Goal: Task Accomplishment & Management: Manage account settings

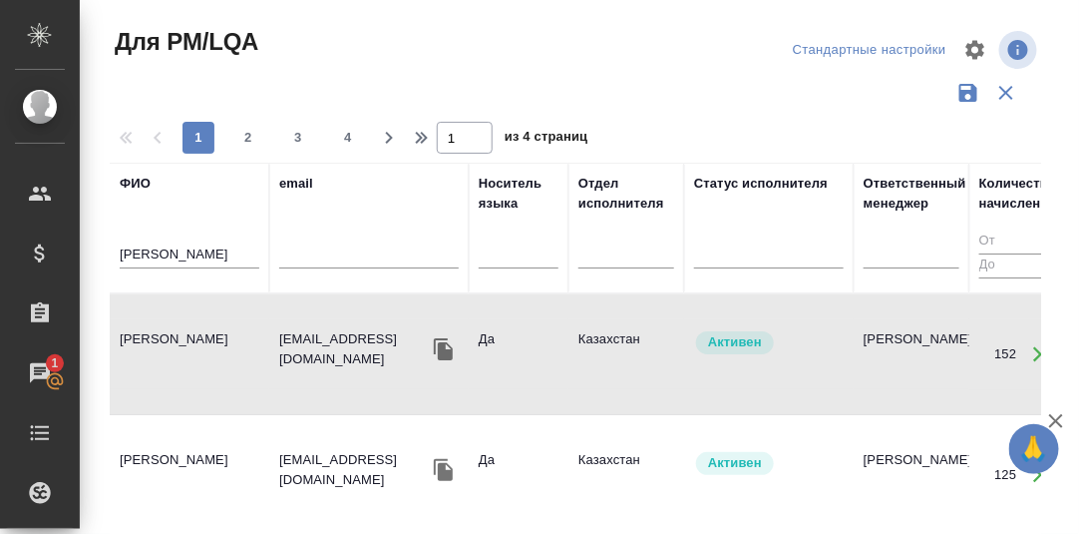
scroll to position [99, 0]
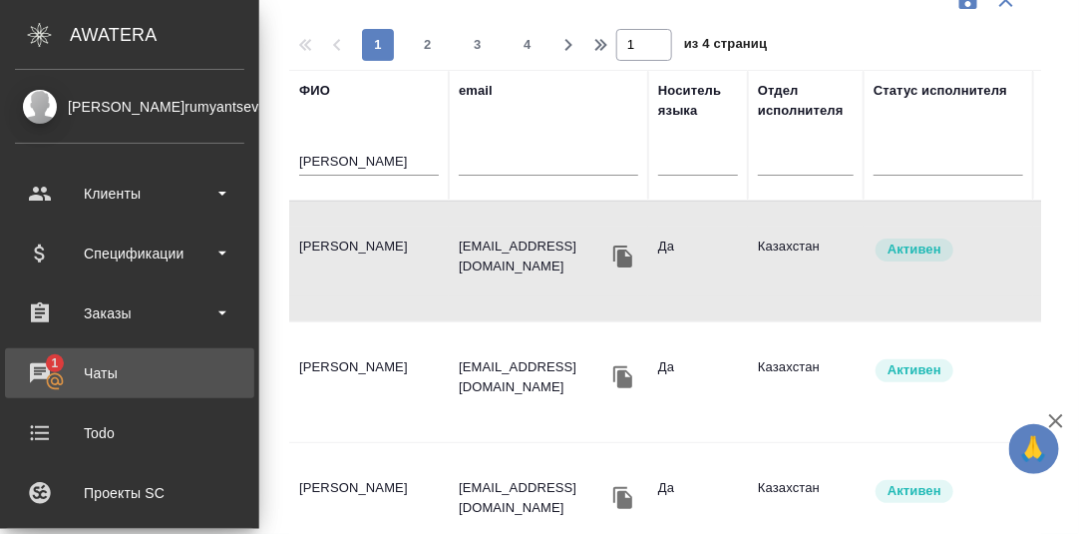
click at [44, 364] on div "Чаты" at bounding box center [129, 373] width 229 height 30
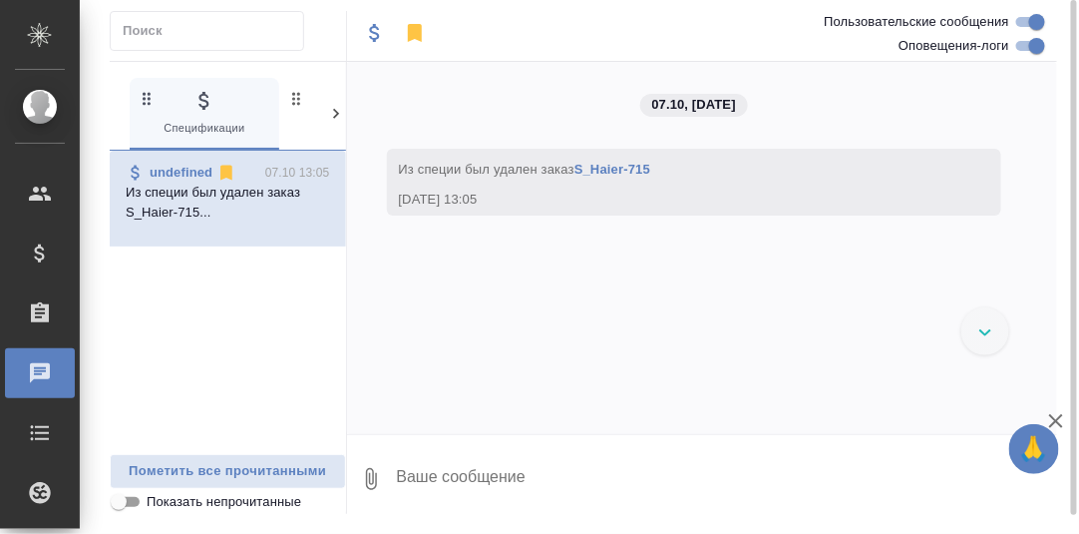
click at [332, 114] on icon at bounding box center [336, 114] width 20 height 20
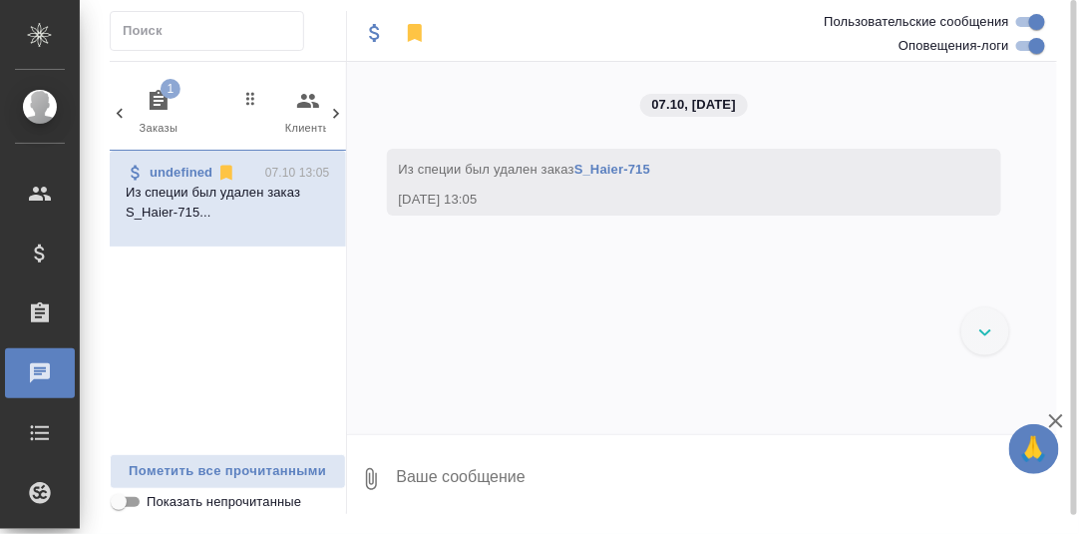
click at [151, 97] on icon "button" at bounding box center [159, 100] width 18 height 20
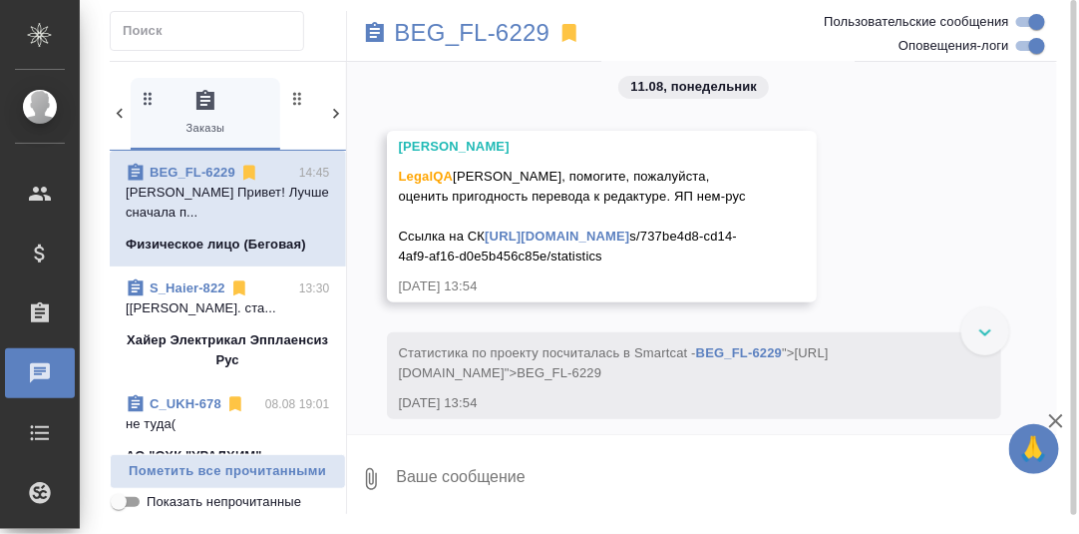
scroll to position [517, 0]
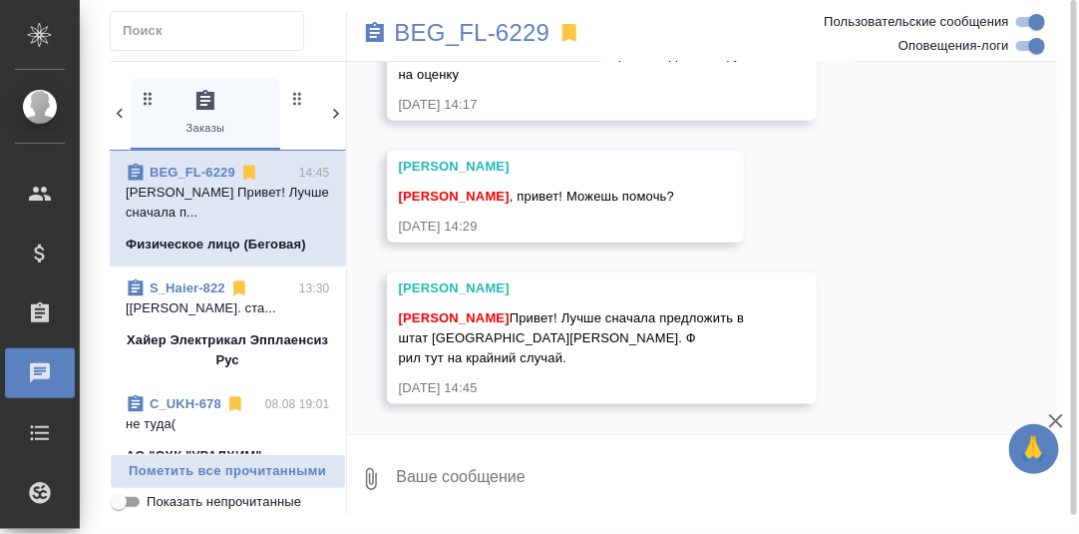
click at [472, 475] on textarea at bounding box center [726, 479] width 663 height 68
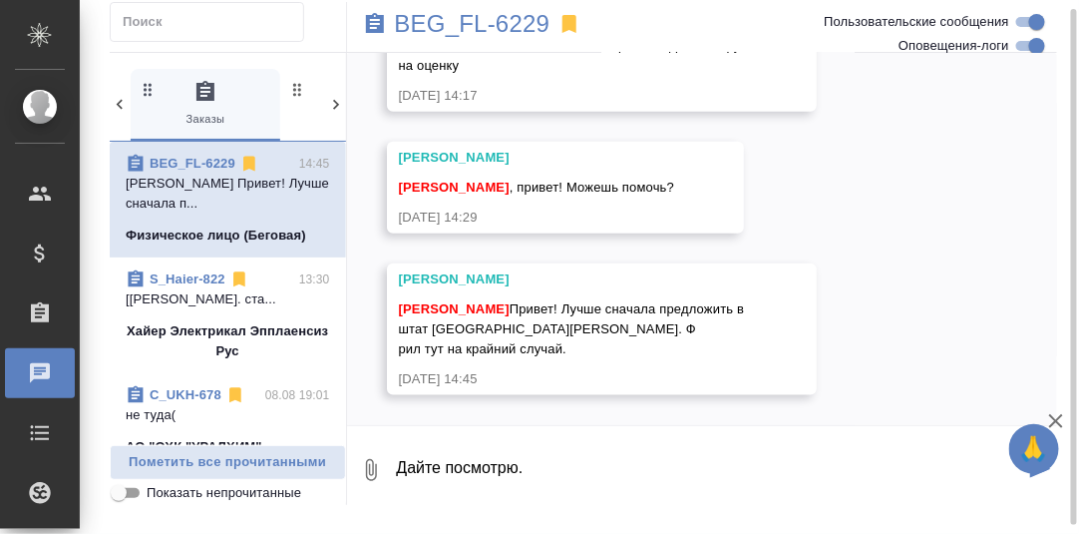
type textarea "Дайте посмотрю."
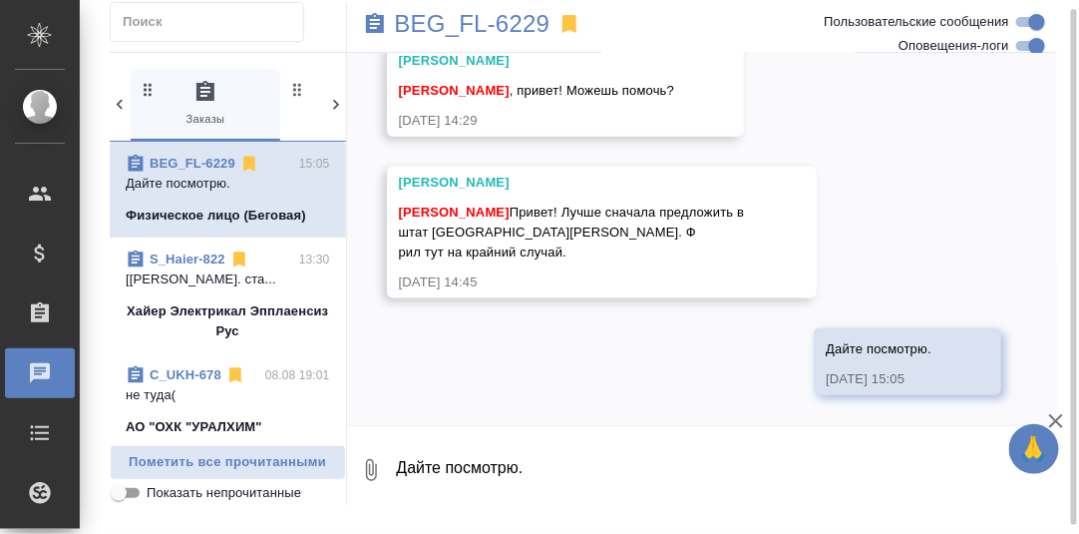
scroll to position [613, 0]
click at [523, 28] on p "BEG_FL-6229" at bounding box center [473, 24] width 156 height 20
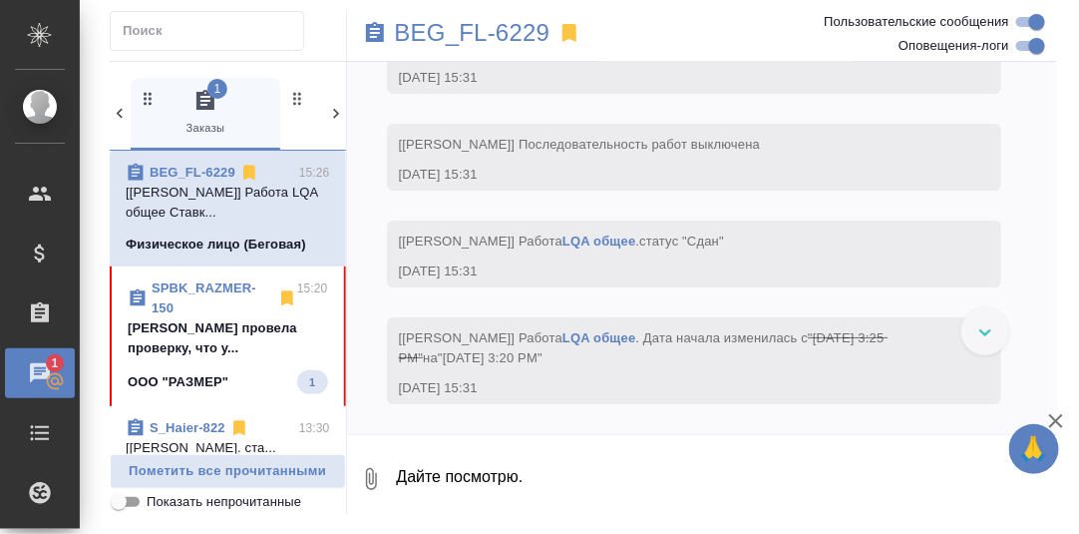
scroll to position [1894, 0]
click at [206, 329] on p "Румянцева Дарья провела проверку, что у..." at bounding box center [228, 338] width 200 height 40
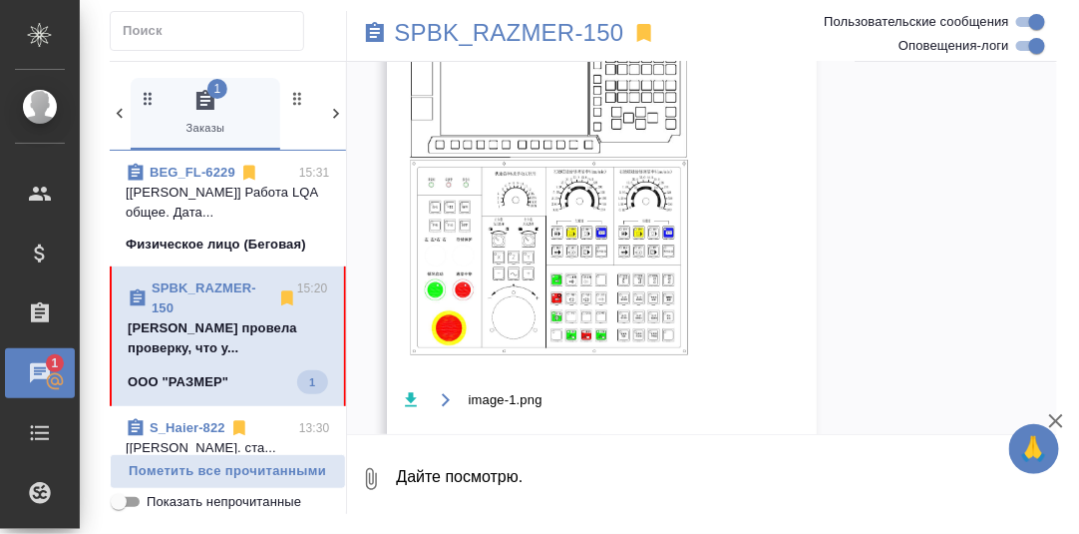
scroll to position [4016, 0]
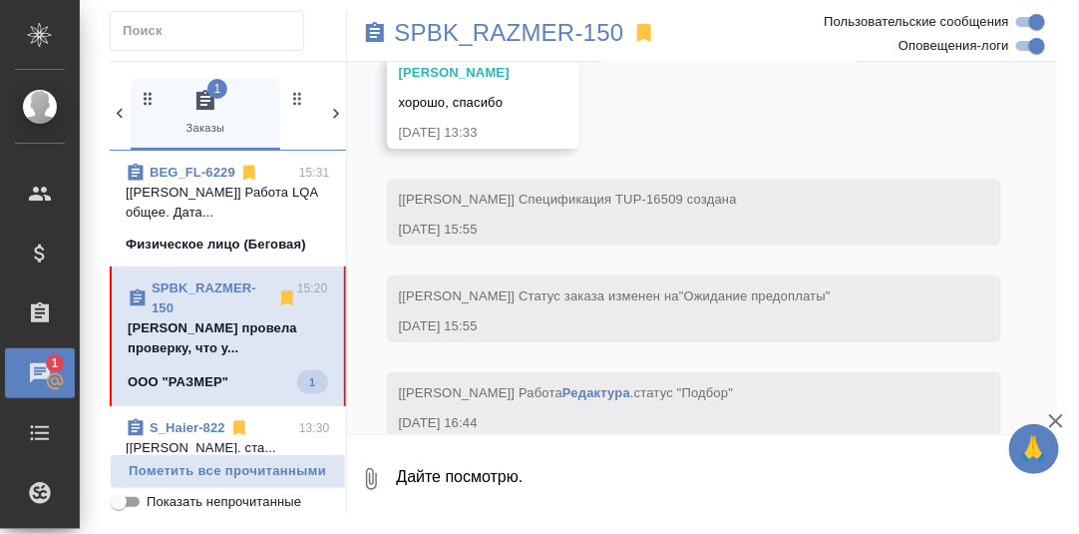
click at [215, 285] on link "SPBK_RAZMER-150" at bounding box center [204, 297] width 105 height 35
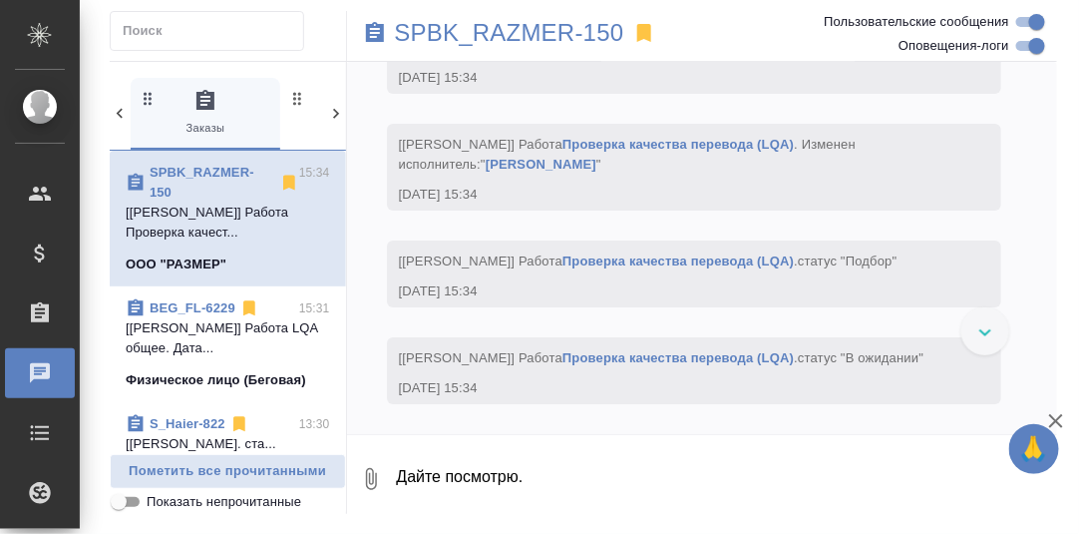
scroll to position [26113, 0]
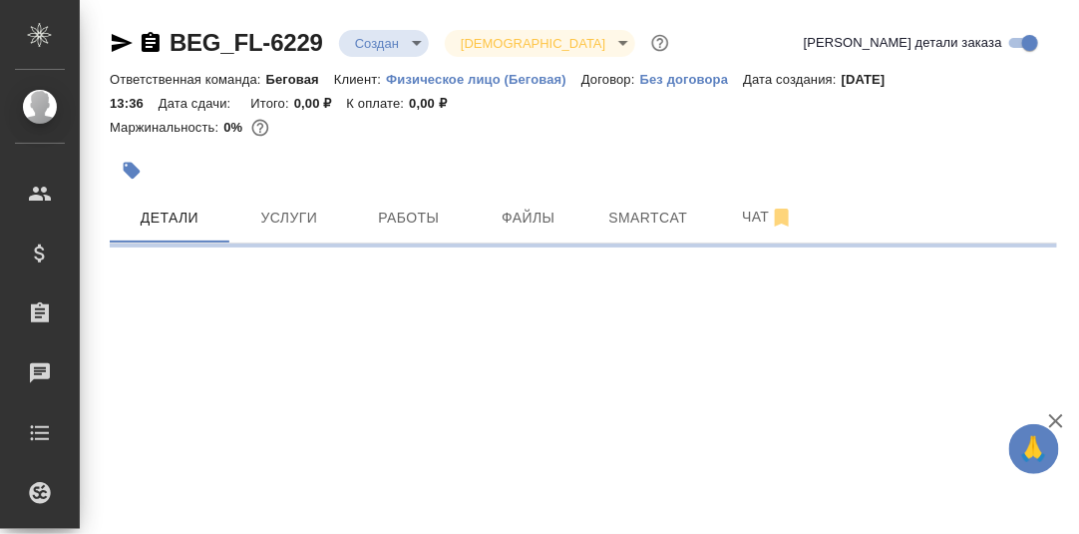
select select "RU"
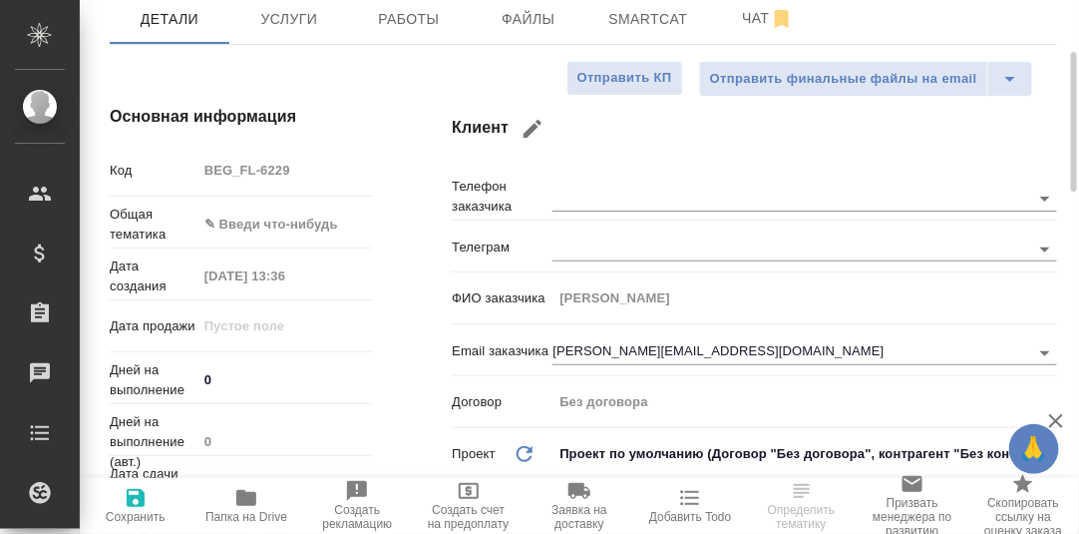
type textarea "x"
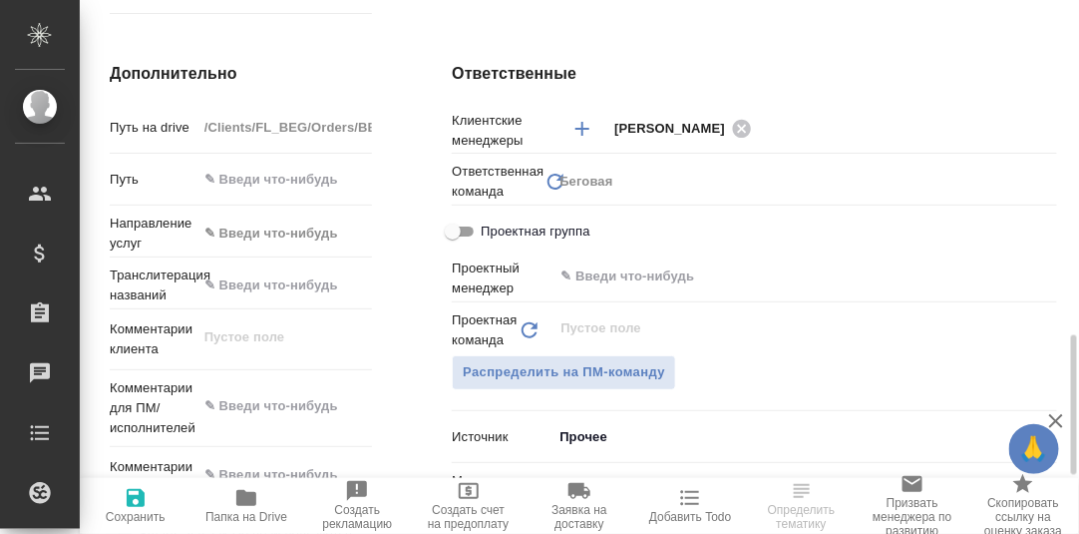
scroll to position [896, 0]
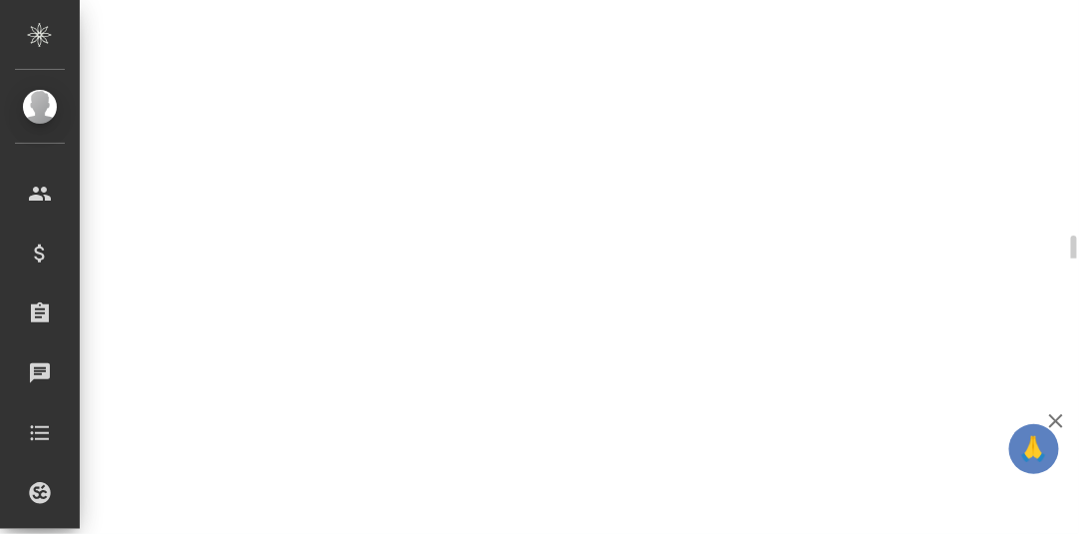
select select "RU"
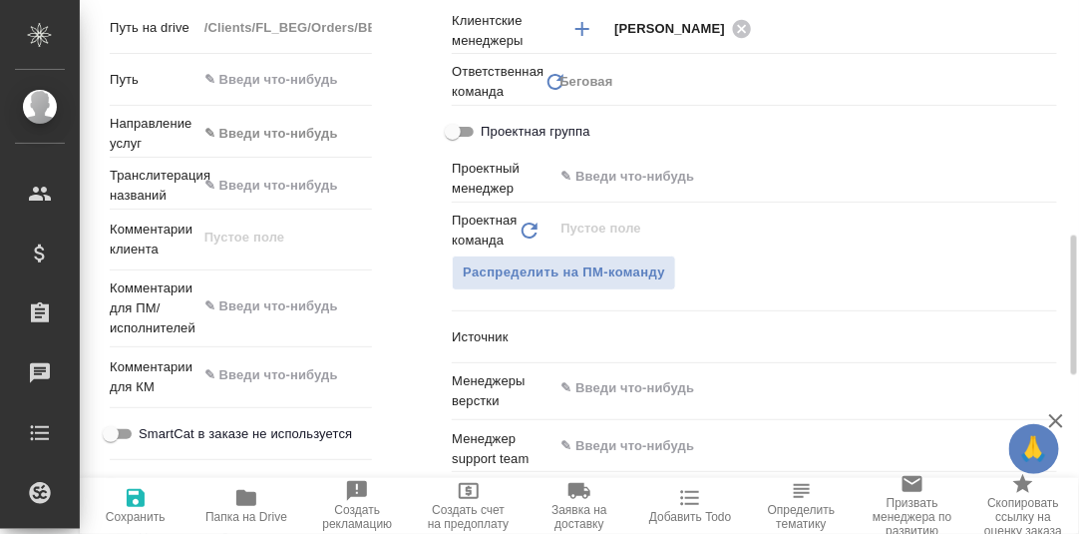
type textarea "x"
click at [246, 503] on icon "button" at bounding box center [246, 498] width 20 height 16
type textarea "x"
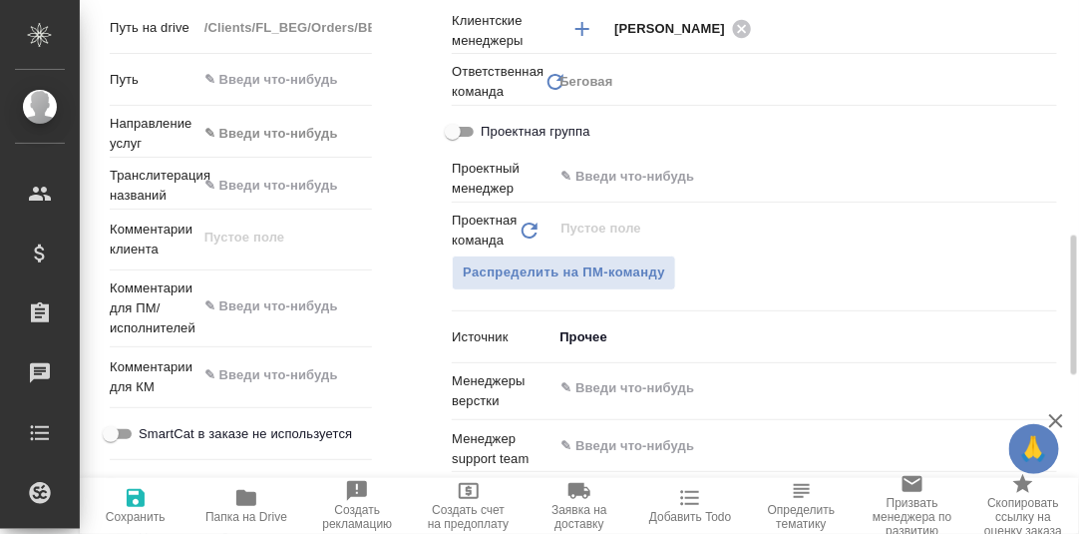
type textarea "x"
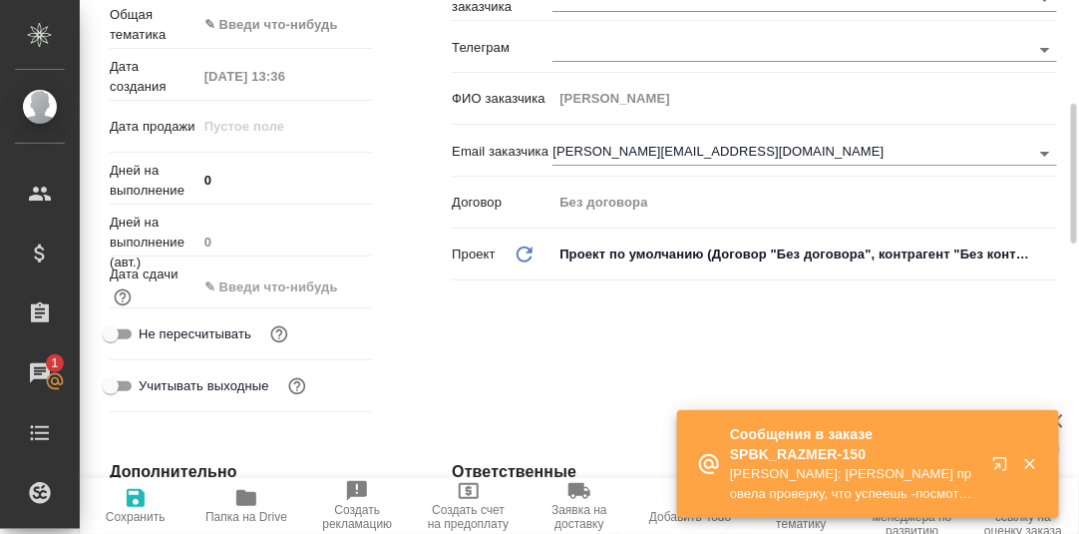
scroll to position [0, 0]
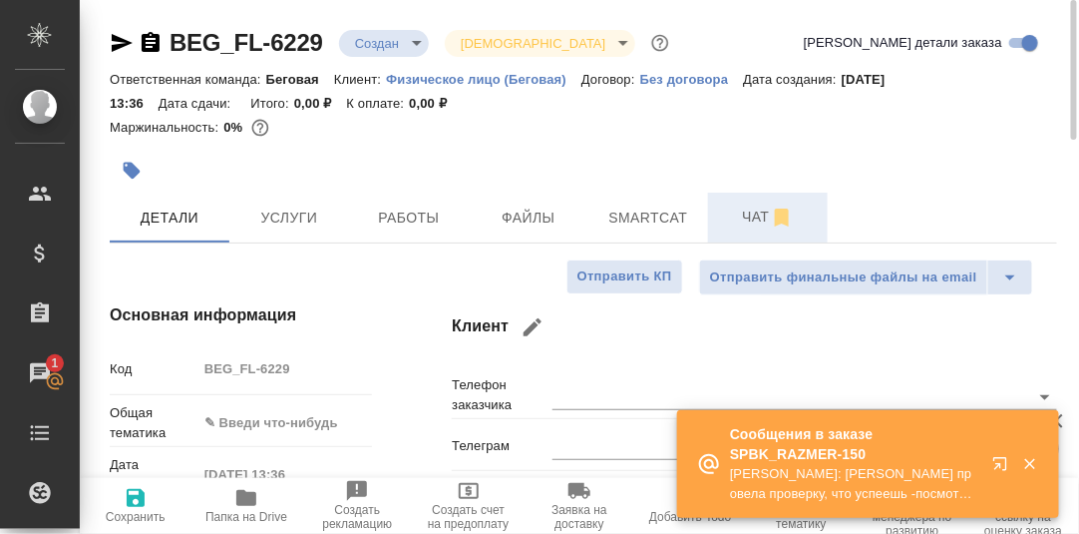
click at [761, 221] on span "Чат" at bounding box center [768, 216] width 96 height 25
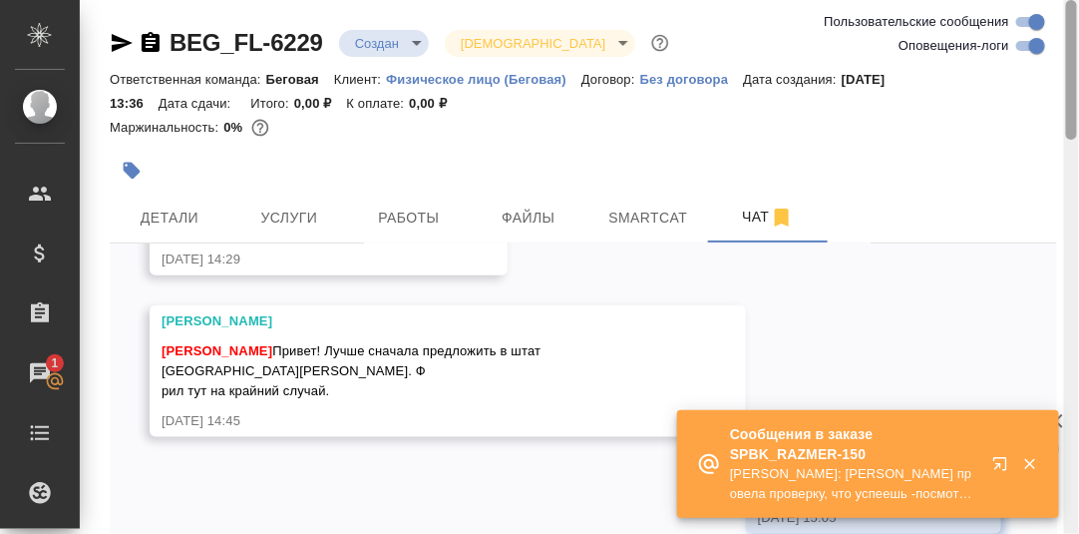
scroll to position [121, 0]
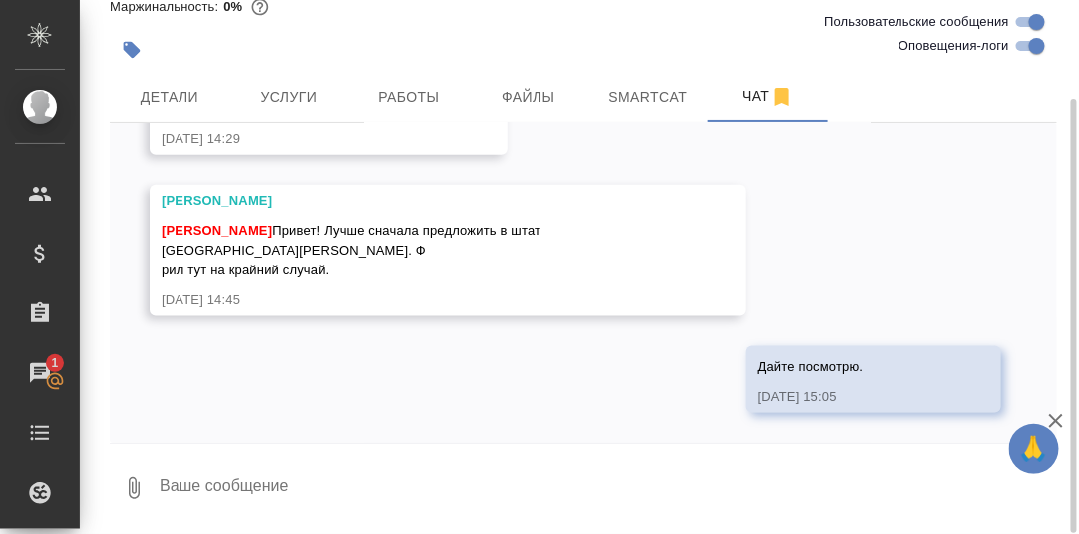
click at [221, 494] on textarea at bounding box center [608, 488] width 900 height 68
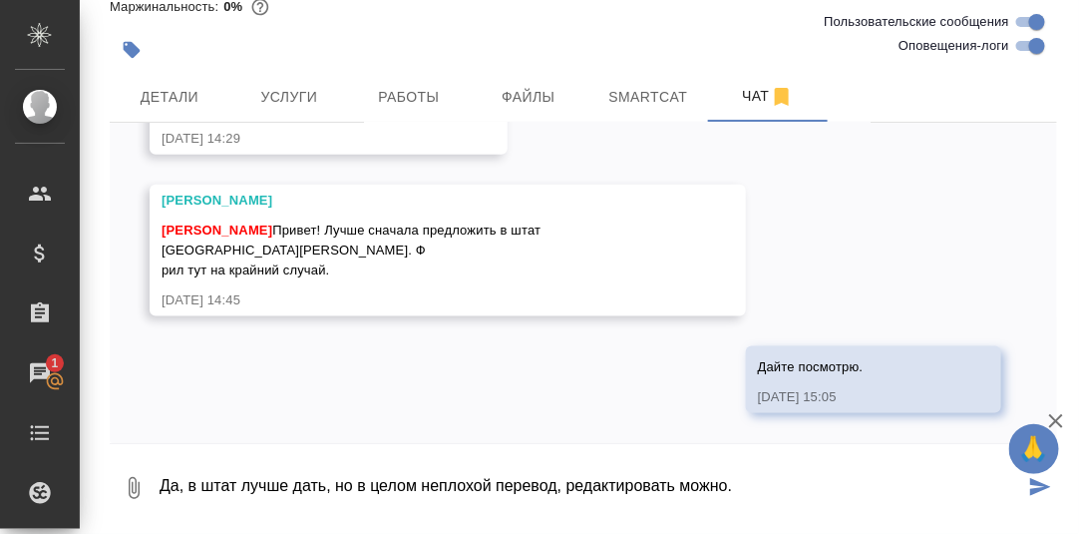
type textarea "Да, в штат лучше дать, но в целом неплохой перевод, редактировать можно."
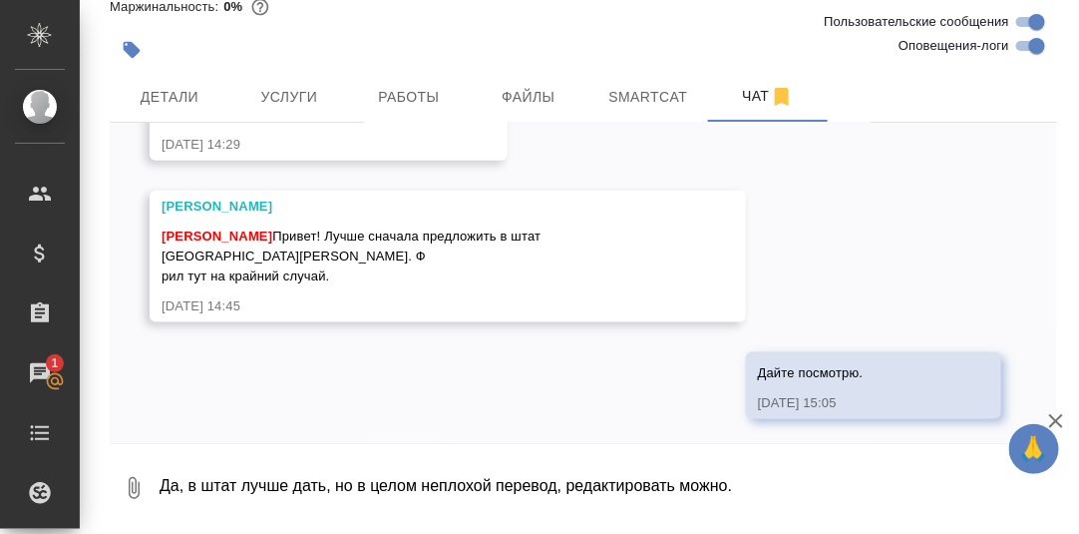
scroll to position [722, 0]
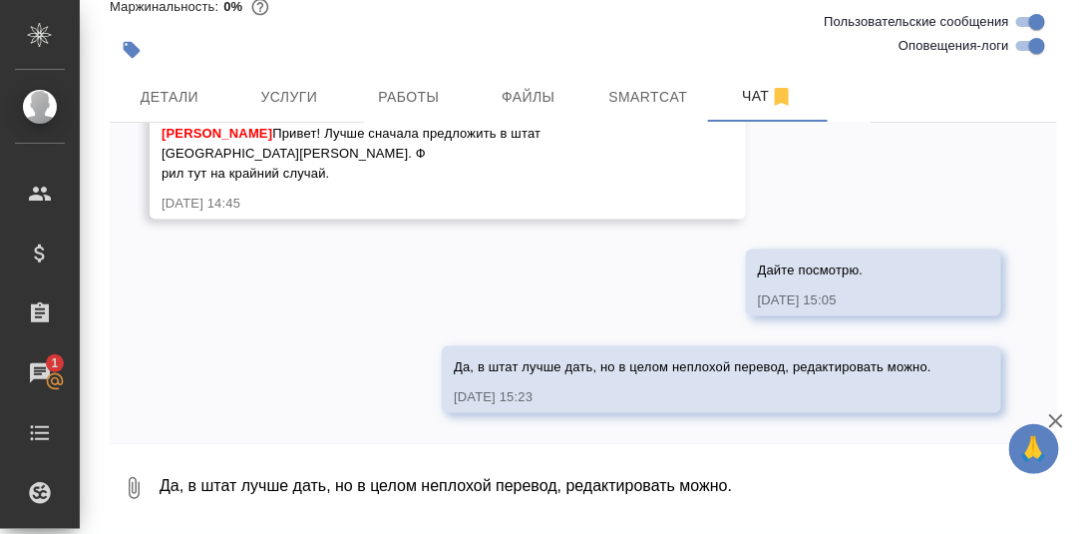
click at [240, 482] on textarea "Да, в штат лучше дать, но в целом неплохой перевод, редактировать можно." at bounding box center [608, 488] width 900 height 68
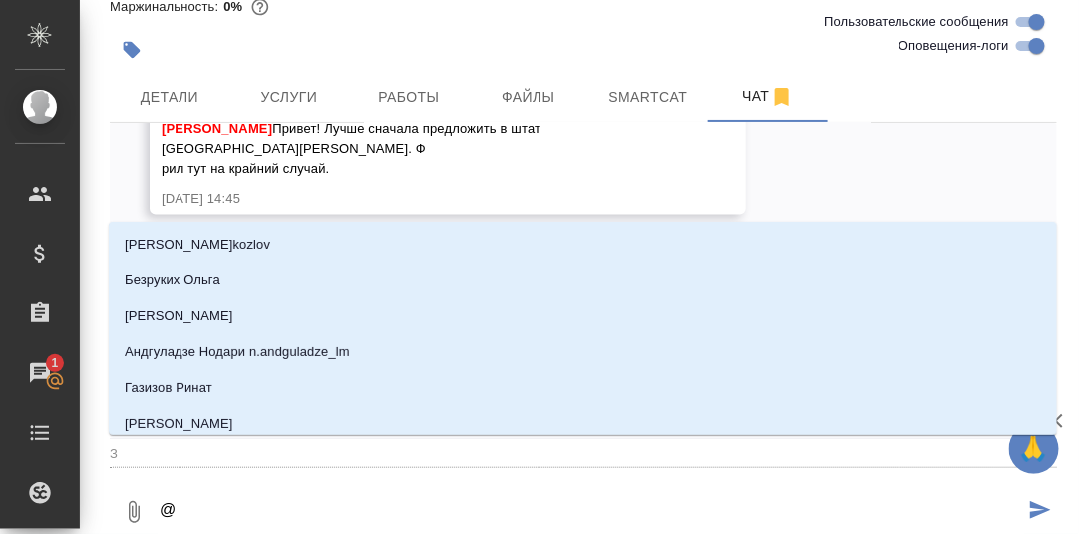
type textarea "@З"
type input "З"
type textarea "@За"
type input "За"
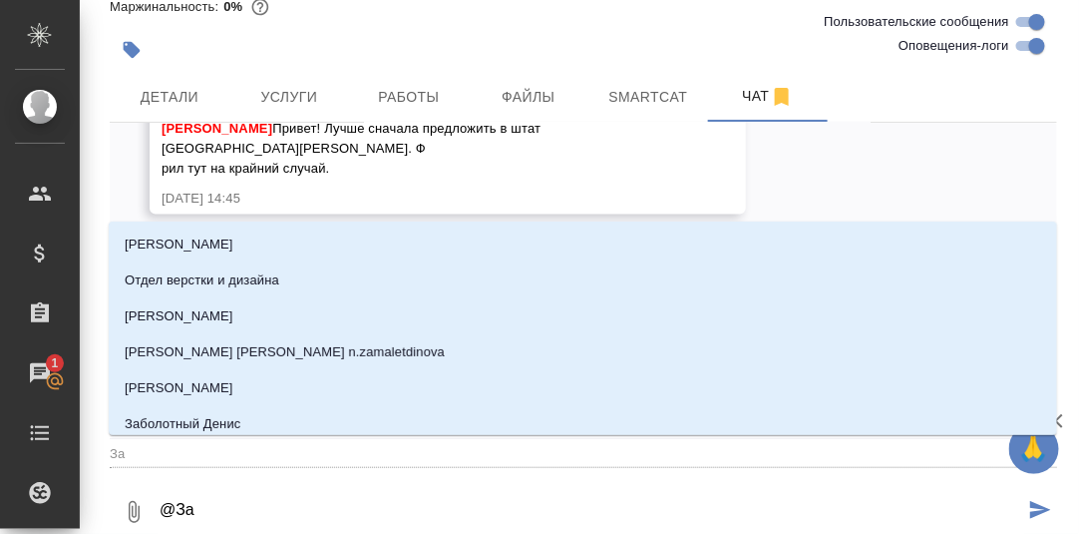
type textarea "@Зай"
type input "Зай"
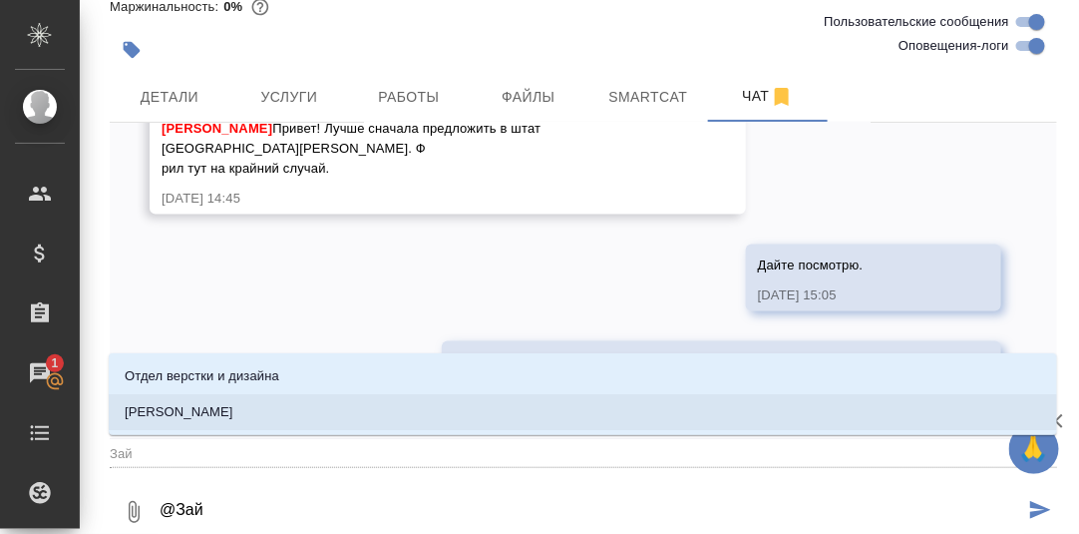
click at [219, 409] on p "[PERSON_NAME]" at bounding box center [179, 412] width 109 height 20
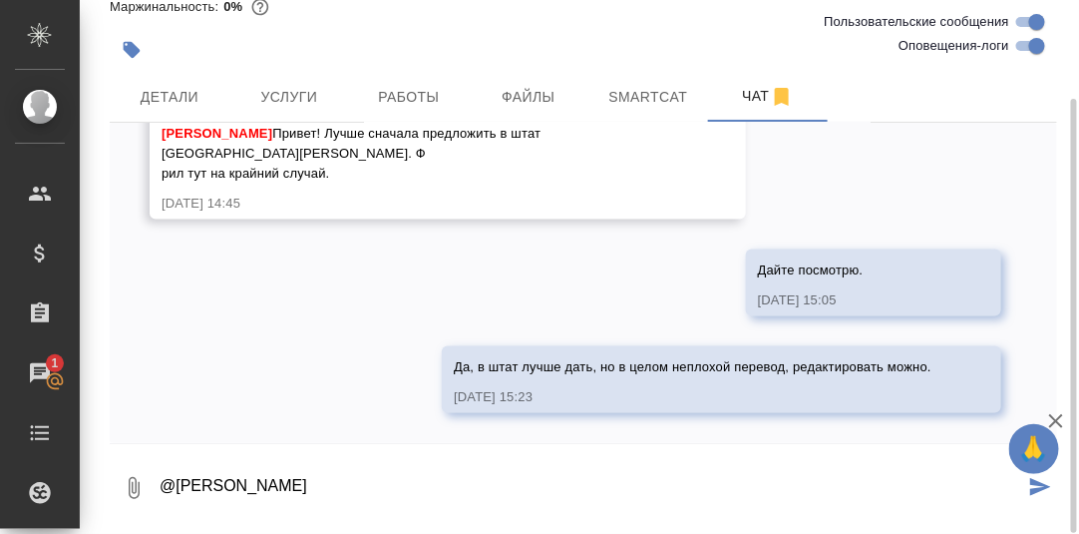
type textarea "@Зайцева Светлана"
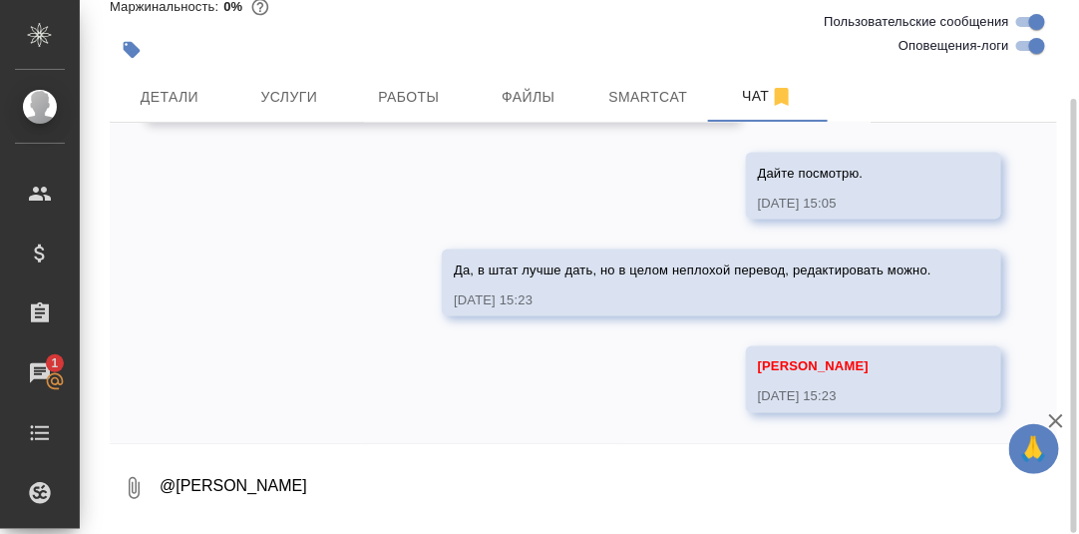
scroll to position [819, 0]
drag, startPoint x: 295, startPoint y: 97, endPoint x: 309, endPoint y: 95, distance: 14.1
click at [296, 97] on span "Услуги" at bounding box center [289, 97] width 96 height 25
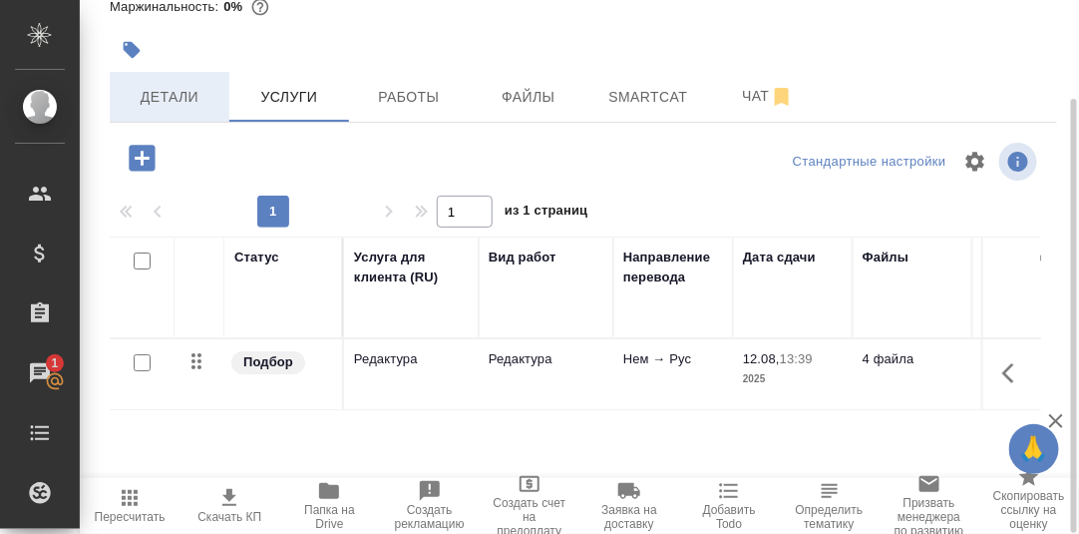
click at [175, 99] on span "Детали" at bounding box center [170, 97] width 96 height 25
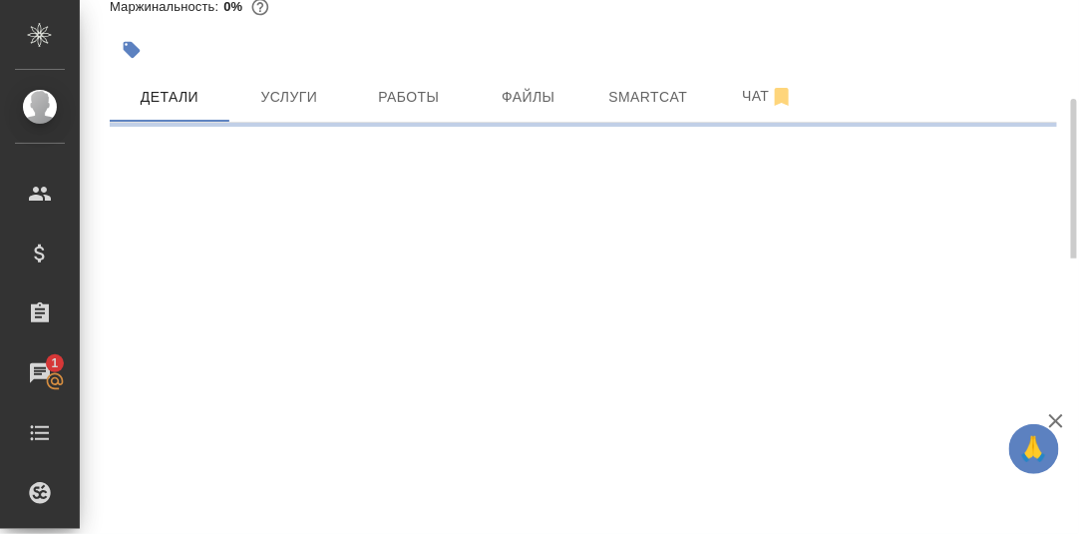
select select "RU"
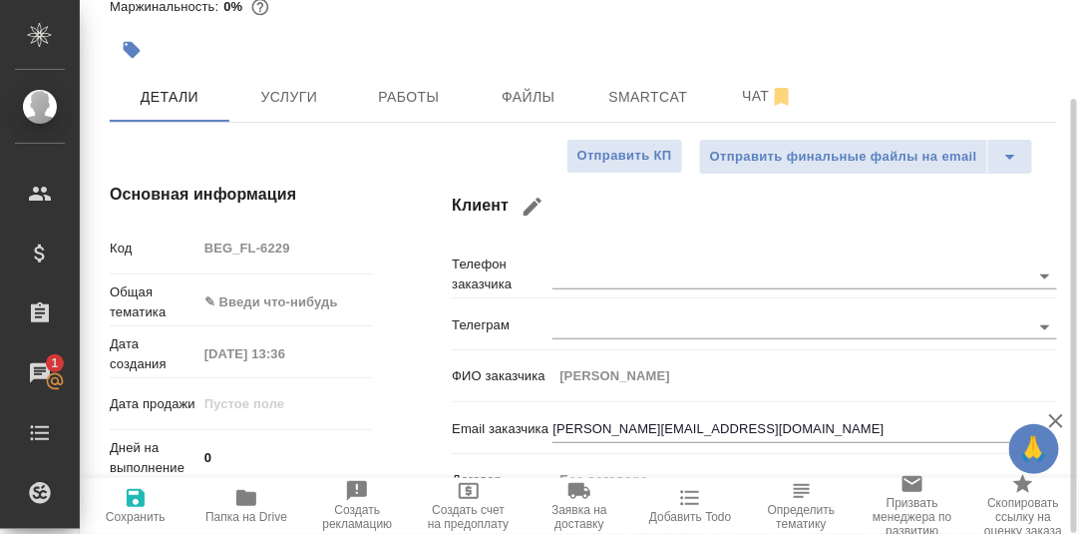
type textarea "x"
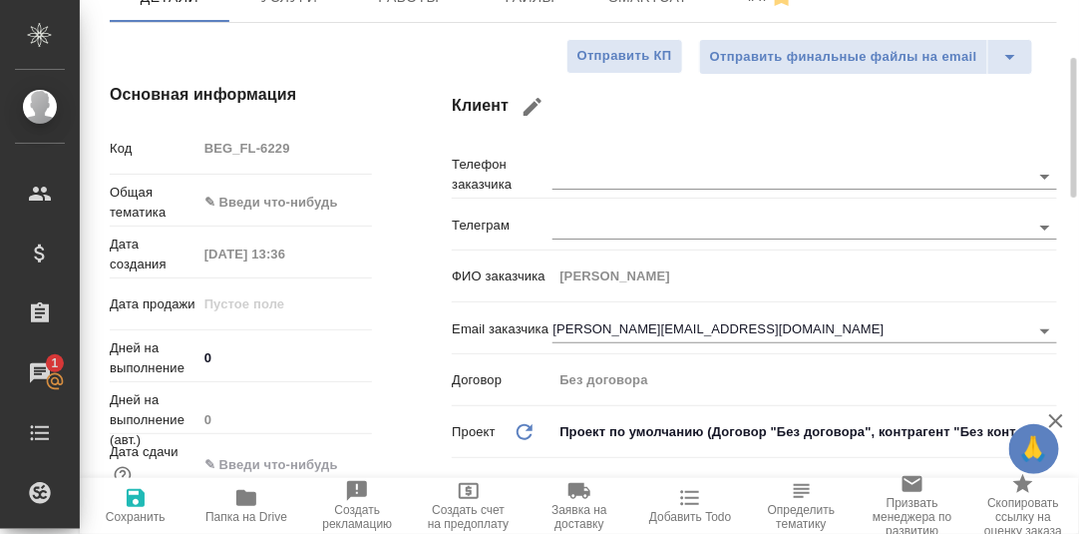
scroll to position [320, 0]
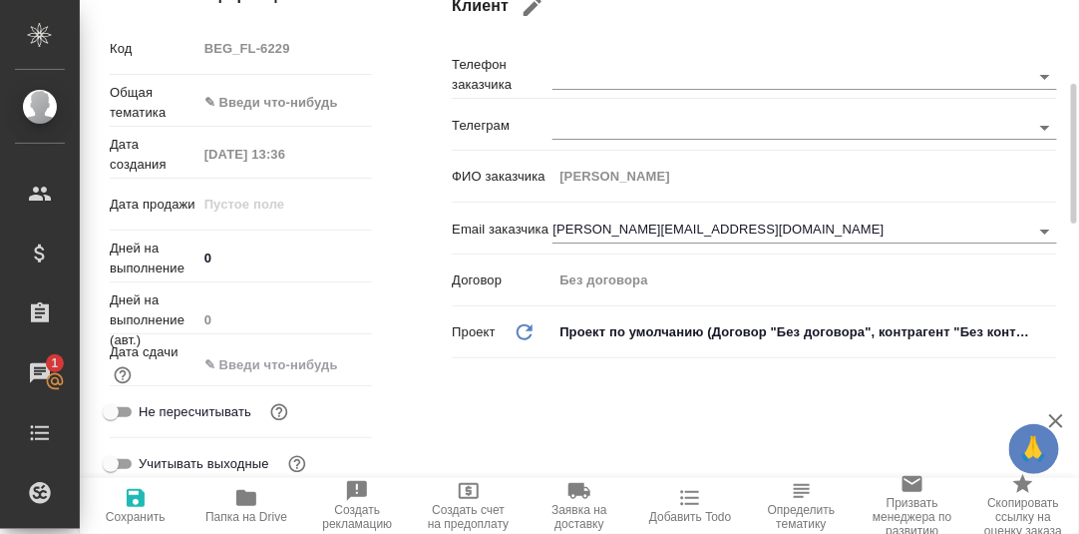
click at [244, 365] on input "text" at bounding box center [284, 364] width 175 height 29
click at [318, 366] on icon "button" at bounding box center [314, 362] width 18 height 20
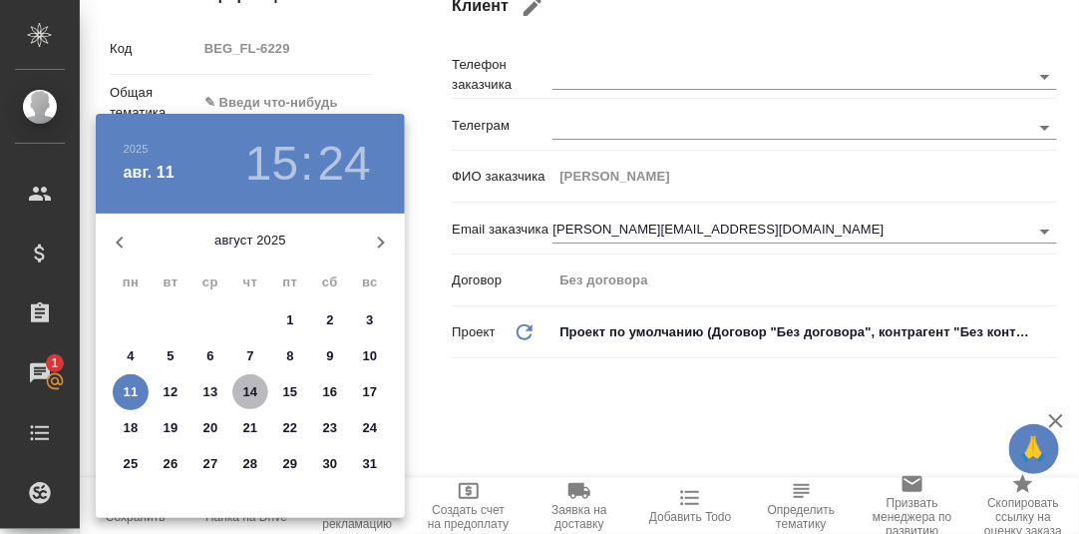
click at [254, 386] on p "14" at bounding box center [250, 392] width 15 height 20
type input "14.08.2025 15:24"
type textarea "x"
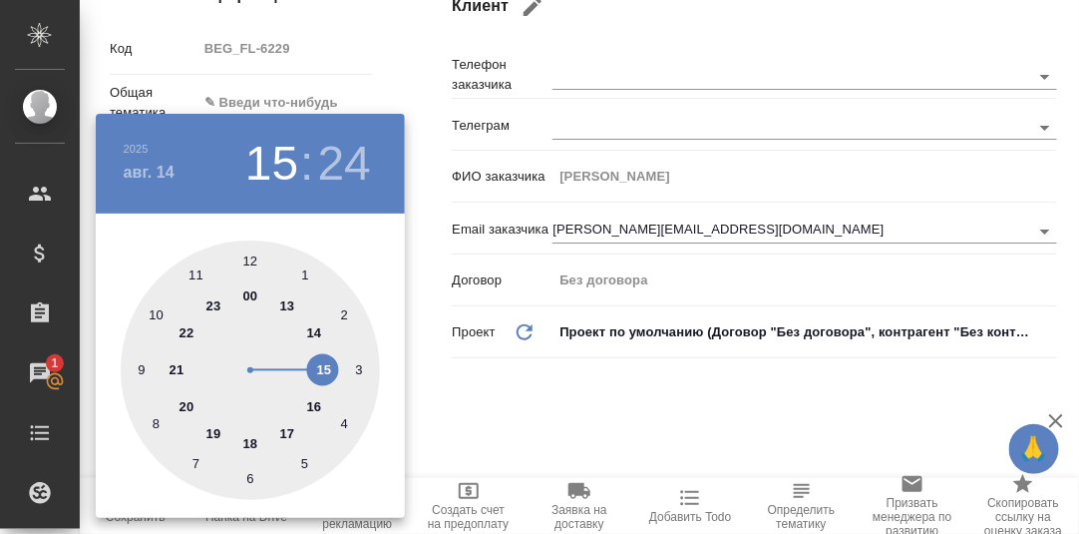
click at [249, 441] on div at bounding box center [250, 369] width 259 height 259
type input "14.08.2025 18:24"
type textarea "x"
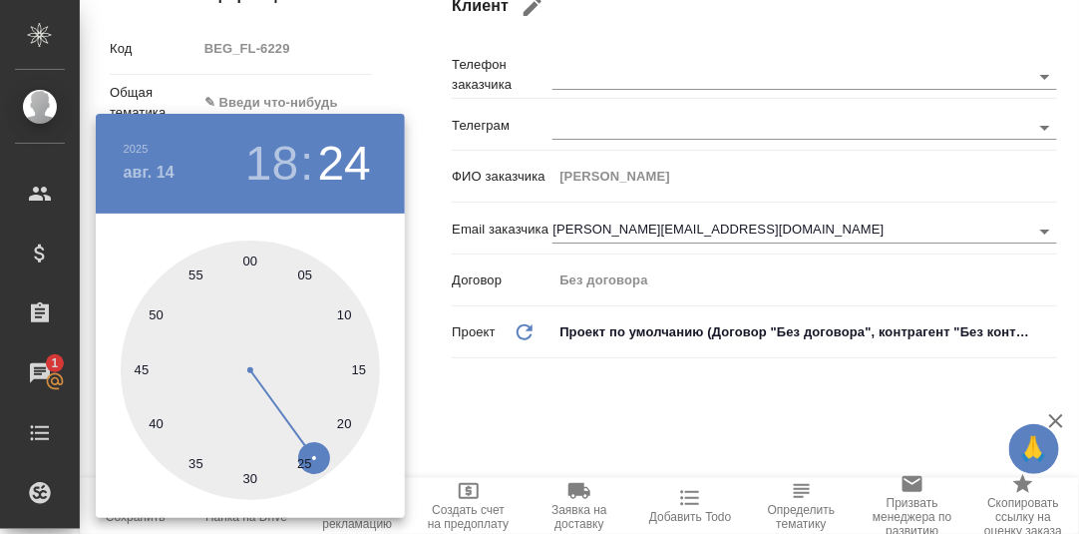
click at [246, 254] on div at bounding box center [250, 369] width 259 height 259
type input "14.08.2025 18:00"
type textarea "x"
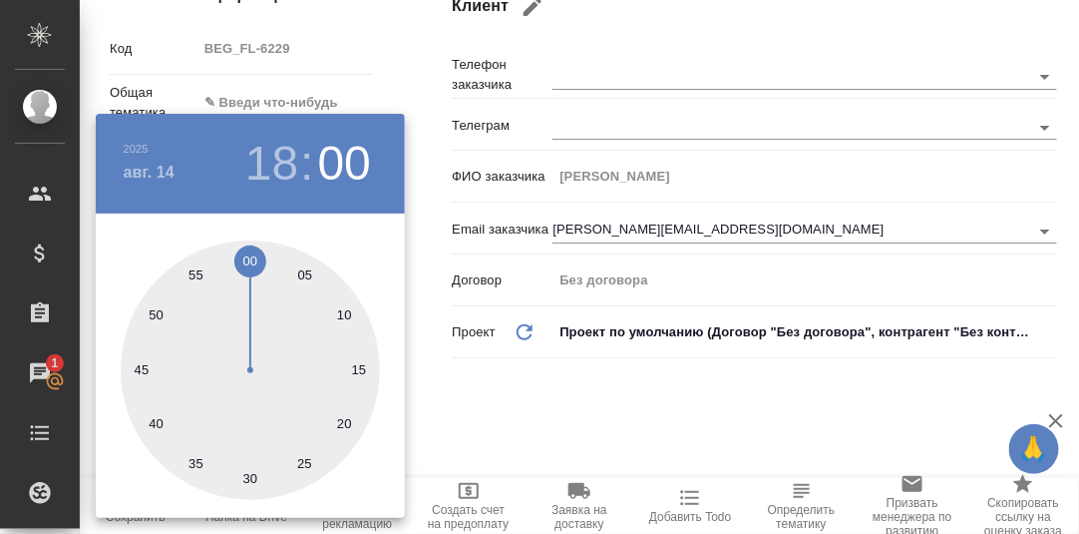
click at [589, 405] on div at bounding box center [539, 267] width 1079 height 534
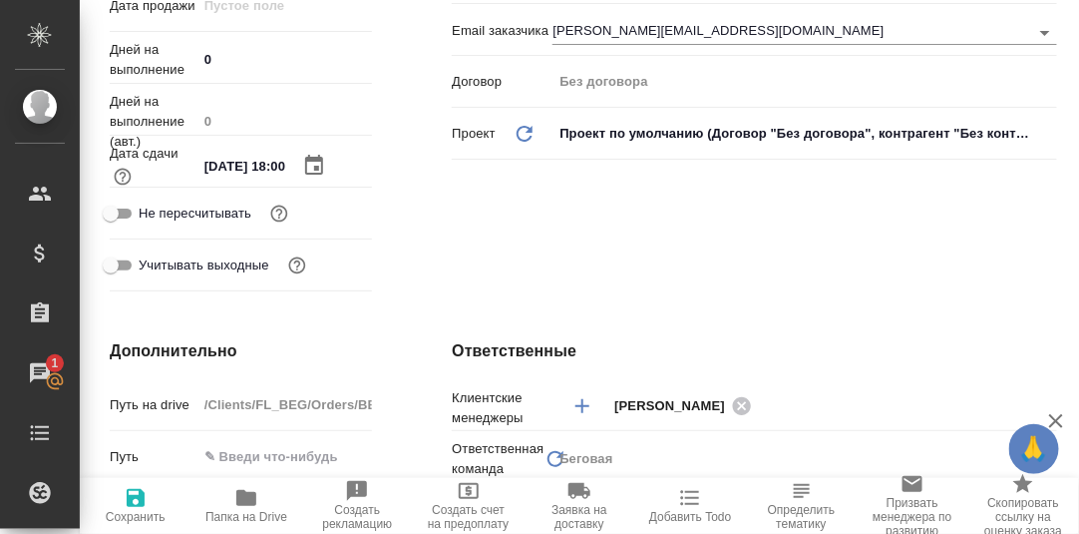
scroll to position [21, 0]
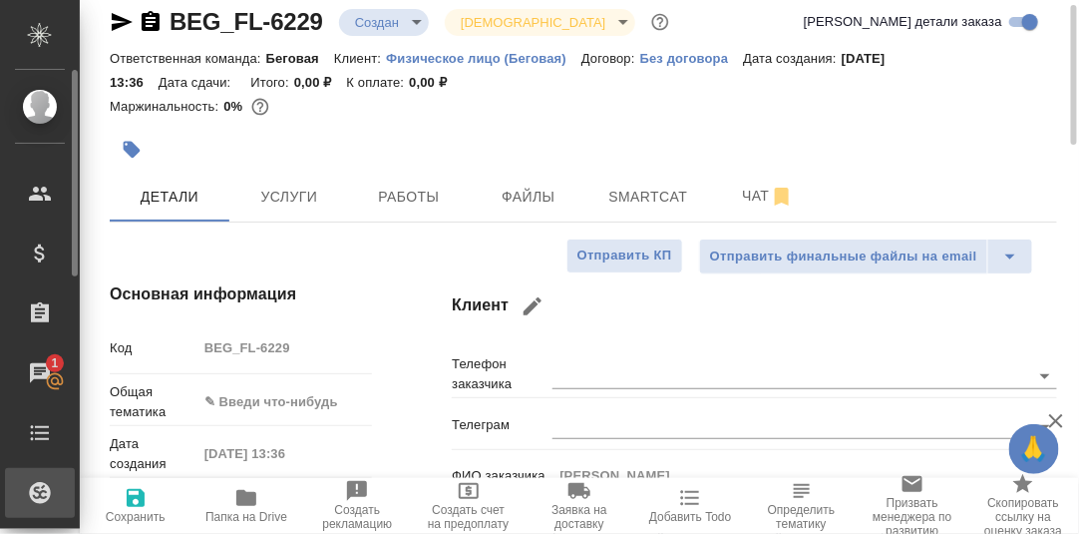
type textarea "x"
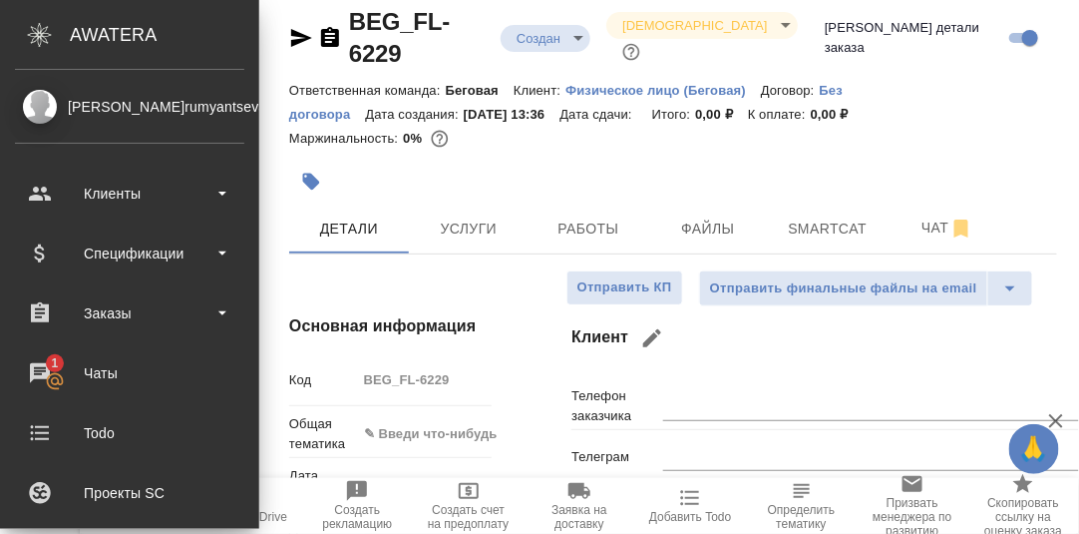
type textarea "x"
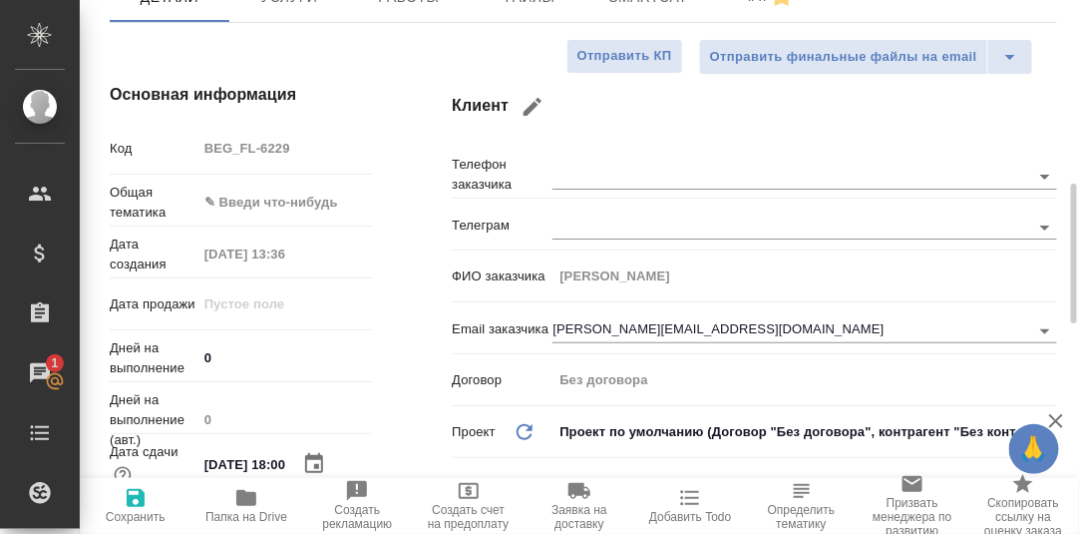
scroll to position [419, 0]
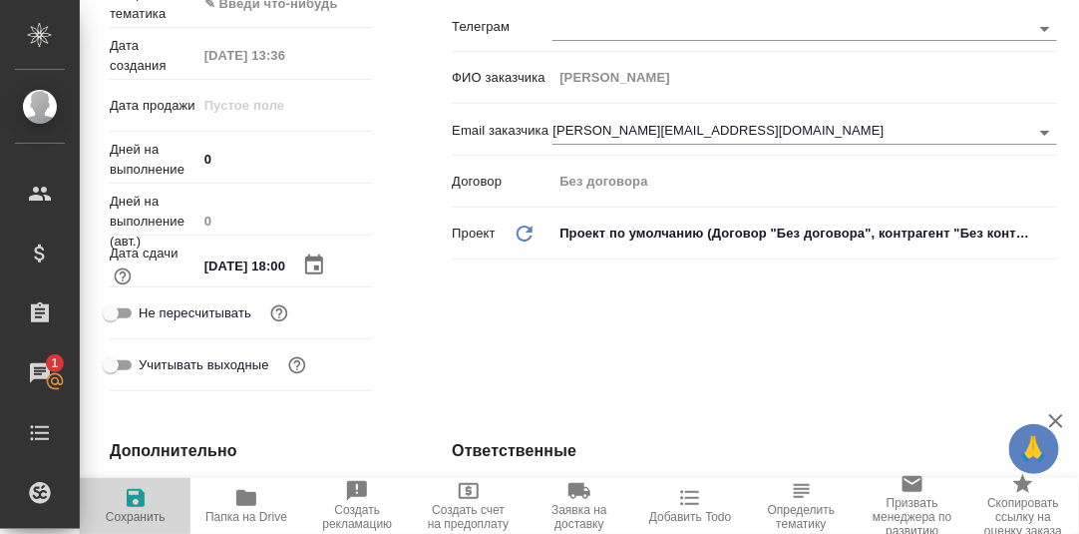
drag, startPoint x: 138, startPoint y: 501, endPoint x: 350, endPoint y: 356, distance: 257.0
click at [138, 499] on icon "button" at bounding box center [136, 498] width 18 height 18
type textarea "x"
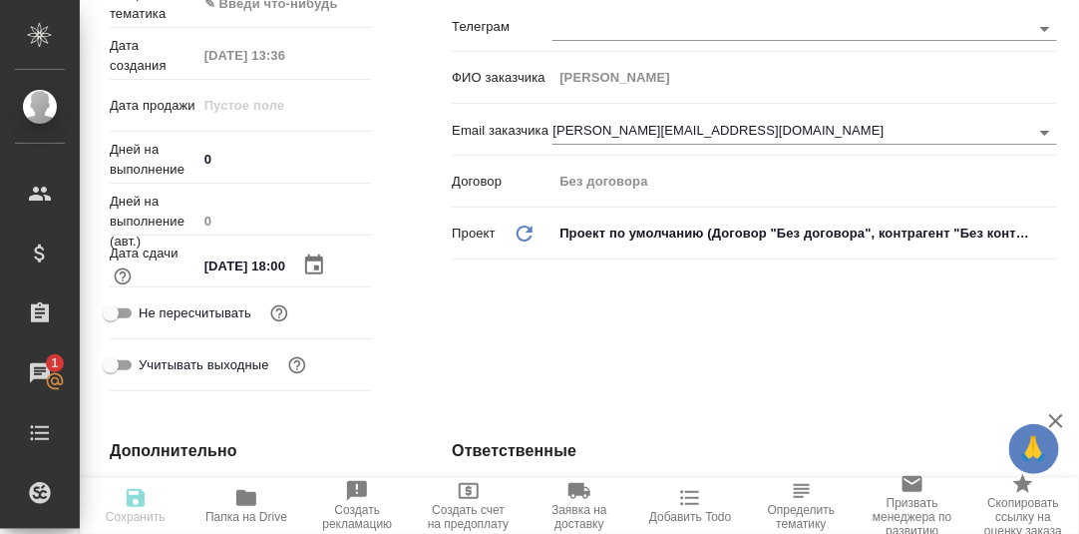
type textarea "x"
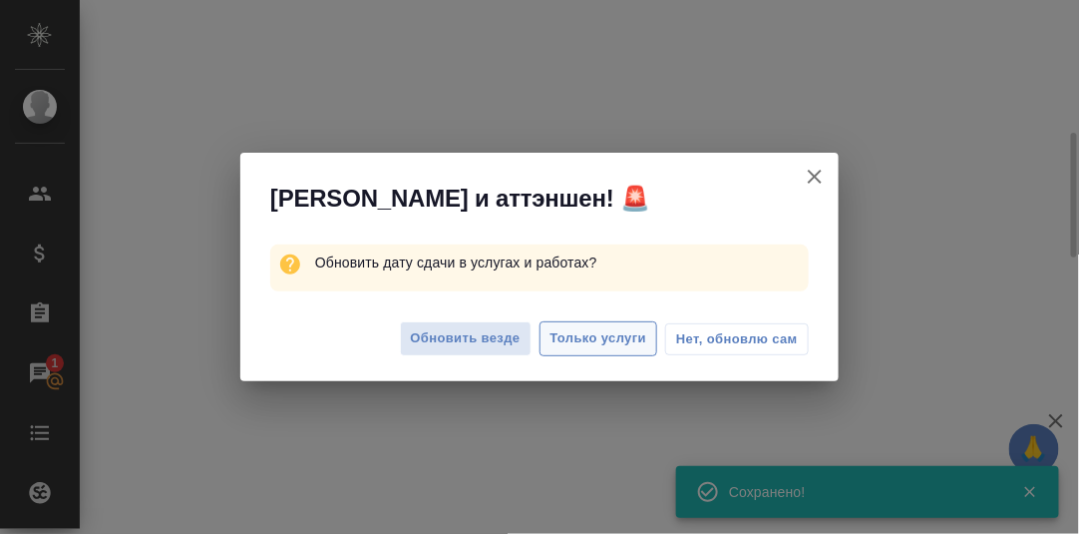
select select "RU"
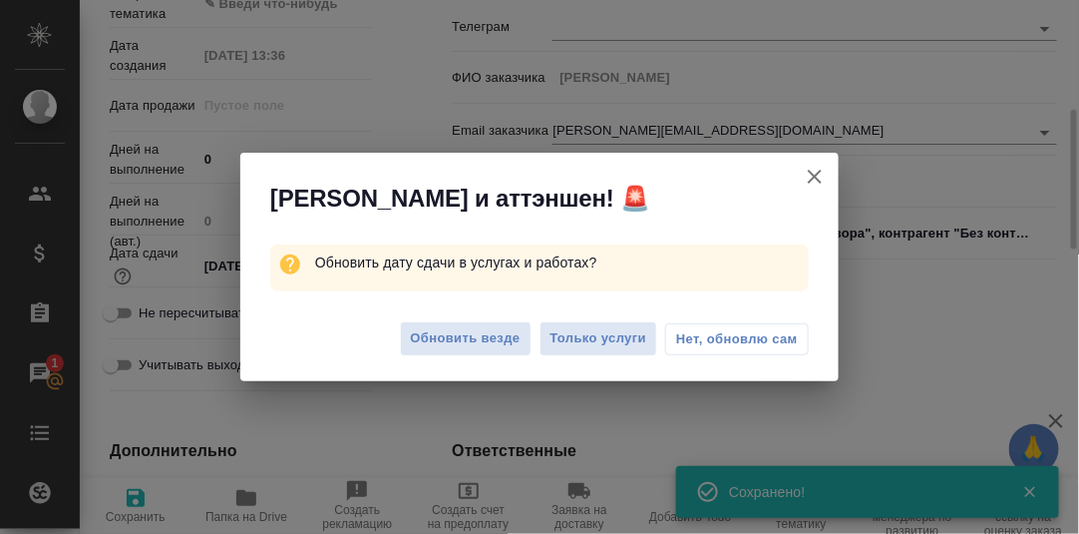
type textarea "x"
click at [711, 343] on span "Нет, обновлю сам" at bounding box center [737, 339] width 122 height 20
type textarea "x"
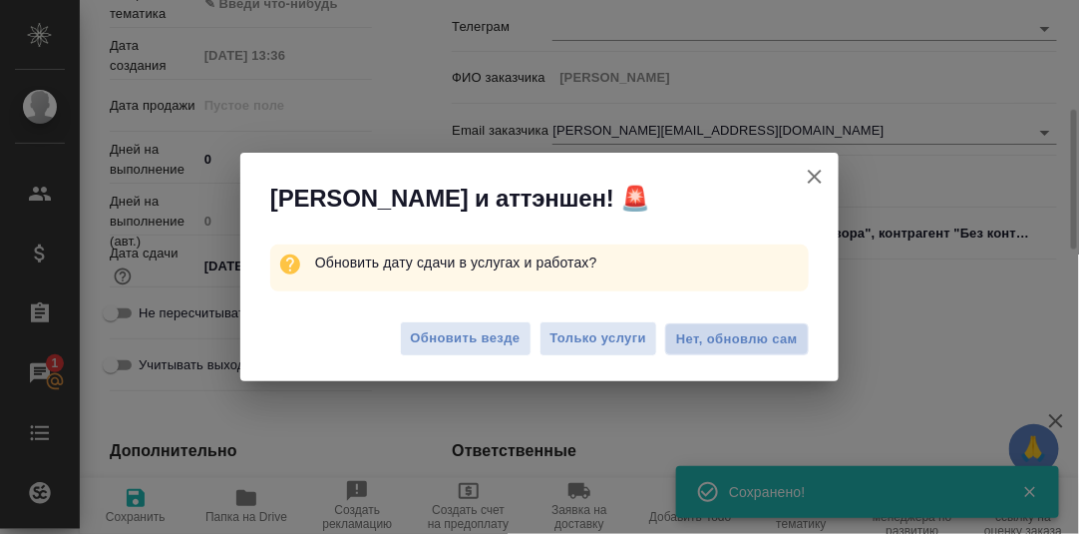
type textarea "x"
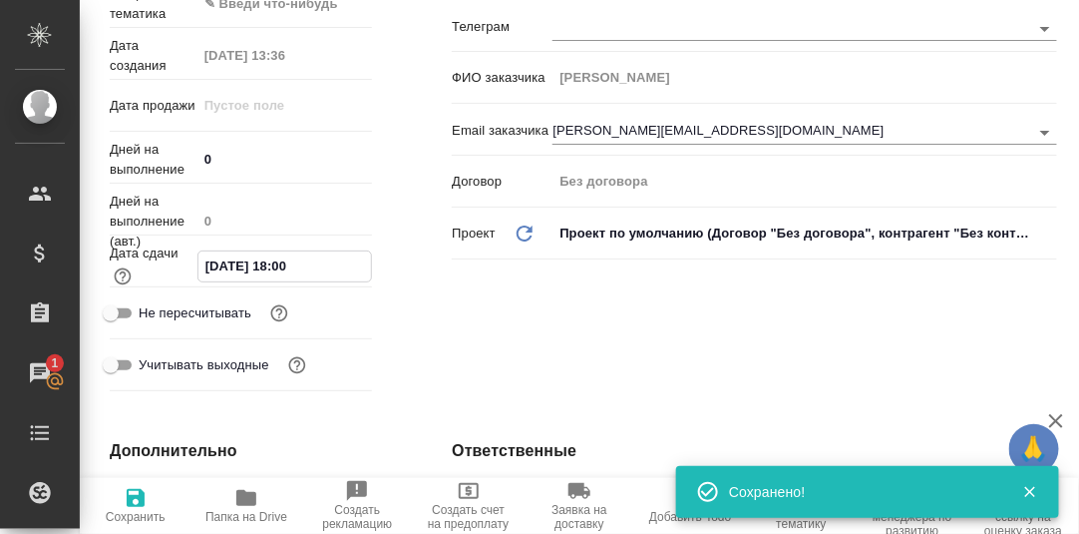
click at [246, 260] on input "14.08.2025 18:00" at bounding box center [285, 265] width 174 height 29
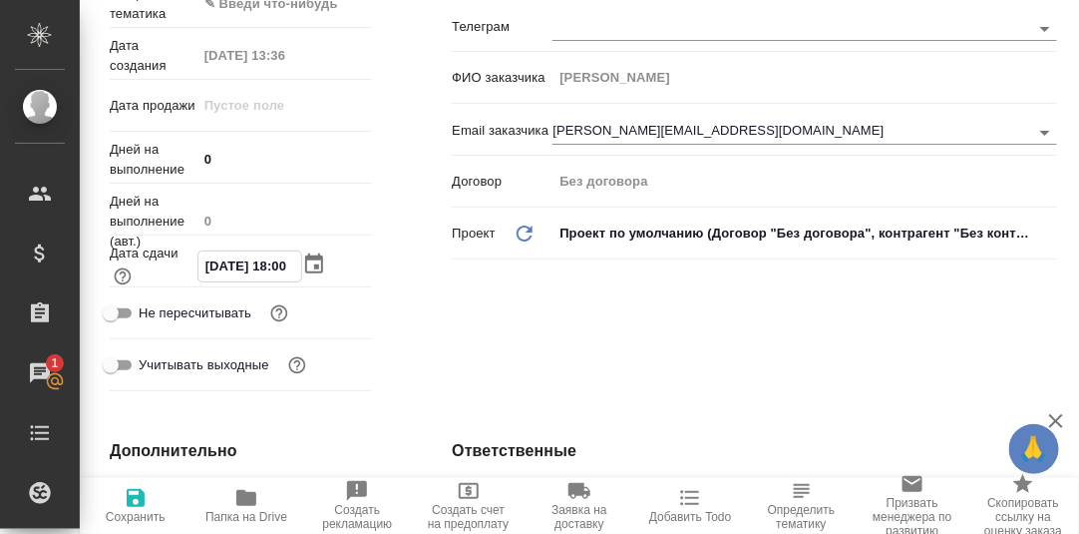
click at [412, 281] on div "Клиент Телефон заказчика Телеграм ФИО заказчика Ерёмина Елена Email заказчика e…" at bounding box center [754, 141] width 685 height 594
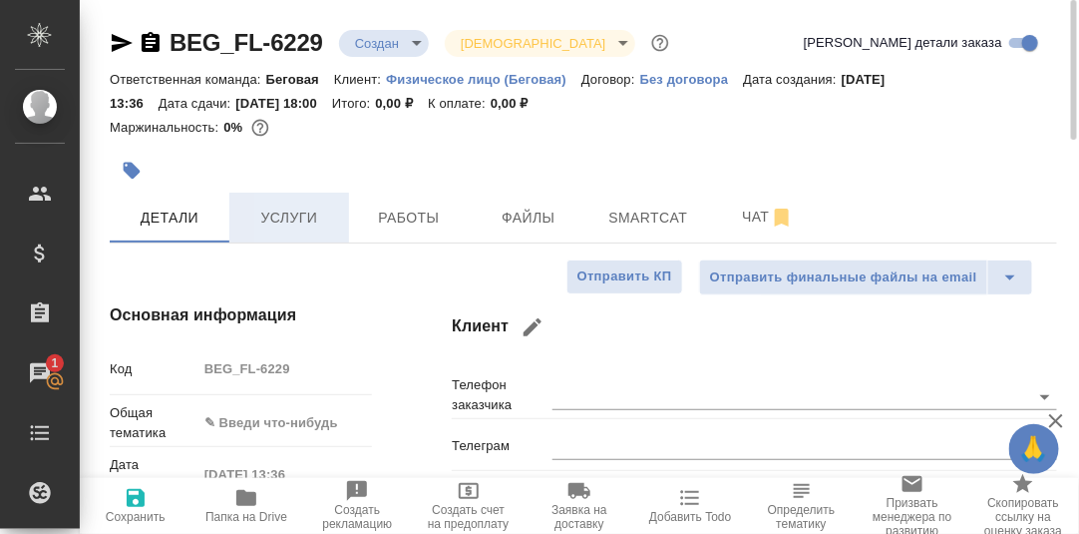
click at [303, 218] on span "Услуги" at bounding box center [289, 217] width 96 height 25
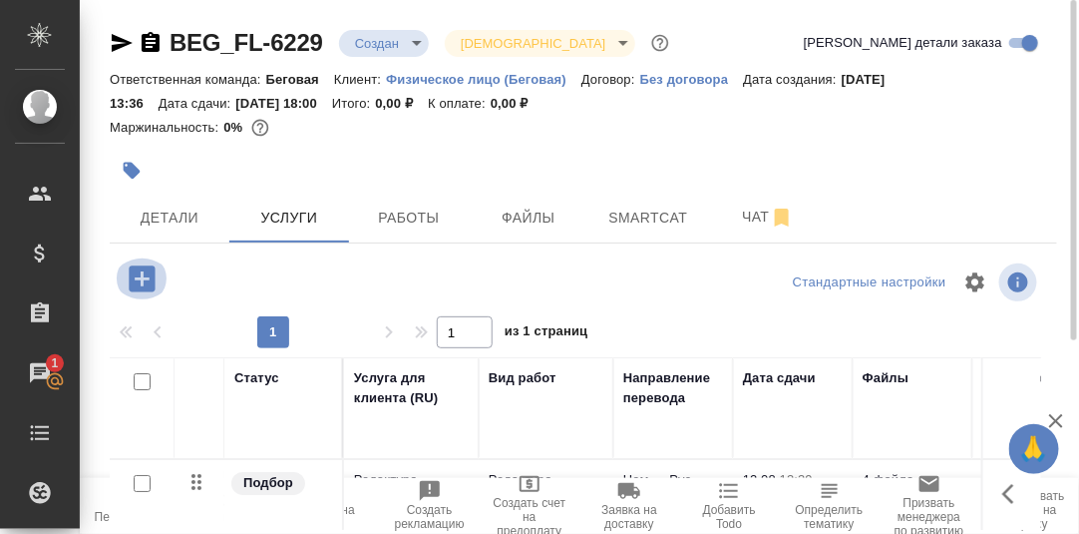
click at [151, 280] on icon "button" at bounding box center [142, 278] width 26 height 26
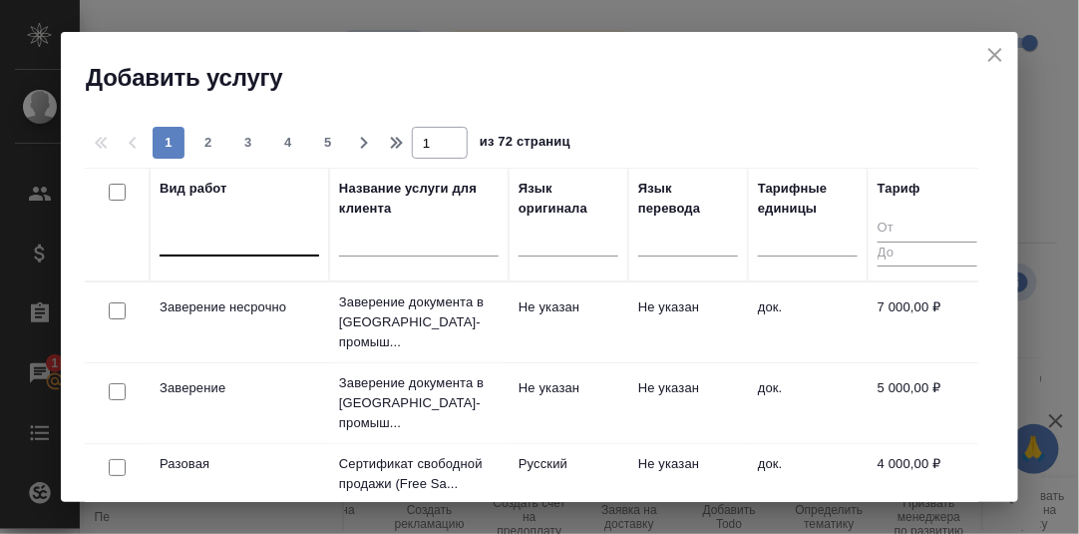
click at [217, 239] on div at bounding box center [240, 235] width 160 height 29
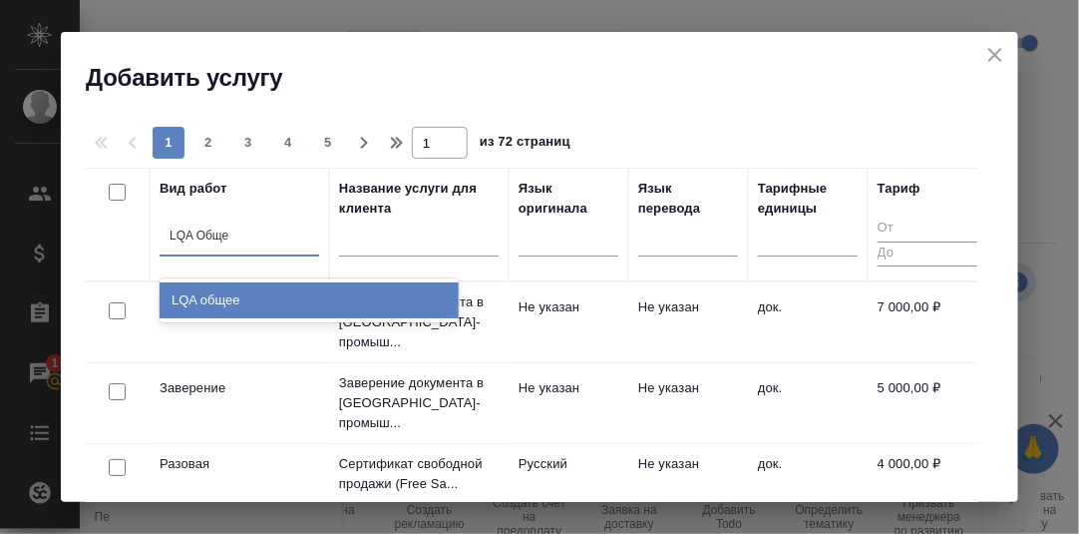
type input "LQA Общее"
click at [238, 305] on div "LQA общее" at bounding box center [309, 300] width 299 height 36
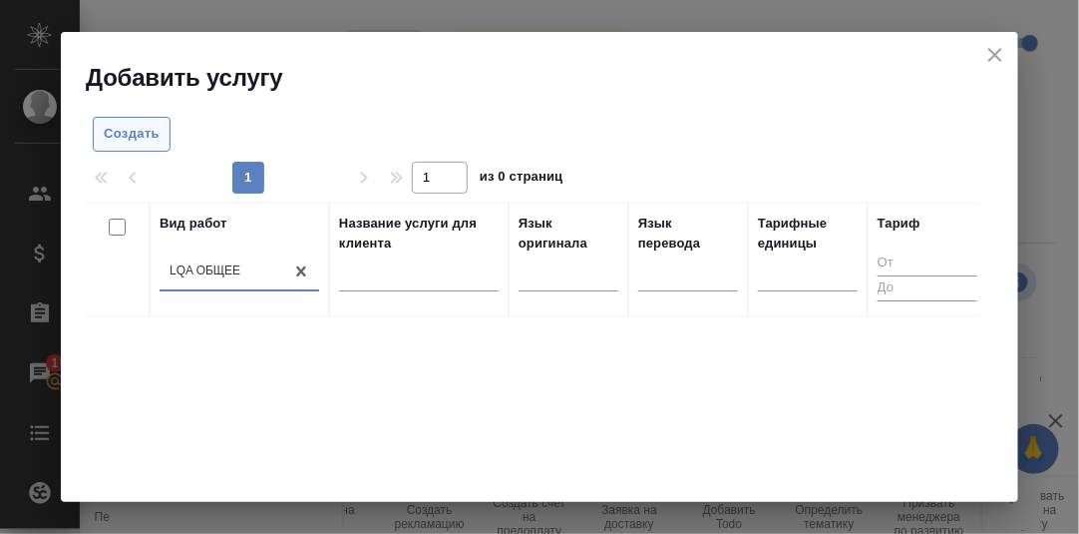
click at [138, 133] on span "Создать" at bounding box center [132, 134] width 56 height 23
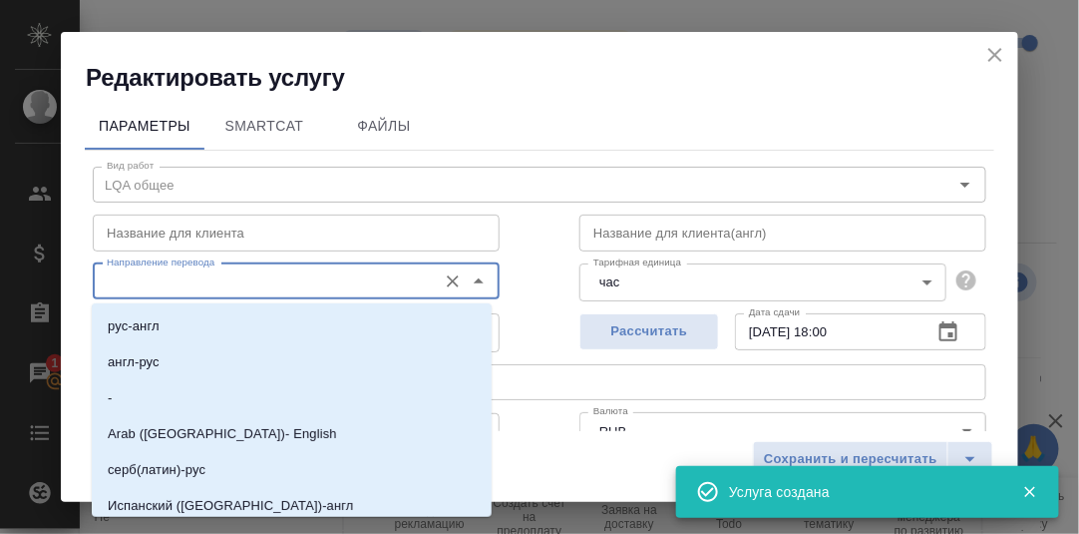
click at [176, 282] on input "Направление перевода" at bounding box center [263, 281] width 328 height 24
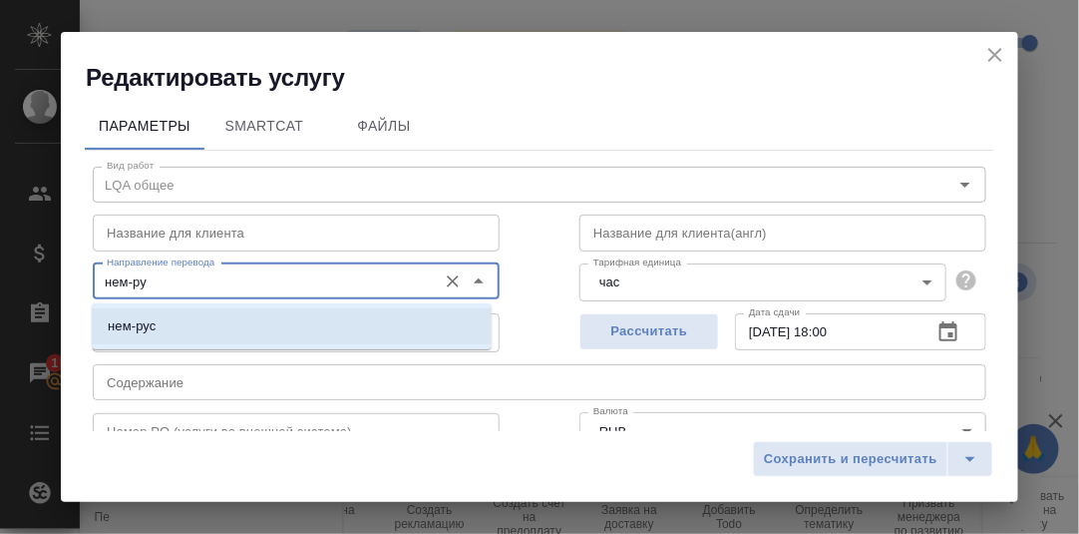
click at [138, 330] on p "нем-рус" at bounding box center [132, 326] width 48 height 20
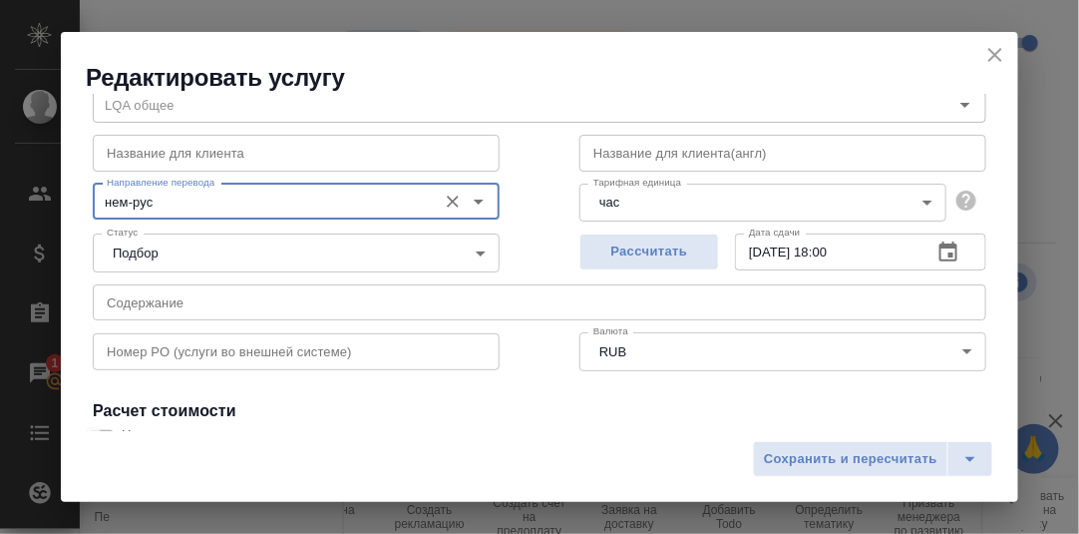
scroll to position [99, 0]
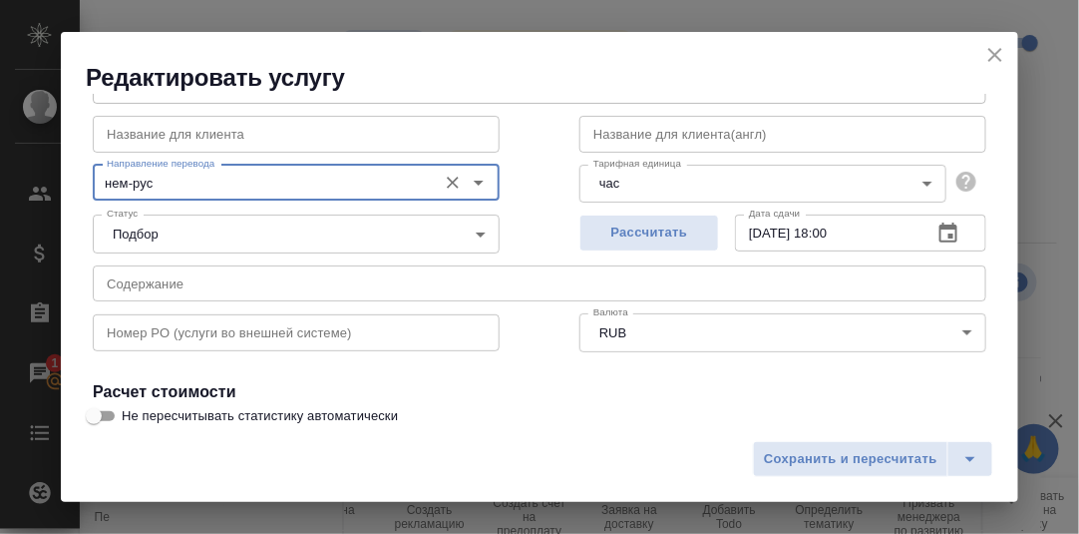
type input "нем-рус"
click at [940, 227] on icon "button" at bounding box center [949, 232] width 18 height 20
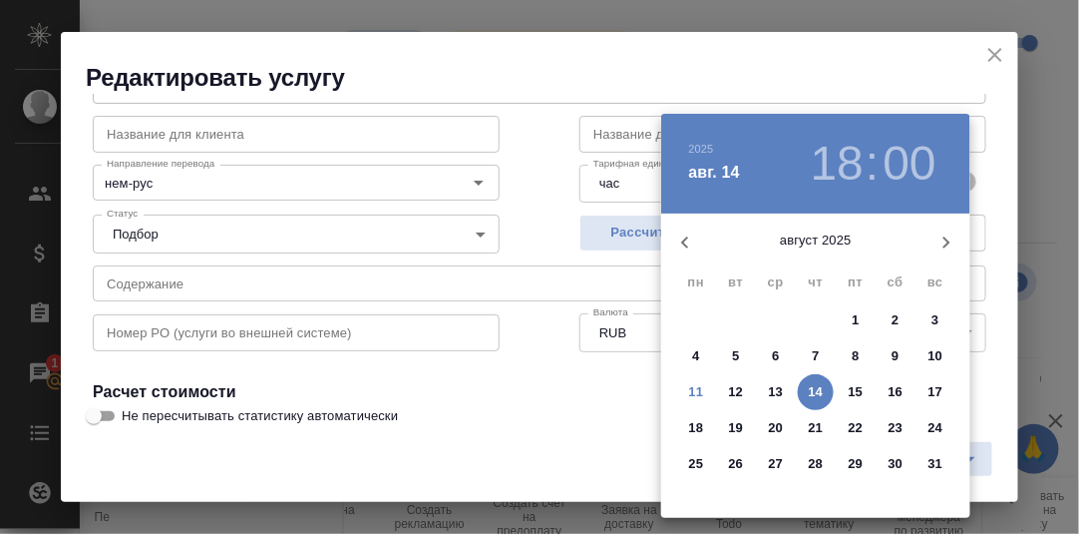
click at [701, 393] on span "11" at bounding box center [696, 392] width 36 height 20
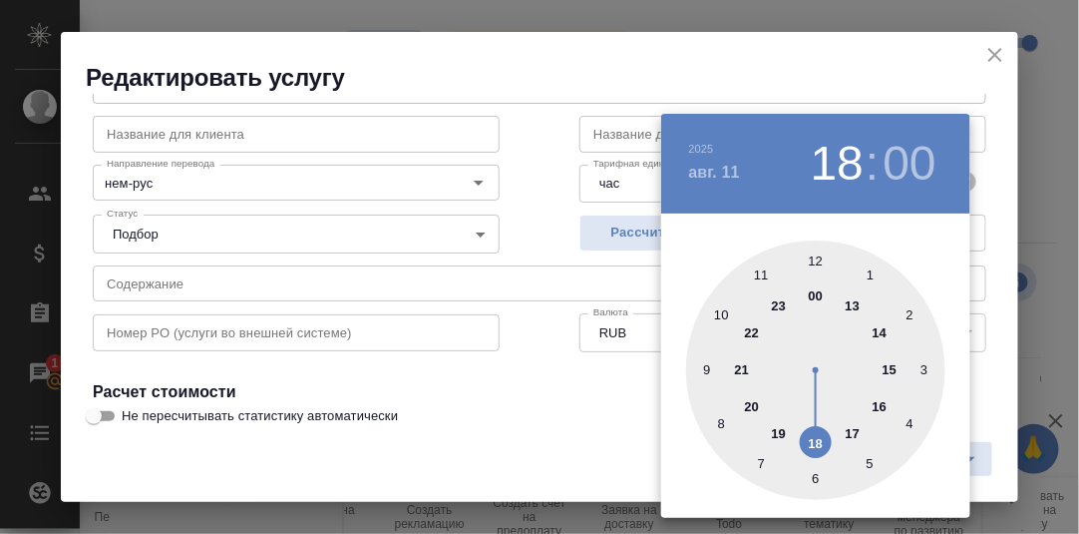
click at [888, 369] on div at bounding box center [815, 369] width 259 height 259
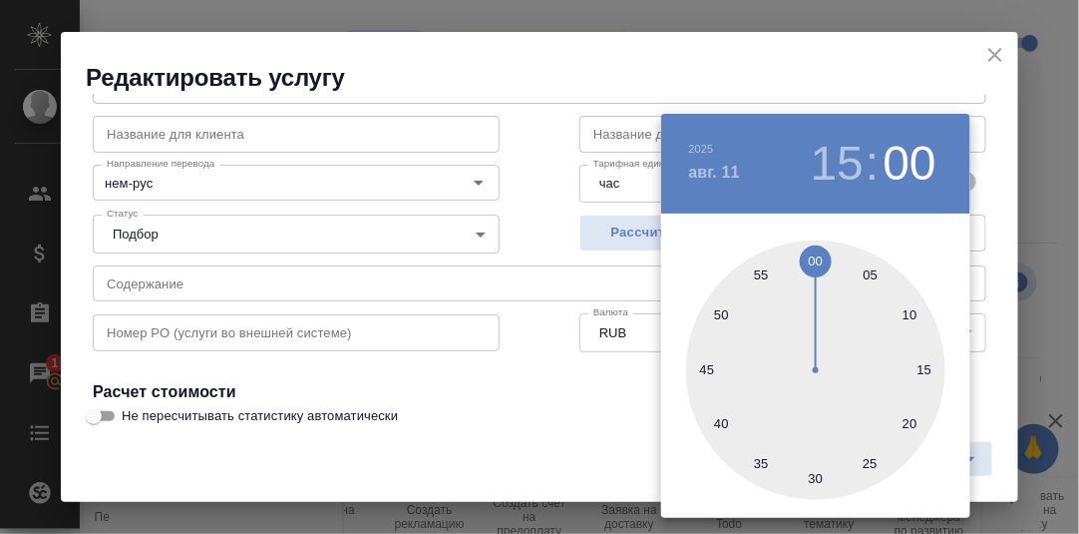
drag, startPoint x: 818, startPoint y: 485, endPoint x: 940, endPoint y: 432, distance: 132.7
click at [818, 485] on div at bounding box center [815, 369] width 259 height 259
type input "11.08.2025 15:30"
click at [989, 325] on div at bounding box center [539, 267] width 1079 height 534
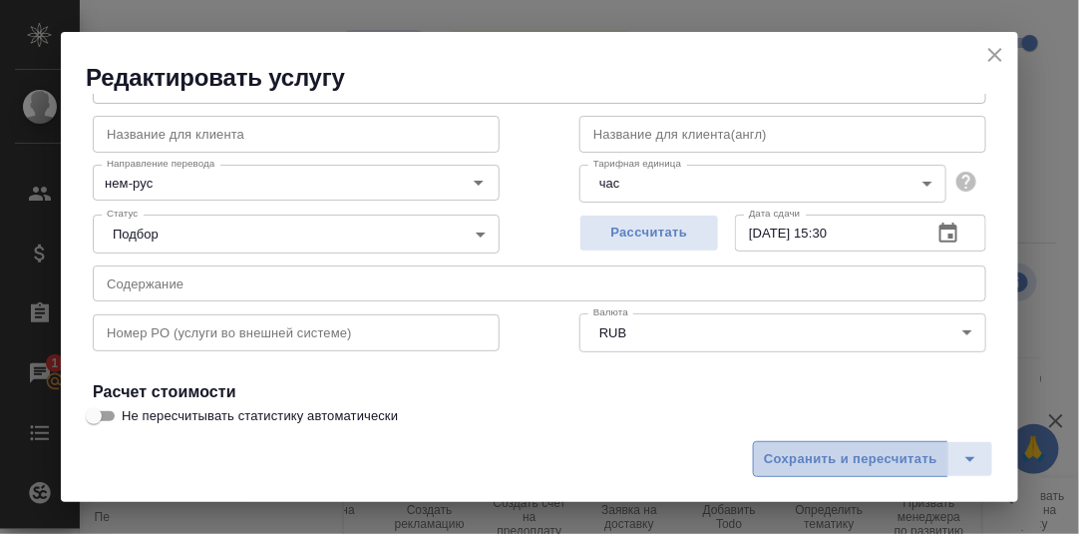
click at [880, 461] on span "Сохранить и пересчитать" at bounding box center [851, 459] width 174 height 23
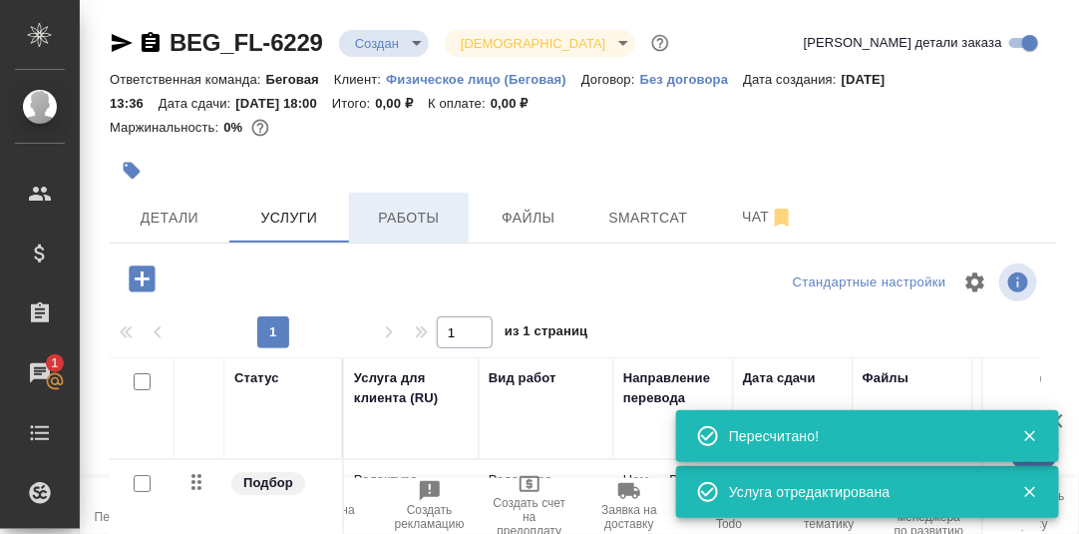
click at [422, 214] on span "Работы" at bounding box center [409, 217] width 96 height 25
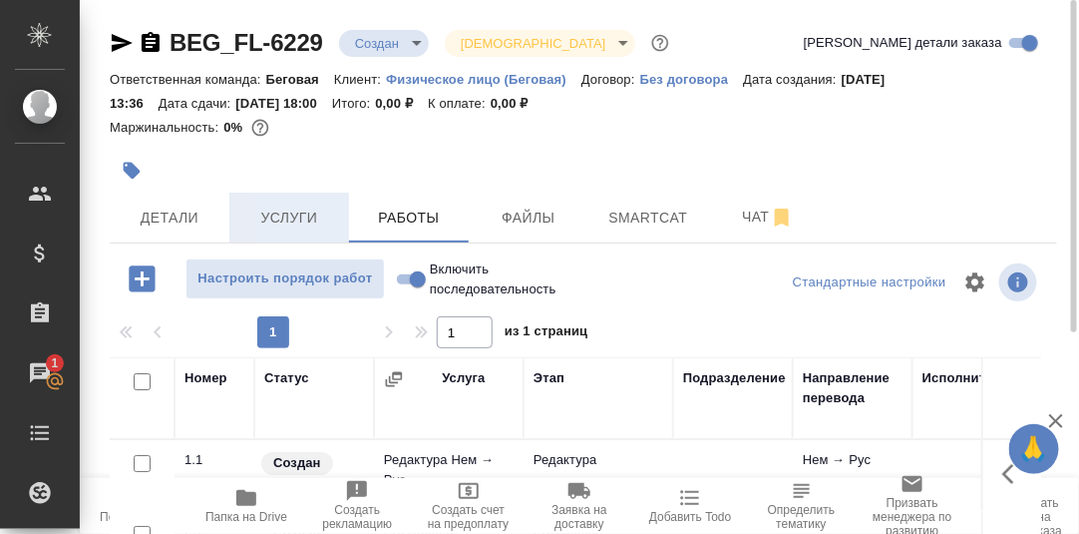
click at [294, 211] on span "Услуги" at bounding box center [289, 217] width 96 height 25
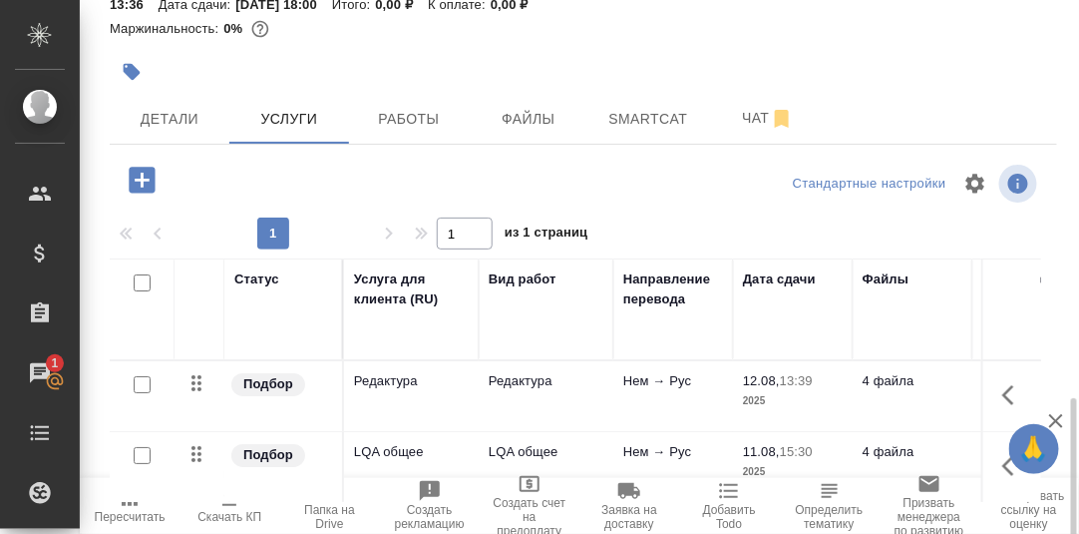
scroll to position [303, 0]
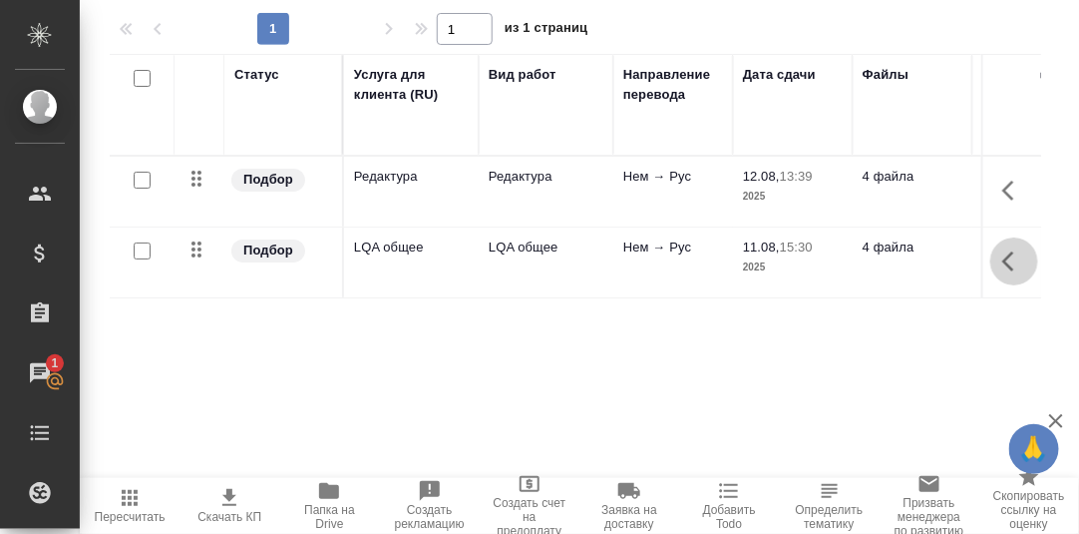
click at [1002, 263] on icon "button" at bounding box center [1014, 261] width 24 height 24
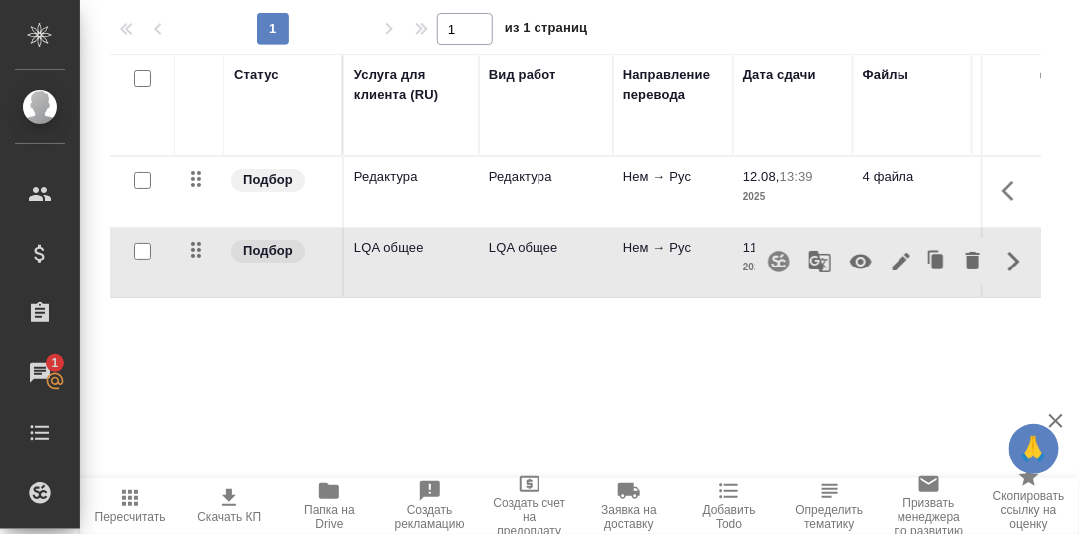
click at [850, 258] on icon "button" at bounding box center [861, 261] width 22 height 15
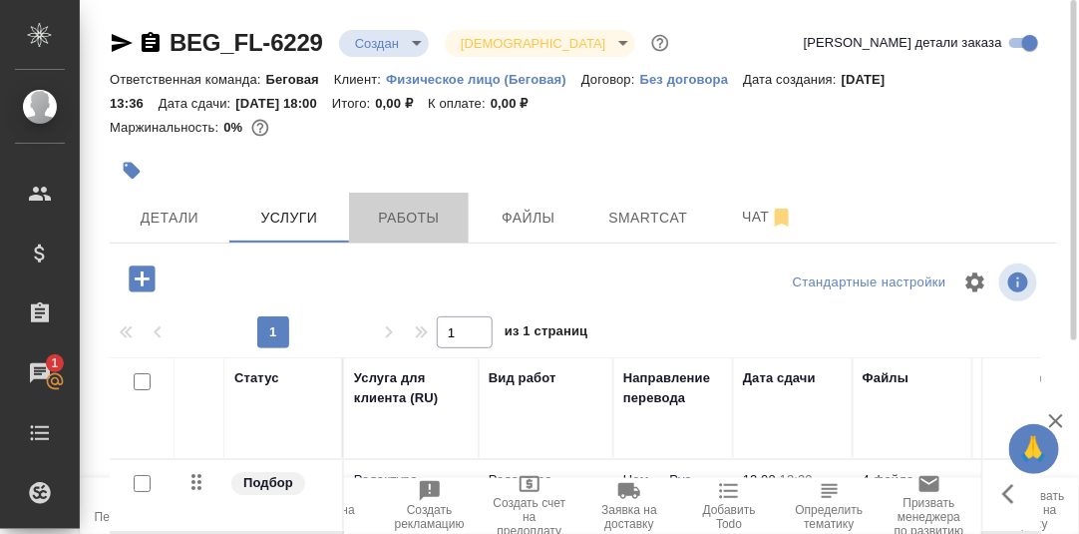
drag, startPoint x: 433, startPoint y: 212, endPoint x: 568, endPoint y: 255, distance: 141.3
click at [433, 213] on span "Работы" at bounding box center [409, 217] width 96 height 25
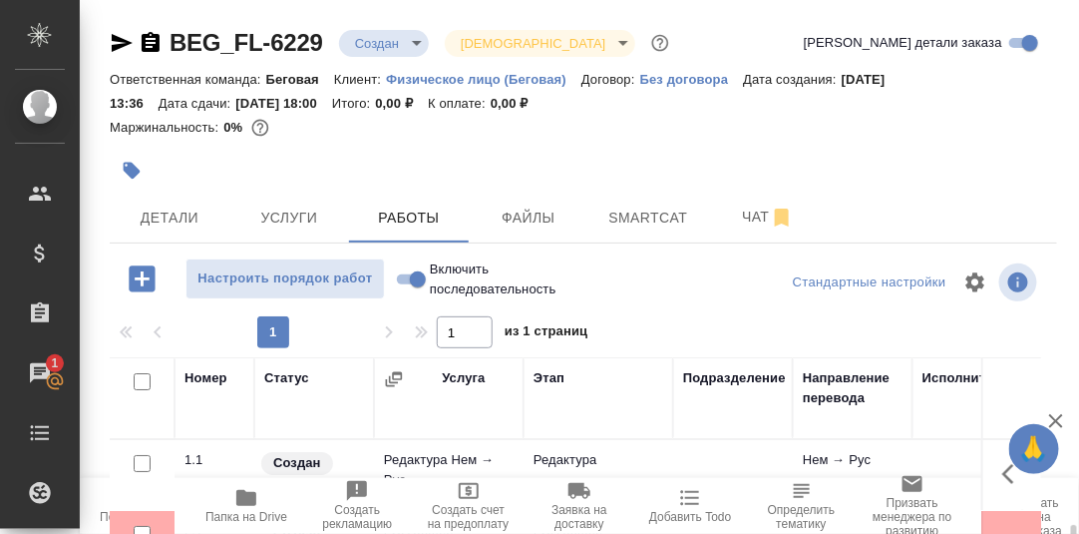
scroll to position [323, 0]
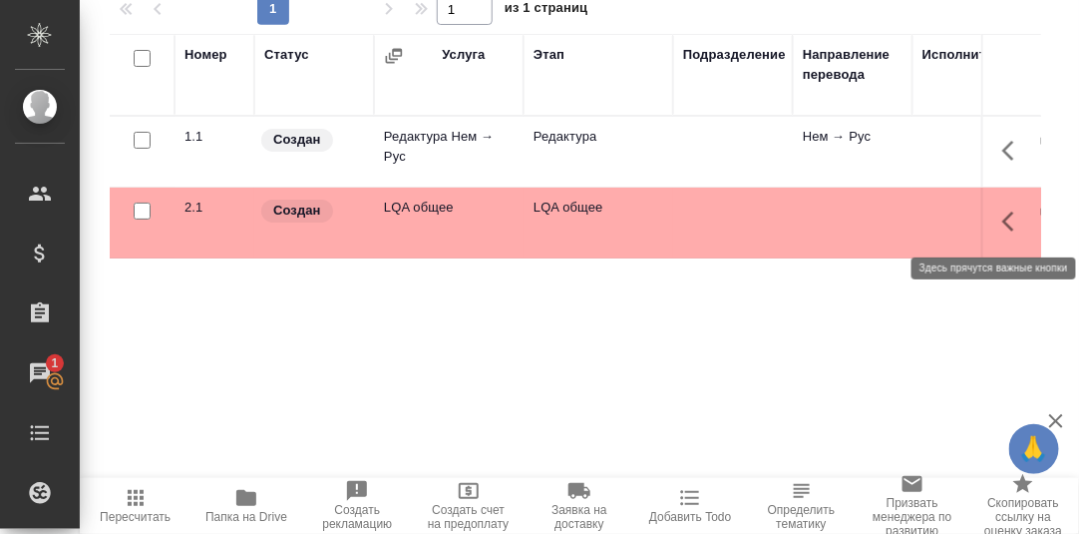
click at [1002, 219] on icon "button" at bounding box center [1008, 221] width 12 height 20
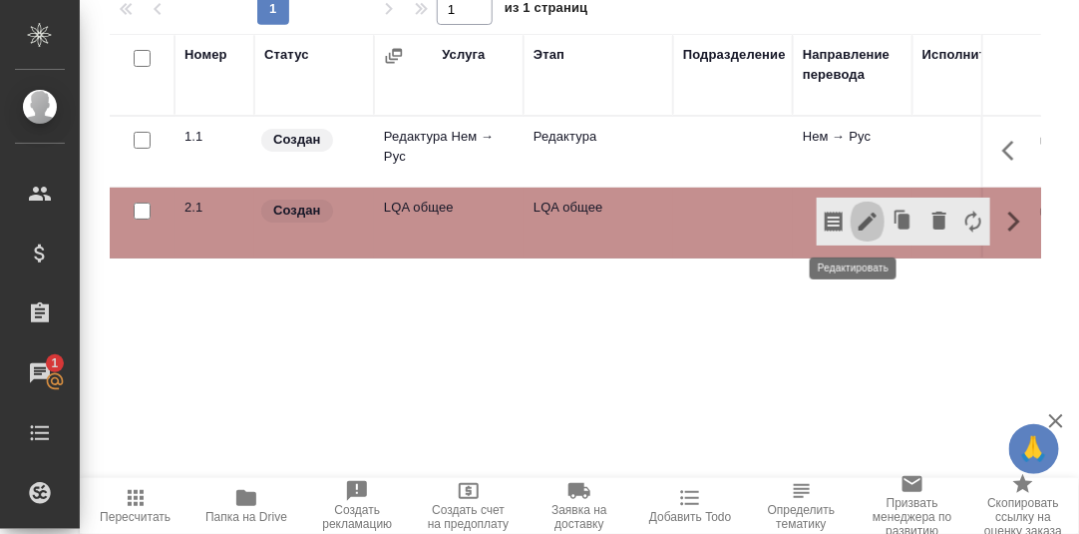
click at [856, 218] on icon "button" at bounding box center [868, 221] width 24 height 24
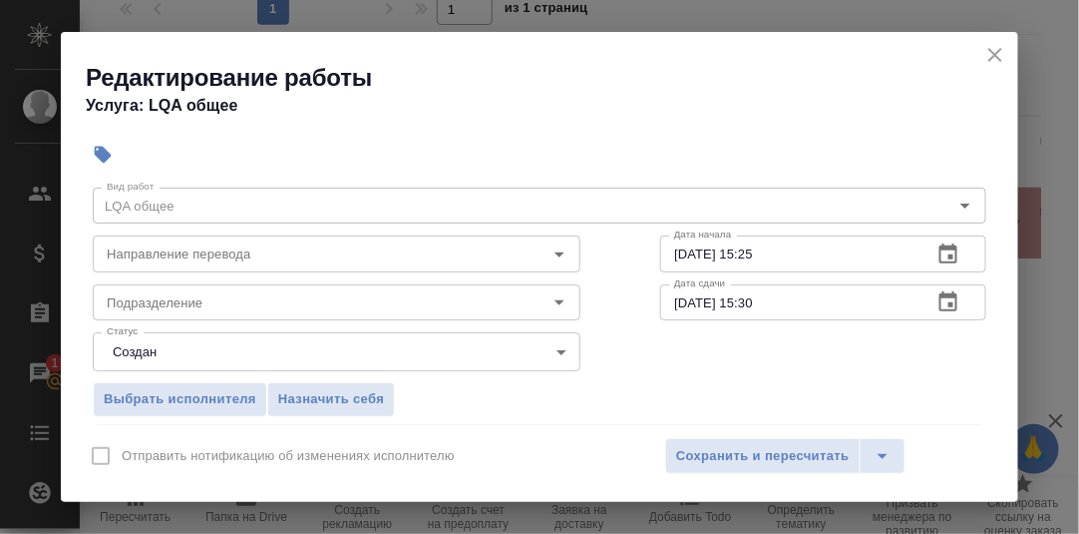
scroll to position [99, 0]
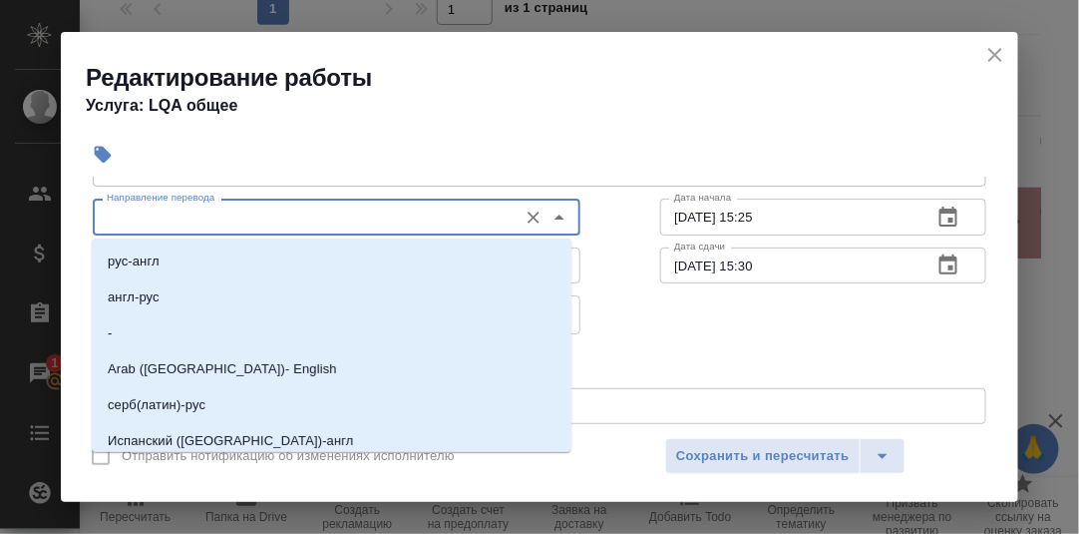
click at [240, 214] on input "Направление перевода" at bounding box center [303, 216] width 409 height 24
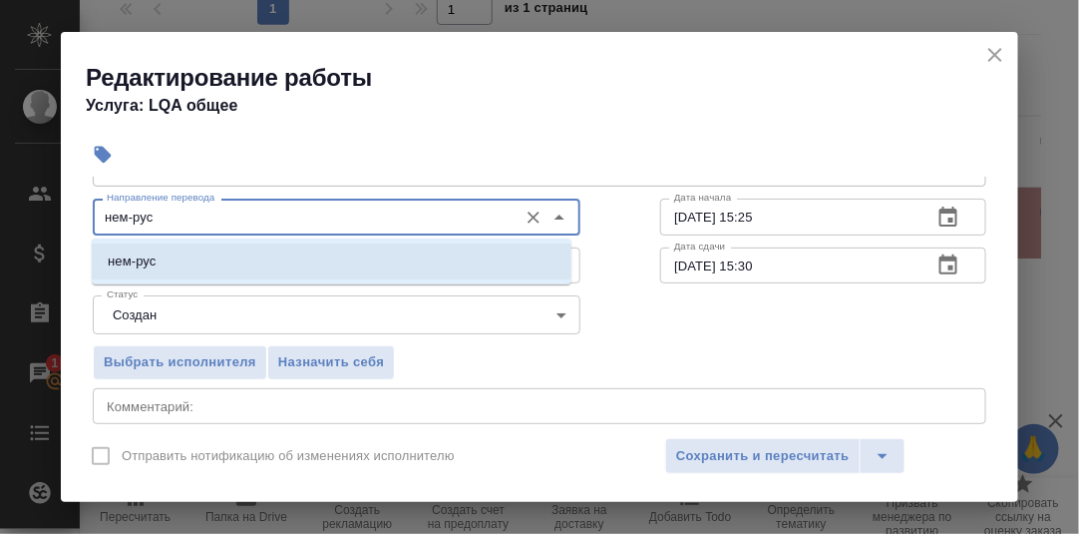
click at [148, 261] on p "нем-рус" at bounding box center [132, 261] width 48 height 20
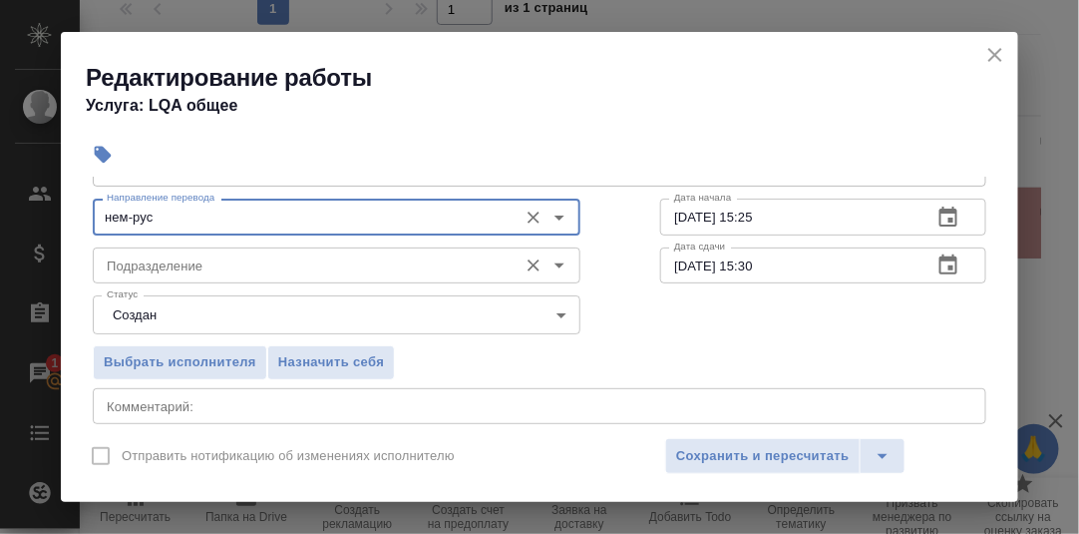
type input "нем-рус"
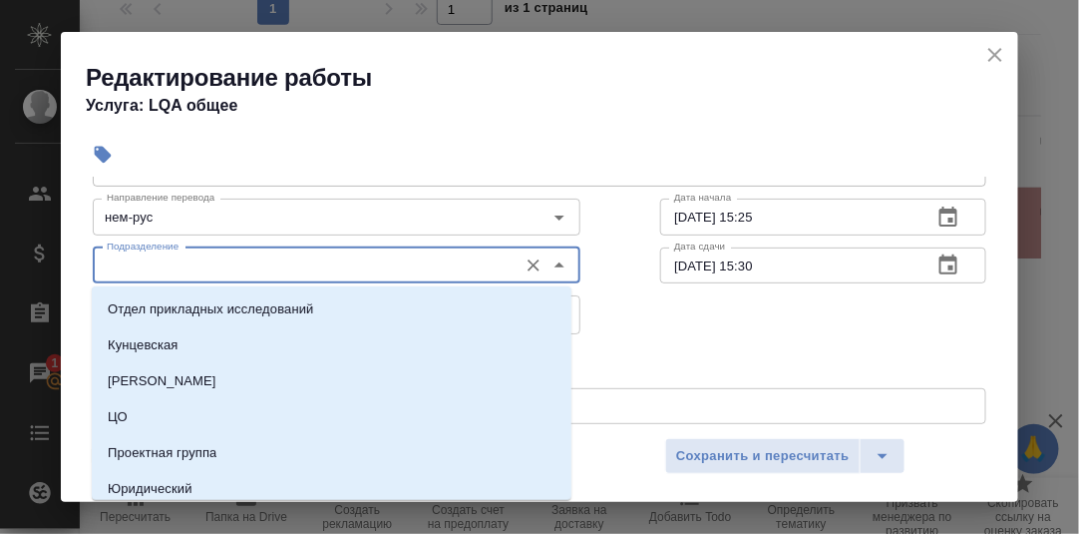
click at [163, 260] on input "Подразделение" at bounding box center [303, 265] width 409 height 24
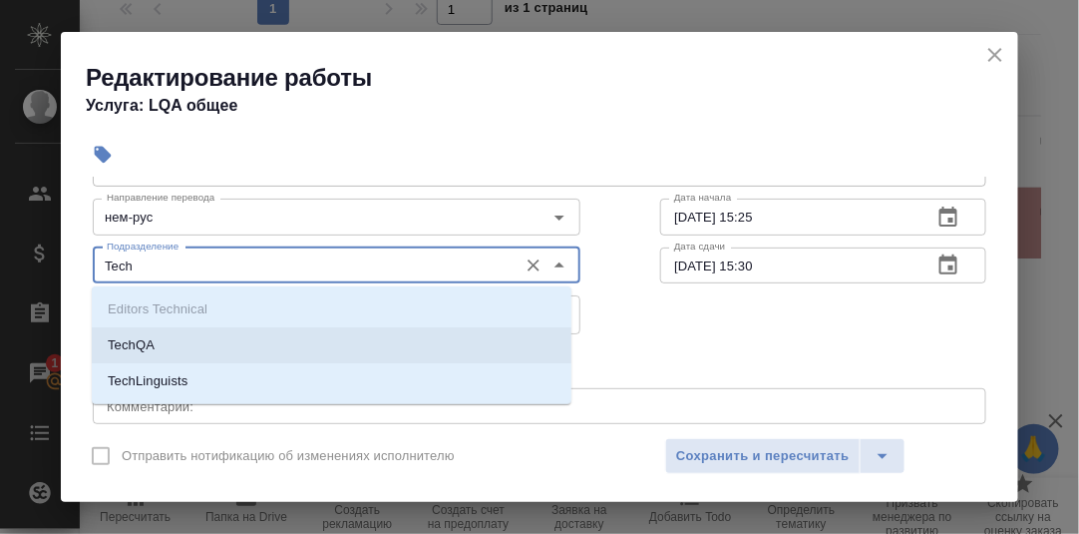
click at [136, 344] on p "TechQA" at bounding box center [131, 345] width 47 height 20
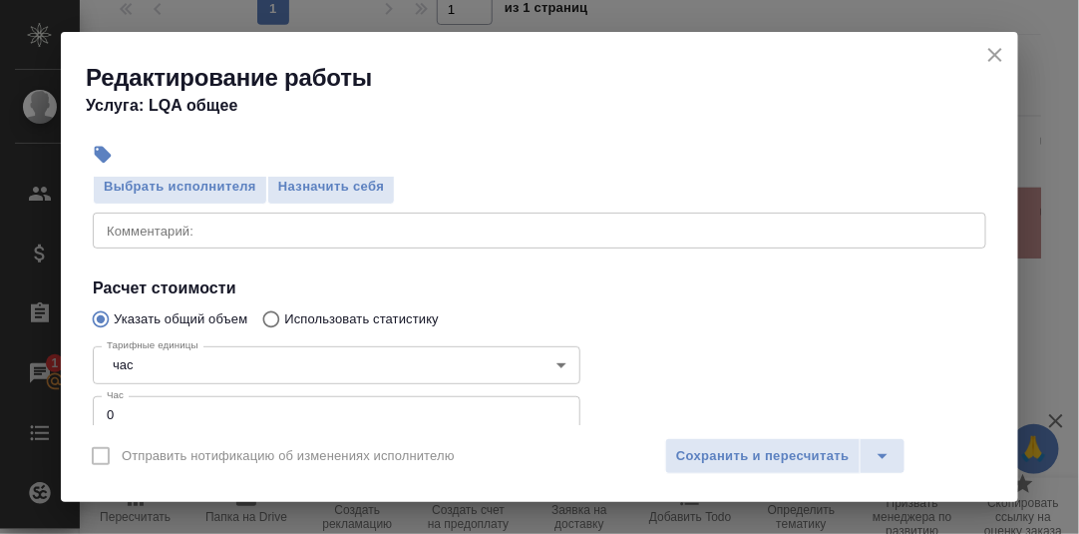
scroll to position [299, 0]
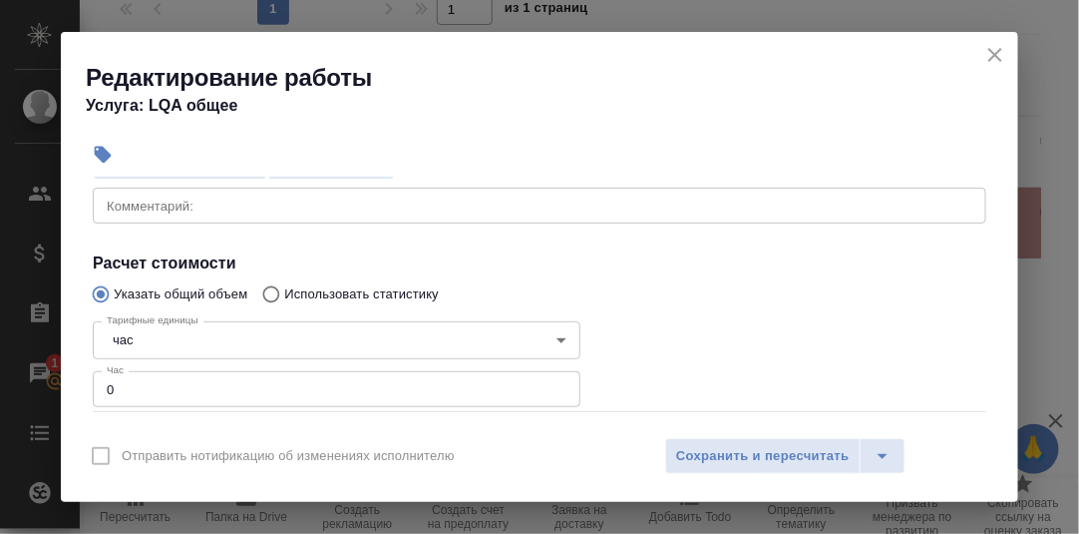
type input "TechQA"
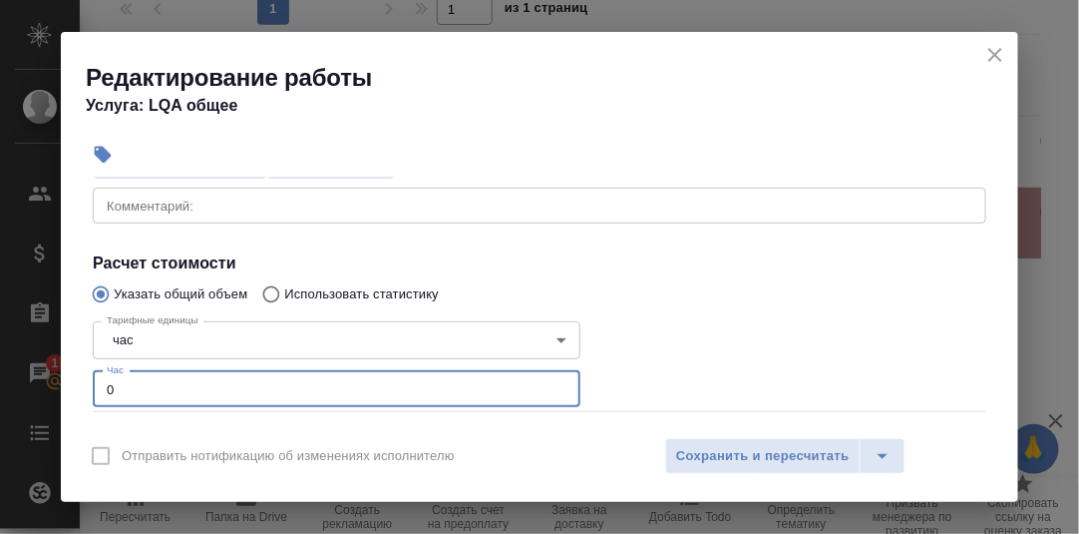
click at [127, 395] on input "0" at bounding box center [337, 389] width 488 height 36
type input "0.2"
click at [172, 204] on textarea at bounding box center [540, 204] width 866 height 15
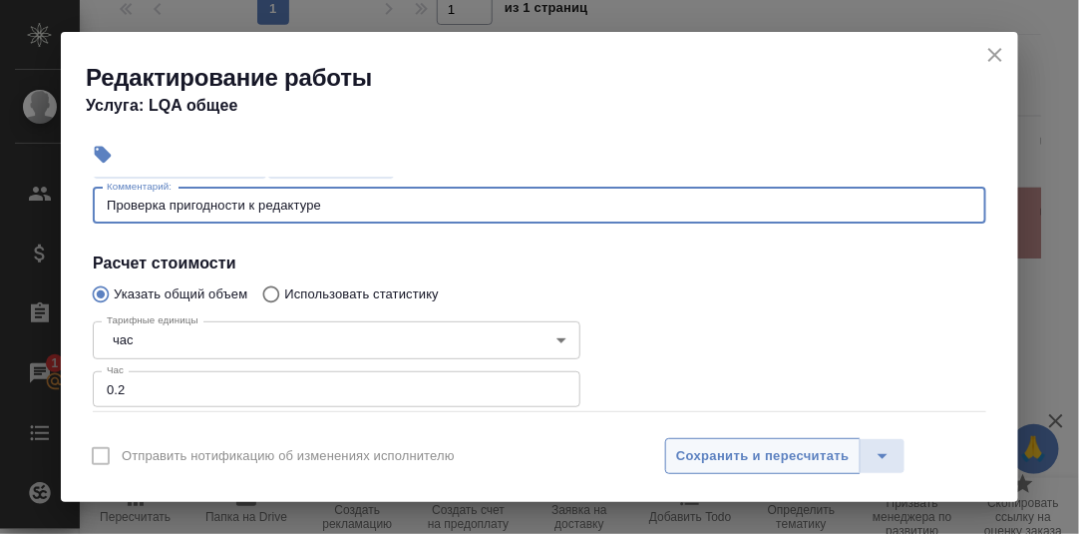
type textarea "Проверка пригодности к редактуре"
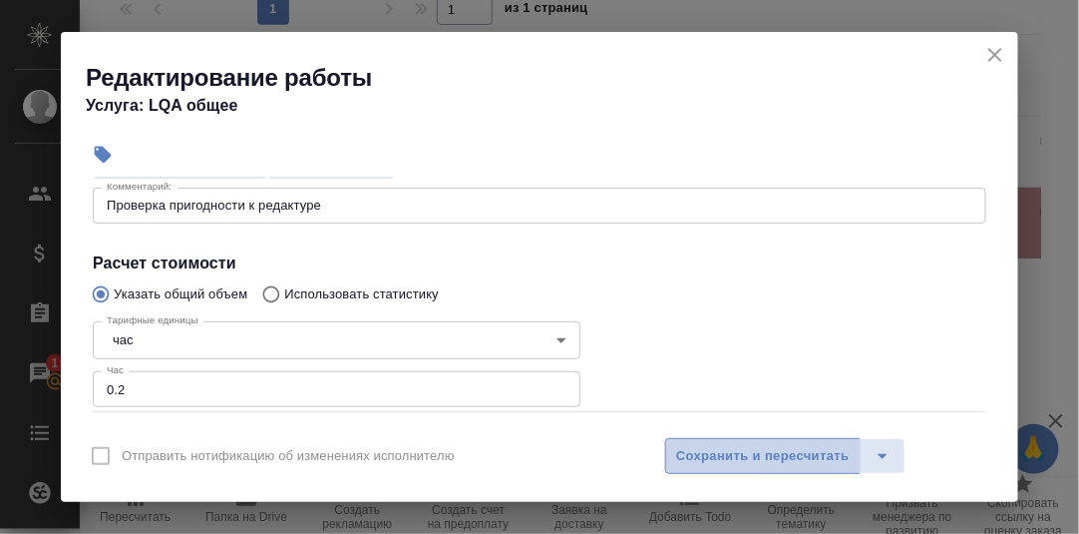
click at [765, 454] on span "Сохранить и пересчитать" at bounding box center [763, 456] width 174 height 23
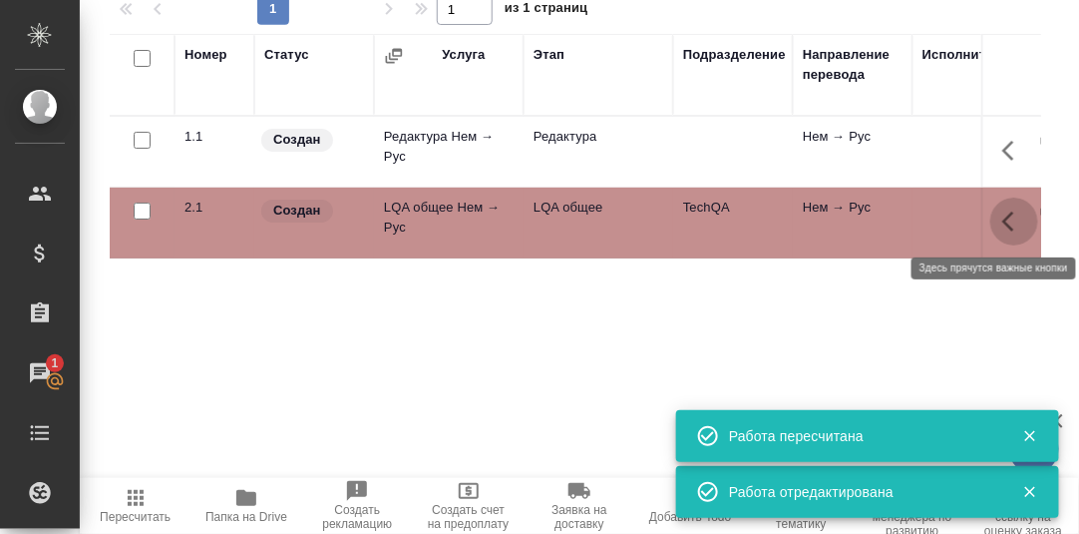
click at [1002, 224] on icon "button" at bounding box center [1014, 221] width 24 height 24
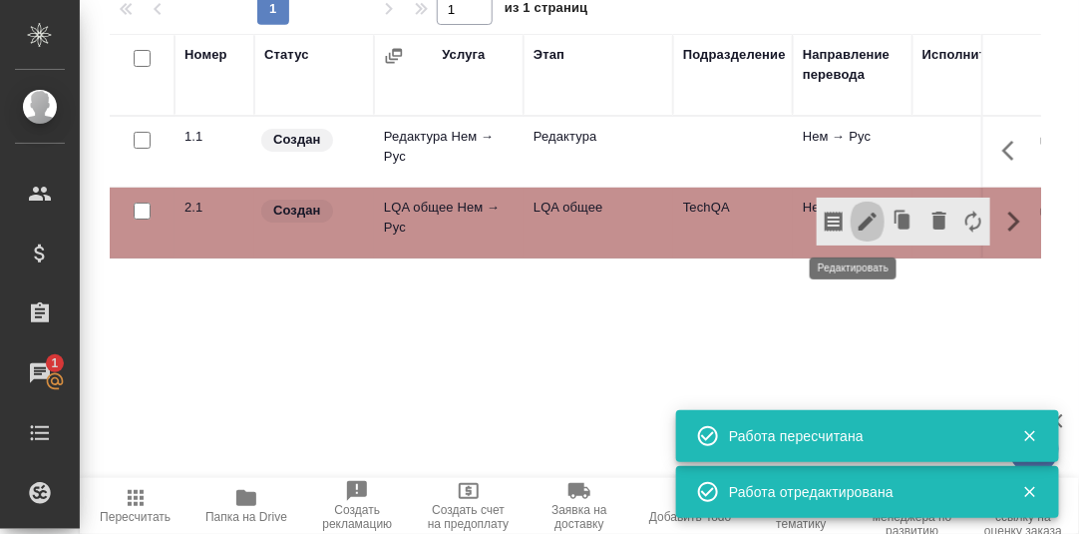
click at [856, 227] on icon "button" at bounding box center [868, 221] width 24 height 24
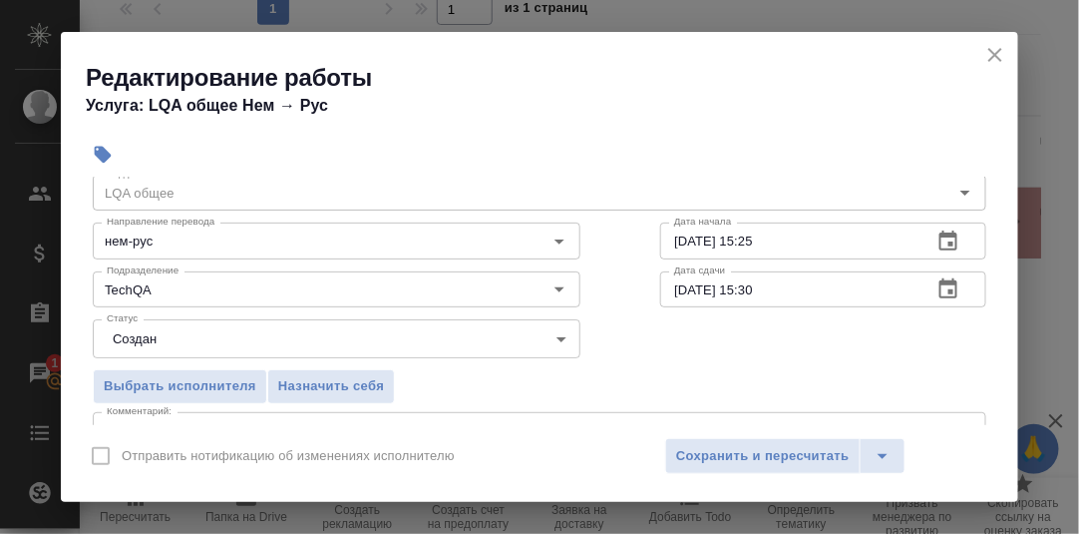
scroll to position [99, 0]
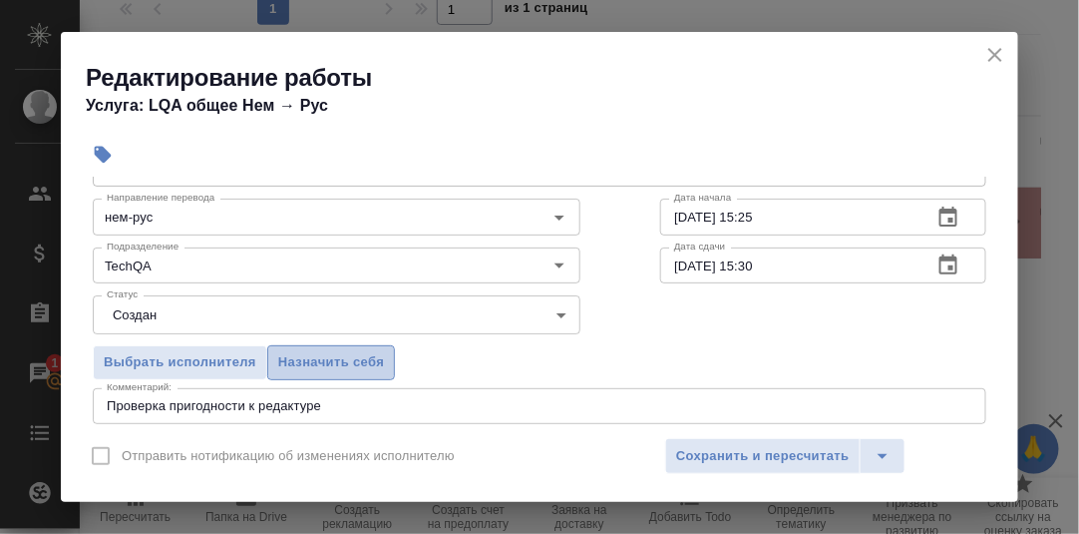
click at [332, 359] on span "Назначить себя" at bounding box center [331, 362] width 106 height 23
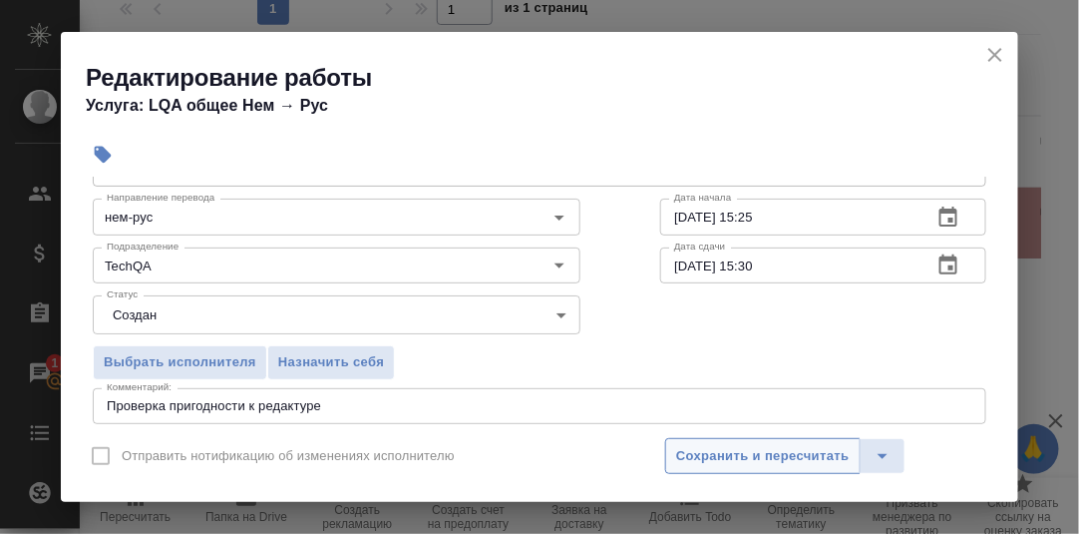
drag, startPoint x: 791, startPoint y: 453, endPoint x: 795, endPoint y: 443, distance: 10.7
click at [791, 453] on span "Сохранить и пересчитать" at bounding box center [763, 456] width 174 height 23
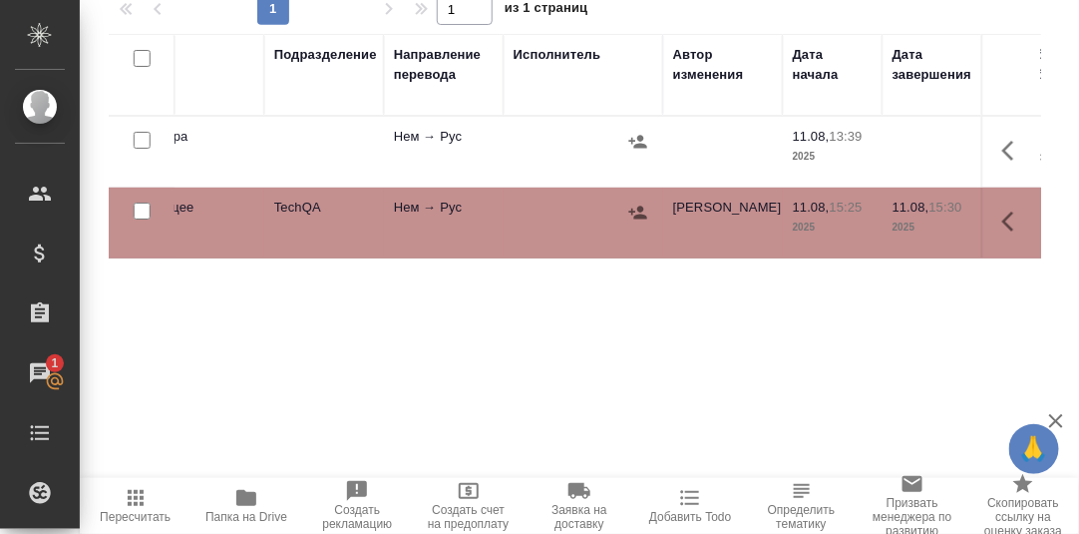
scroll to position [0, 477]
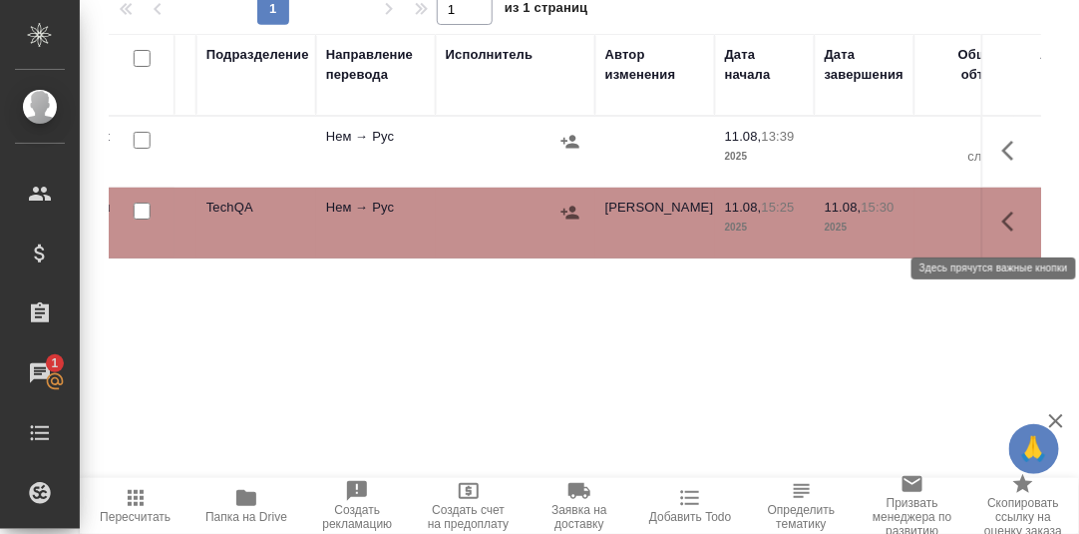
click at [1007, 223] on icon "button" at bounding box center [1014, 221] width 24 height 24
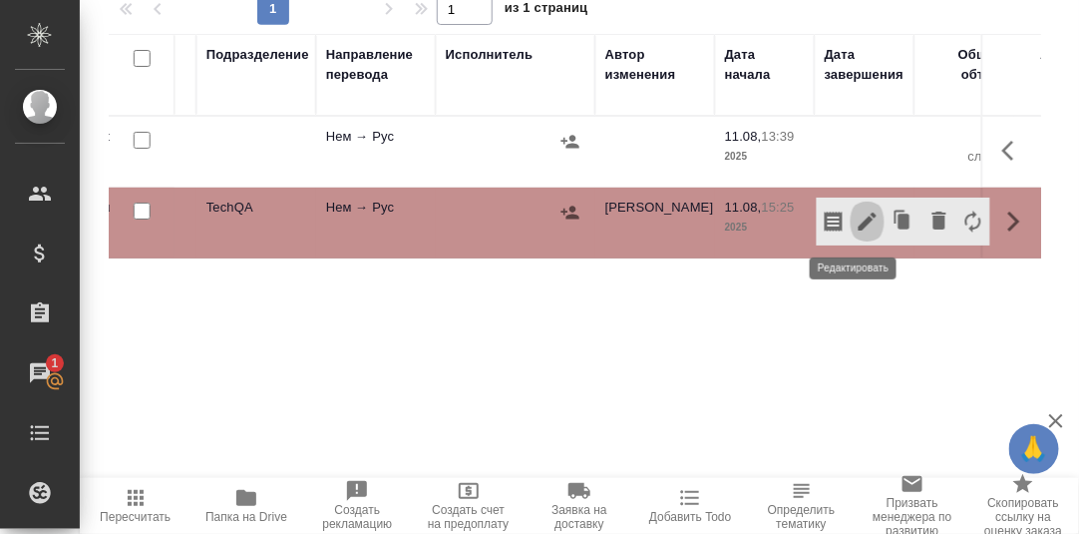
click at [859, 219] on icon "button" at bounding box center [868, 221] width 18 height 18
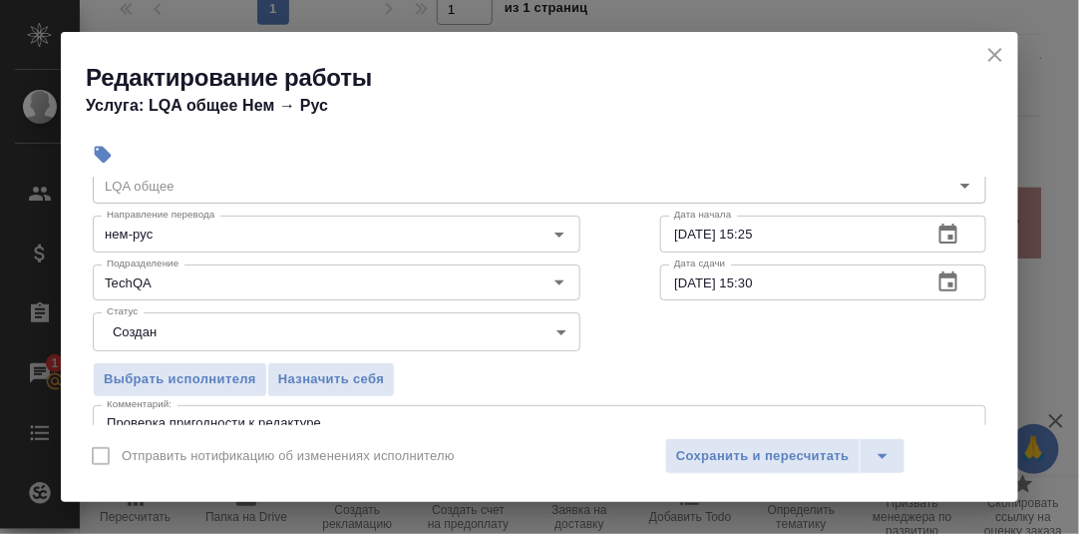
scroll to position [199, 0]
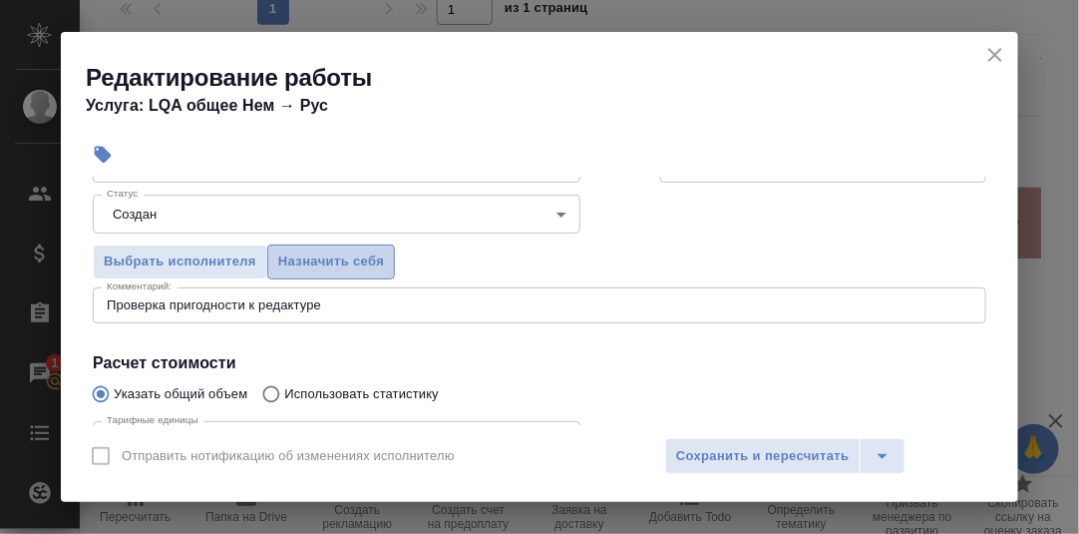
click at [353, 259] on span "Назначить себя" at bounding box center [331, 261] width 106 height 23
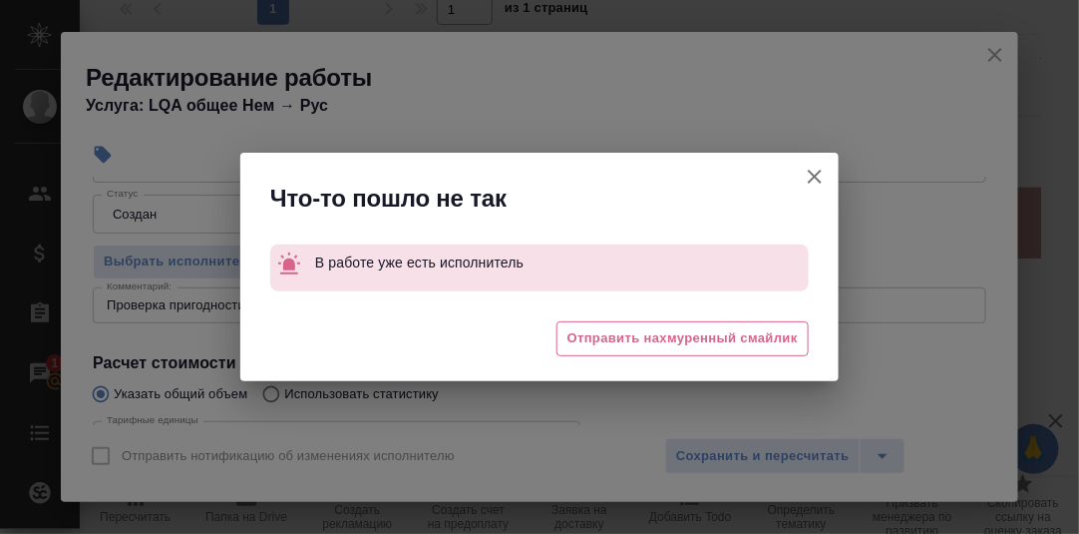
click at [734, 449] on div "Что-то пошло не так В работе уже есть исполнитель 😔 Отправить нахмуренный смайл…" at bounding box center [539, 267] width 1079 height 534
click at [821, 174] on icon "button" at bounding box center [815, 177] width 24 height 24
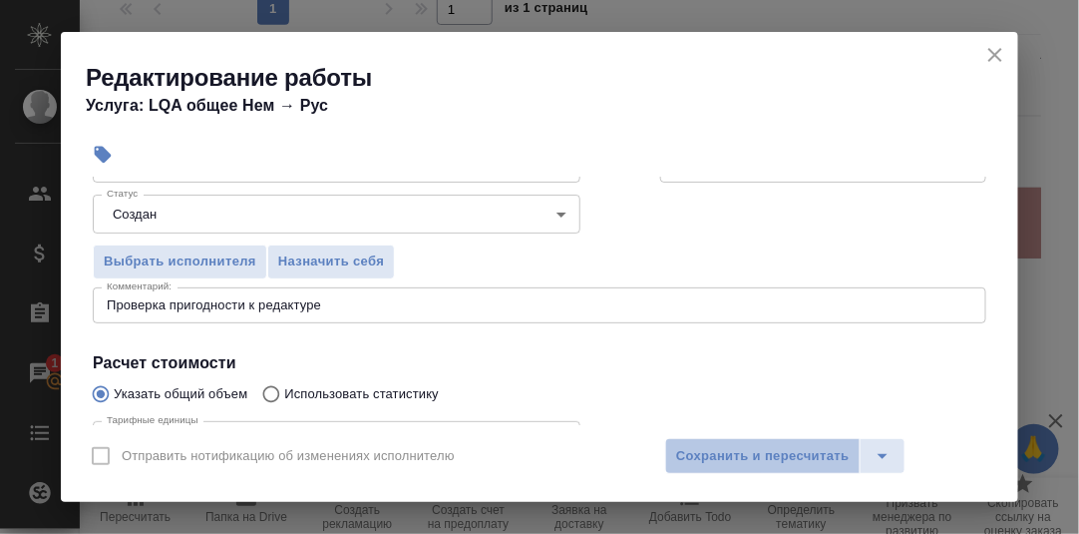
drag, startPoint x: 788, startPoint y: 453, endPoint x: 903, endPoint y: 373, distance: 139.7
click at [790, 449] on span "Сохранить и пересчитать" at bounding box center [763, 456] width 174 height 23
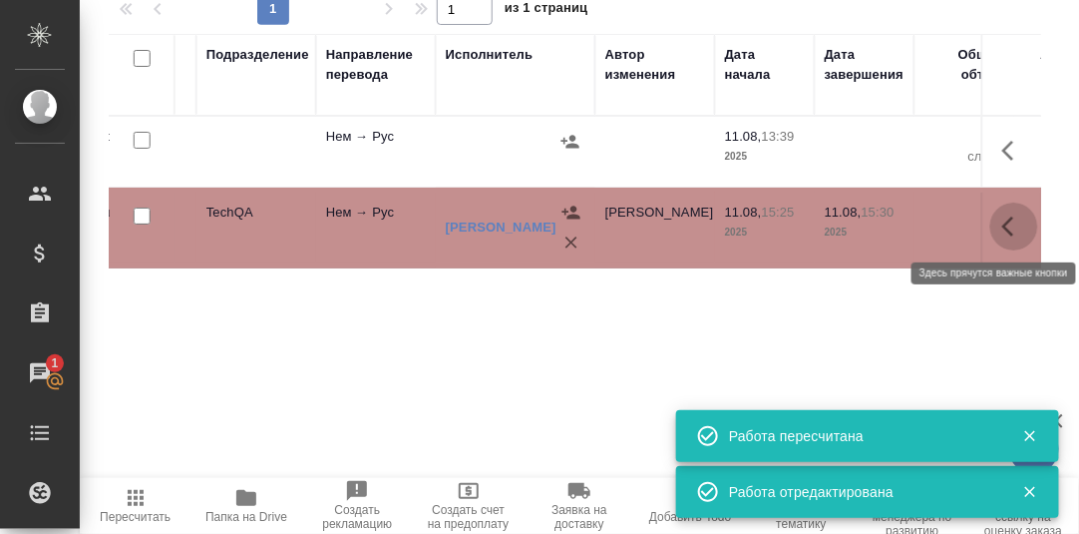
click at [1002, 227] on icon "button" at bounding box center [1014, 226] width 24 height 24
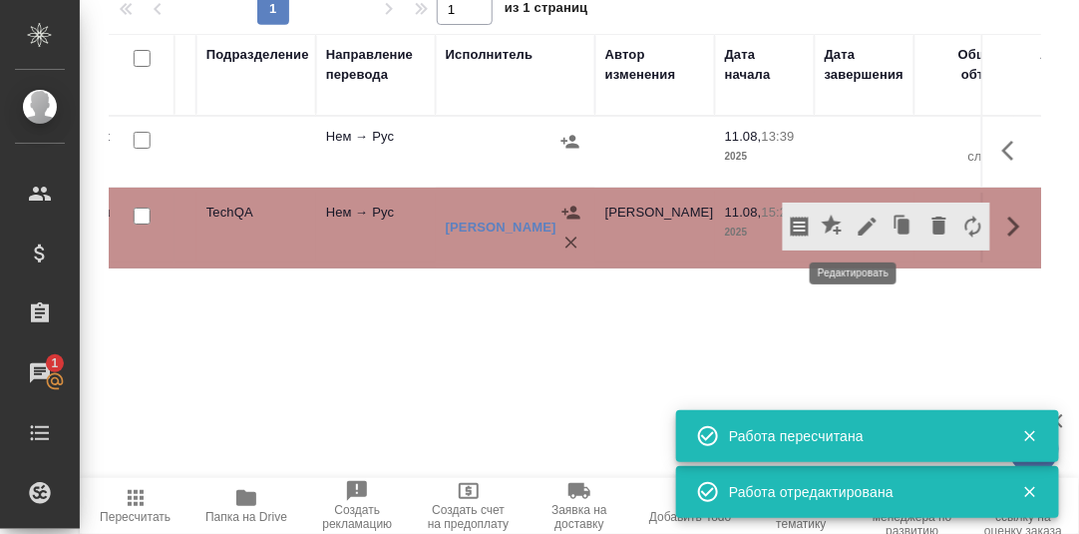
click at [859, 224] on icon "button" at bounding box center [868, 226] width 18 height 18
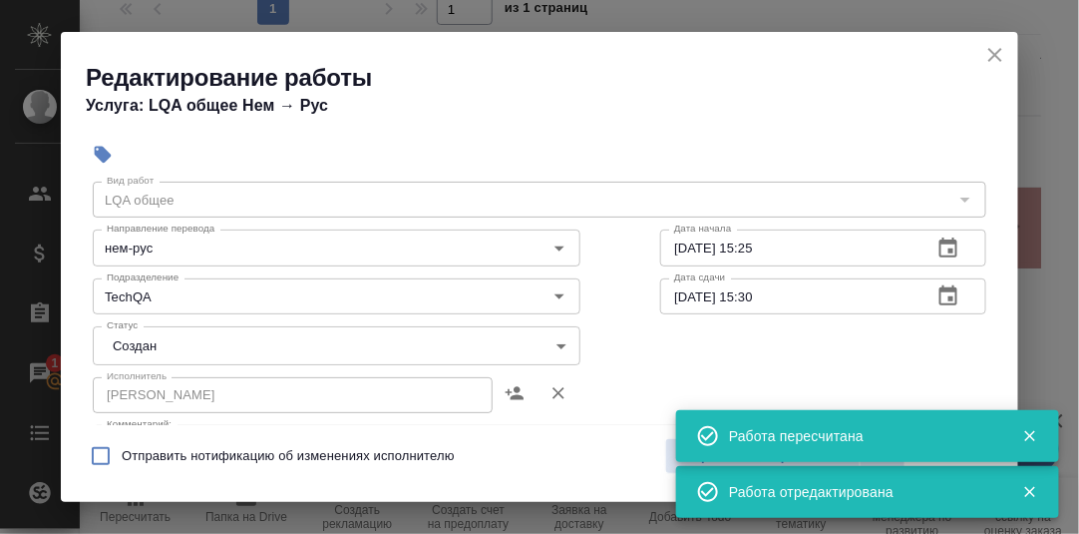
scroll to position [99, 0]
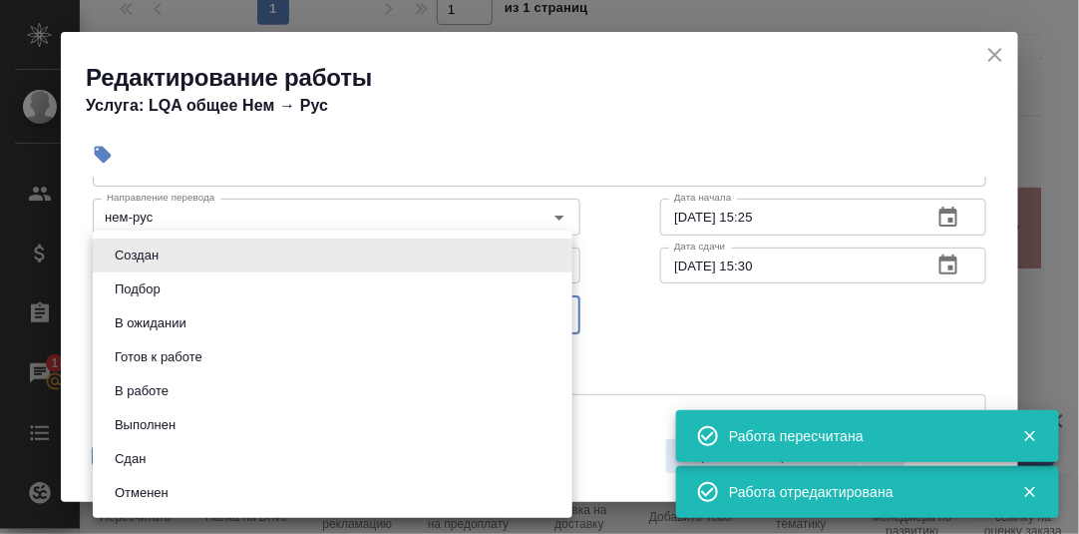
click at [554, 310] on body "🙏 .cls-1 fill:#fff; AWATERA Румянцева Дарья d.rumyantseva Клиенты Спецификации …" at bounding box center [539, 267] width 1079 height 534
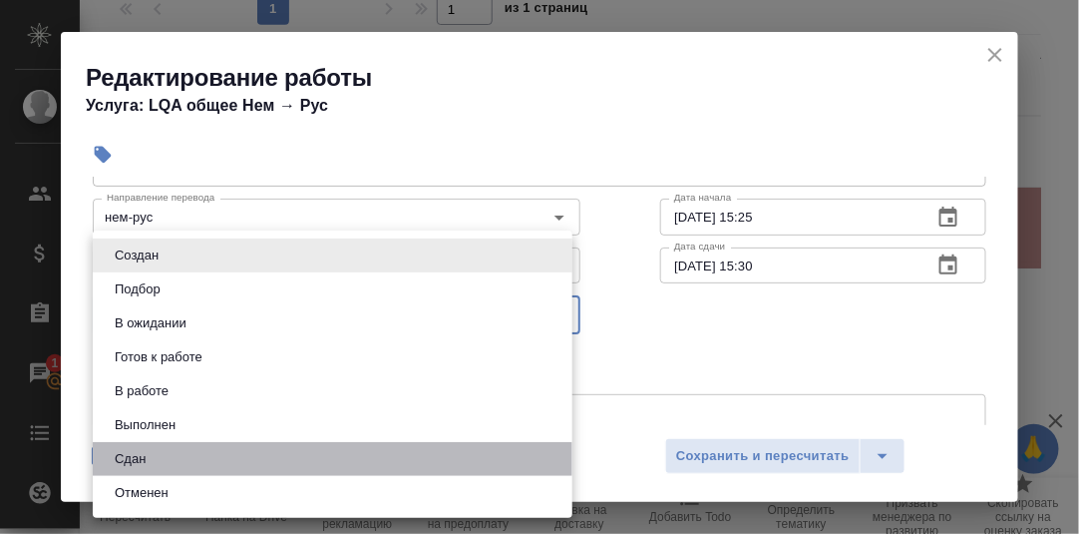
click at [157, 457] on li "Сдан" at bounding box center [333, 459] width 480 height 34
type input "closed"
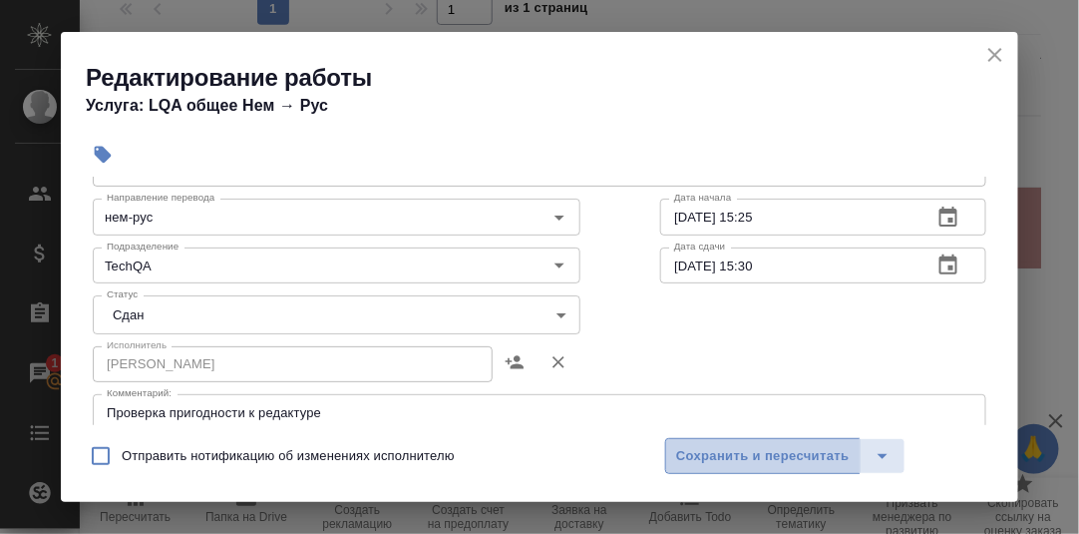
click at [786, 458] on span "Сохранить и пересчитать" at bounding box center [763, 456] width 174 height 23
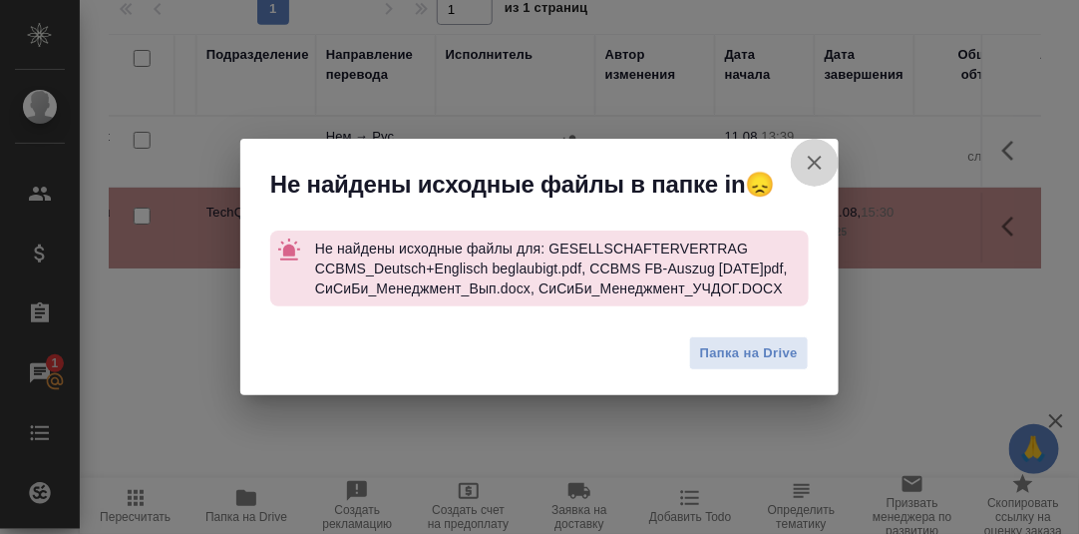
click at [824, 156] on icon "button" at bounding box center [815, 163] width 24 height 24
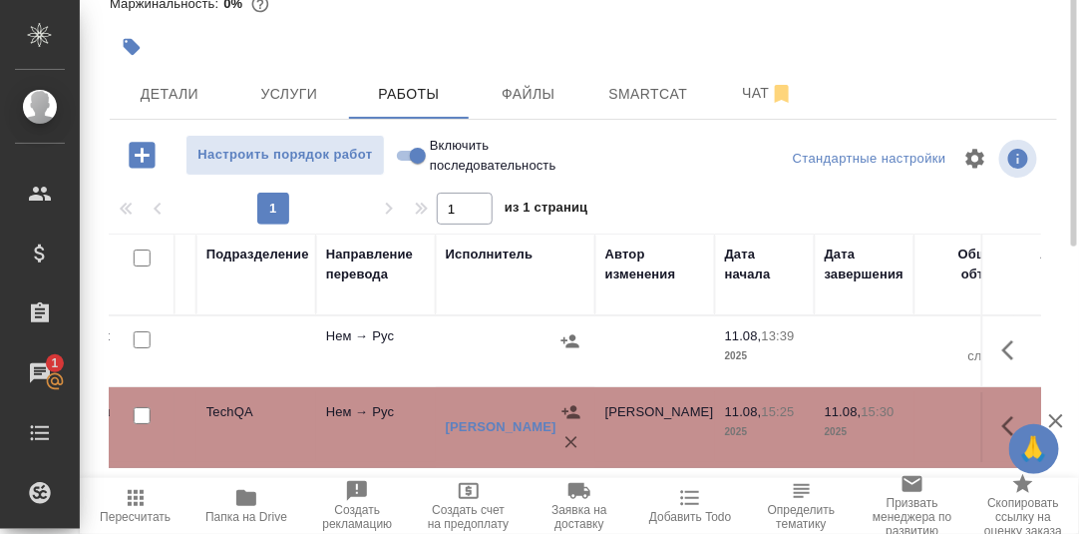
scroll to position [24, 0]
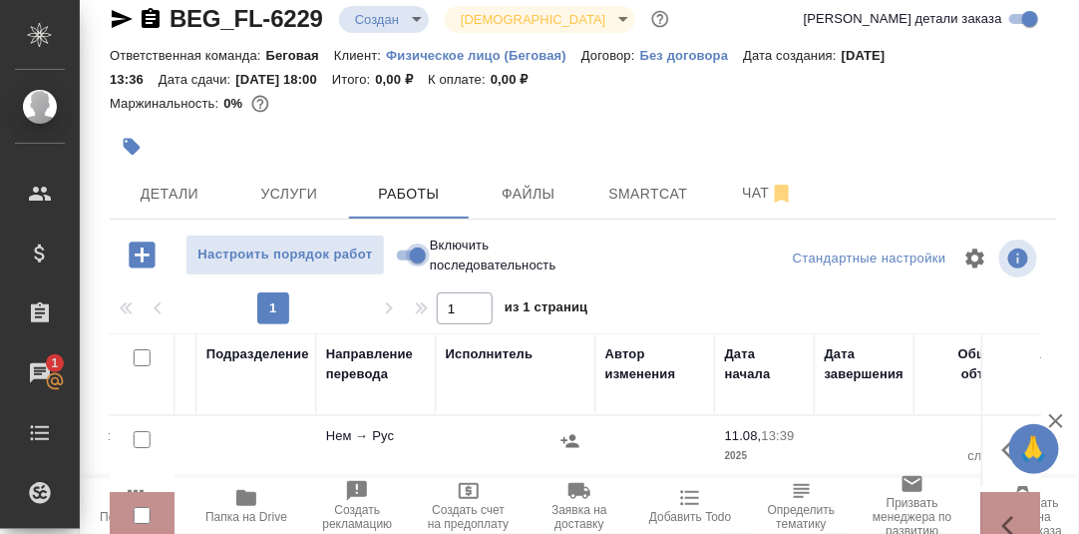
drag, startPoint x: 406, startPoint y: 247, endPoint x: 463, endPoint y: 271, distance: 61.7
click at [406, 249] on input "Включить последовательность" at bounding box center [418, 255] width 72 height 24
checkbox input "true"
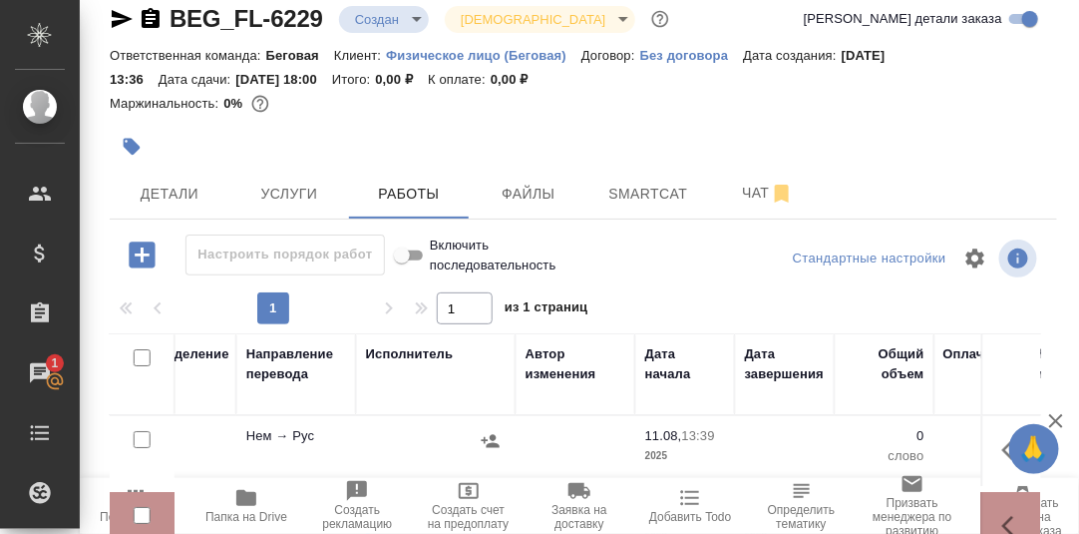
scroll to position [323, 0]
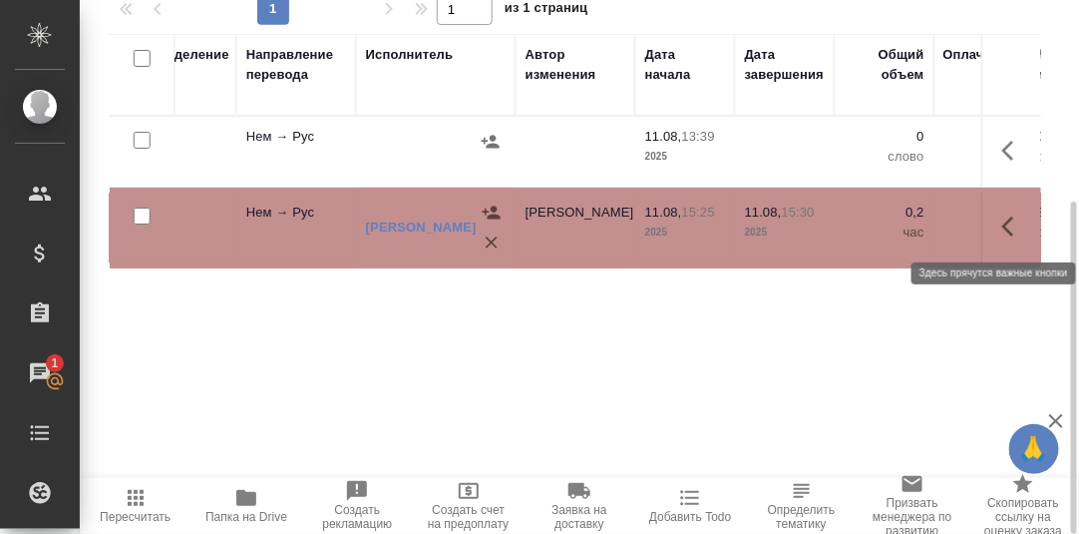
click at [1002, 226] on icon "button" at bounding box center [1014, 226] width 24 height 24
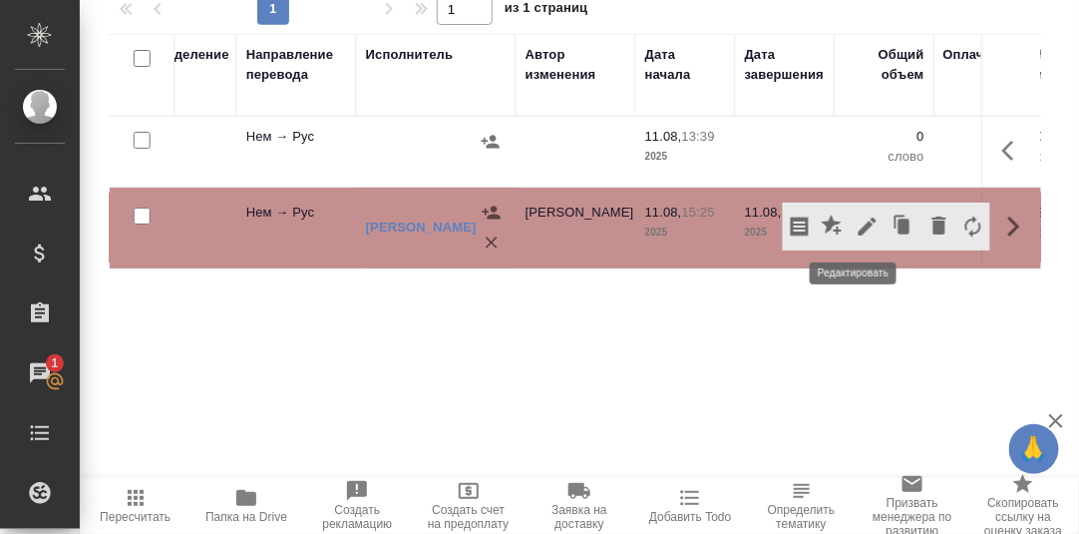
click at [859, 226] on icon "button" at bounding box center [868, 226] width 18 height 18
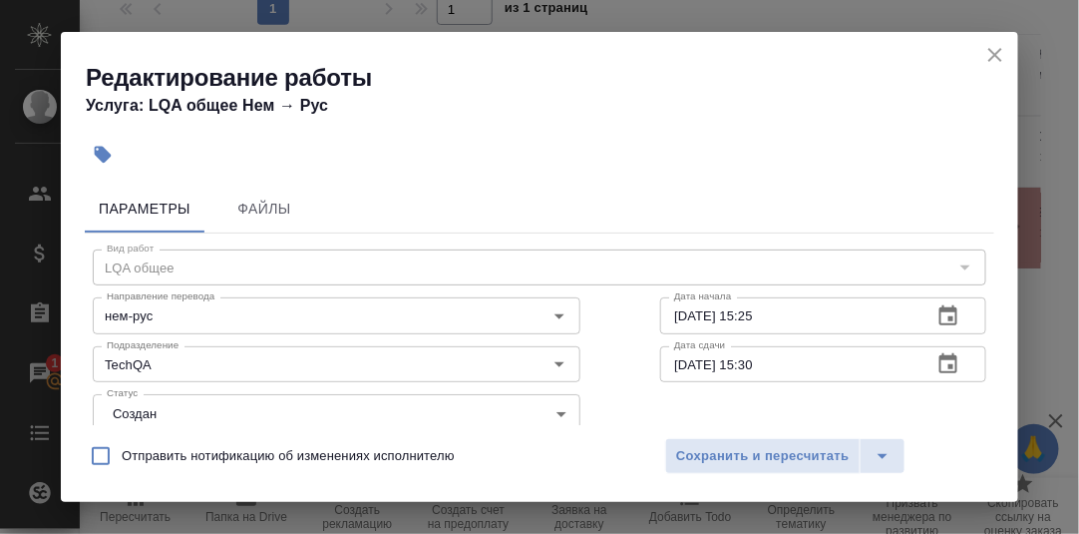
scroll to position [99, 0]
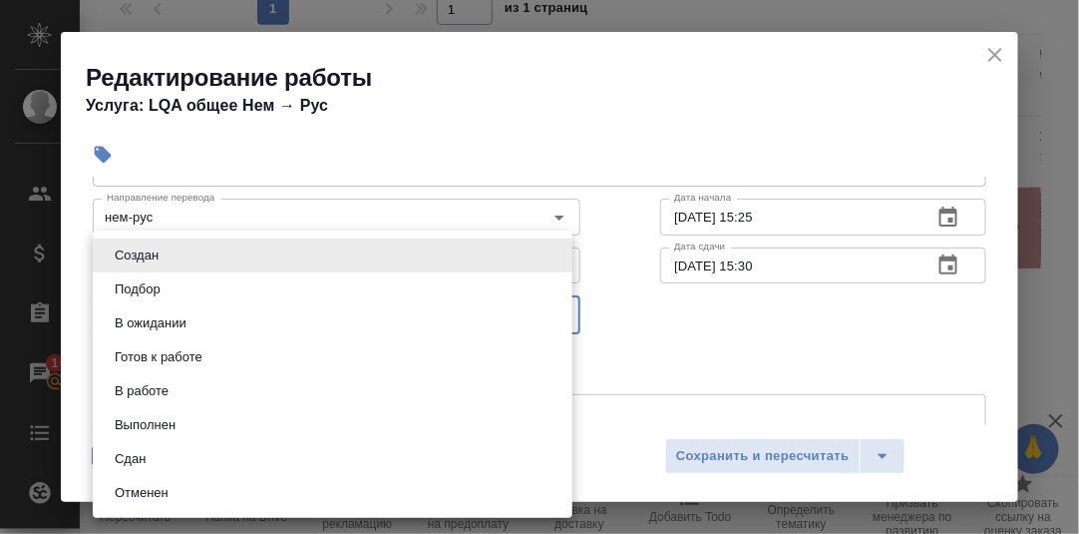
click at [550, 312] on body "🙏 .cls-1 fill:#fff; AWATERA Румянцева Дарья d.rumyantseva Клиенты Спецификации …" at bounding box center [539, 267] width 1079 height 534
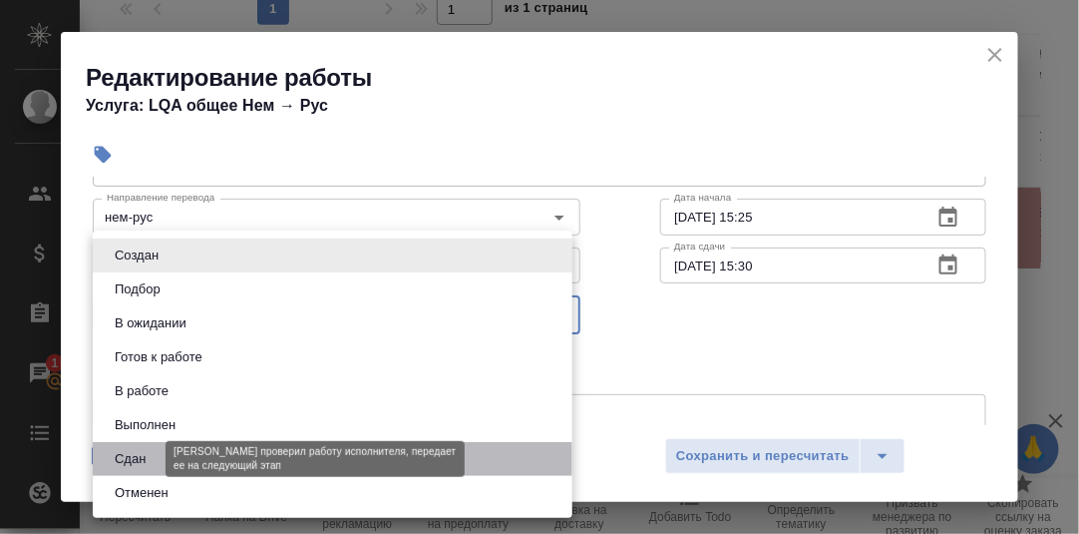
drag, startPoint x: 145, startPoint y: 457, endPoint x: 194, endPoint y: 455, distance: 49.9
click at [149, 455] on button "Сдан" at bounding box center [130, 459] width 43 height 22
type input "closed"
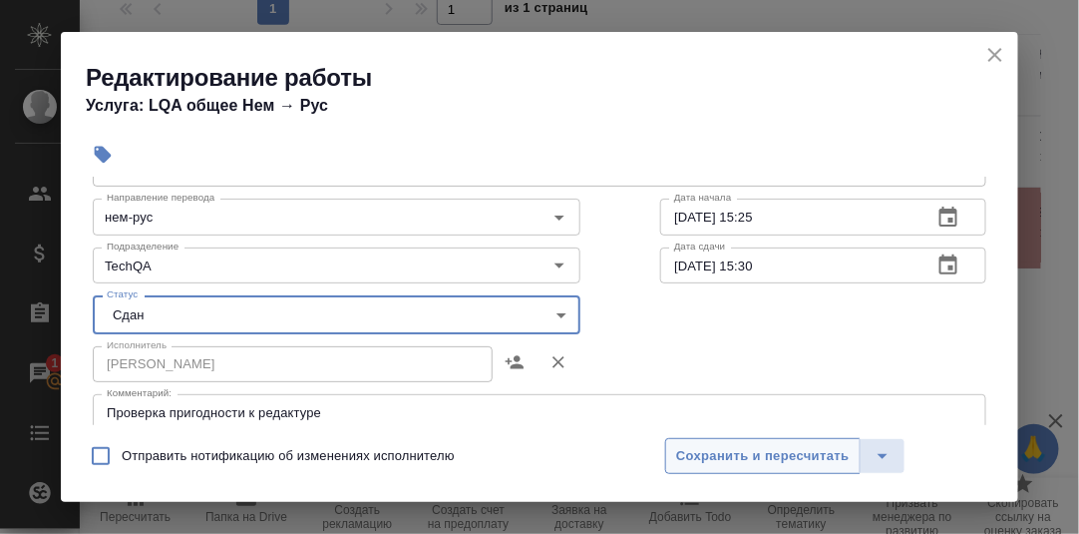
click at [732, 456] on span "Сохранить и пересчитать" at bounding box center [763, 456] width 174 height 23
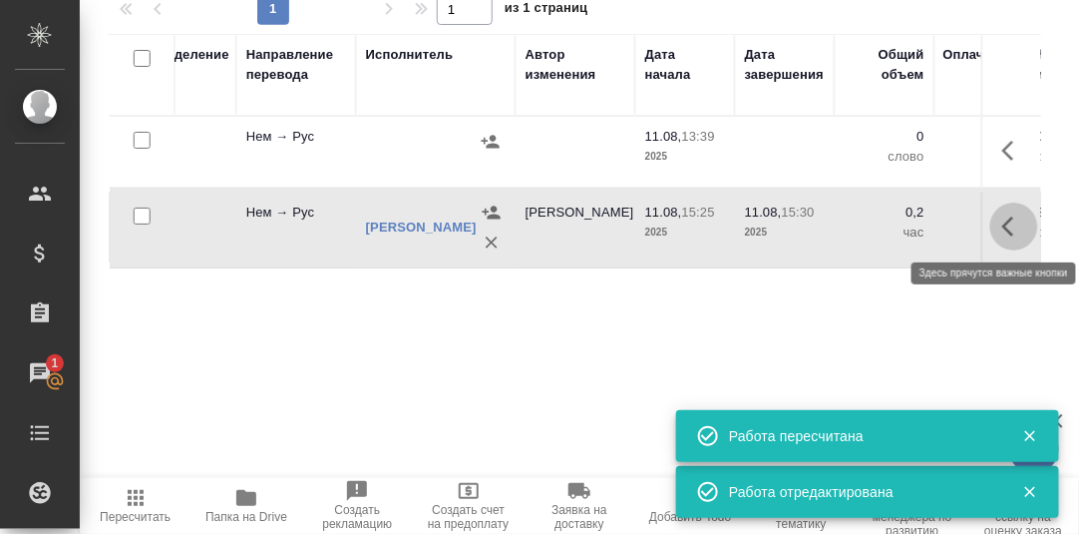
click at [990, 230] on button "button" at bounding box center [1014, 226] width 48 height 48
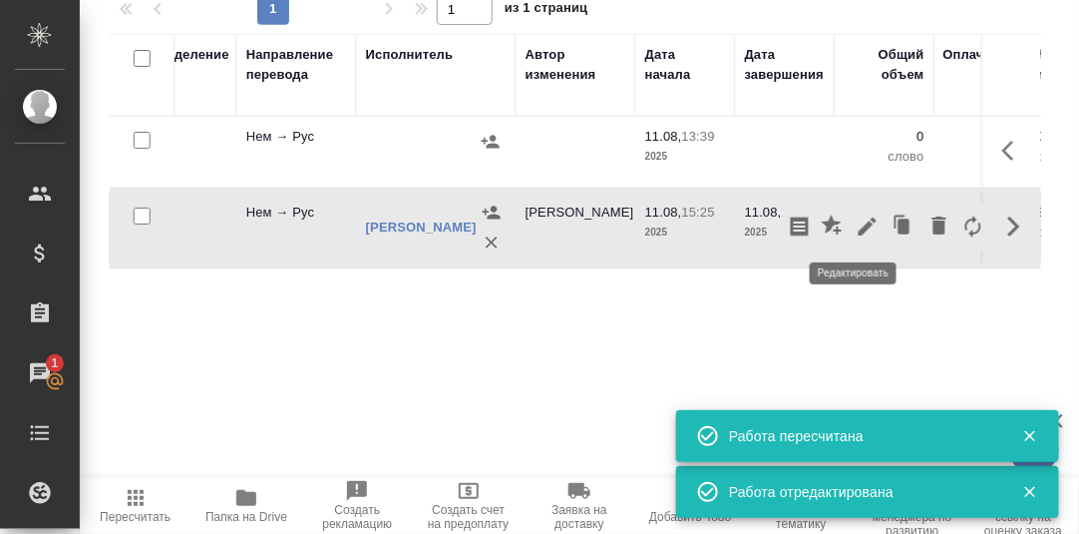
click at [859, 224] on icon "button" at bounding box center [868, 226] width 18 height 18
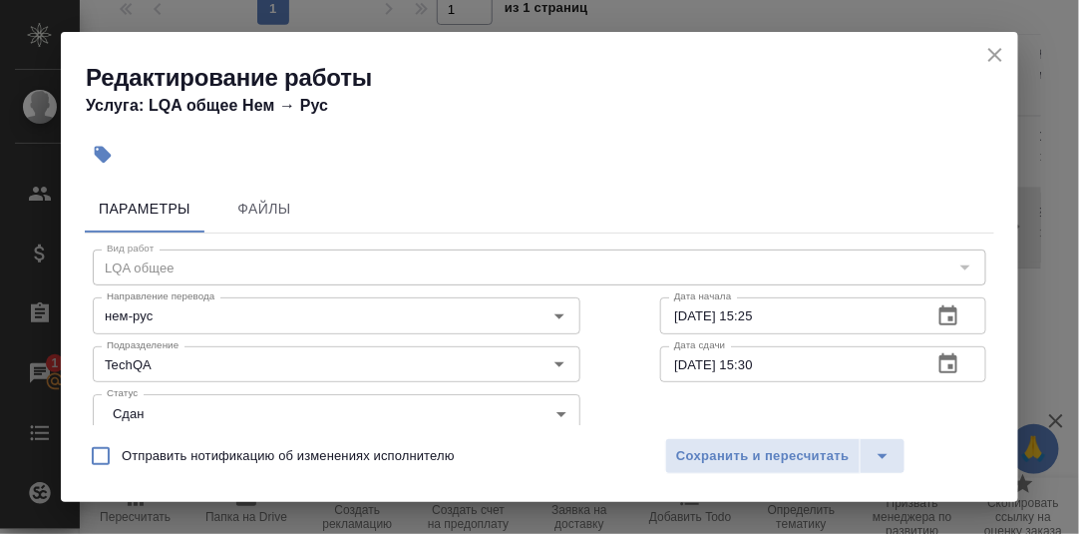
click at [939, 312] on icon "button" at bounding box center [949, 316] width 24 height 24
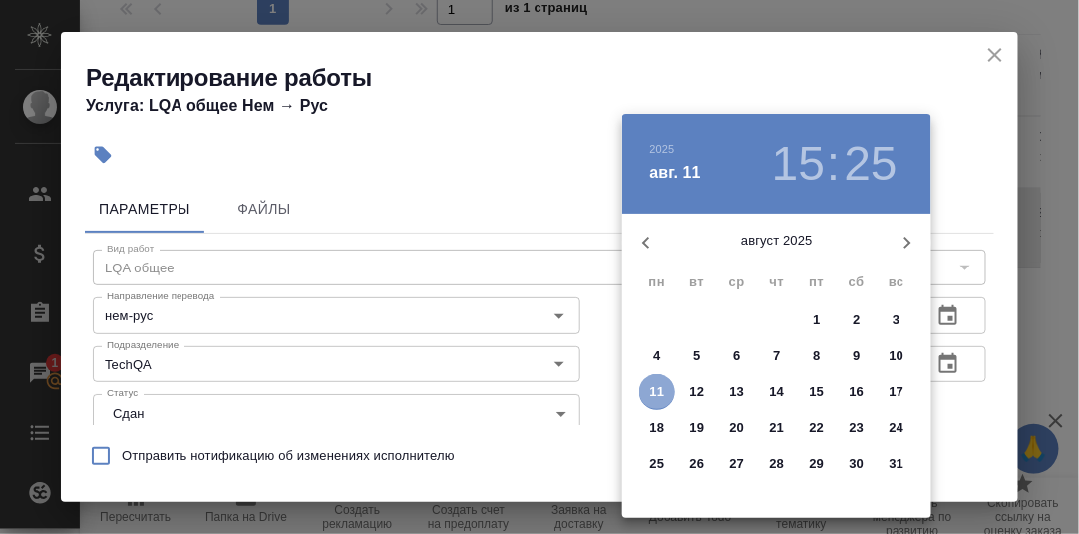
click at [656, 394] on p "11" at bounding box center [657, 392] width 15 height 20
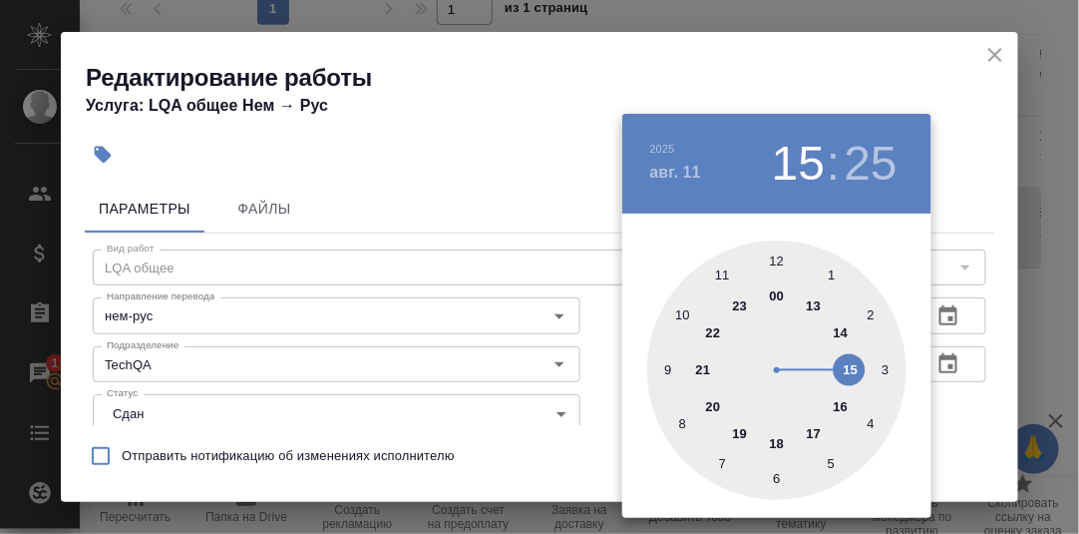
click at [853, 371] on div at bounding box center [776, 369] width 259 height 259
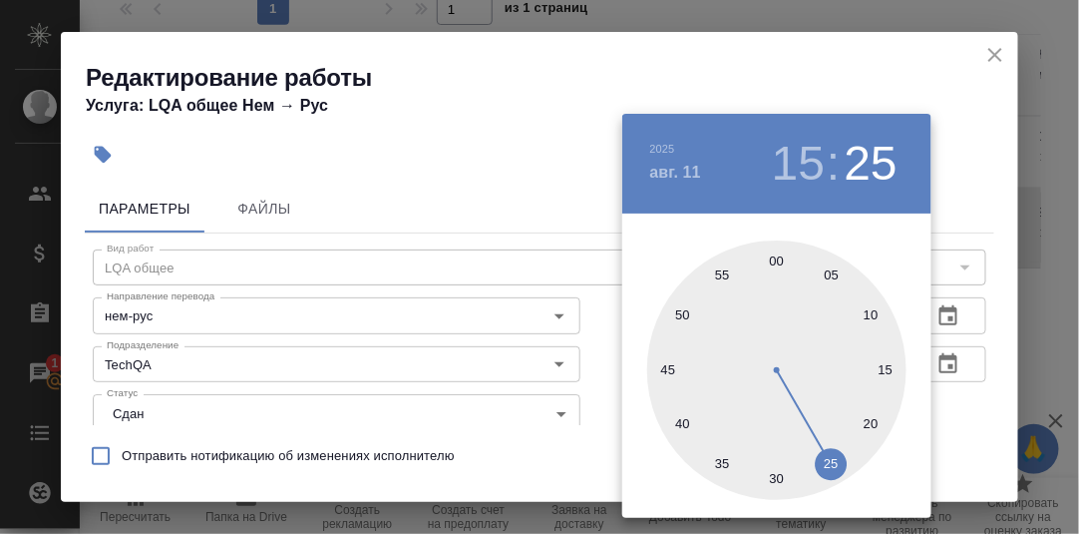
drag, startPoint x: 868, startPoint y: 426, endPoint x: 879, endPoint y: 424, distance: 11.2
click at [868, 426] on div at bounding box center [776, 369] width 259 height 259
type input "11.08.2025 15:20"
click at [964, 403] on div at bounding box center [539, 267] width 1079 height 534
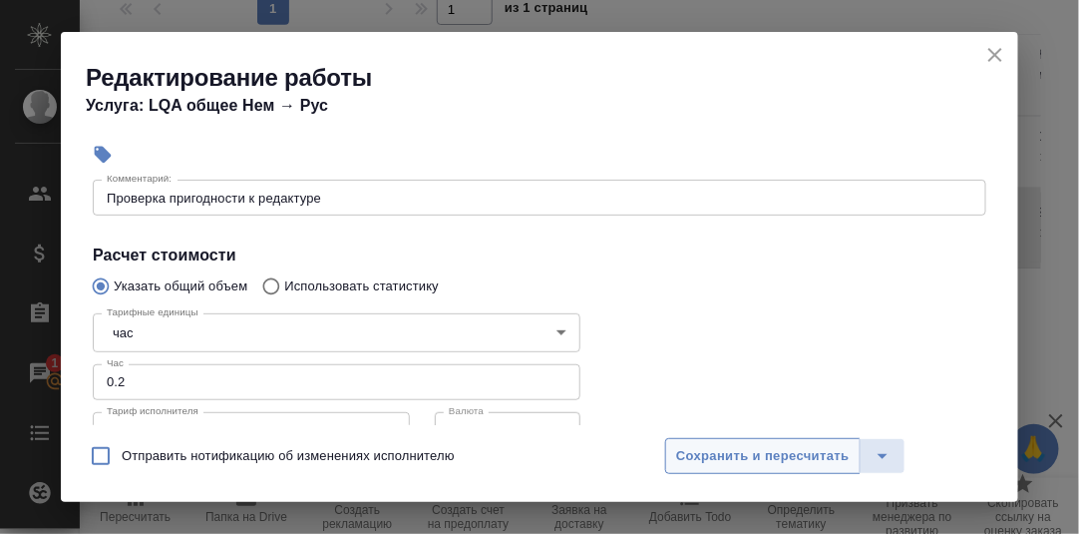
scroll to position [399, 0]
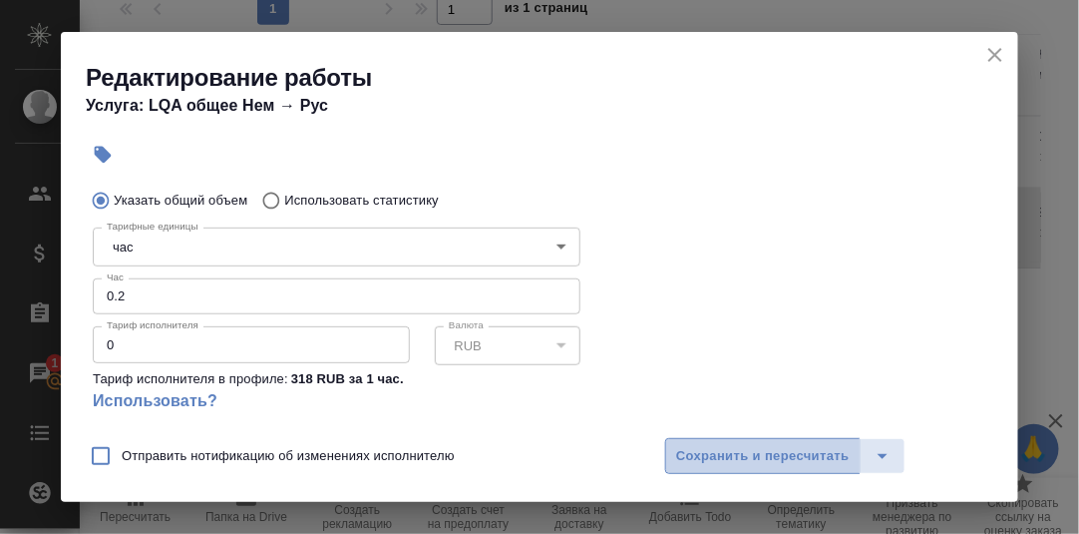
click at [803, 451] on span "Сохранить и пересчитать" at bounding box center [763, 456] width 174 height 23
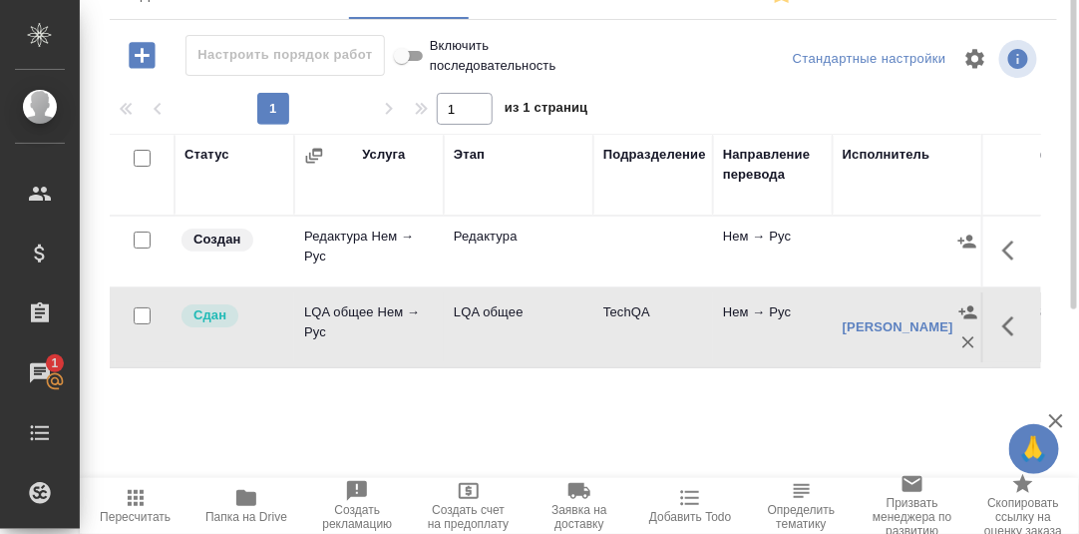
scroll to position [0, 0]
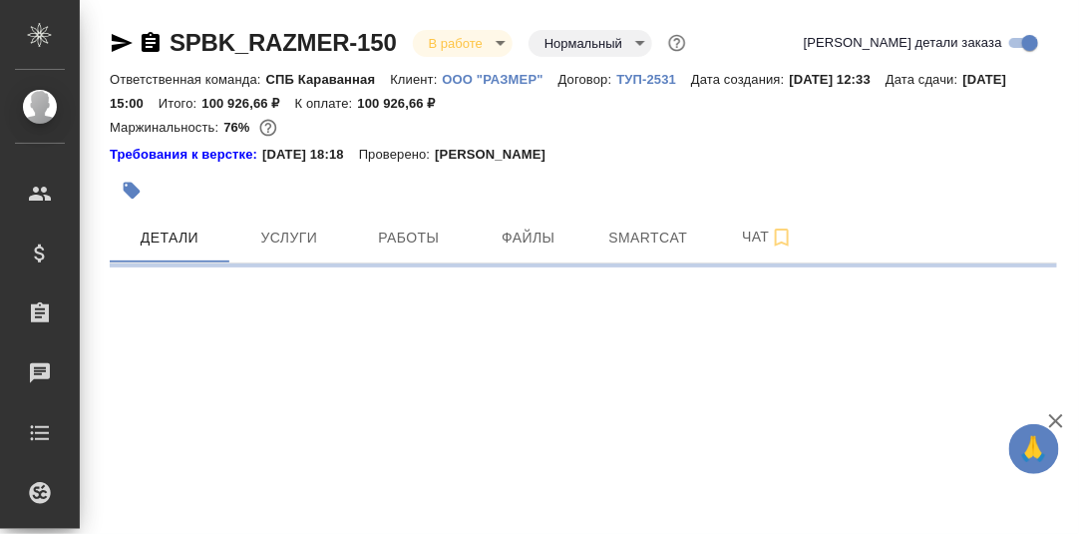
select select "RU"
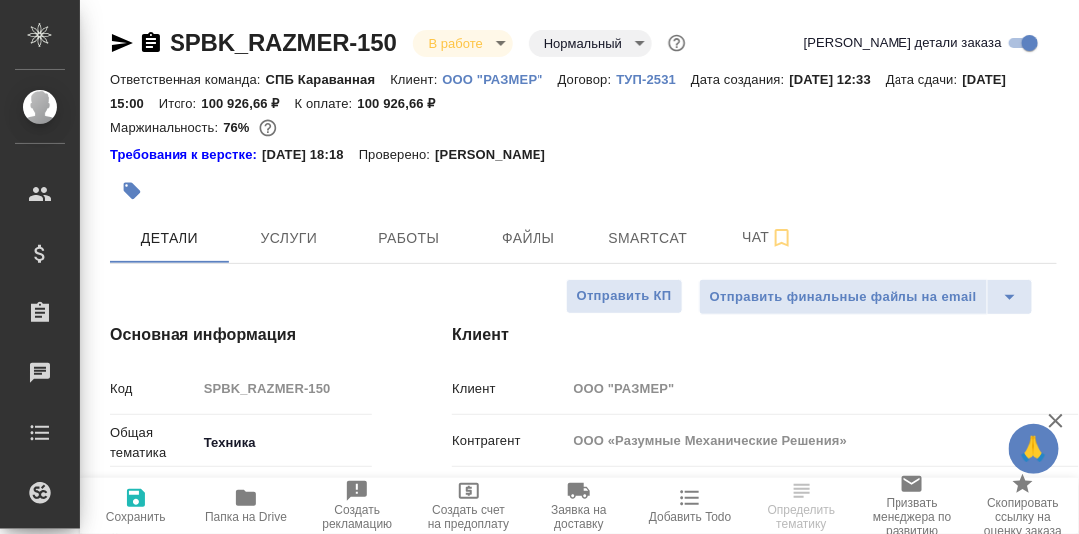
type textarea "x"
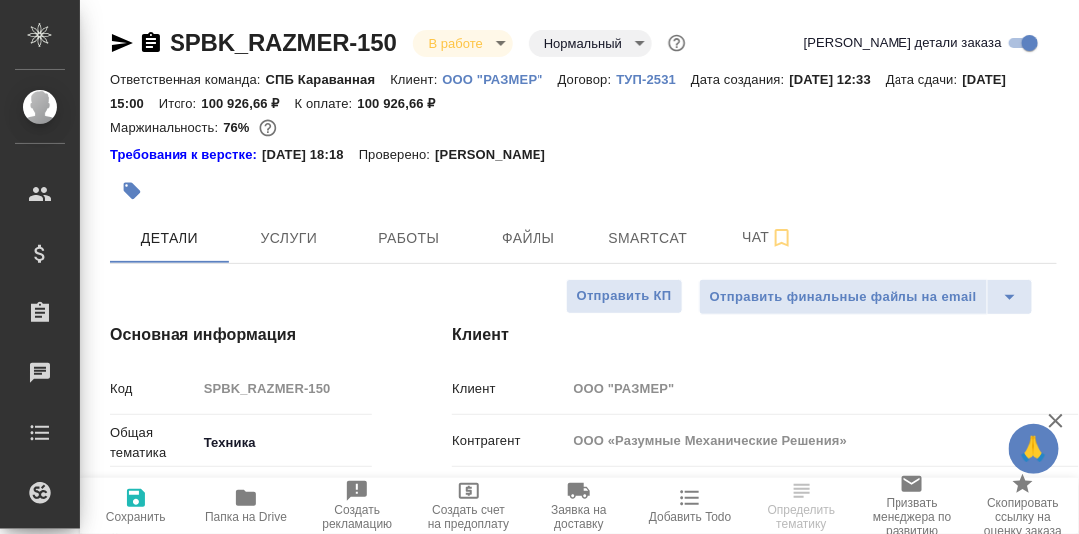
type textarea "x"
click at [759, 238] on span "Чат" at bounding box center [768, 236] width 96 height 25
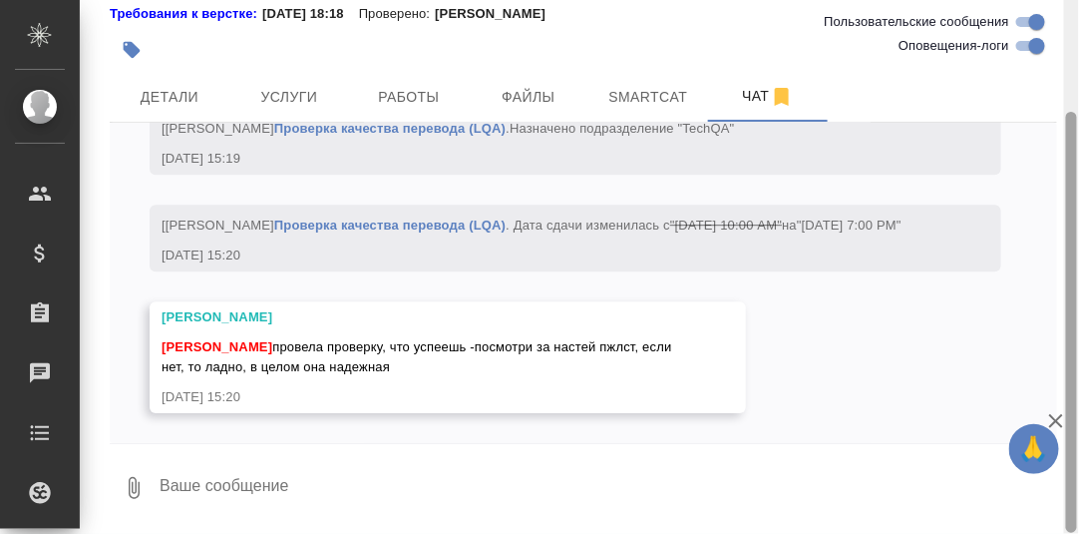
scroll to position [101, 0]
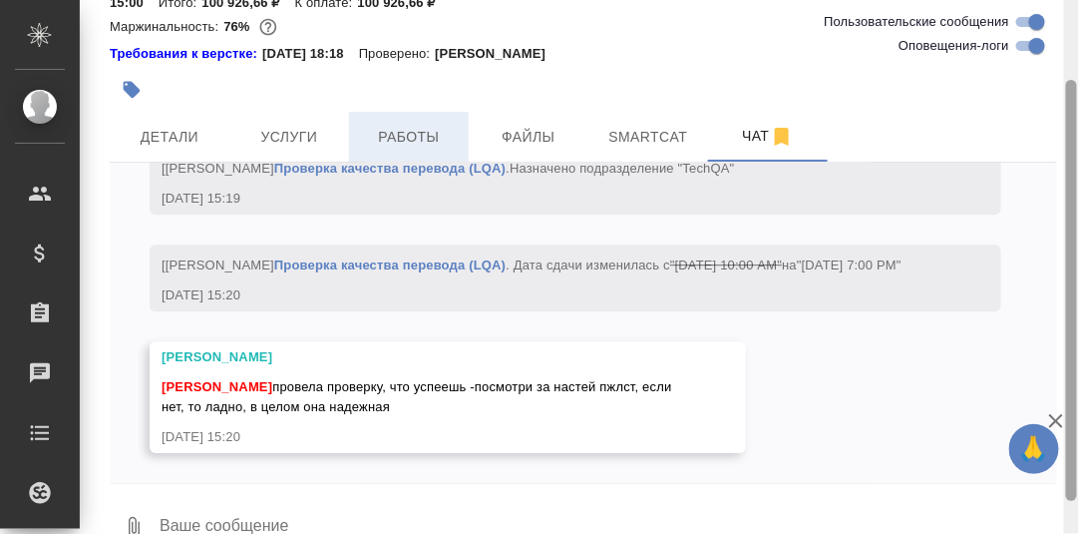
drag, startPoint x: 1073, startPoint y: 80, endPoint x: 432, endPoint y: 115, distance: 642.3
click at [1043, 100] on div "SPBK_RAZMER-150 В работе inProgress Нормальный normal Ответственная команда: СП…" at bounding box center [579, 267] width 999 height 534
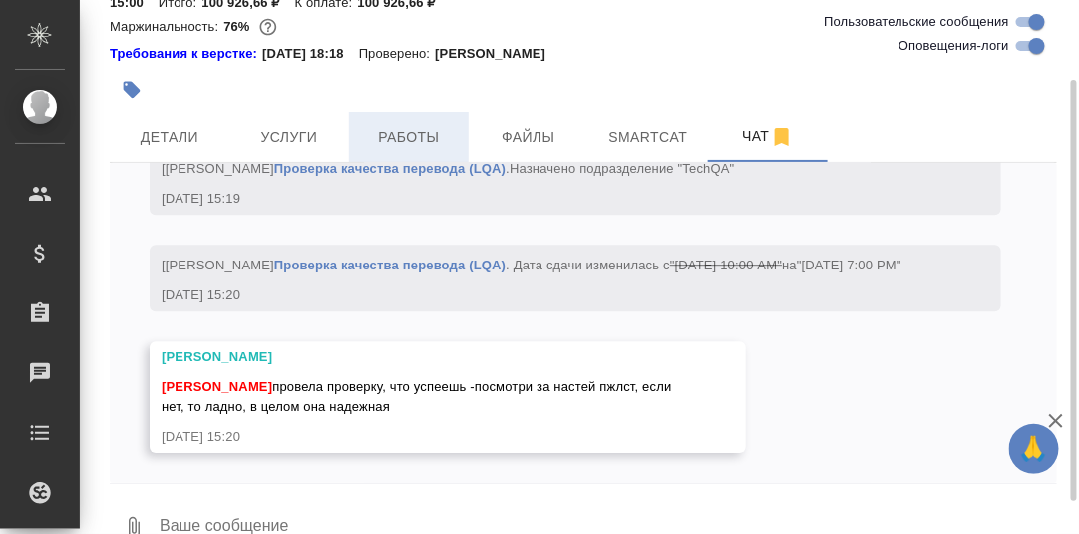
click at [394, 140] on span "Работы" at bounding box center [409, 137] width 96 height 25
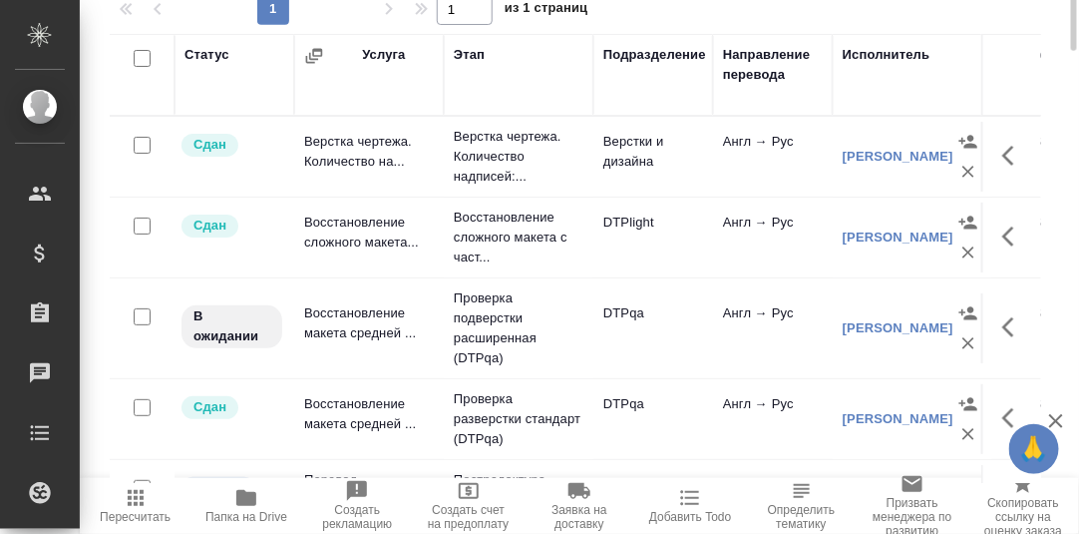
scroll to position [44, 0]
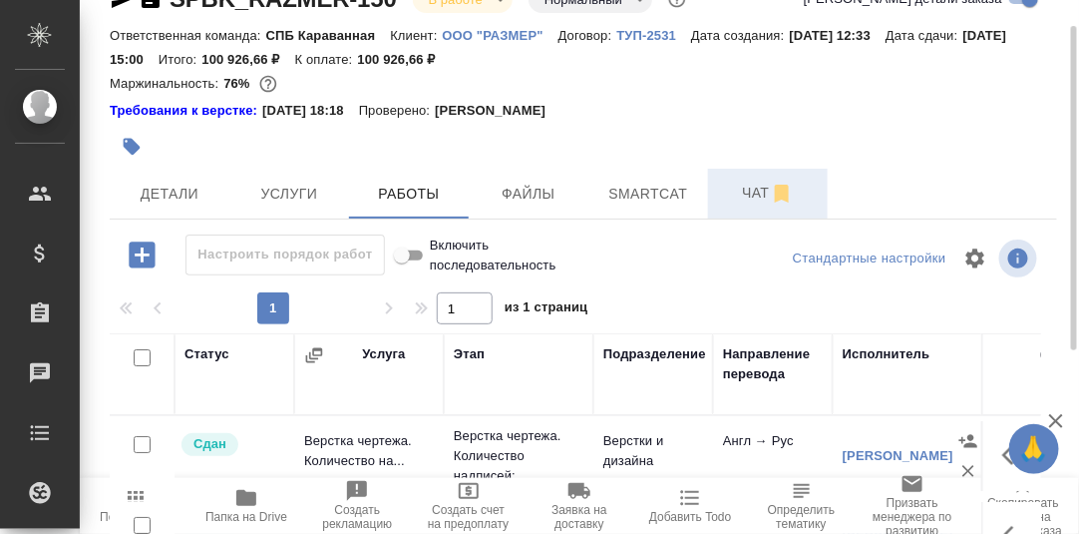
click at [758, 194] on span "Чат" at bounding box center [768, 193] width 96 height 25
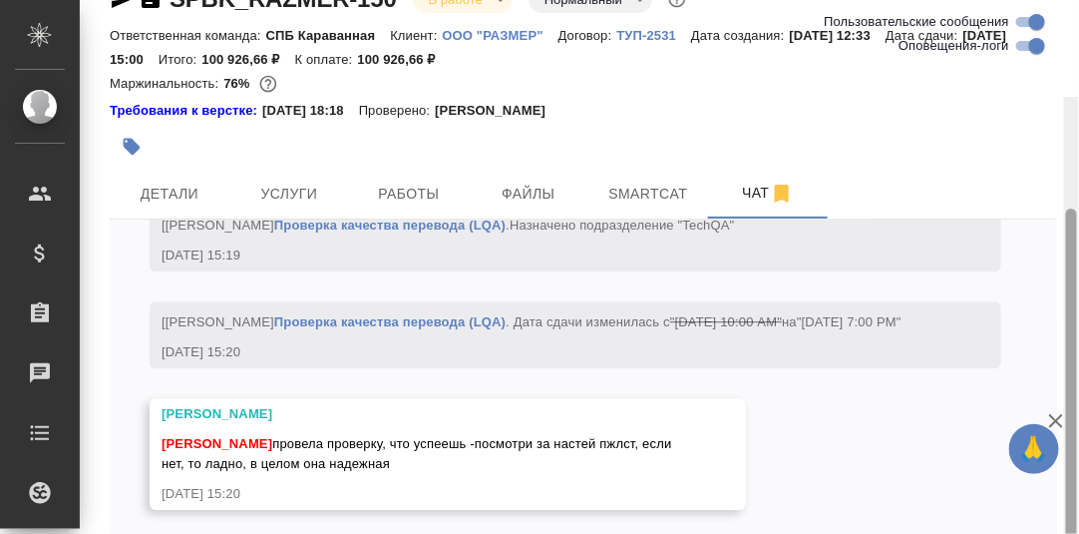
scroll to position [141, 0]
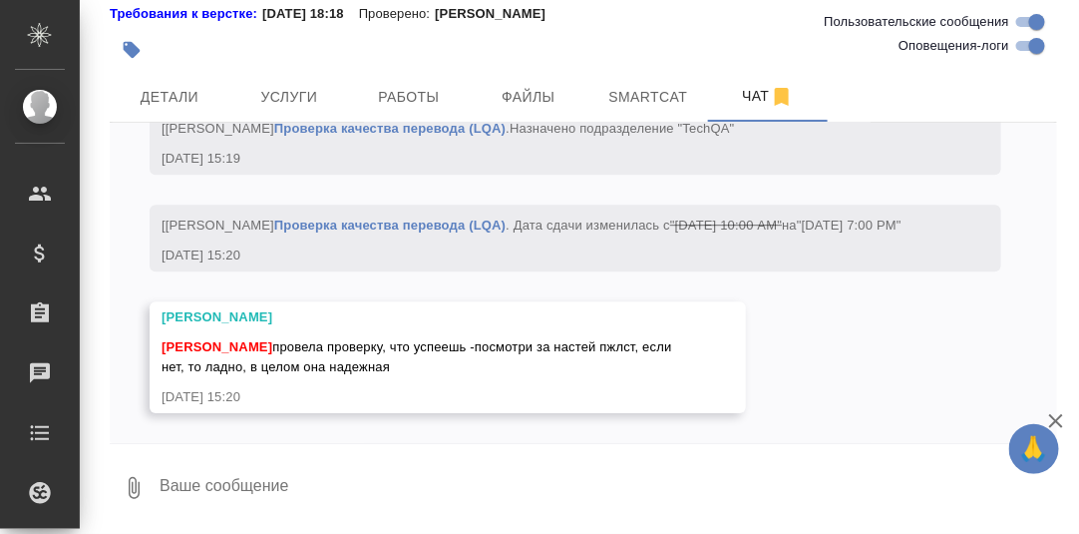
click at [244, 490] on textarea at bounding box center [608, 488] width 900 height 68
type textarea "Привет! Постараюсь успеть."
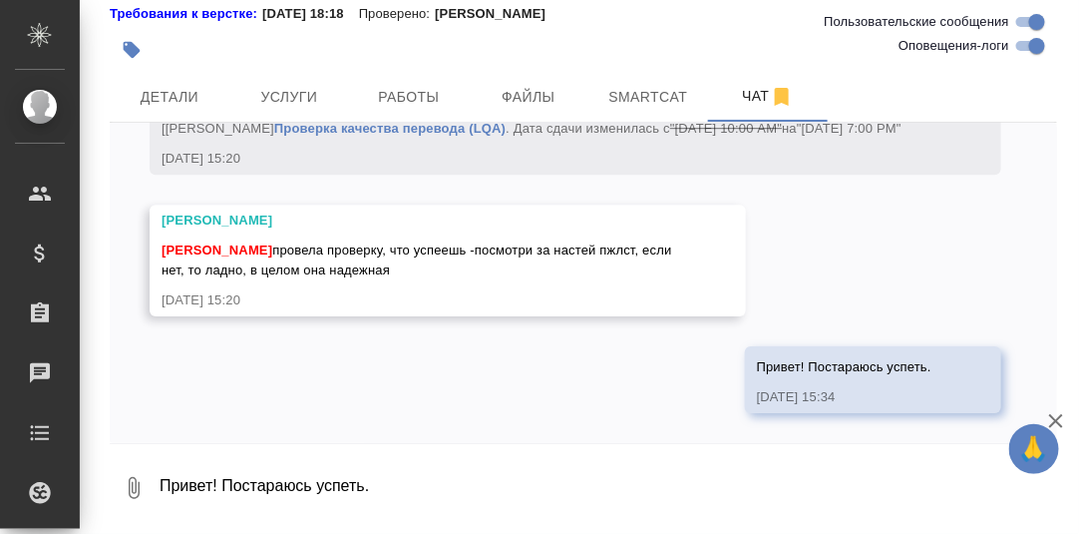
scroll to position [23777, 0]
click at [422, 100] on span "Работы" at bounding box center [409, 97] width 96 height 25
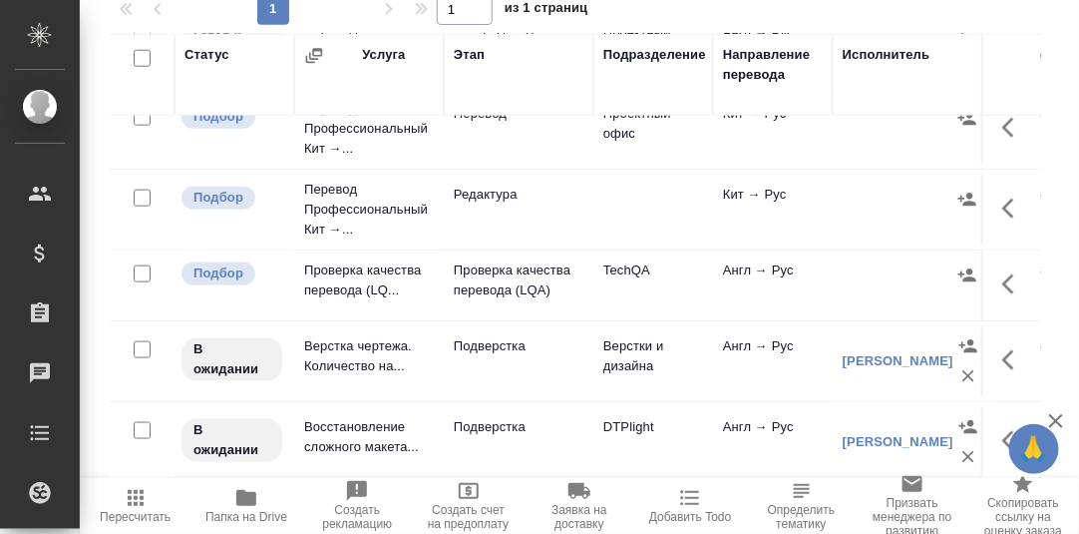
scroll to position [541, 0]
click at [1002, 274] on icon "button" at bounding box center [1008, 284] width 12 height 20
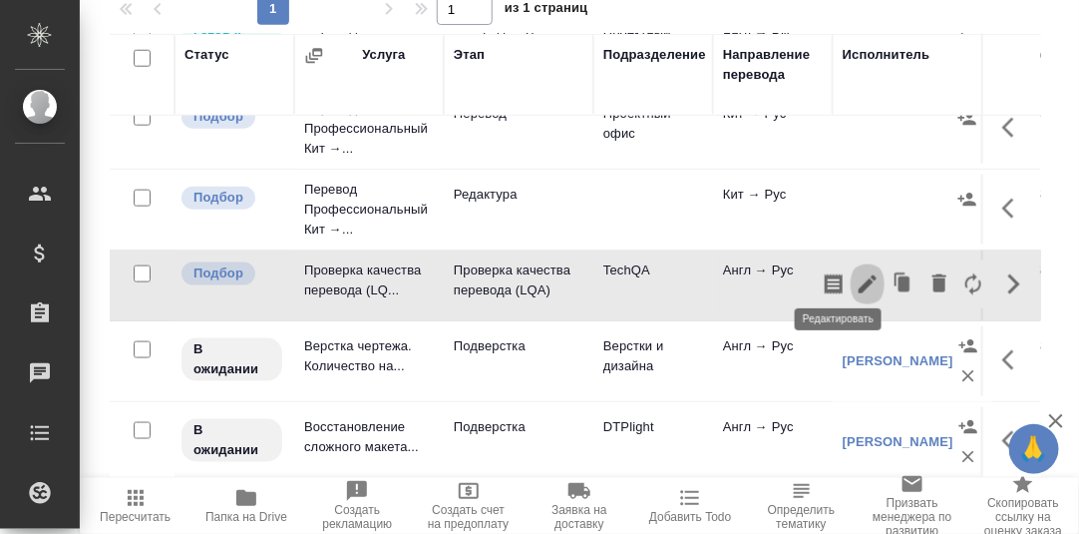
click at [856, 275] on icon "button" at bounding box center [868, 284] width 24 height 24
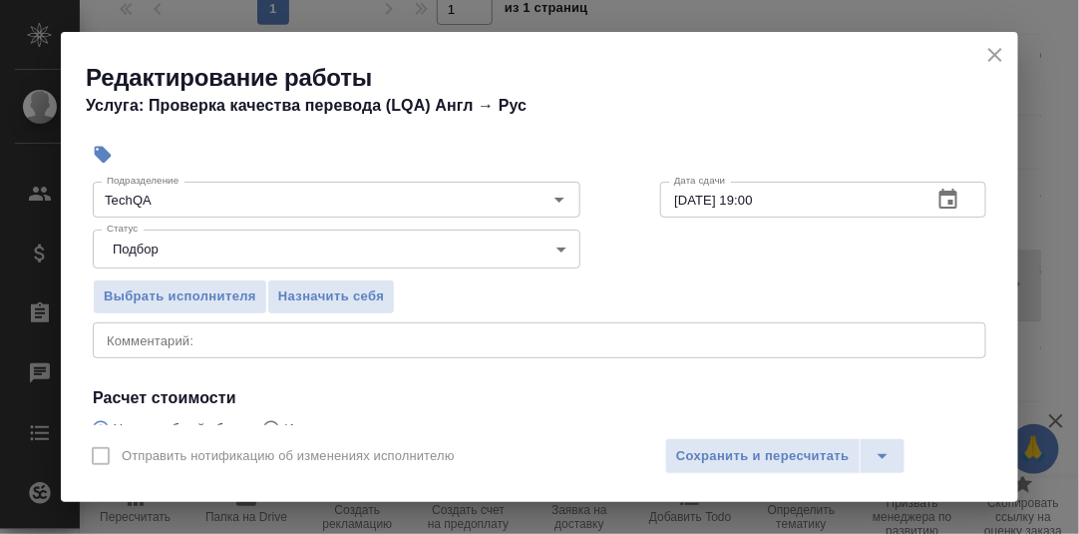
scroll to position [199, 0]
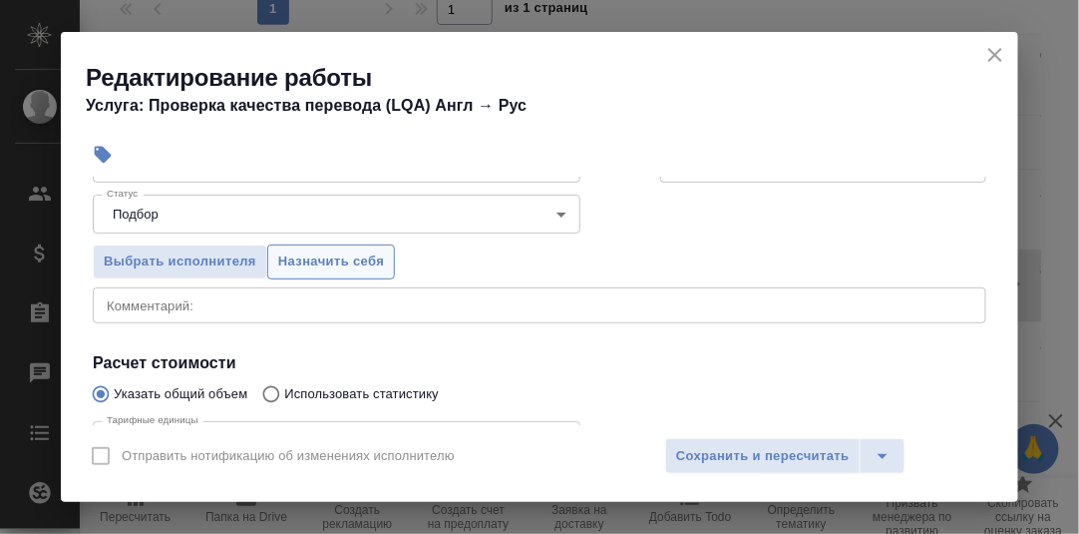
click at [341, 257] on span "Назначить себя" at bounding box center [331, 261] width 106 height 23
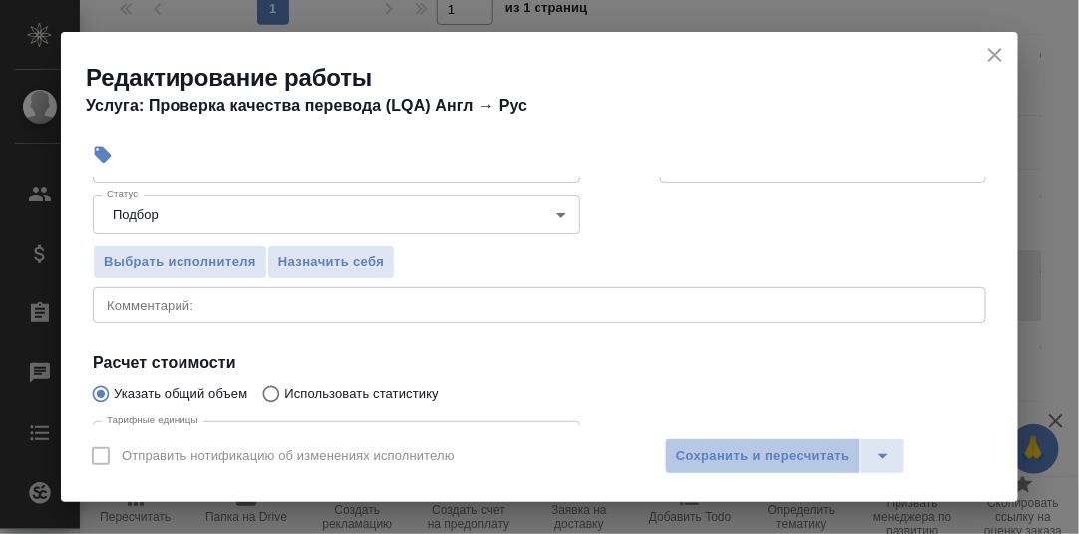
drag, startPoint x: 716, startPoint y: 453, endPoint x: 853, endPoint y: 255, distance: 240.2
click at [717, 450] on span "Сохранить и пересчитать" at bounding box center [763, 456] width 174 height 23
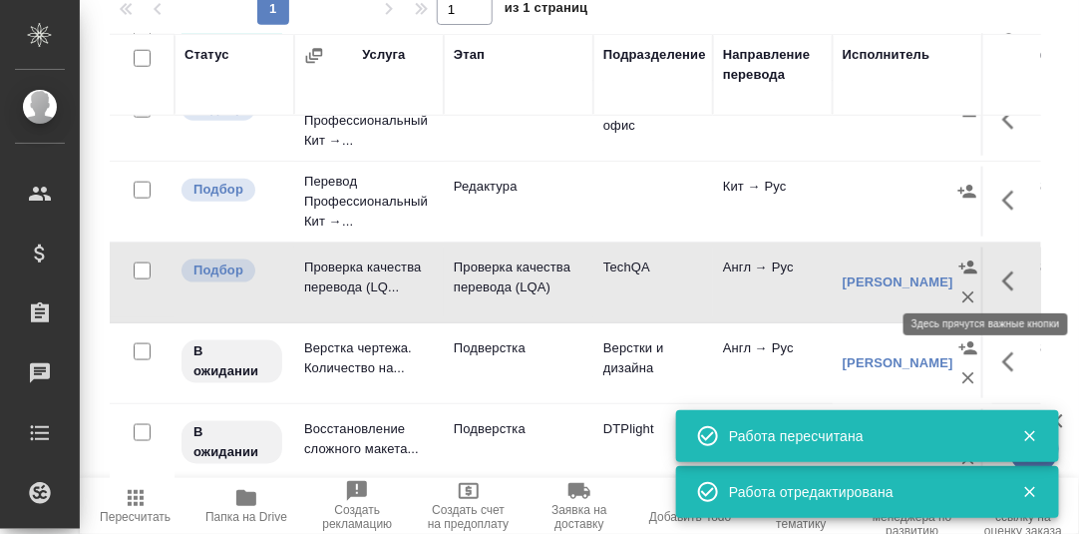
click at [1002, 273] on icon "button" at bounding box center [1008, 281] width 12 height 20
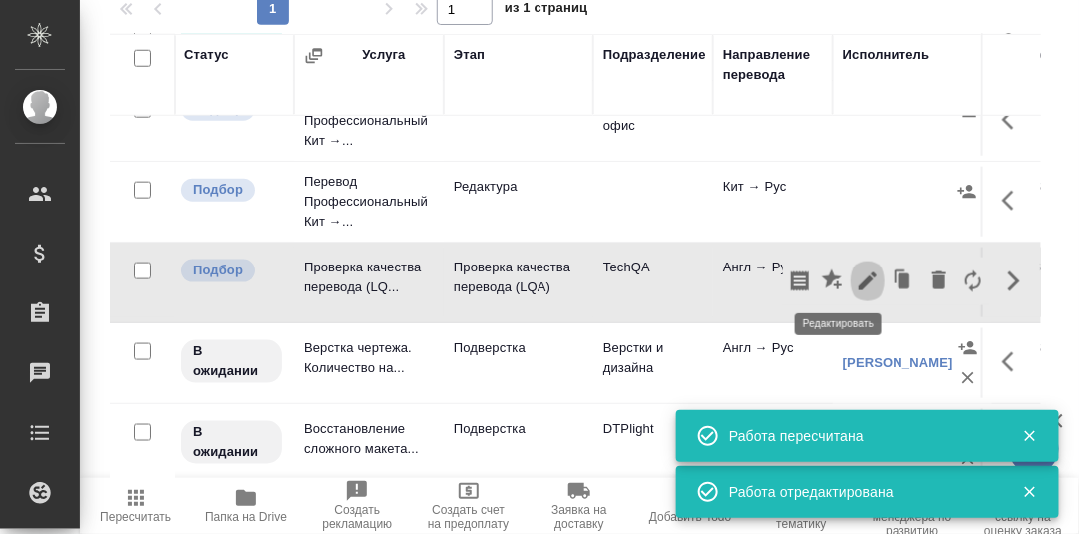
click at [856, 269] on icon "button" at bounding box center [868, 281] width 24 height 24
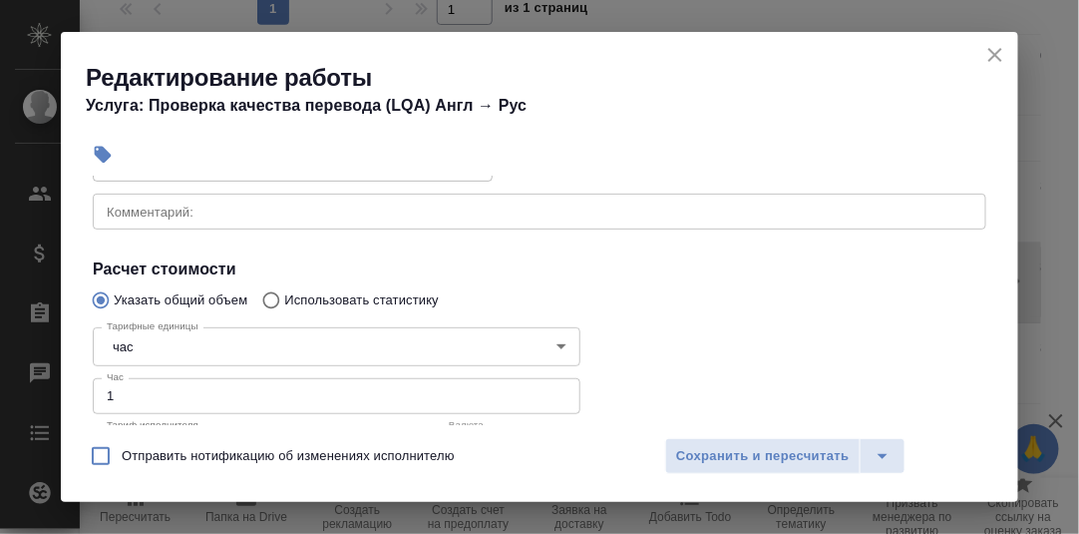
scroll to position [99, 0]
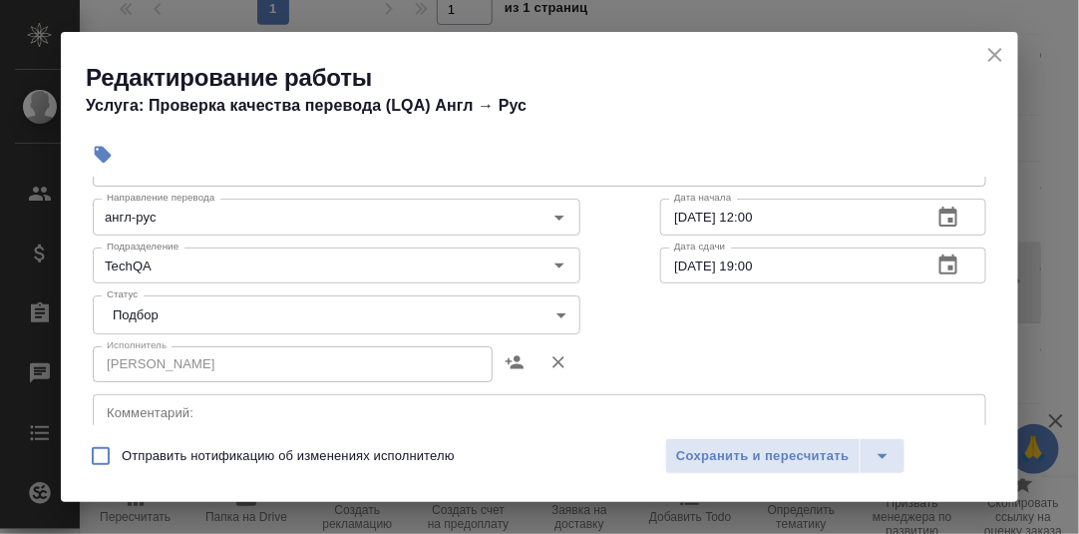
click at [555, 311] on body "🙏 .cls-1 fill:#fff; AWATERA Румянцева Дарья d.rumyantseva Клиенты Спецификации …" at bounding box center [539, 267] width 1079 height 534
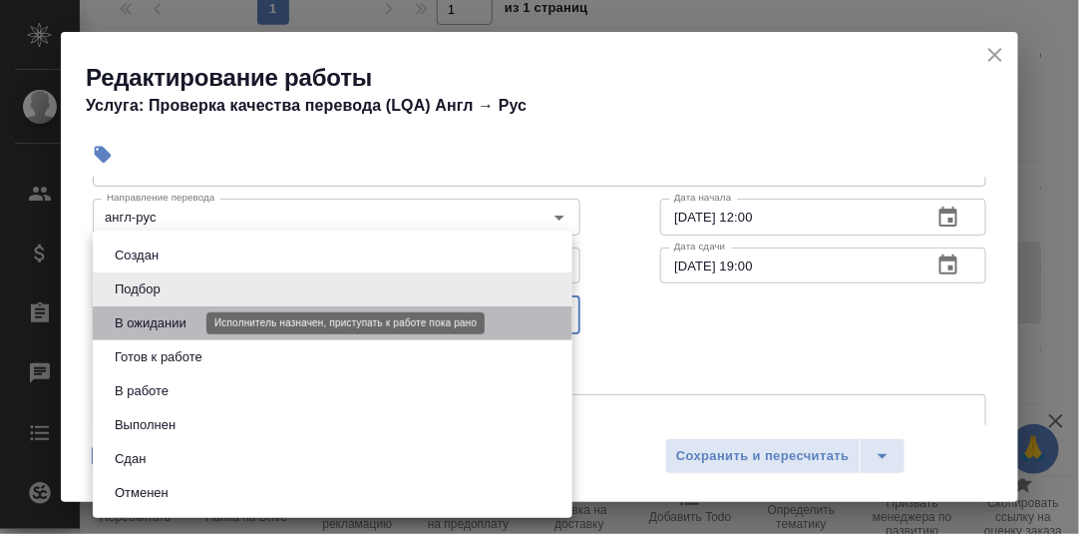
click at [182, 323] on button "В ожидании" at bounding box center [151, 323] width 84 height 22
type input "pending"
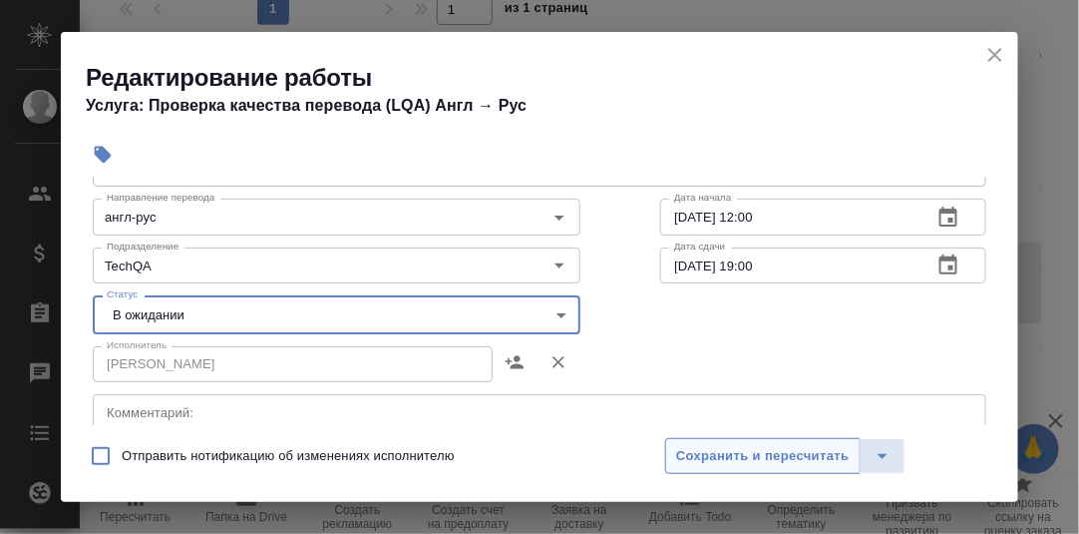
click at [728, 459] on span "Сохранить и пересчитать" at bounding box center [763, 456] width 174 height 23
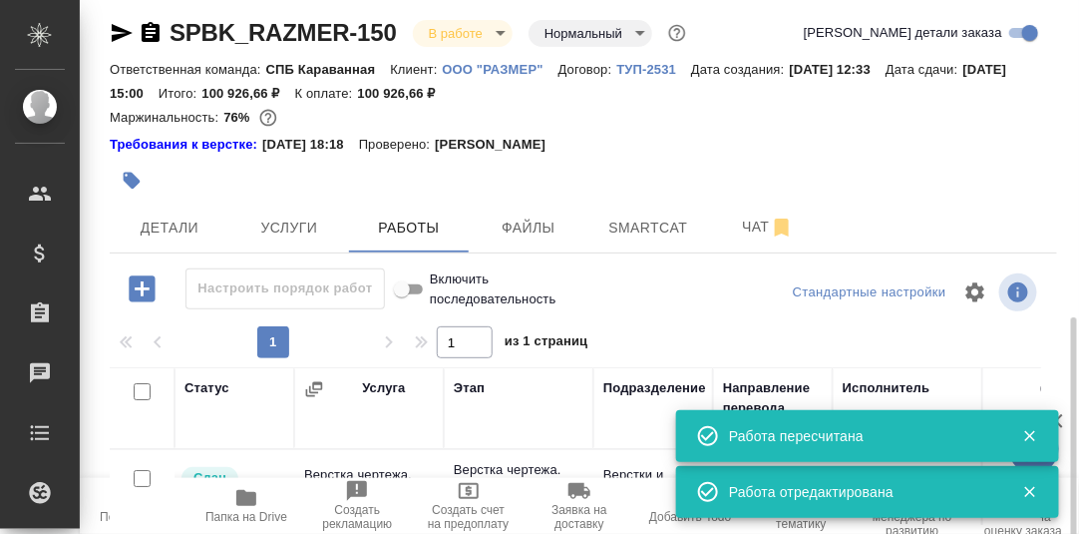
scroll to position [0, 0]
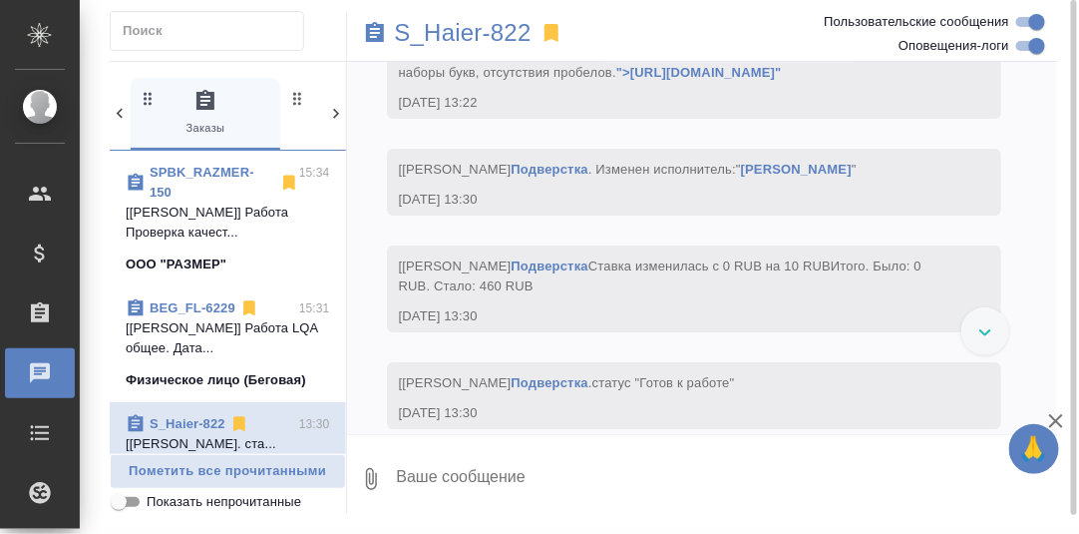
scroll to position [20995, 0]
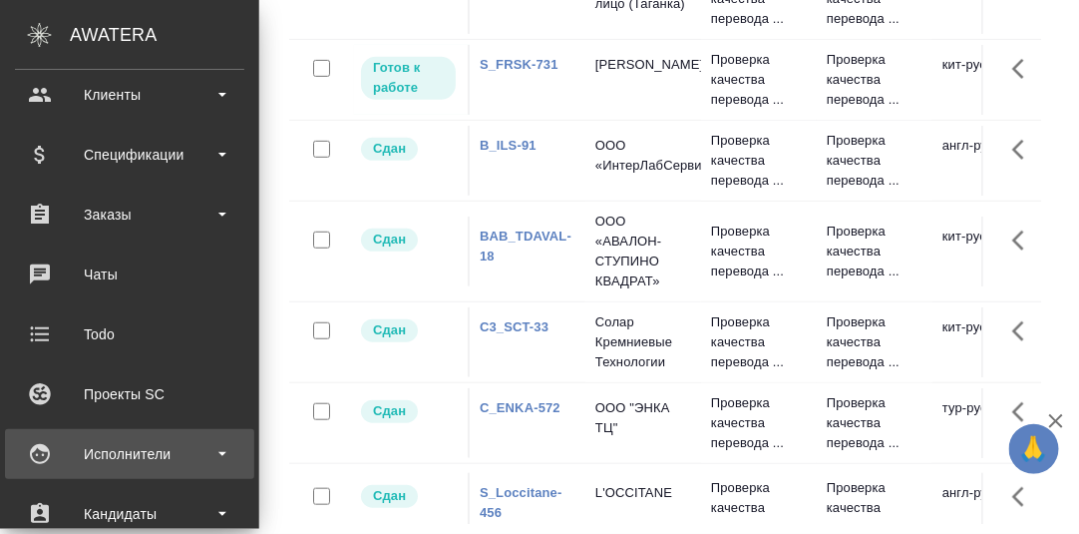
scroll to position [298, 0]
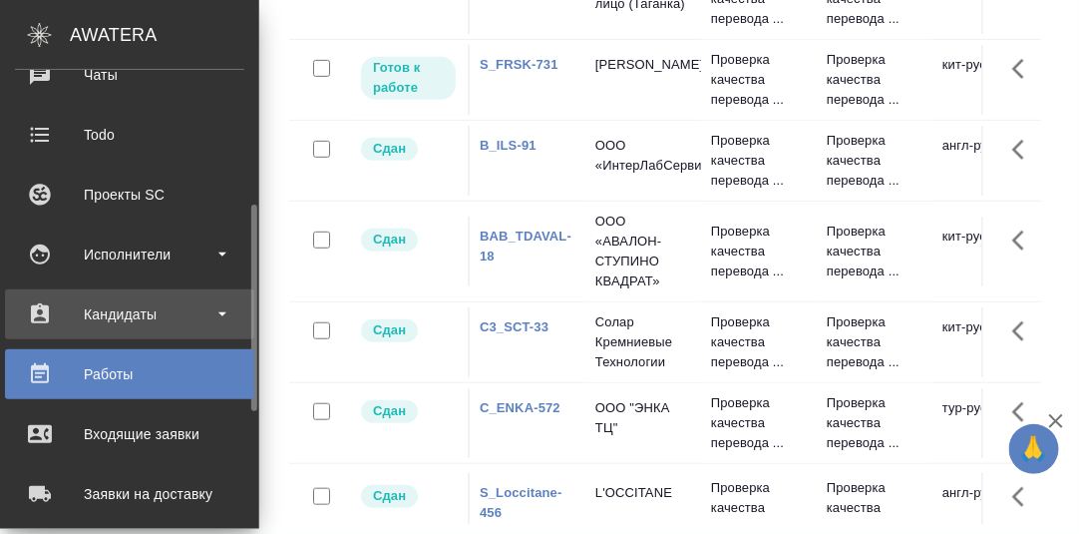
click at [115, 313] on div "Кандидаты" at bounding box center [129, 314] width 229 height 30
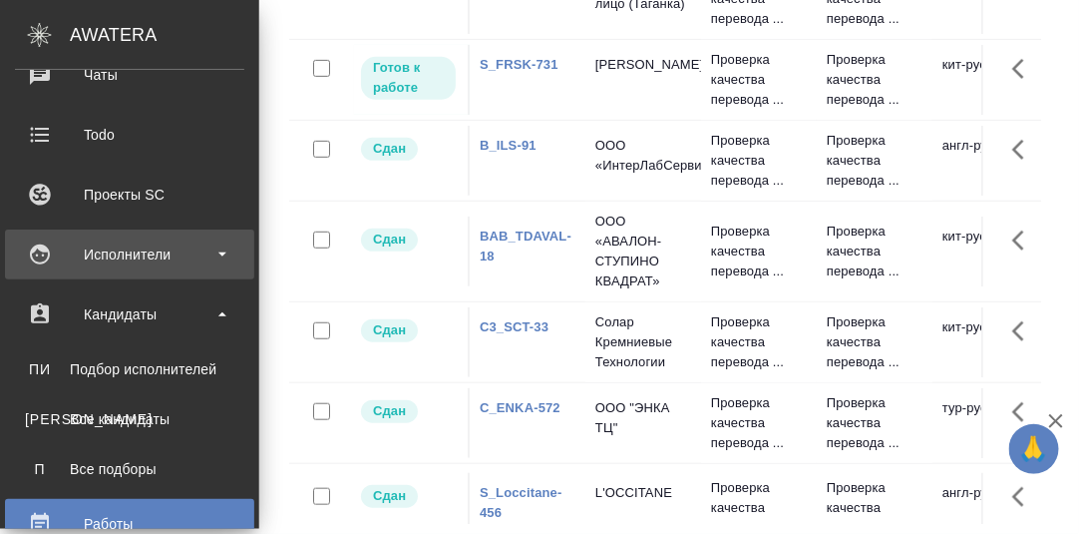
click at [150, 253] on div "Исполнители" at bounding box center [129, 254] width 229 height 30
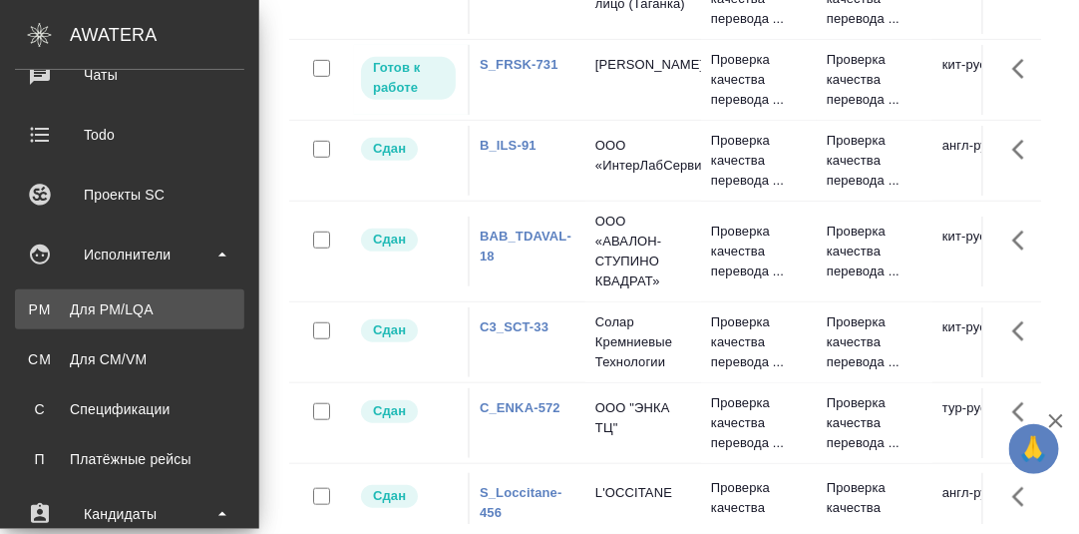
click at [132, 311] on div "Для PM/LQA" at bounding box center [129, 309] width 209 height 20
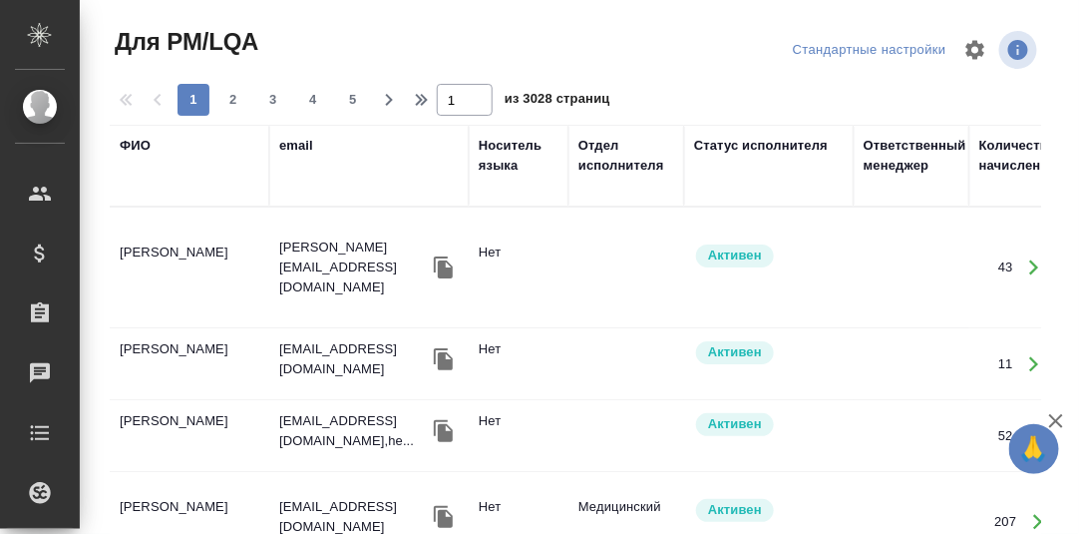
click at [182, 187] on div "ФИО" at bounding box center [190, 166] width 140 height 60
click at [137, 149] on div "ФИО" at bounding box center [135, 146] width 31 height 20
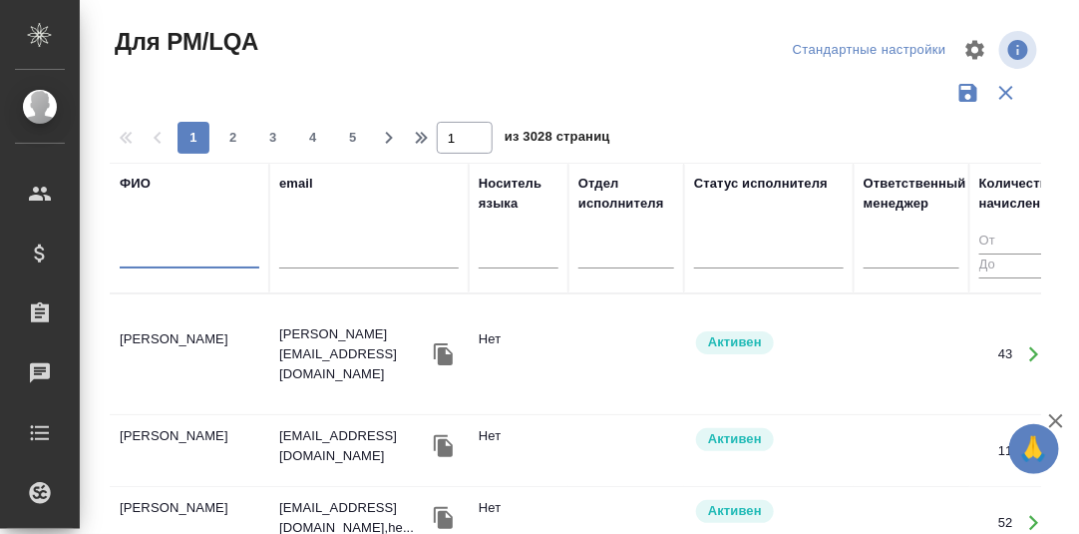
click at [151, 251] on input "text" at bounding box center [190, 255] width 140 height 25
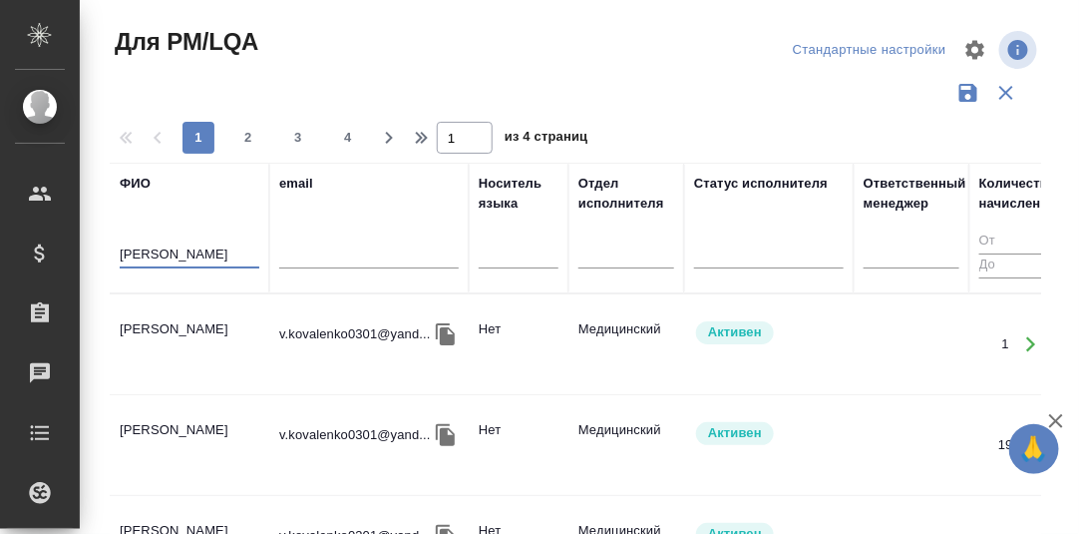
click at [158, 324] on td "[PERSON_NAME]" at bounding box center [190, 344] width 160 height 70
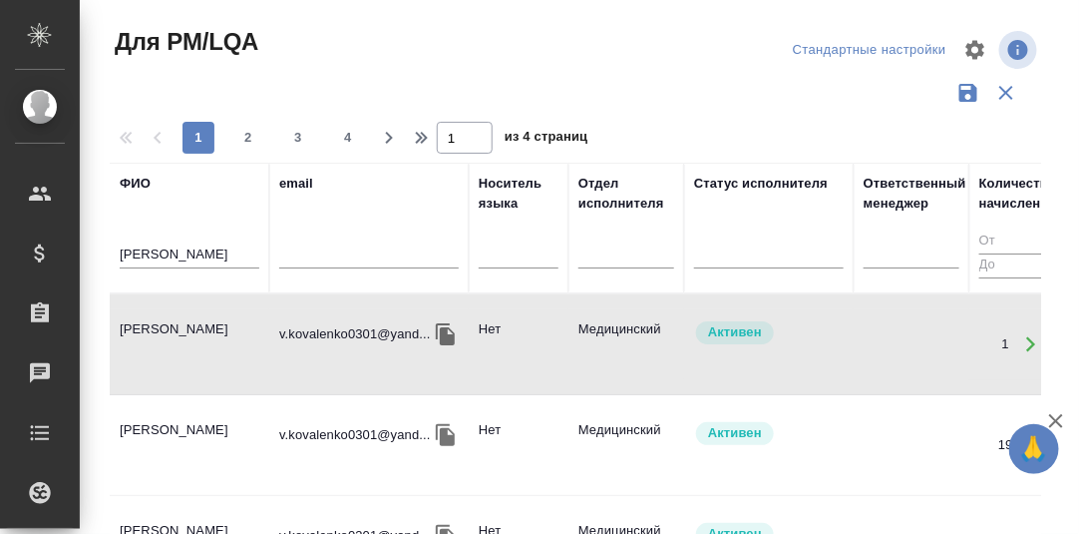
click at [158, 324] on td "[PERSON_NAME]" at bounding box center [190, 344] width 160 height 70
drag, startPoint x: 248, startPoint y: 251, endPoint x: 82, endPoint y: 247, distance: 166.6
click at [82, 247] on div "Для PM/LQA Стандартные настройки 1 2 3 4 1 из 4 страниц ФИО Коваленко Виктория …" at bounding box center [579, 446] width 999 height 892
paste input "тариков Андрей"
type input "Стариков Андрей"
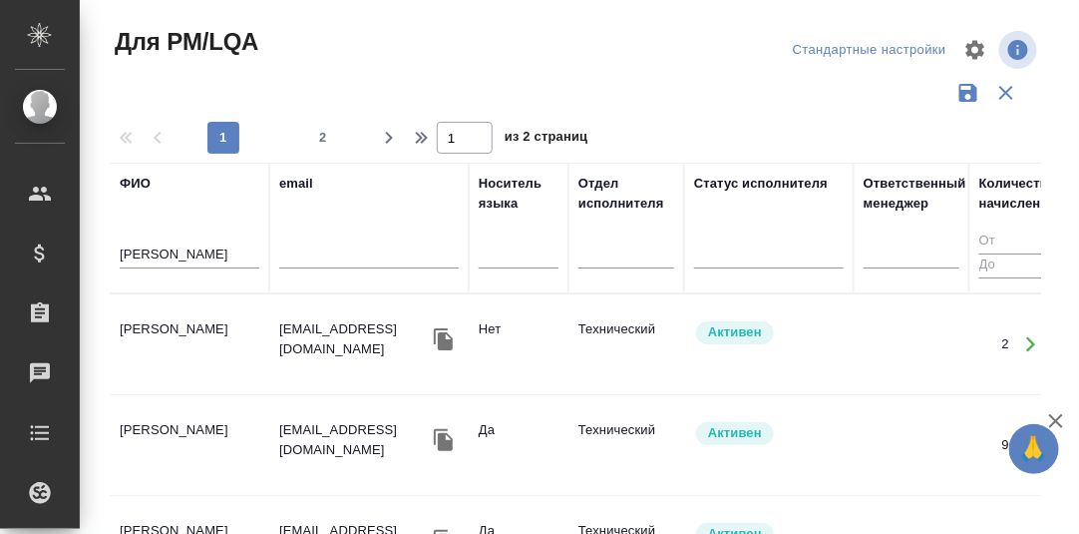
click at [156, 327] on td "Стариков Андрей" at bounding box center [190, 344] width 160 height 70
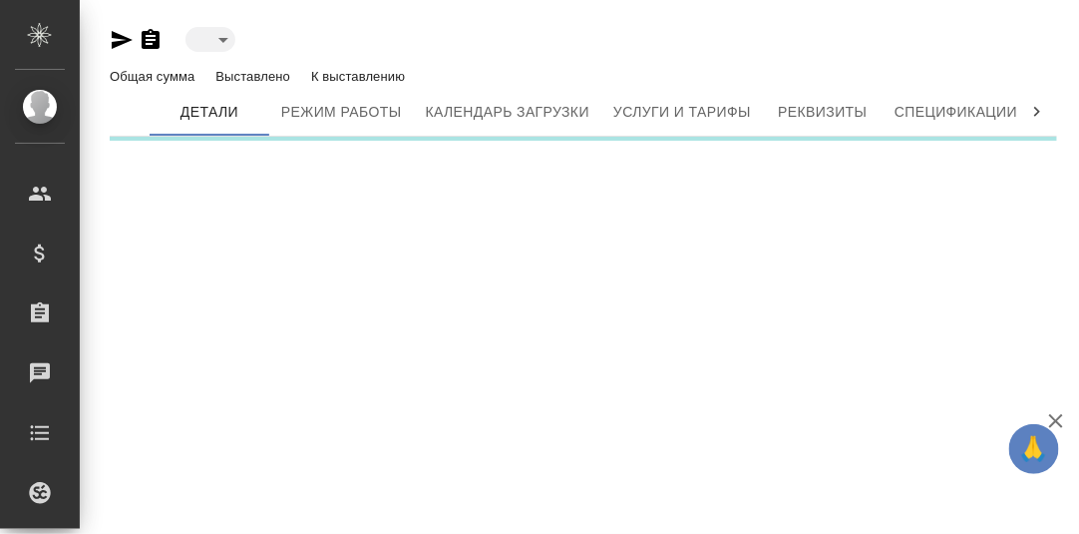
type input "active"
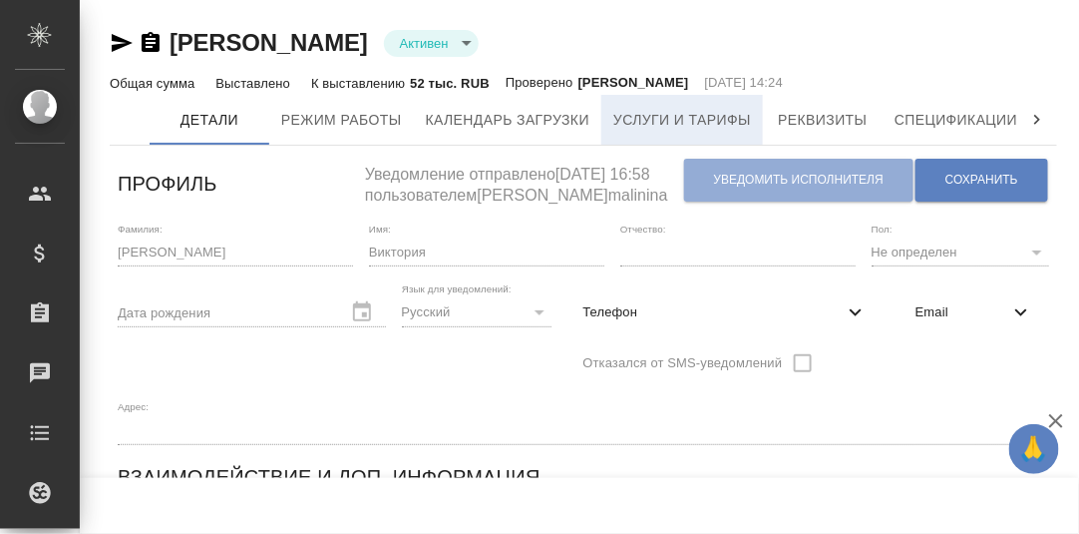
click at [651, 120] on span "Услуги и тарифы" at bounding box center [682, 120] width 138 height 25
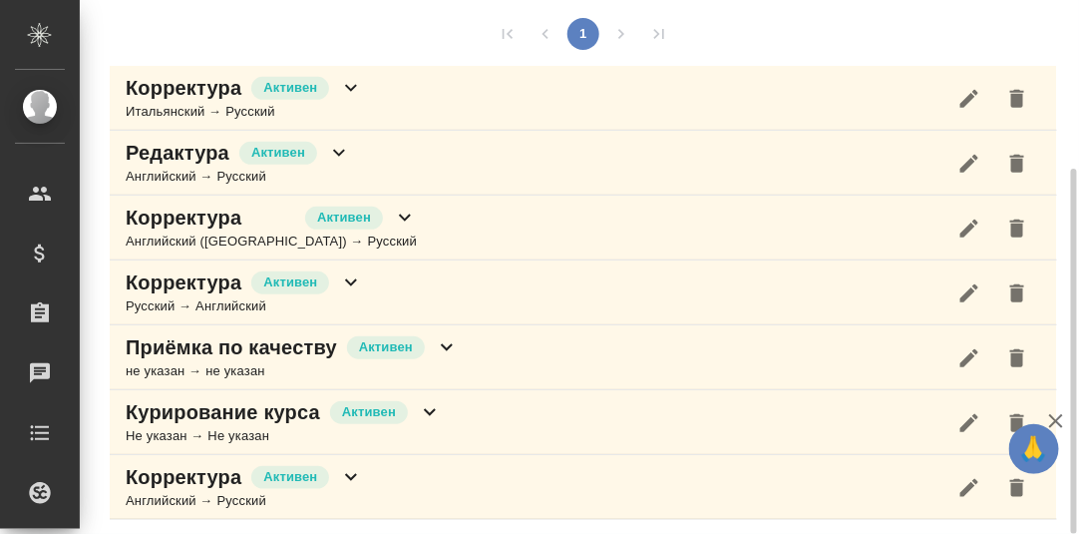
scroll to position [46, 0]
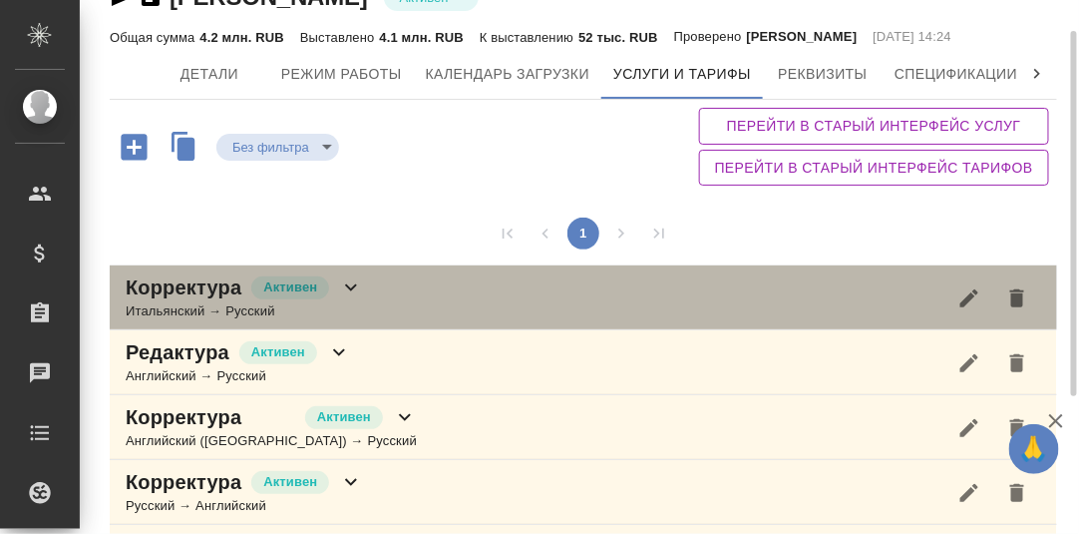
click at [353, 282] on icon at bounding box center [351, 287] width 24 height 24
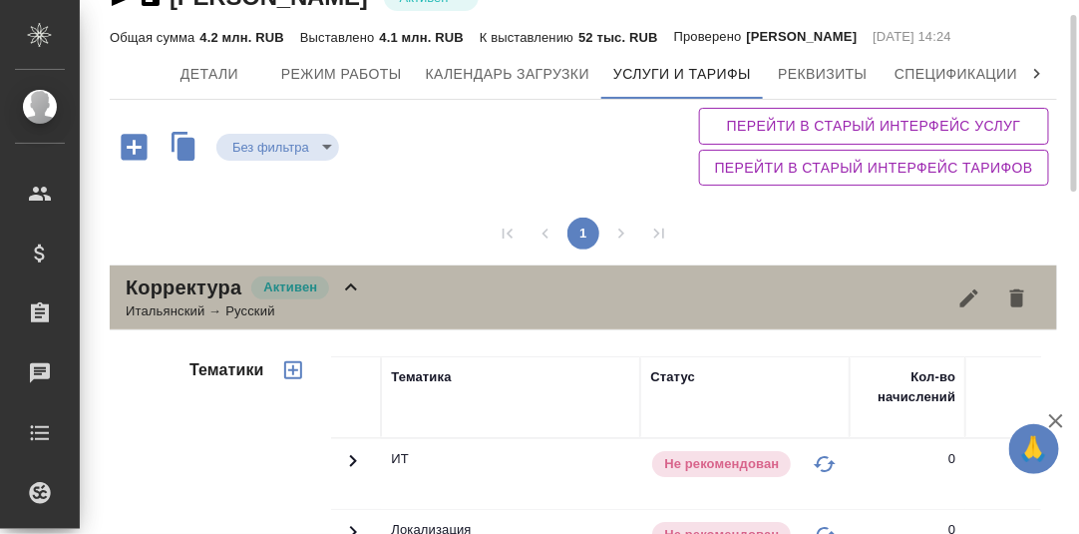
click at [343, 285] on icon at bounding box center [351, 287] width 24 height 24
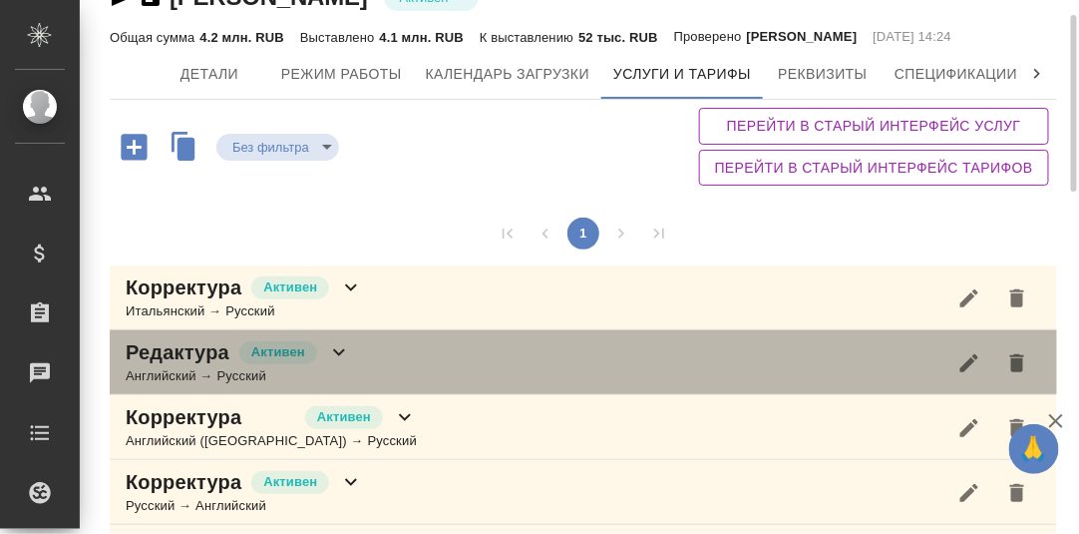
click at [342, 350] on icon at bounding box center [339, 352] width 24 height 24
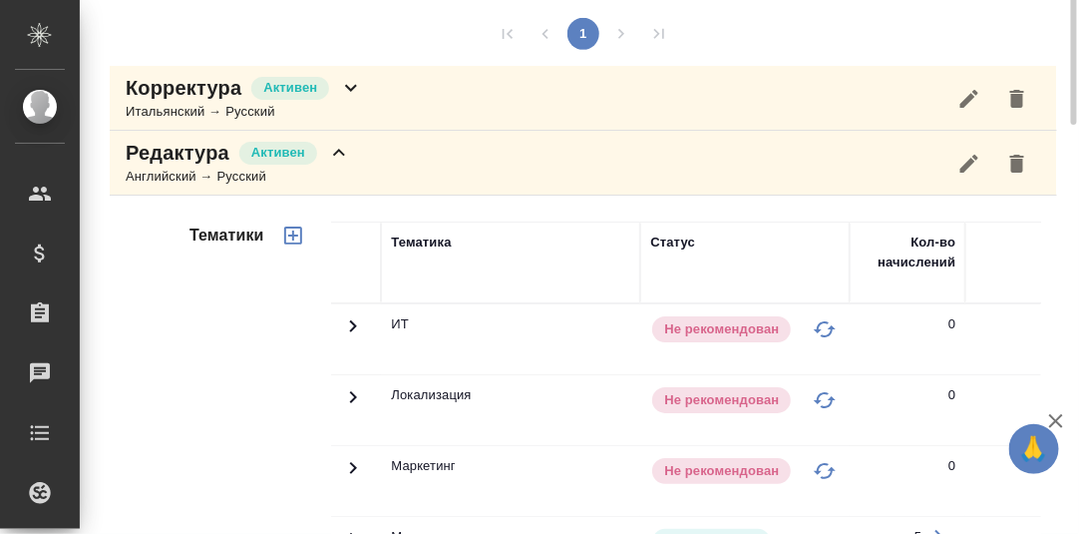
scroll to position [146, 0]
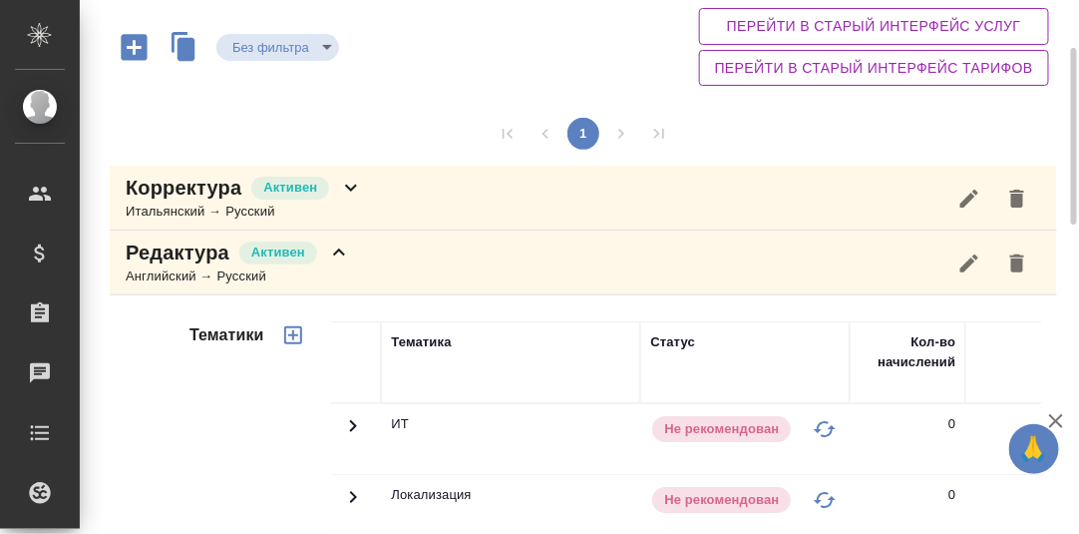
click at [338, 258] on icon at bounding box center [339, 252] width 24 height 24
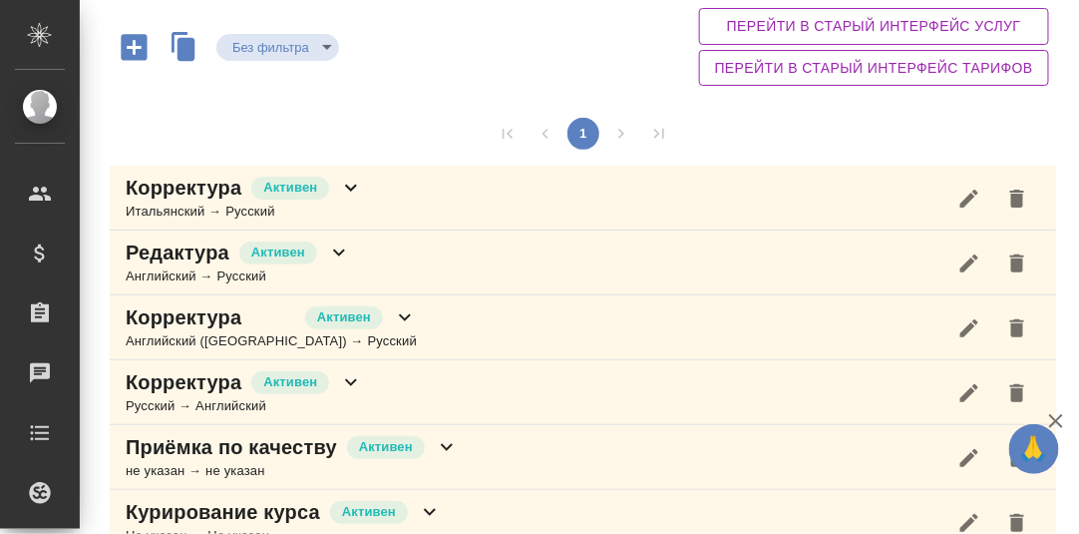
scroll to position [245, 0]
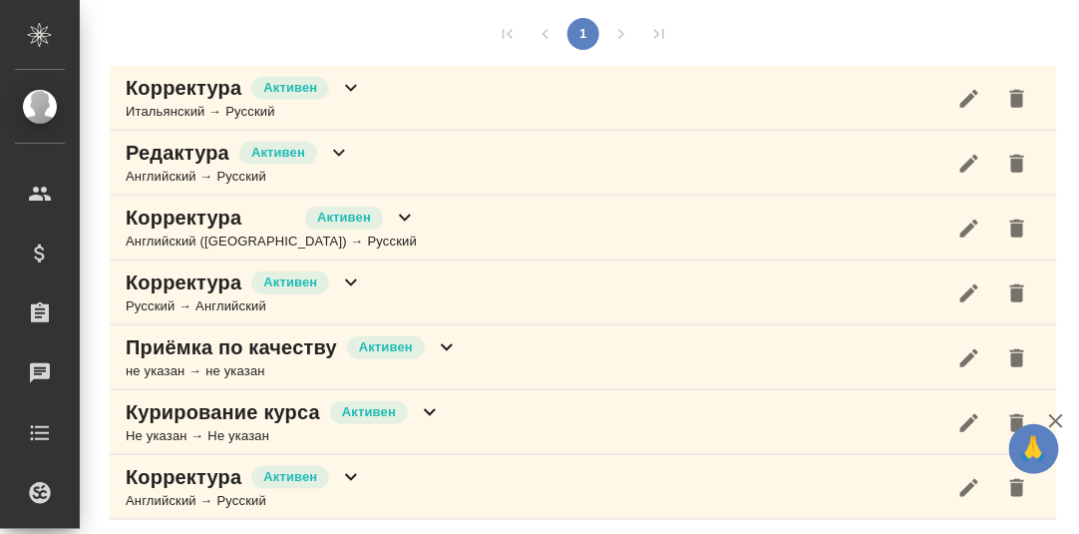
click at [393, 219] on icon at bounding box center [405, 217] width 24 height 24
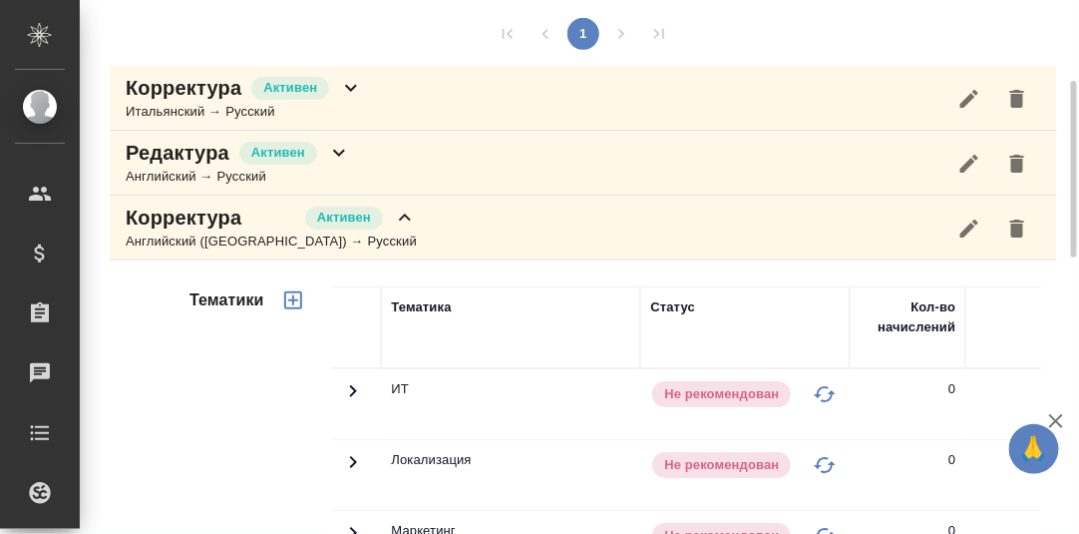
click at [393, 222] on icon at bounding box center [405, 217] width 24 height 24
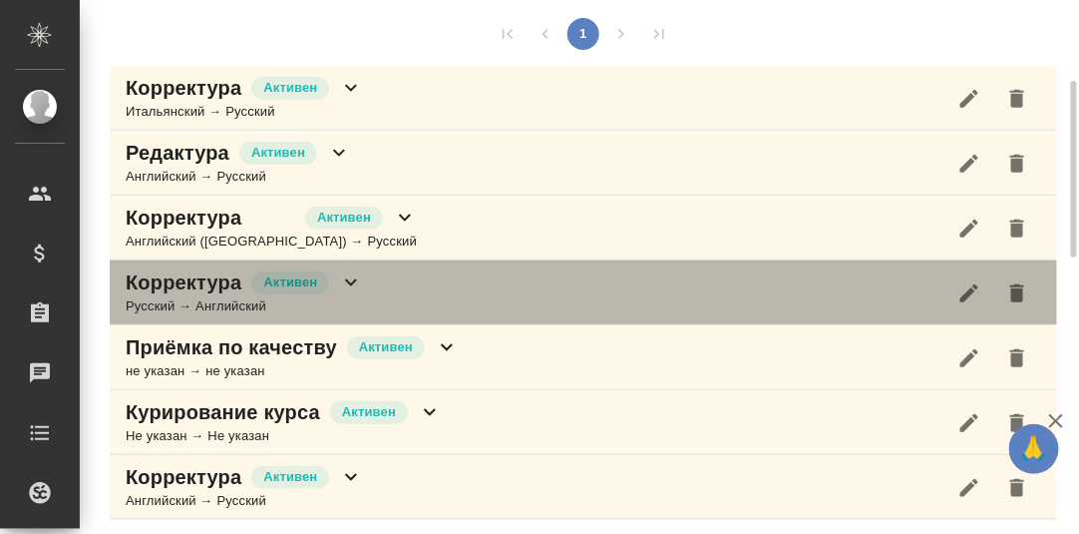
click at [350, 280] on icon at bounding box center [351, 282] width 12 height 7
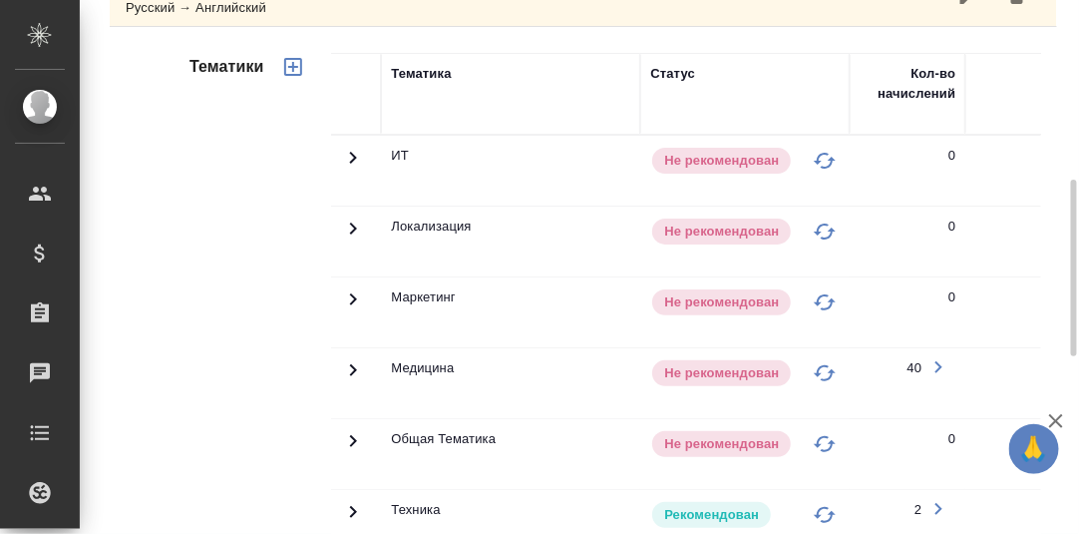
scroll to position [643, 0]
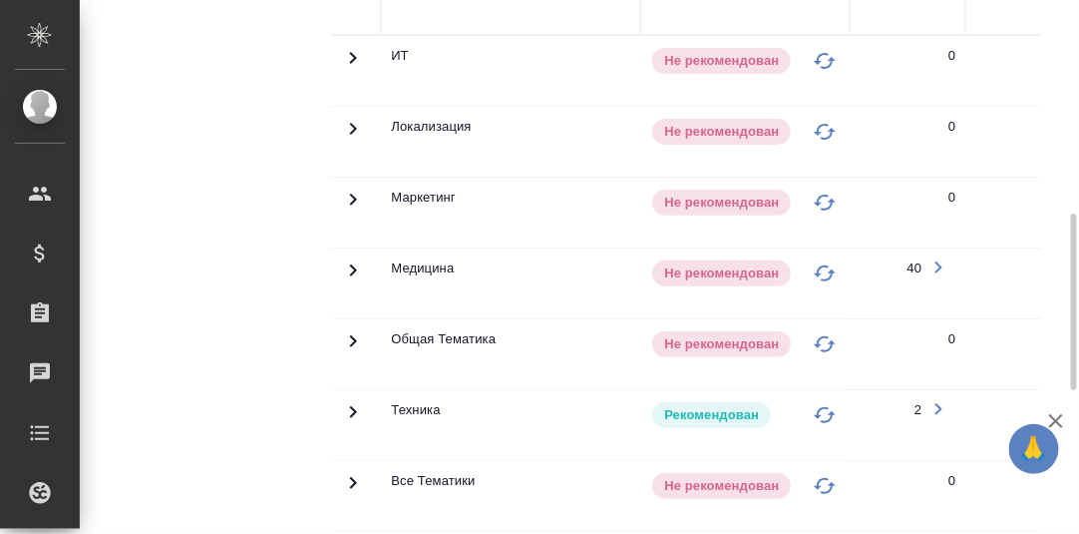
click at [352, 64] on icon at bounding box center [353, 58] width 7 height 12
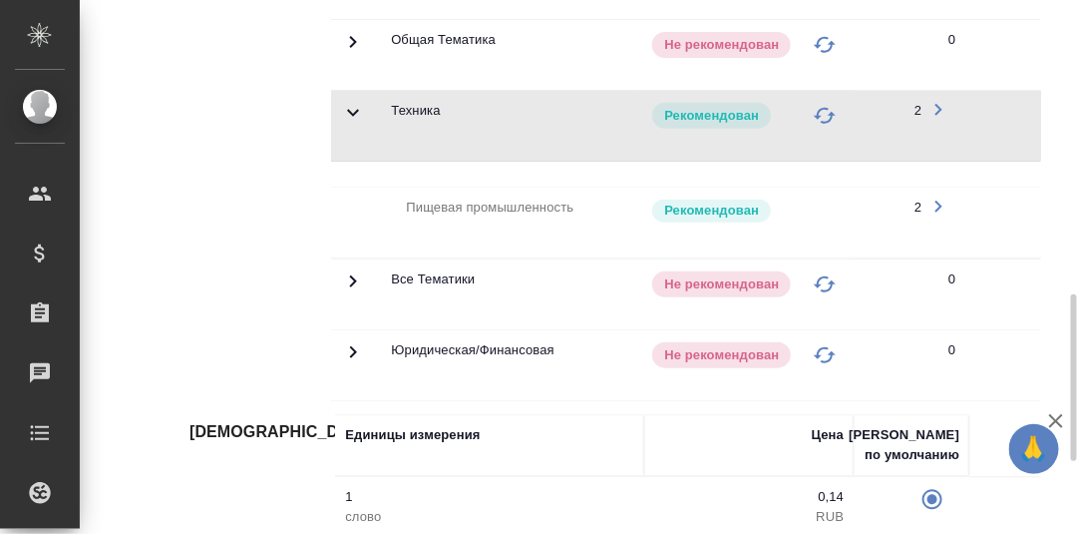
scroll to position [444, 0]
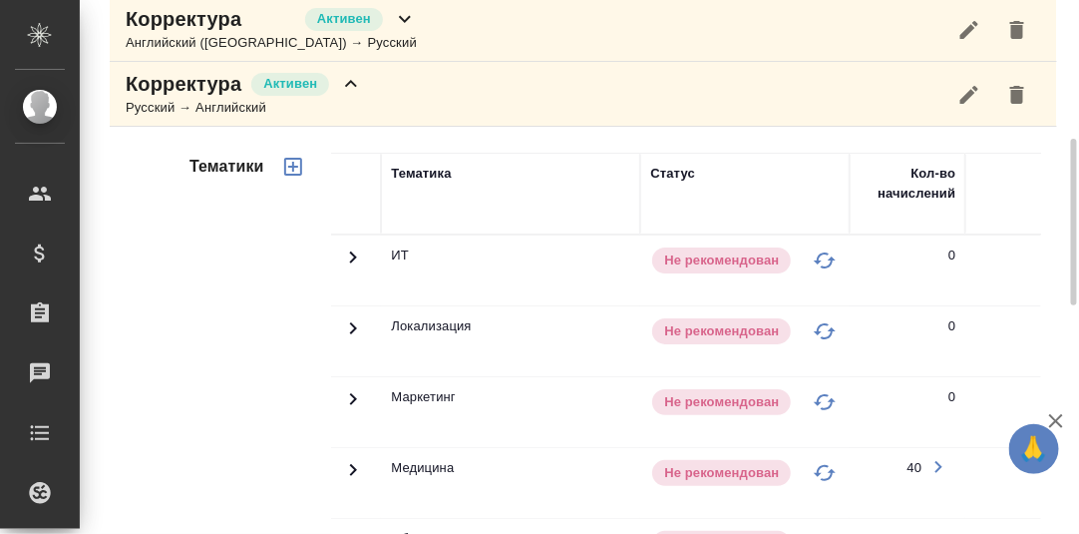
click at [356, 81] on icon at bounding box center [351, 83] width 12 height 7
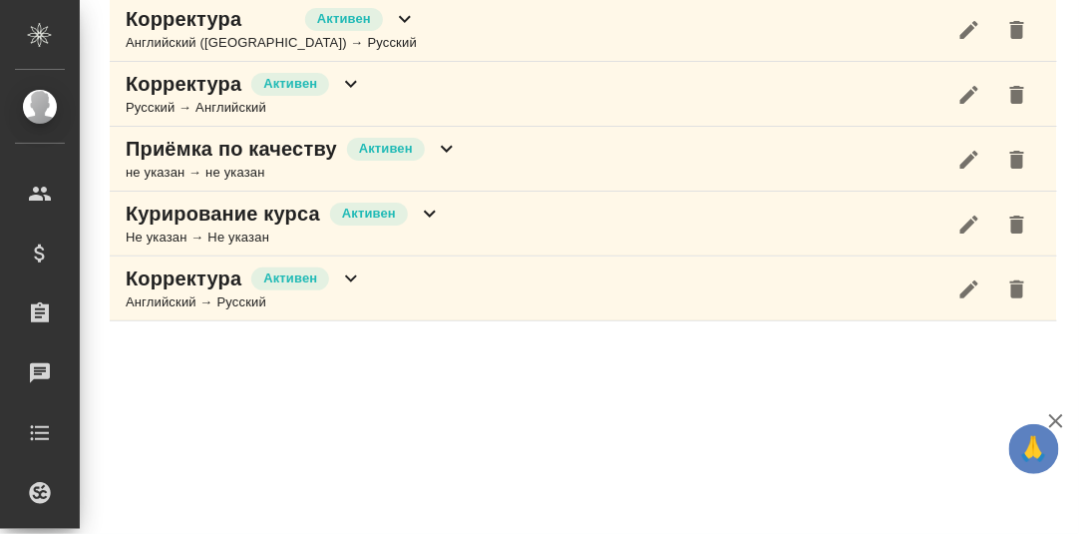
scroll to position [442, 0]
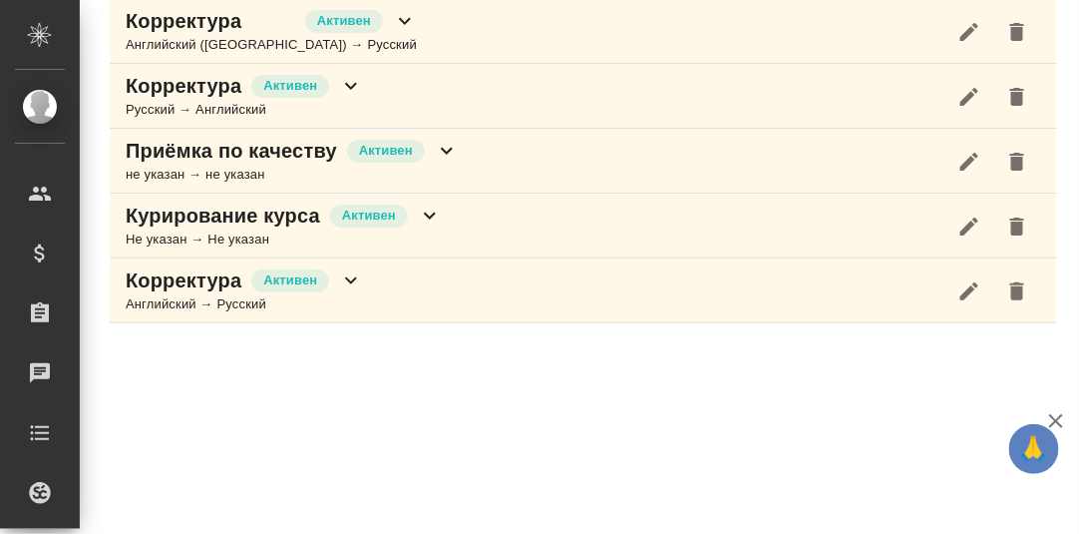
click at [448, 151] on icon at bounding box center [447, 151] width 24 height 24
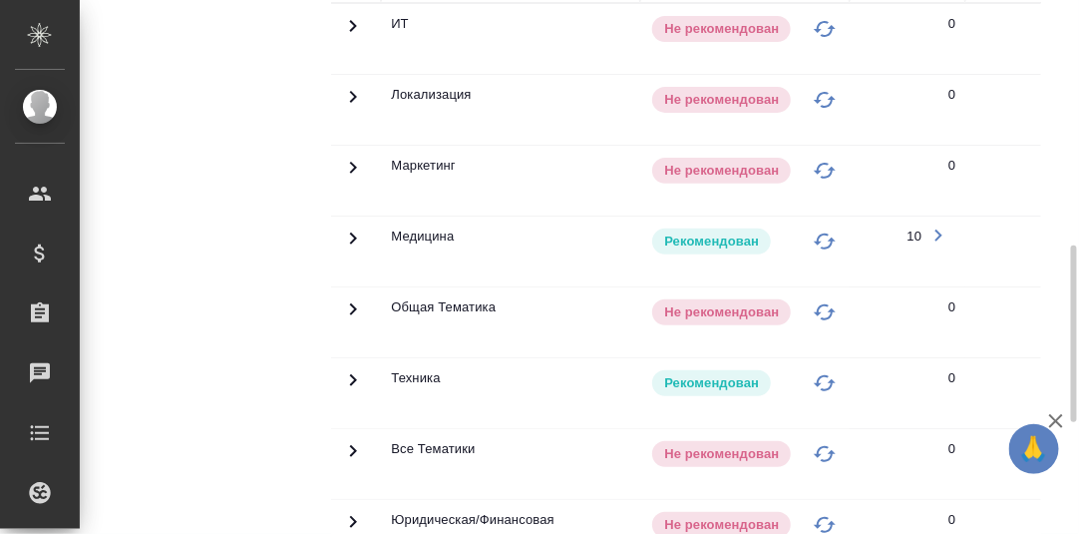
scroll to position [342, 0]
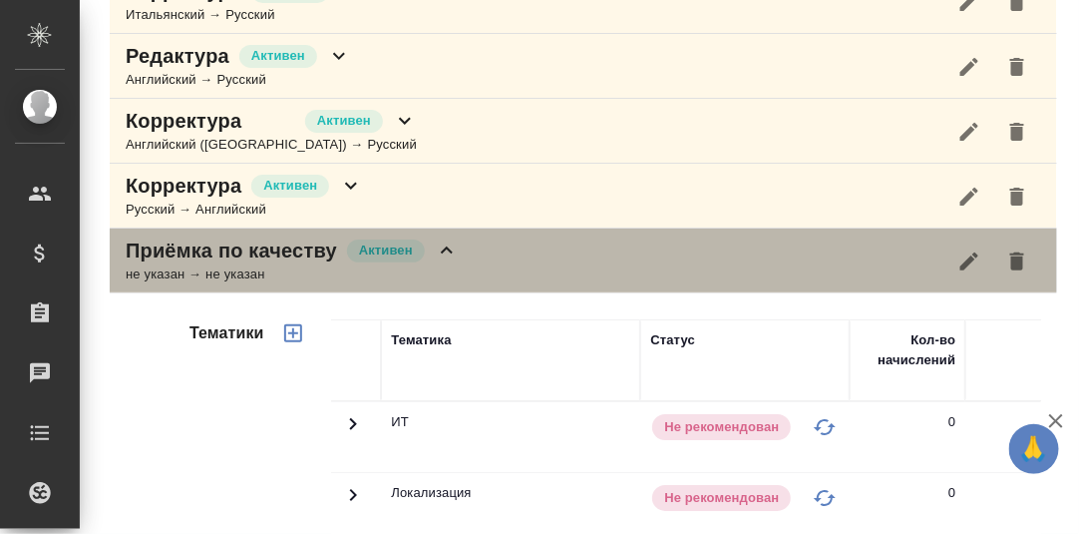
click at [442, 250] on icon at bounding box center [447, 250] width 24 height 24
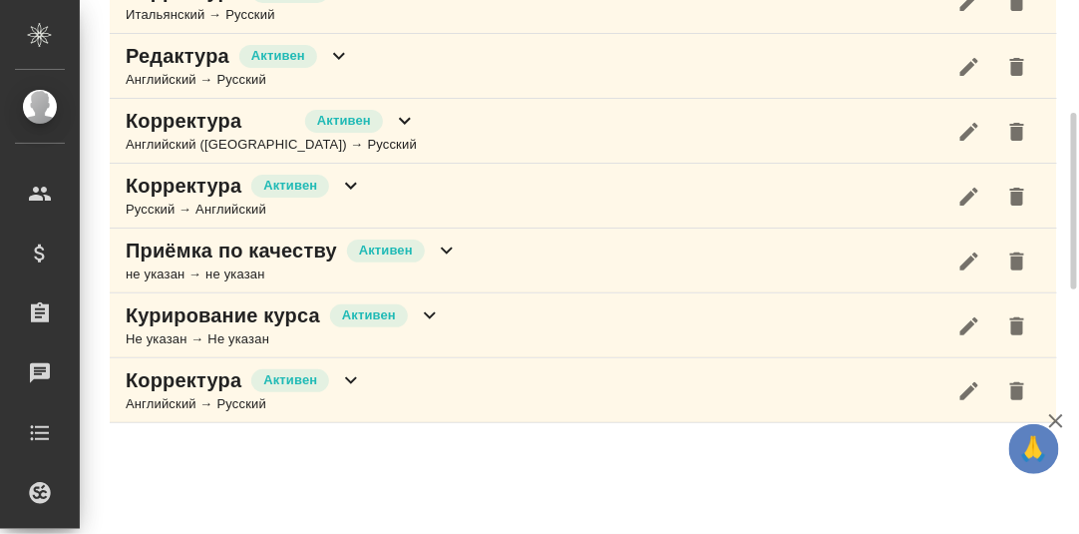
scroll to position [341, 0]
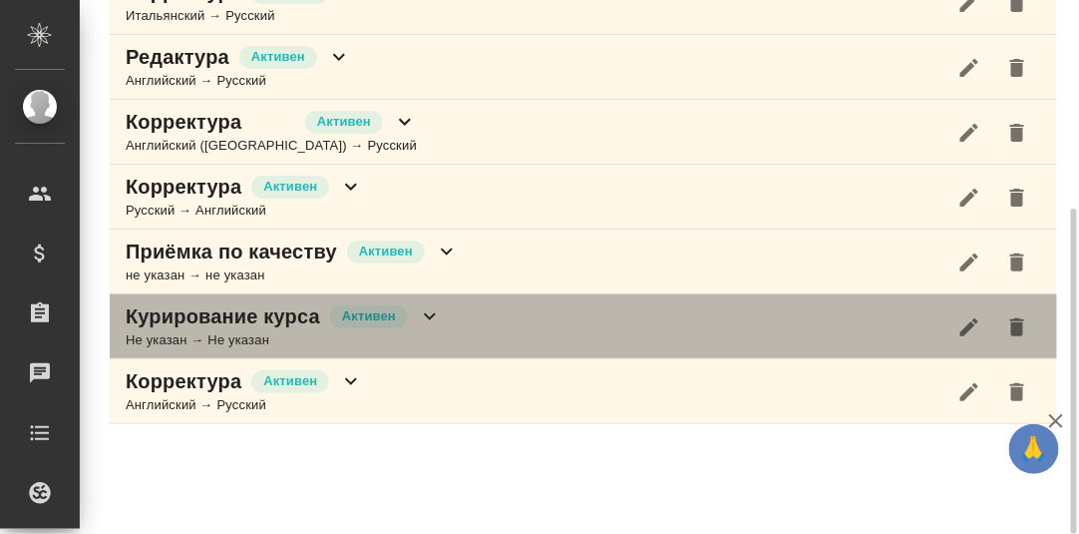
click at [430, 308] on icon at bounding box center [430, 316] width 24 height 24
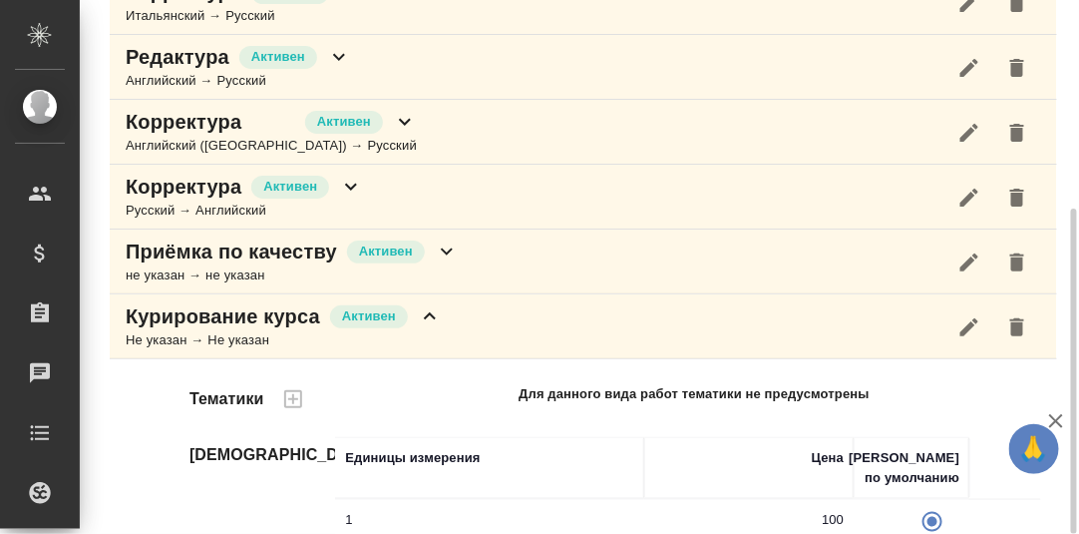
scroll to position [455, 0]
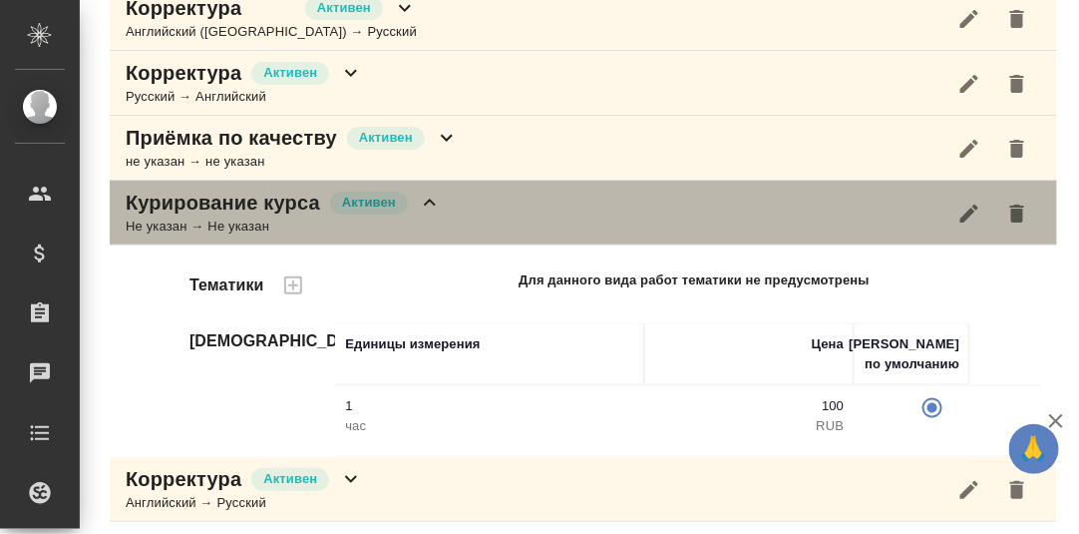
click at [427, 195] on icon at bounding box center [430, 203] width 24 height 24
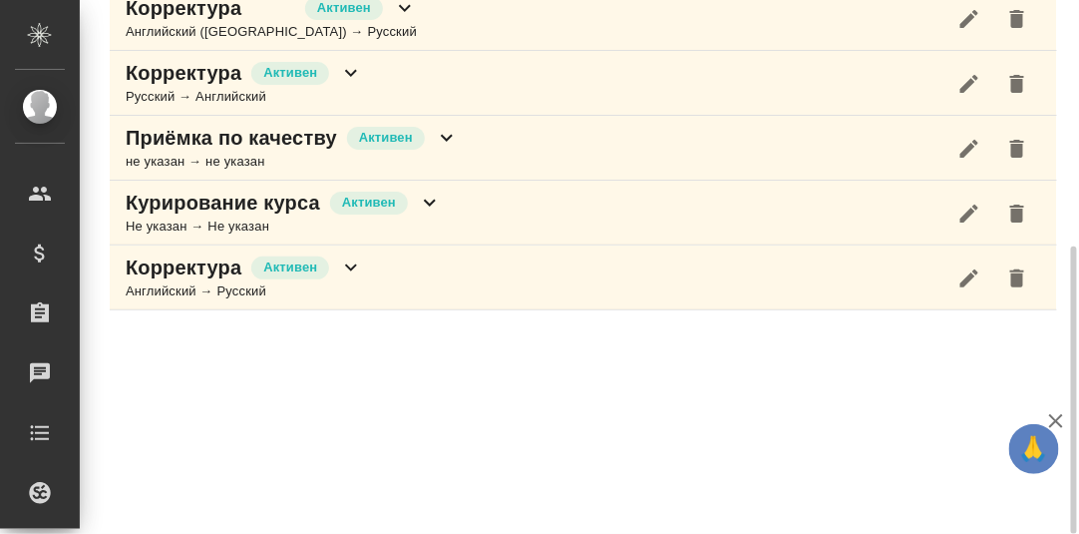
click at [347, 264] on icon at bounding box center [351, 267] width 12 height 7
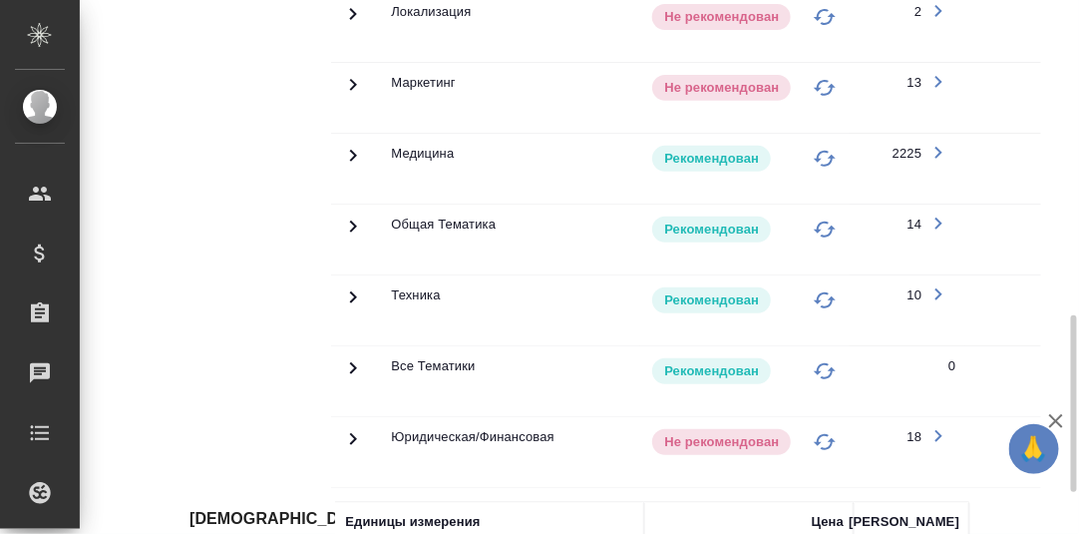
scroll to position [1052, 0]
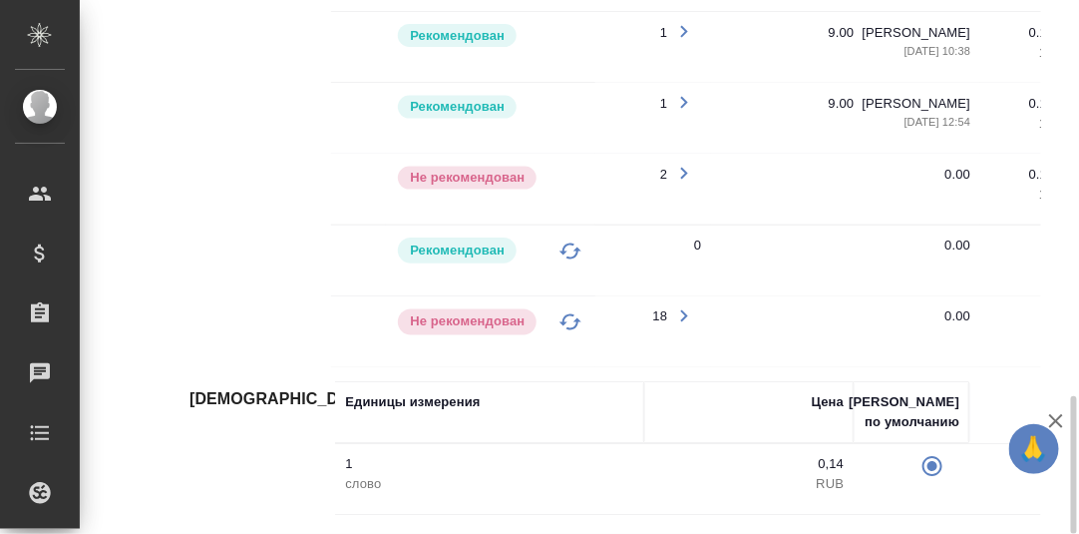
scroll to position [0, 257]
click at [679, 167] on icon "button" at bounding box center [681, 173] width 7 height 12
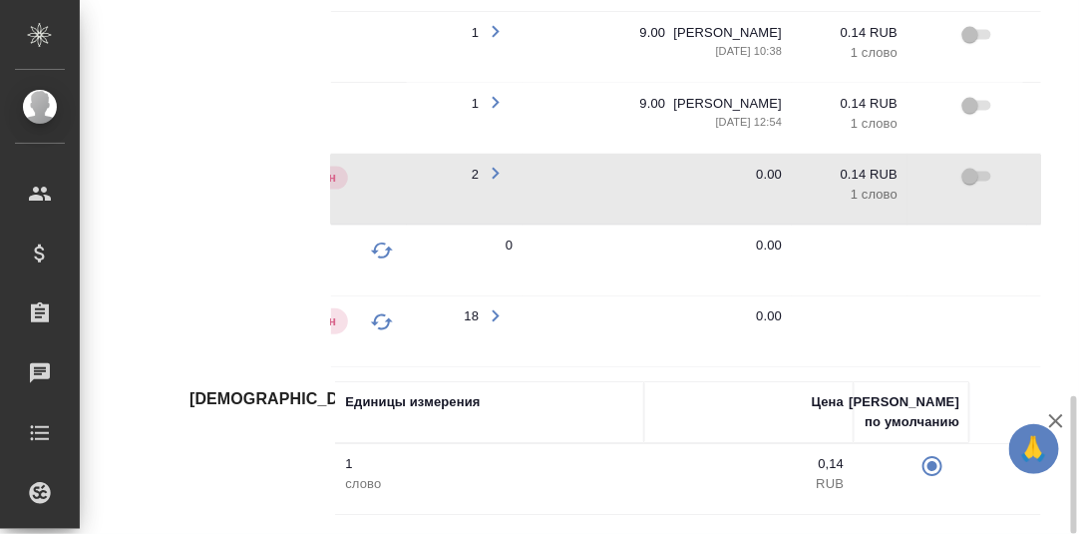
scroll to position [0, 539]
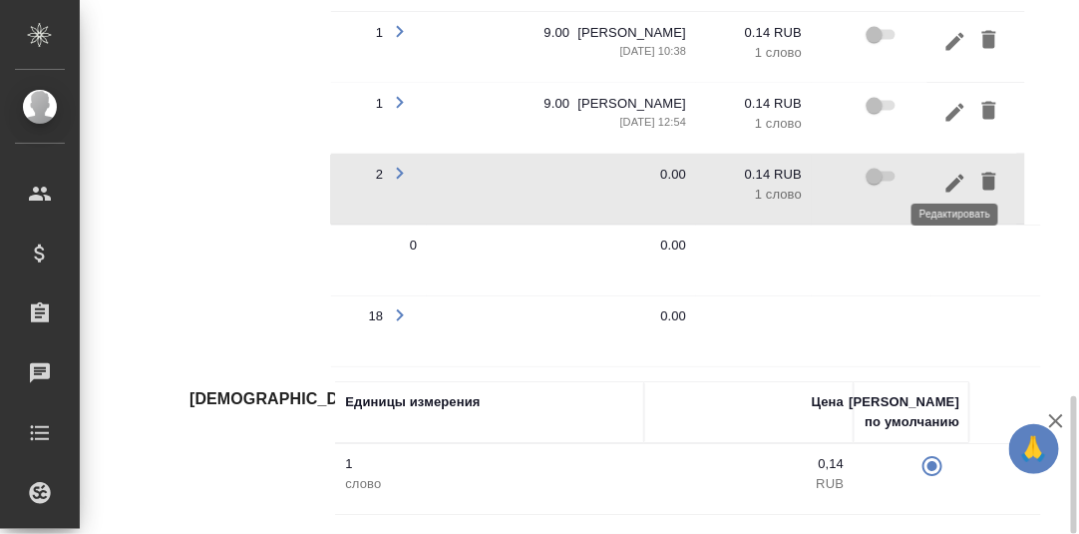
click at [962, 171] on icon "button" at bounding box center [956, 183] width 24 height 24
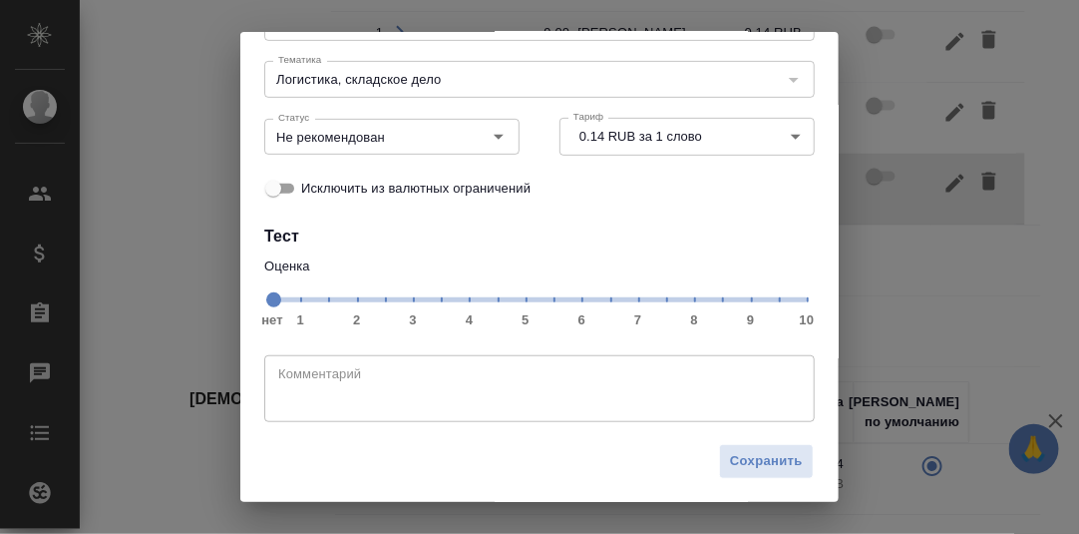
scroll to position [183, 0]
click at [742, 304] on span "нет 1 2 3 4 5 6 7 8 9 10" at bounding box center [539, 297] width 535 height 28
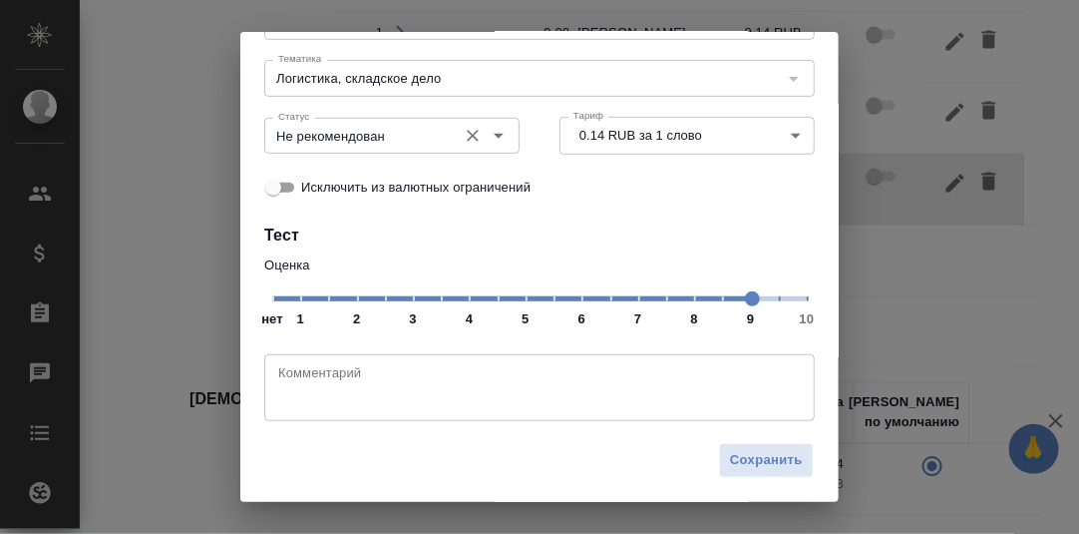
click at [494, 137] on icon "Open" at bounding box center [499, 136] width 10 height 5
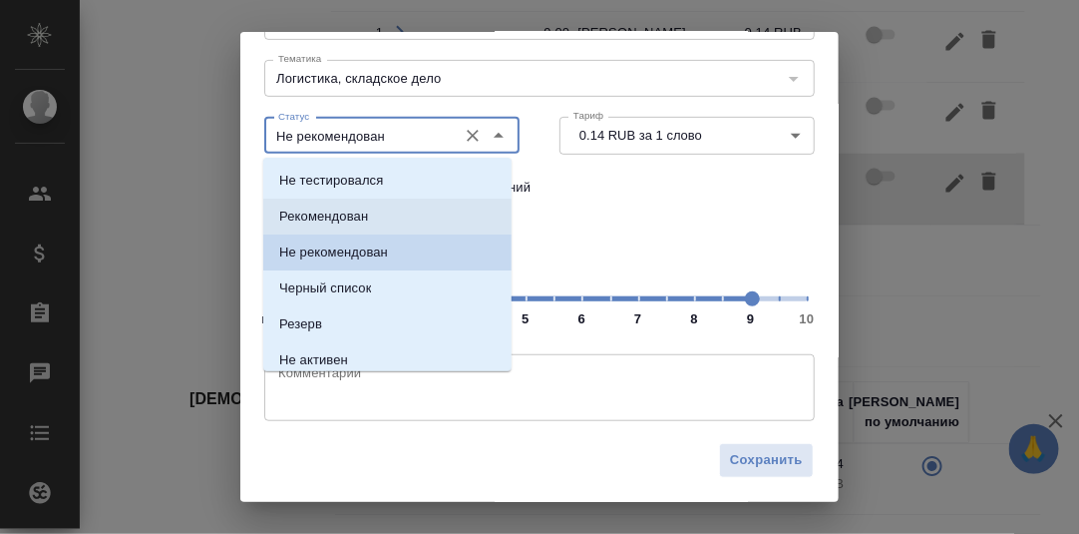
click at [365, 216] on p "Рекомендован" at bounding box center [323, 216] width 89 height 20
type input "Рекомендован"
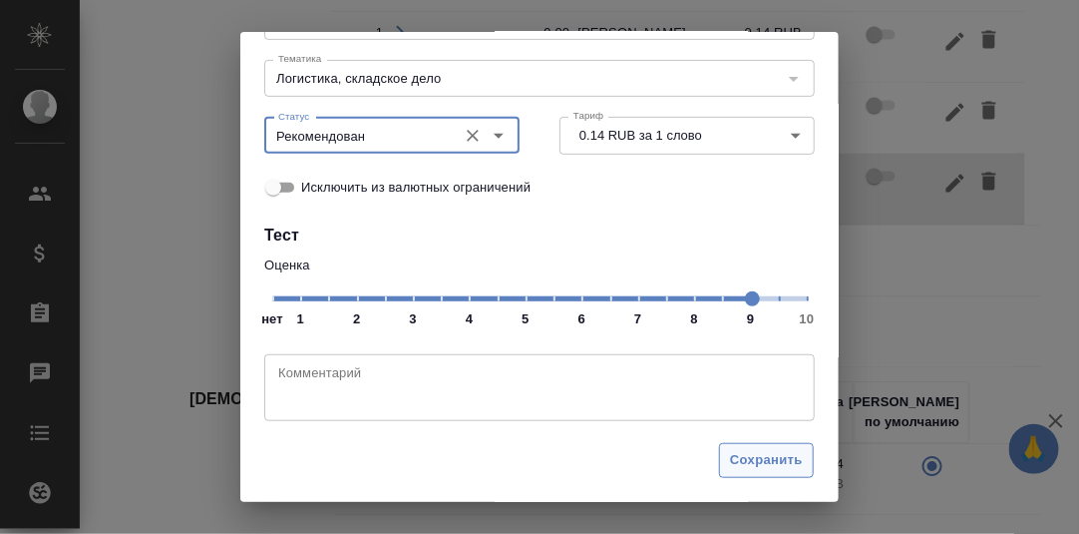
click at [735, 458] on span "Сохранить" at bounding box center [766, 460] width 73 height 23
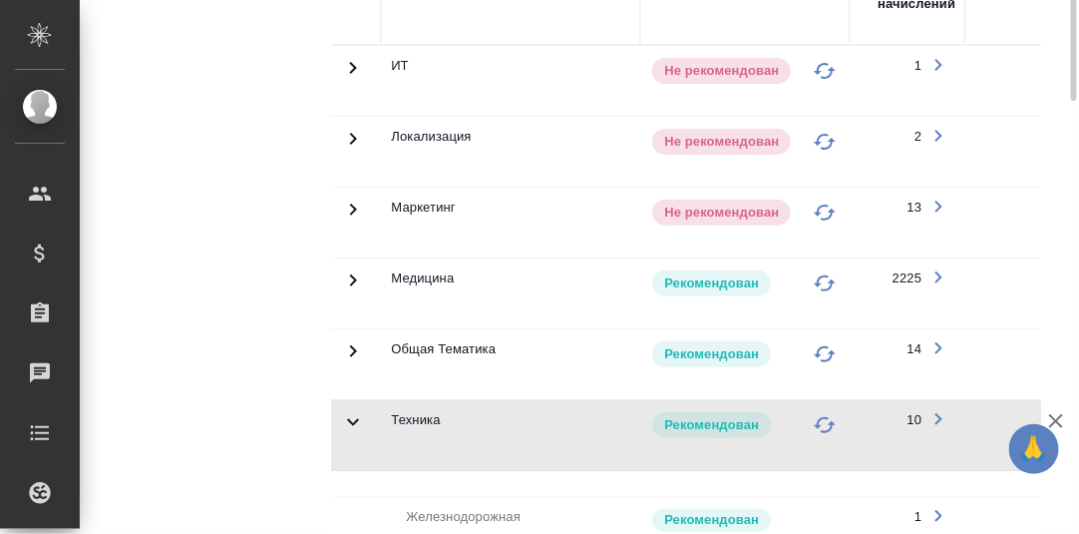
scroll to position [529, 0]
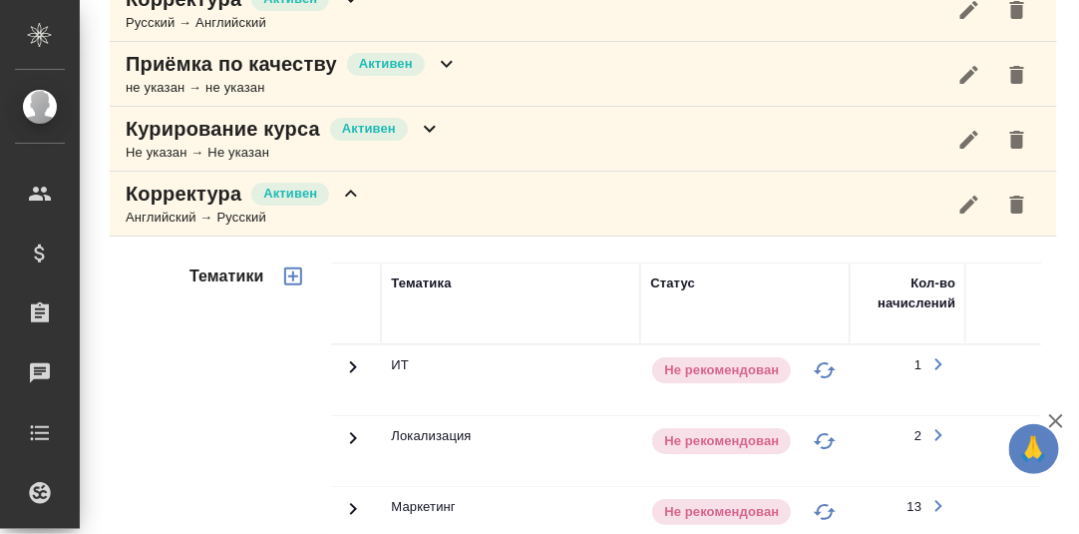
click at [353, 190] on icon at bounding box center [351, 193] width 12 height 7
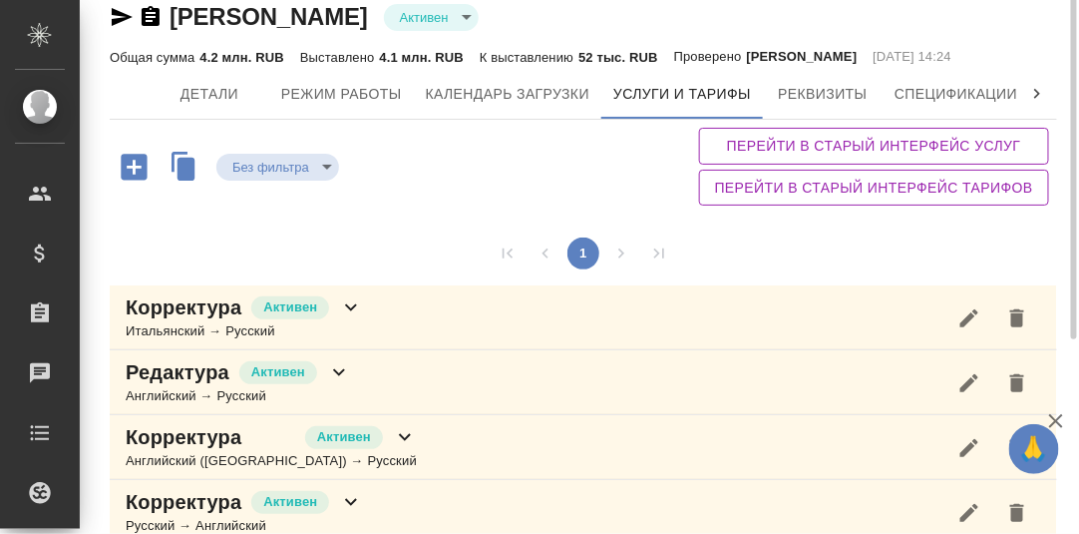
scroll to position [0, 0]
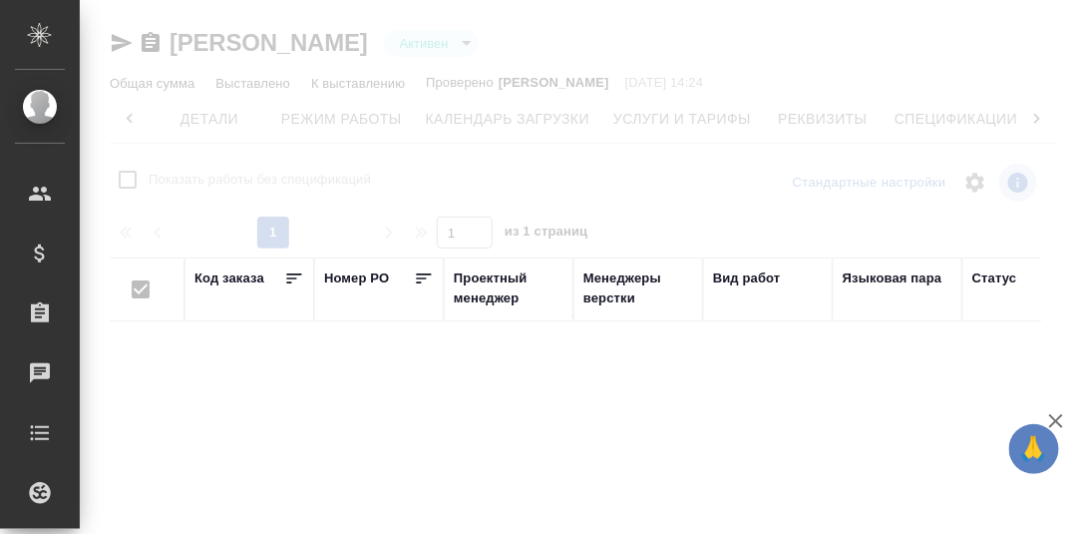
scroll to position [0, 131]
checkbox input "false"
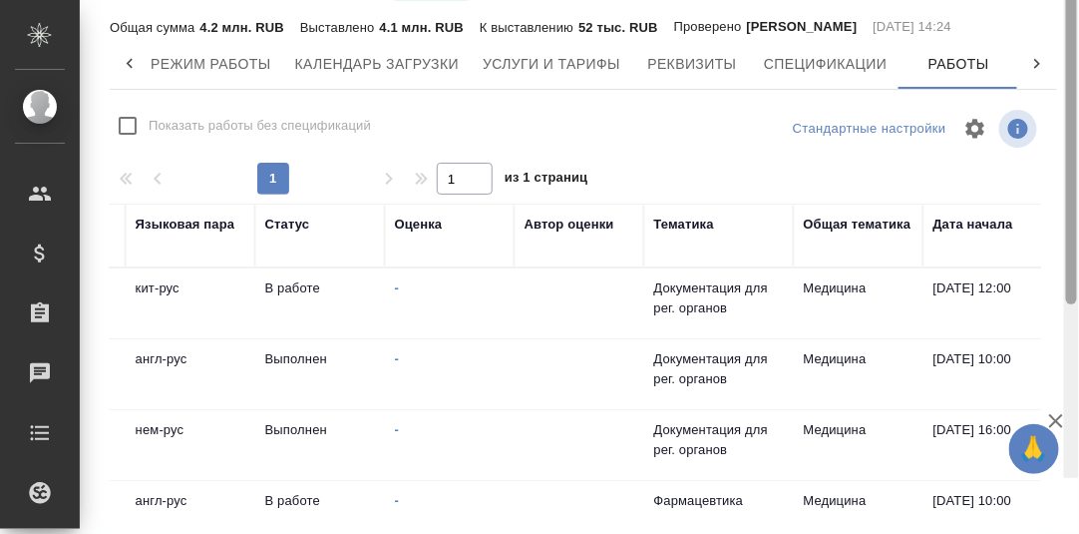
scroll to position [0, 0]
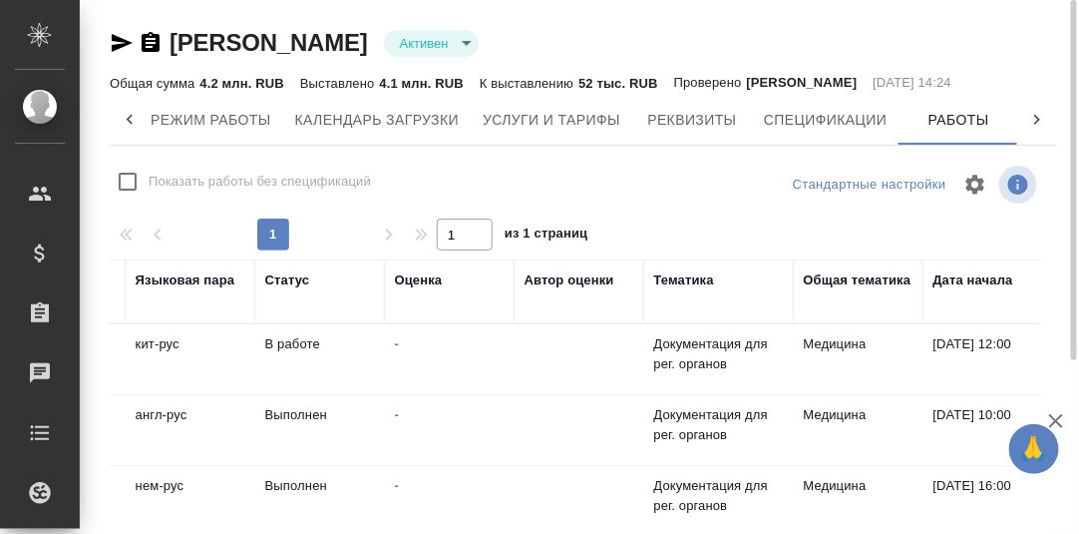
click at [834, 281] on div "Общая тематика" at bounding box center [858, 280] width 108 height 20
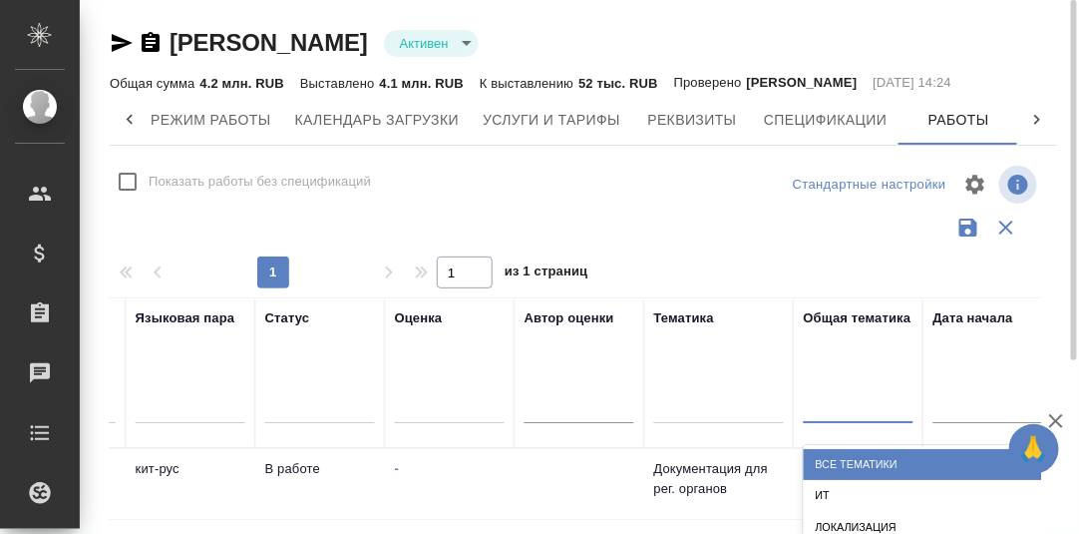
click at [829, 405] on div at bounding box center [859, 402] width 110 height 29
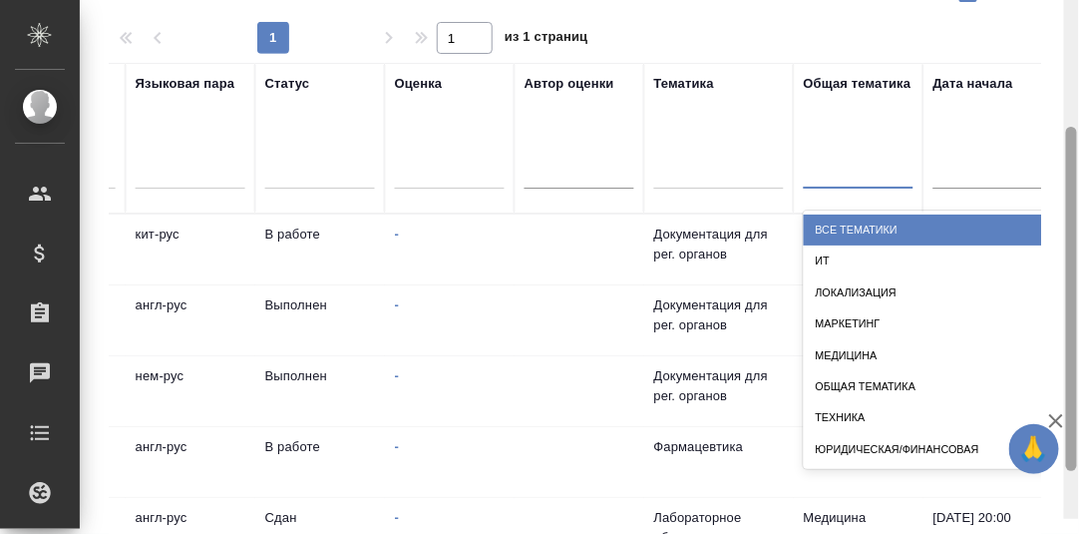
scroll to position [249, 0]
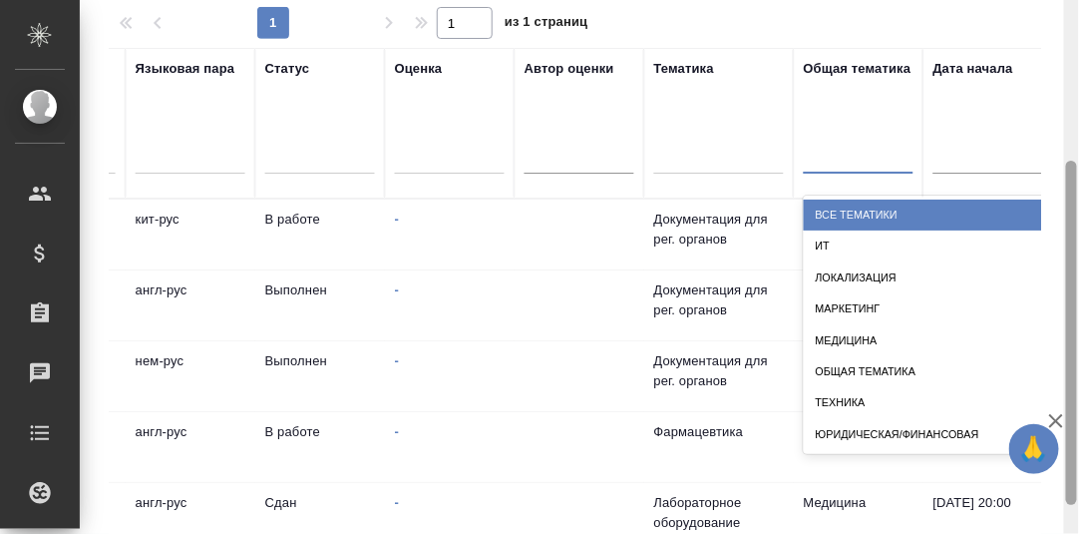
drag, startPoint x: 1073, startPoint y: 176, endPoint x: 1081, endPoint y: 345, distance: 169.8
click at [1078, 345] on html "🙏 .cls-1 fill:#fff; AWATERA [PERSON_NAME] d.rumyantseva Клиенты Спецификации За…" at bounding box center [539, 267] width 1079 height 534
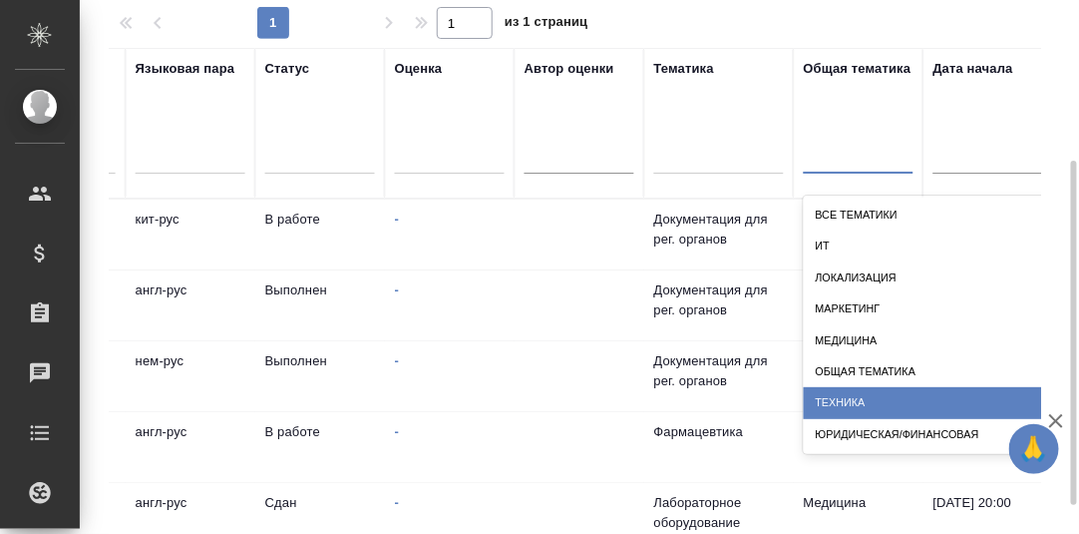
click at [872, 399] on div "Техника" at bounding box center [1003, 402] width 399 height 31
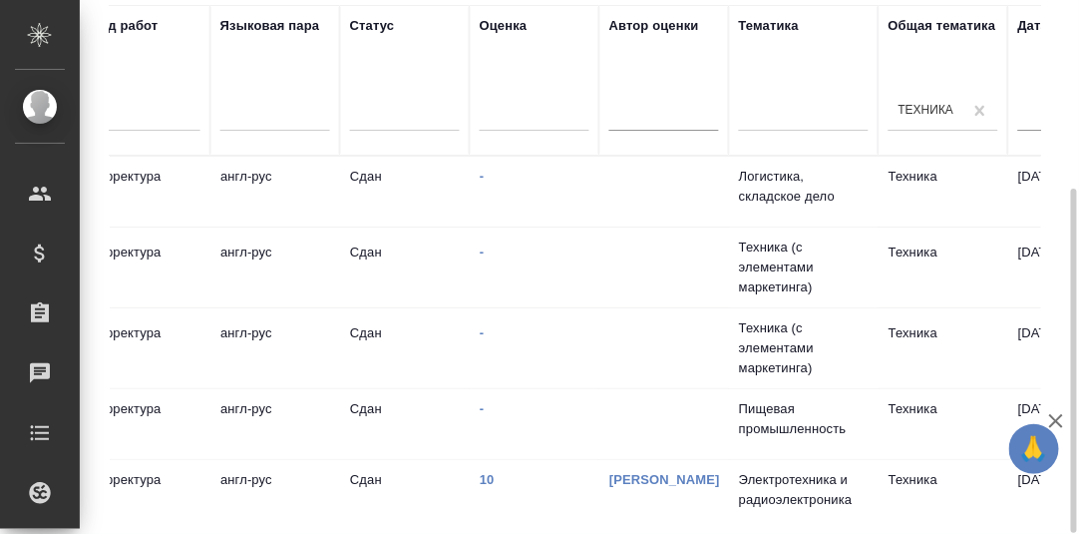
scroll to position [0, 0]
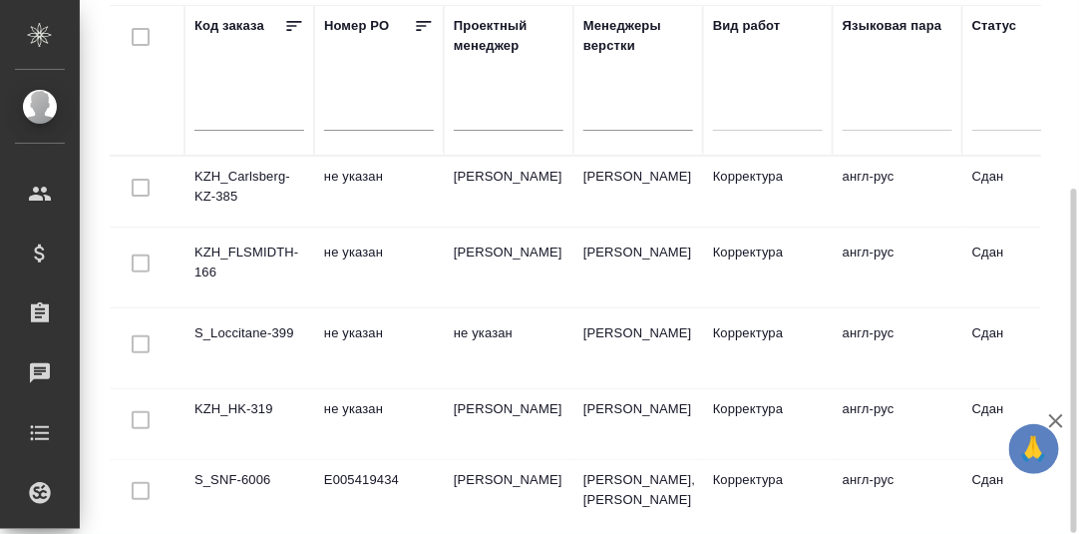
click at [262, 175] on td "KZH_Carlsberg-KZ-385" at bounding box center [250, 192] width 130 height 70
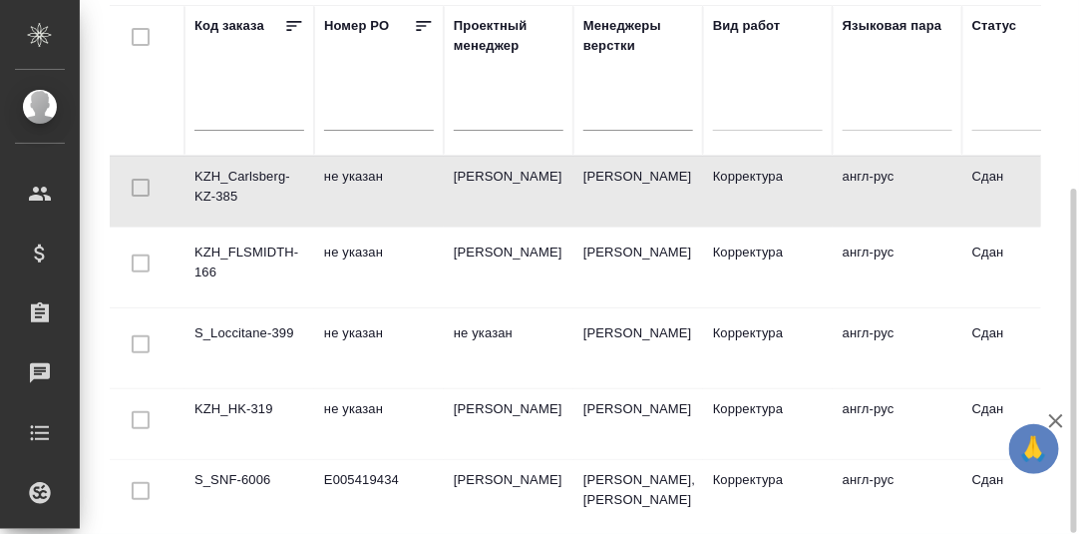
click at [262, 175] on td "KZH_Carlsberg-KZ-385" at bounding box center [250, 192] width 130 height 70
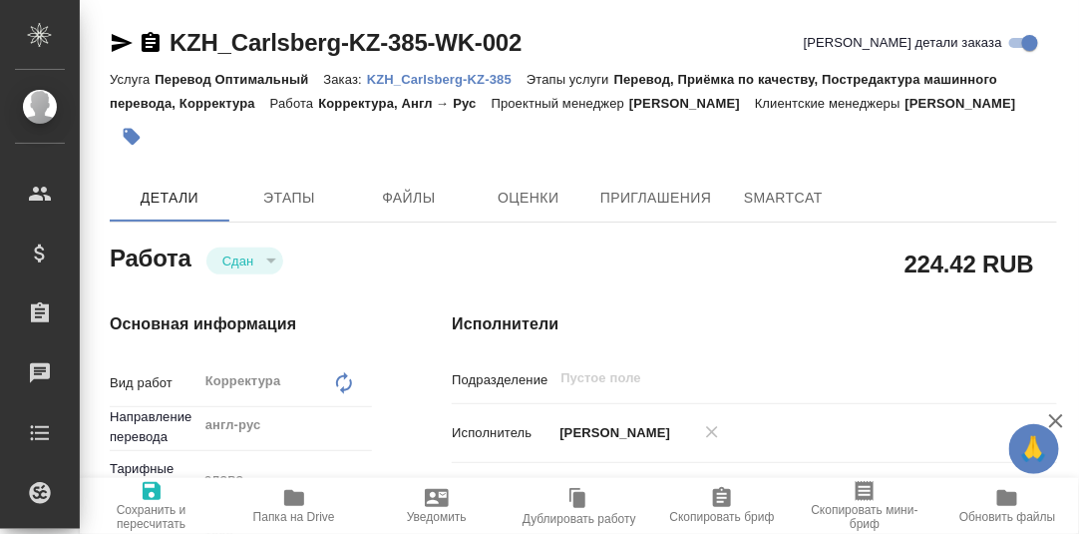
type textarea "x"
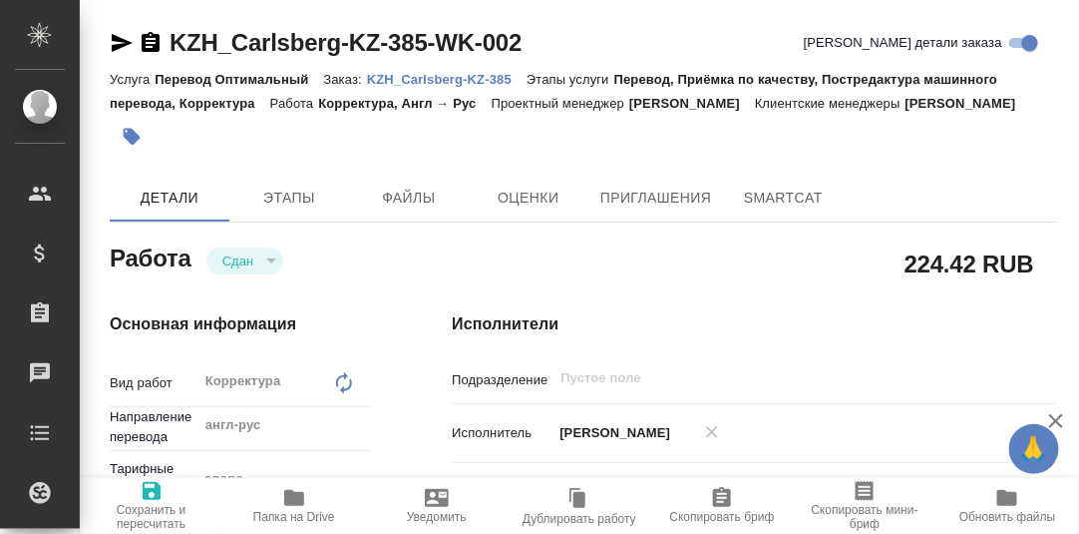
type textarea "x"
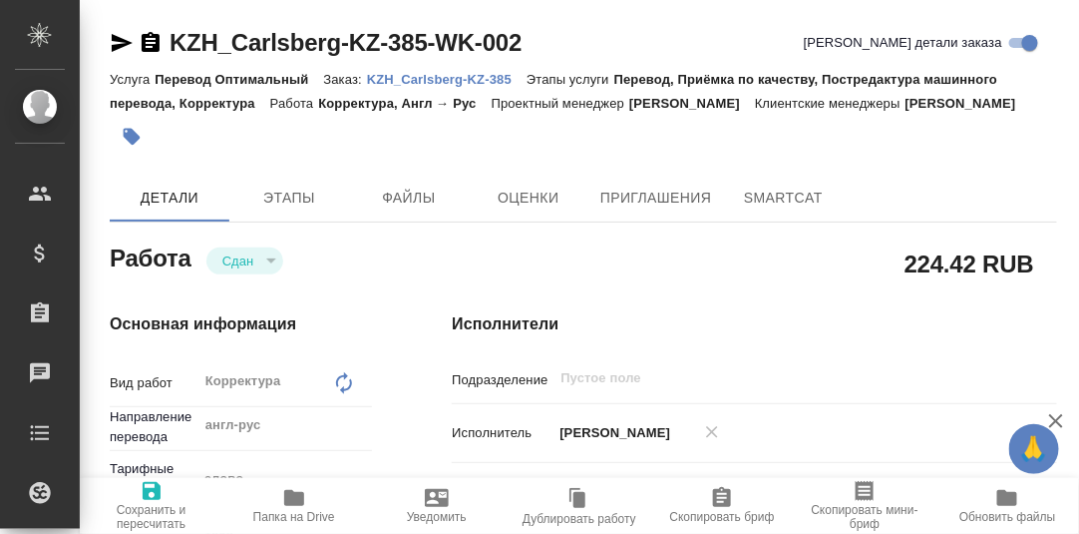
type textarea "x"
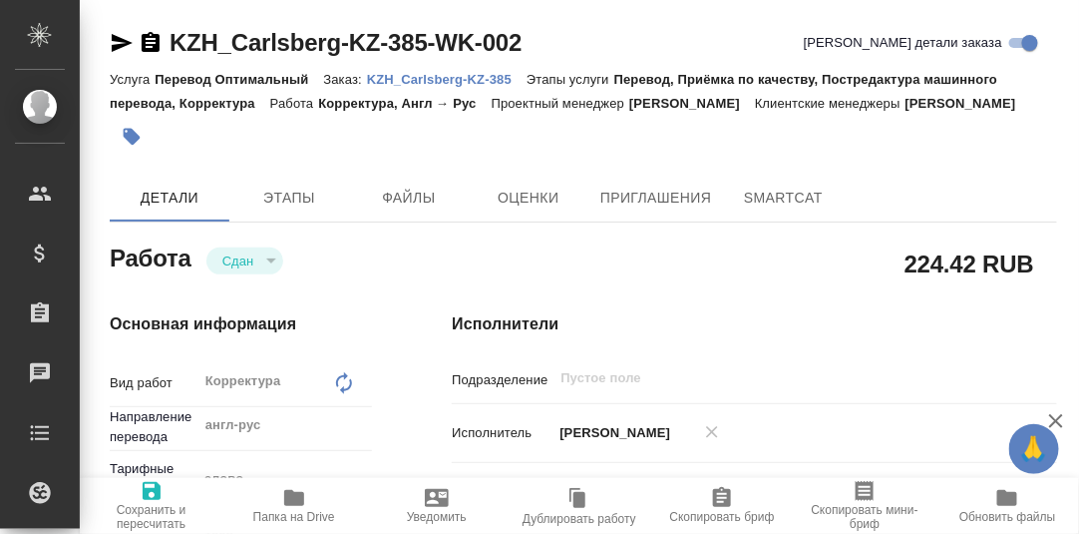
type textarea "x"
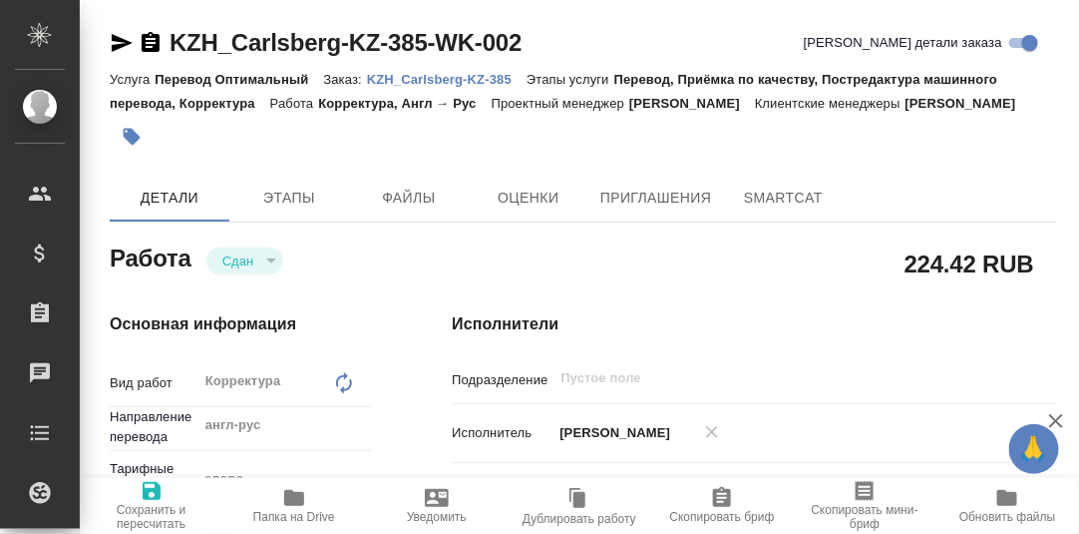
type textarea "x"
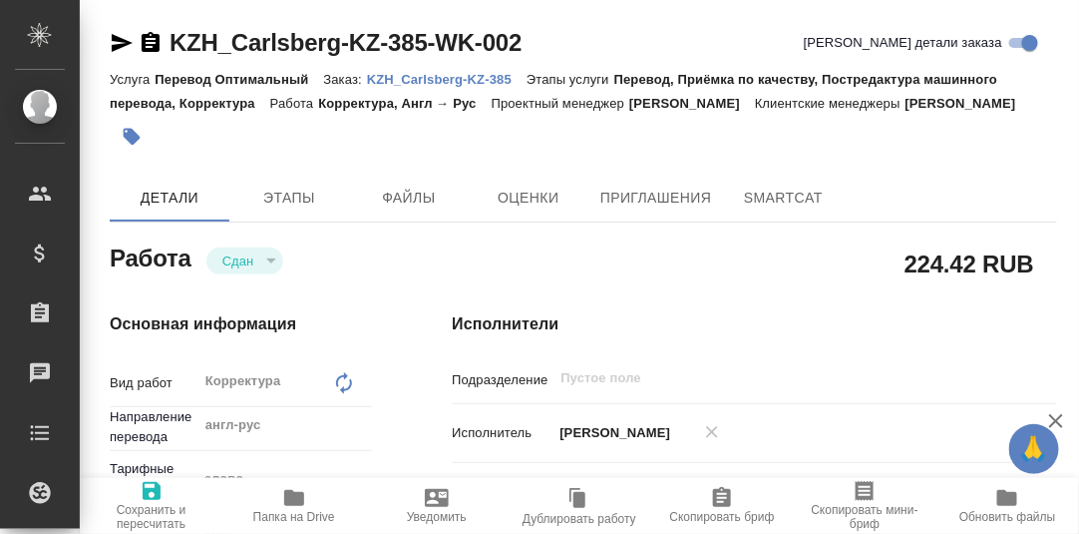
type textarea "x"
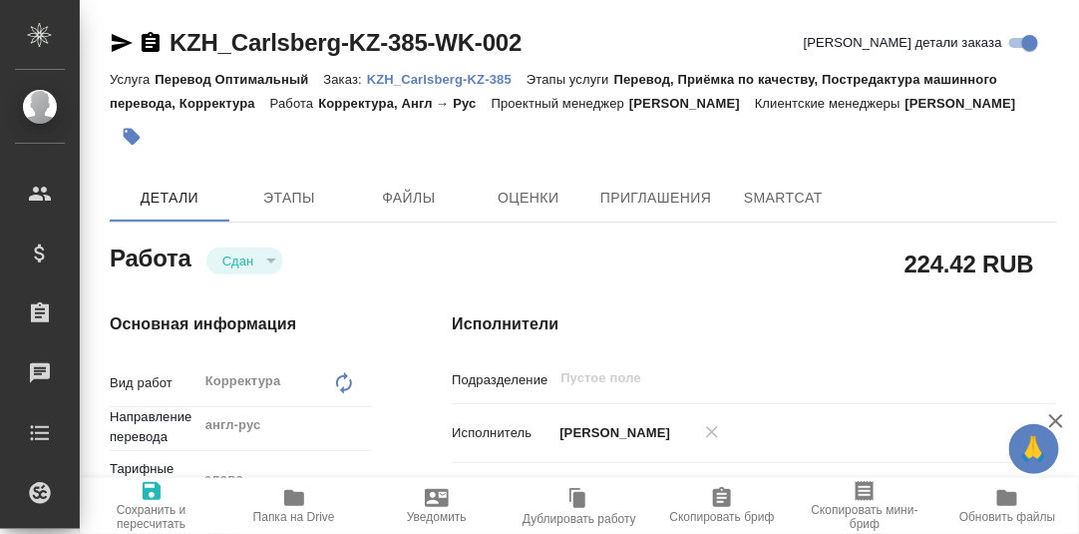
type textarea "x"
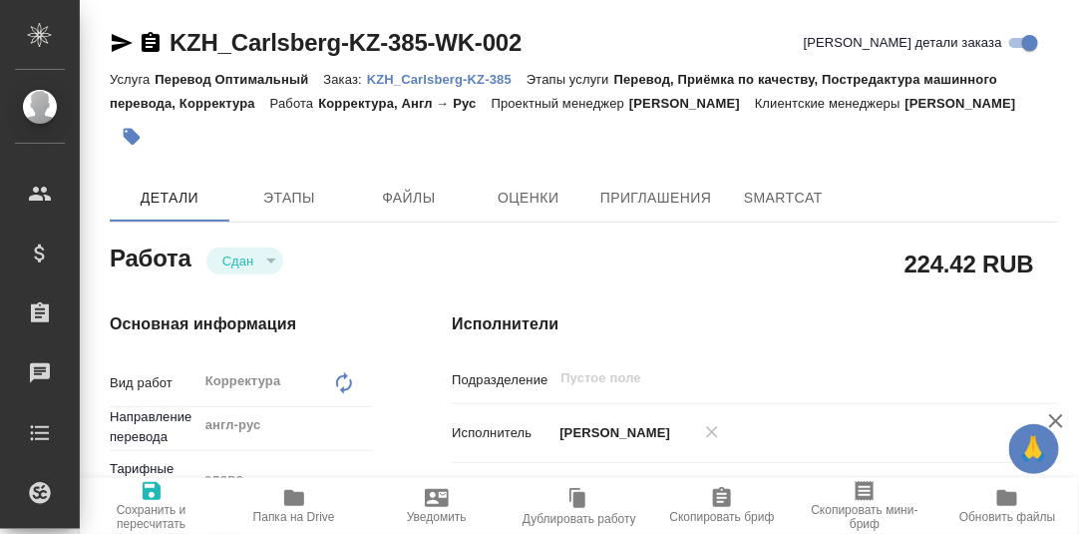
click at [431, 80] on p "KZH_Carlsberg-KZ-385" at bounding box center [447, 79] width 160 height 15
type textarea "x"
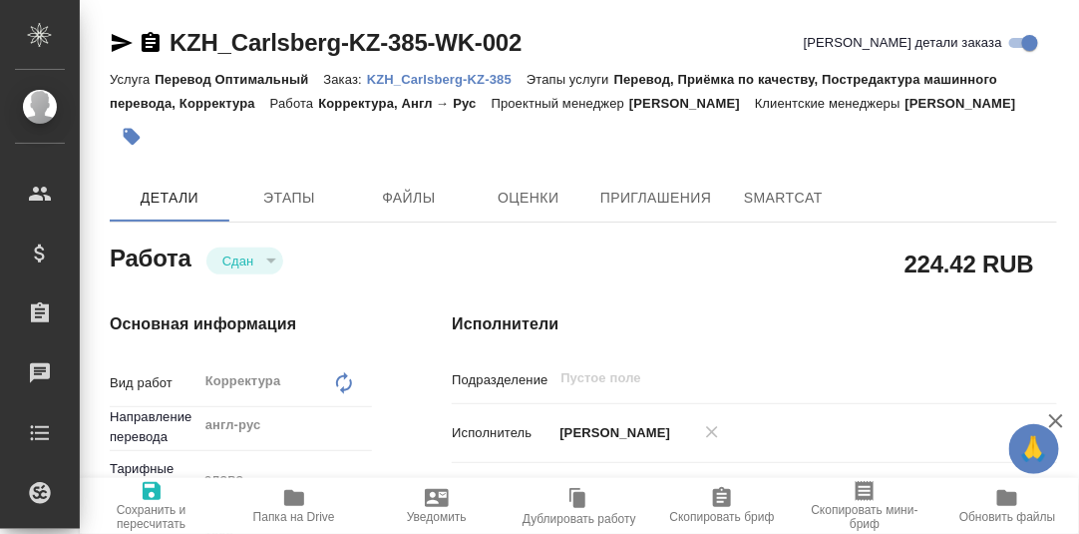
type textarea "x"
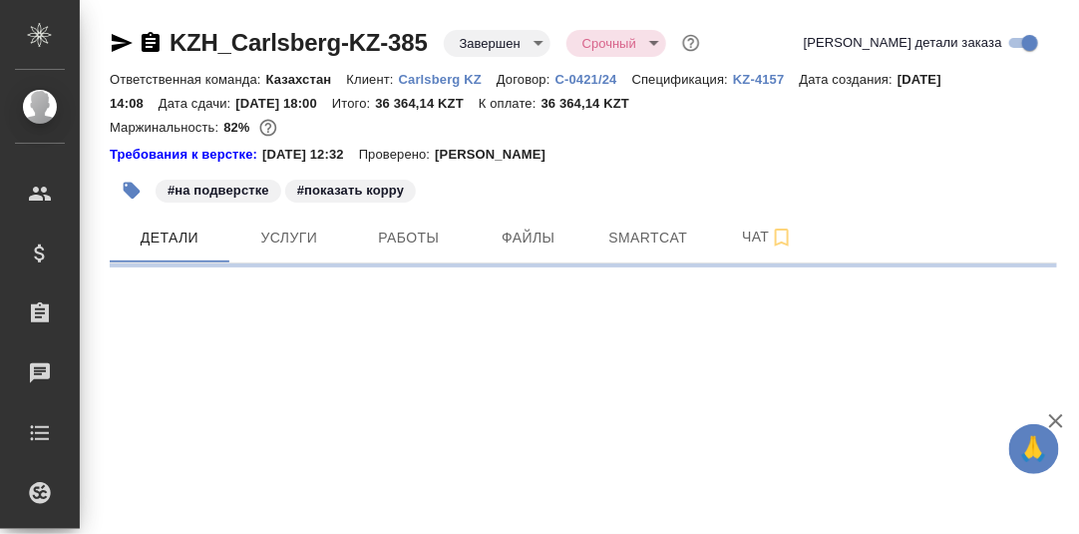
select select "RU"
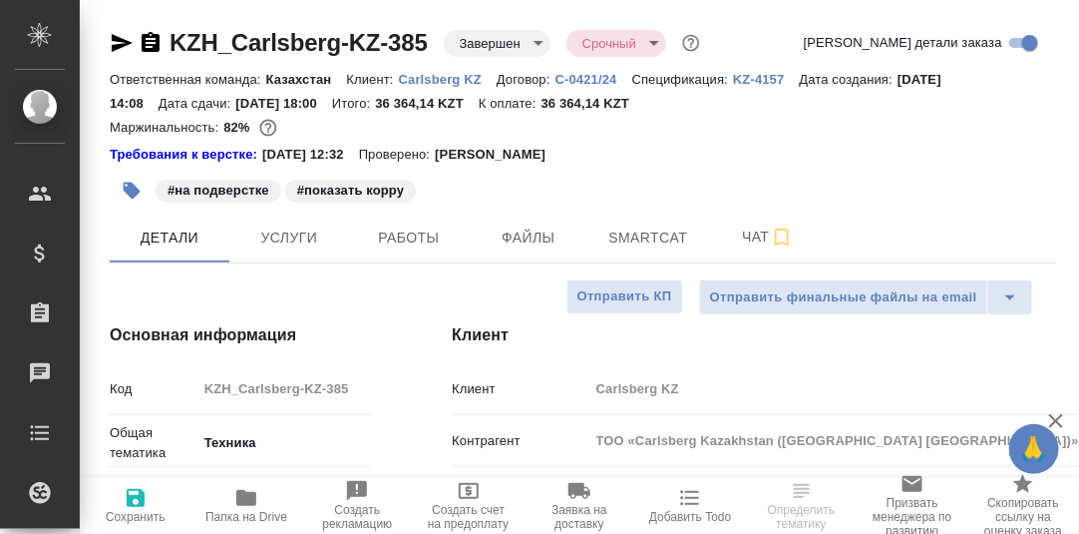
type textarea "x"
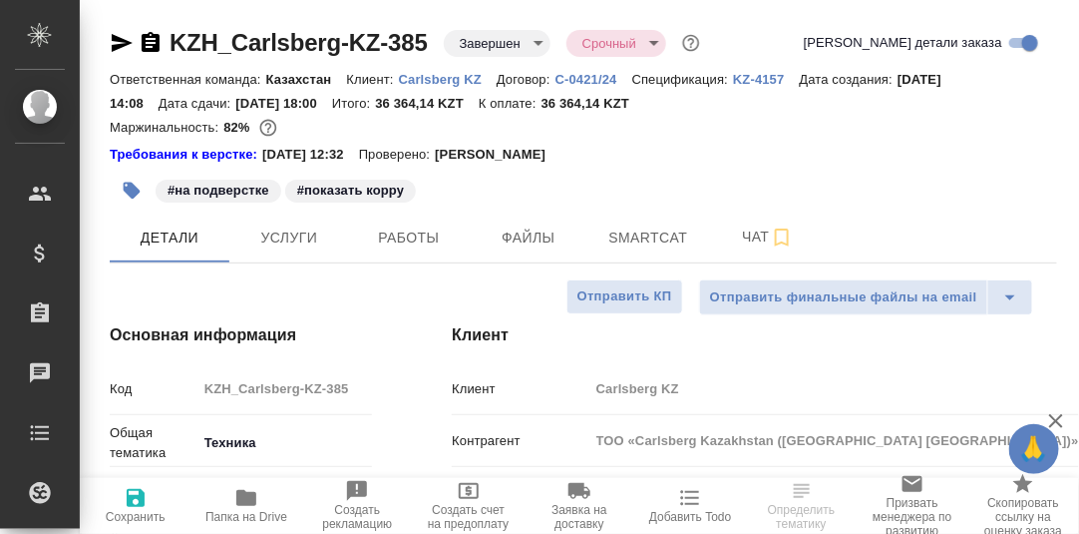
type textarea "x"
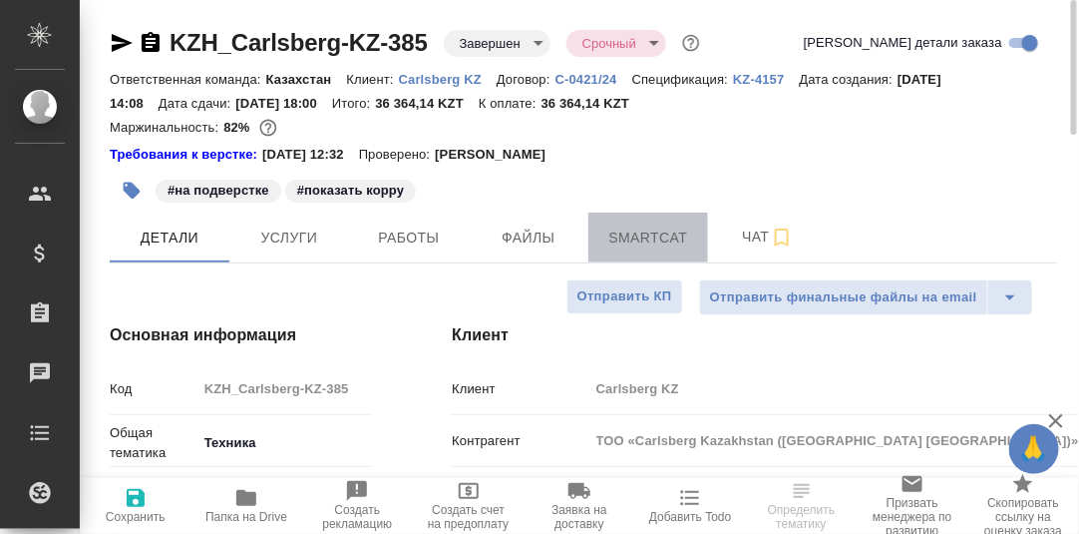
click at [632, 233] on span "Smartcat" at bounding box center [648, 237] width 96 height 25
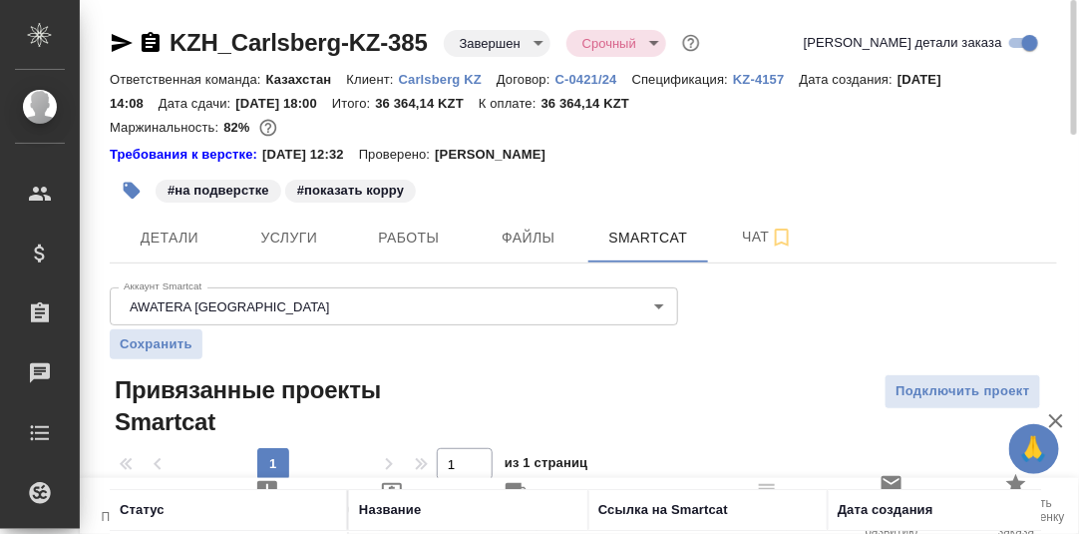
scroll to position [133, 0]
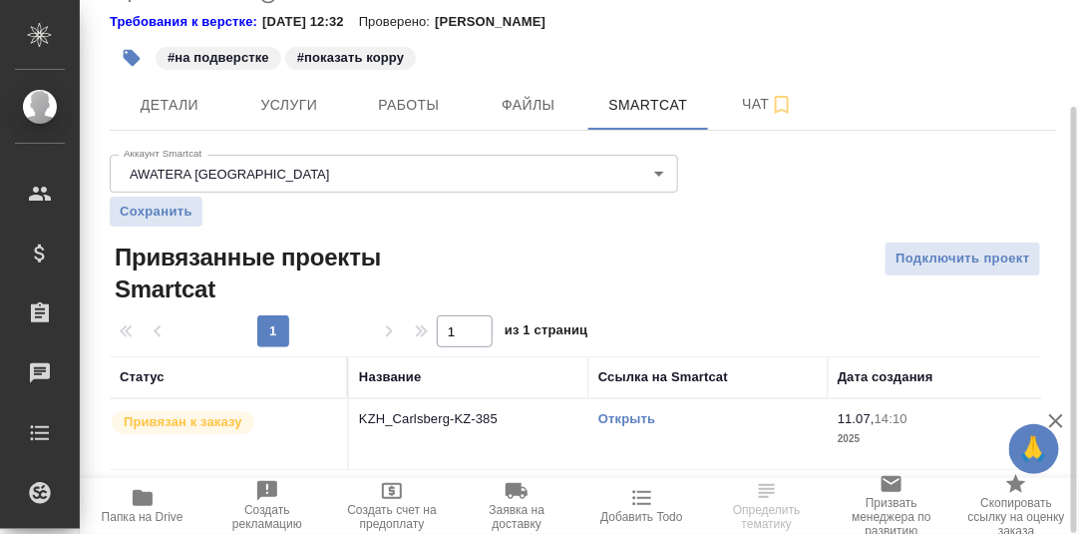
click at [626, 420] on link "Открыть" at bounding box center [626, 418] width 57 height 15
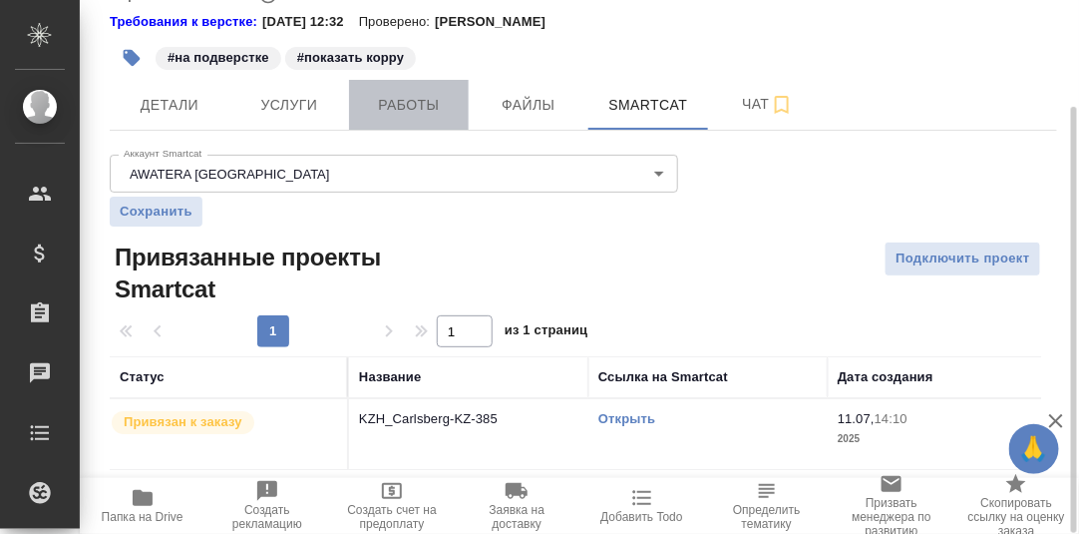
click at [389, 107] on span "Работы" at bounding box center [409, 105] width 96 height 25
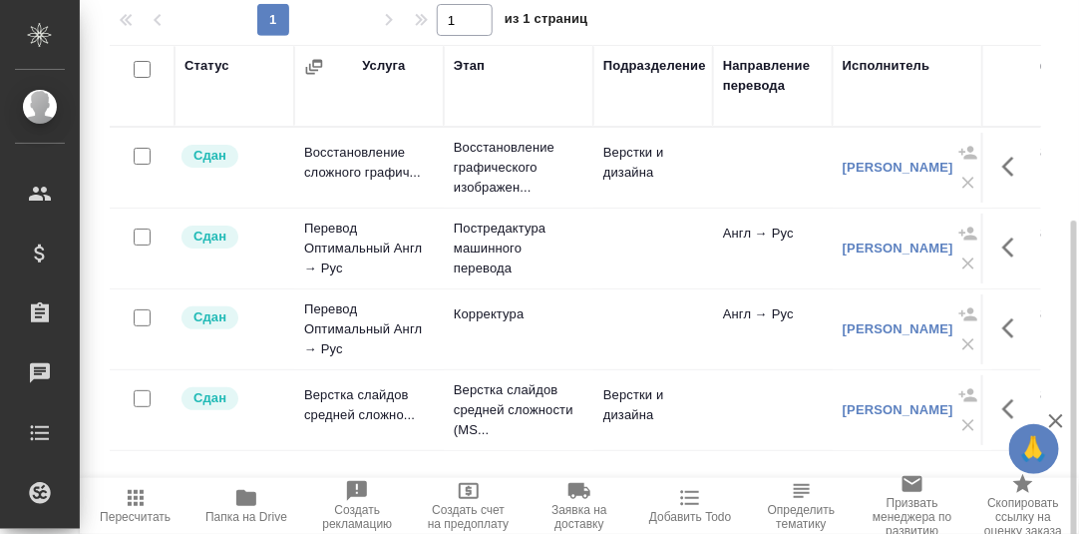
scroll to position [343, 0]
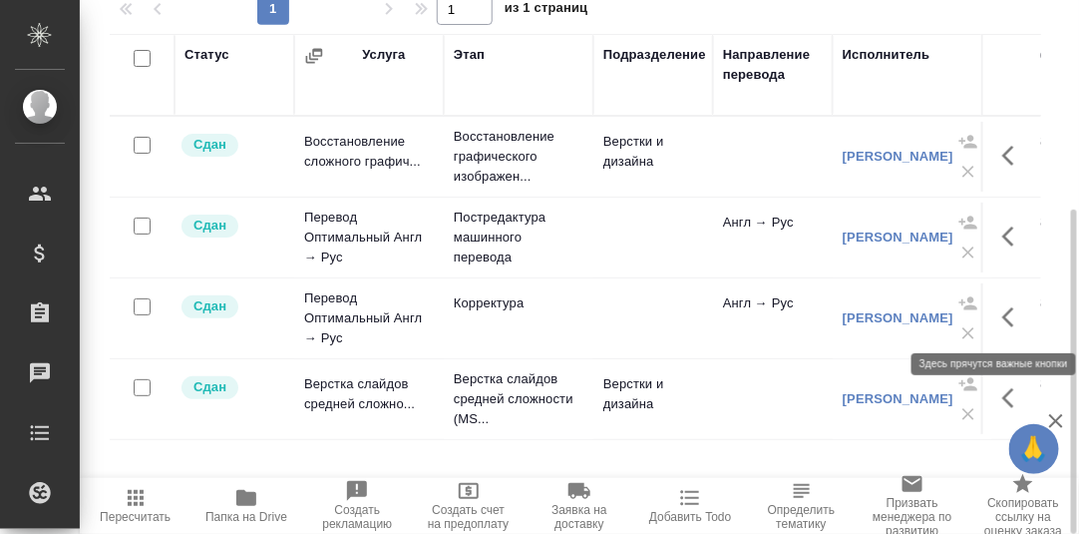
click at [1013, 314] on icon "button" at bounding box center [1014, 317] width 24 height 24
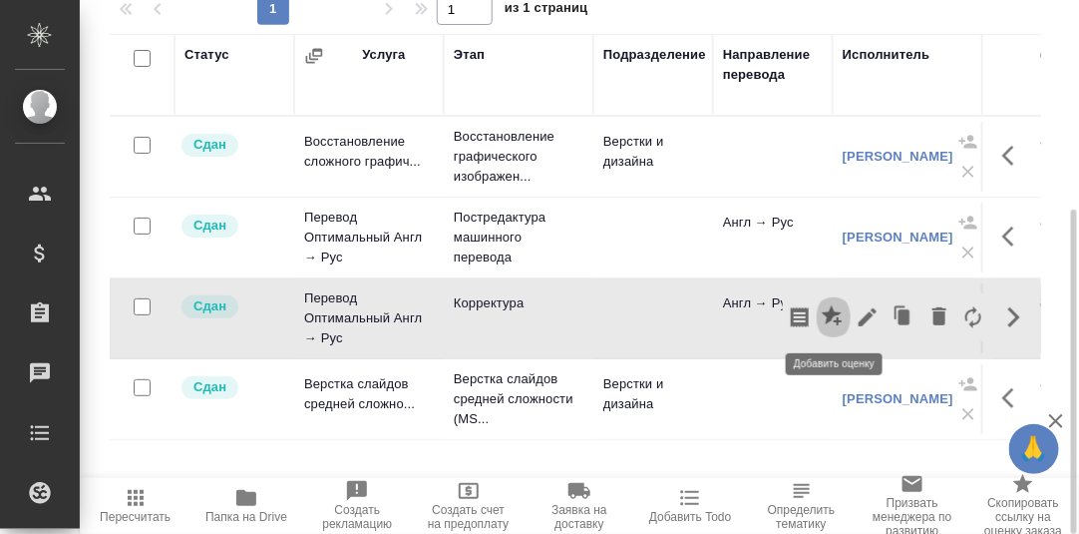
click at [839, 315] on icon "button" at bounding box center [834, 317] width 24 height 24
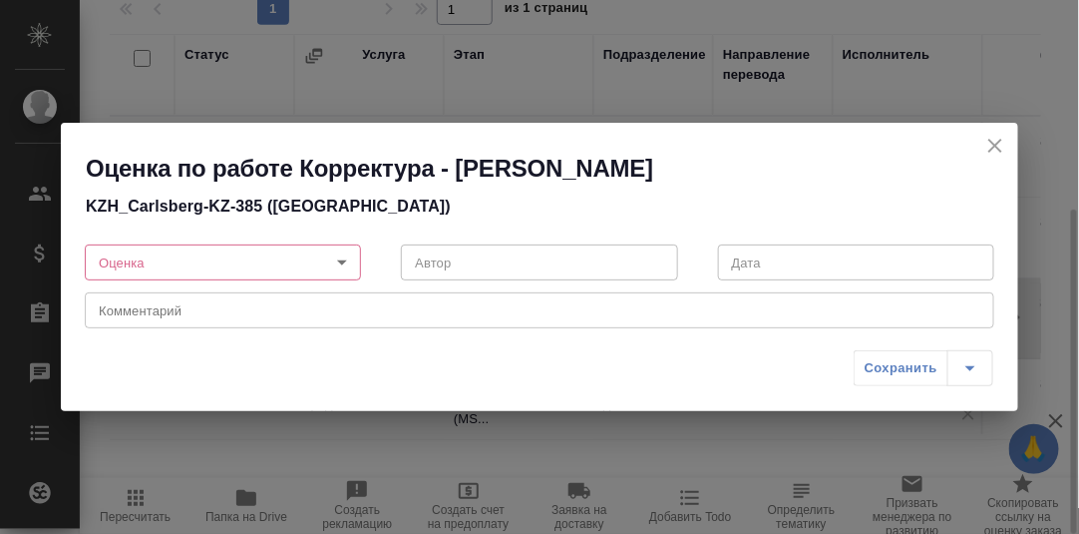
click at [340, 260] on body "🙏 .cls-1 fill:#fff; AWATERA [PERSON_NAME] d.rumyantseva Клиенты Спецификации За…" at bounding box center [539, 267] width 1079 height 534
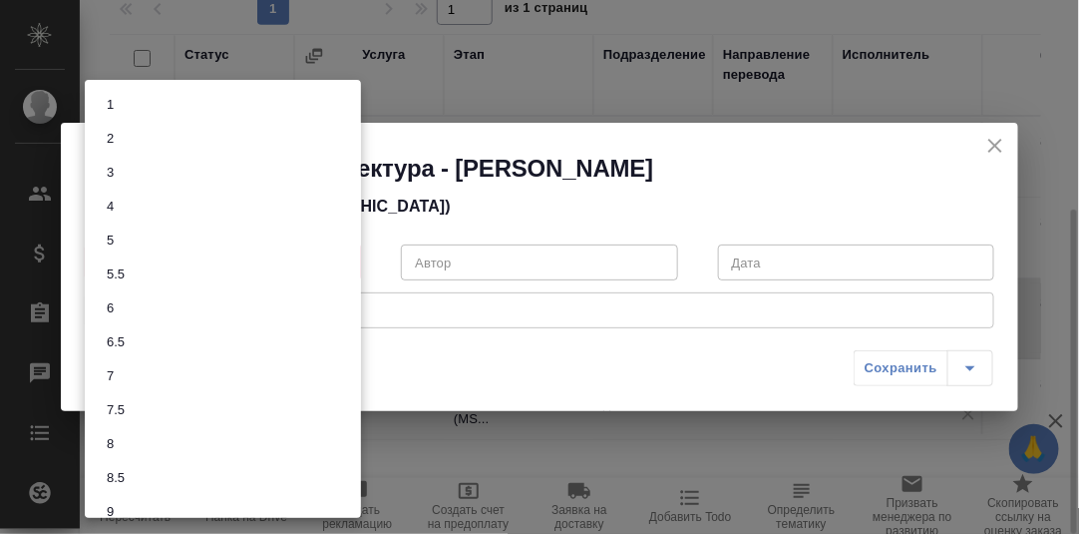
scroll to position [86, 0]
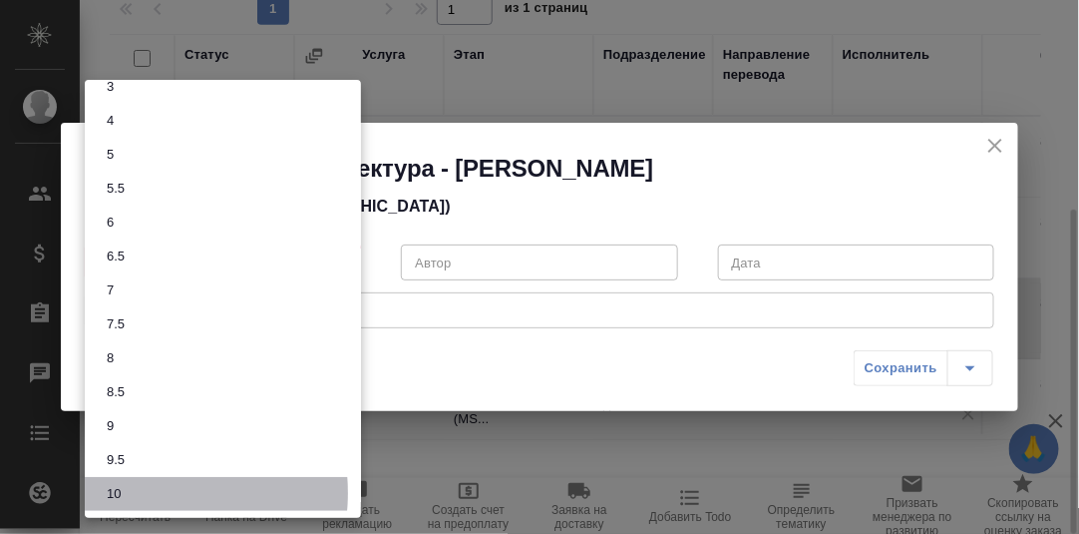
click at [142, 492] on li "10" at bounding box center [223, 494] width 276 height 34
type input "10"
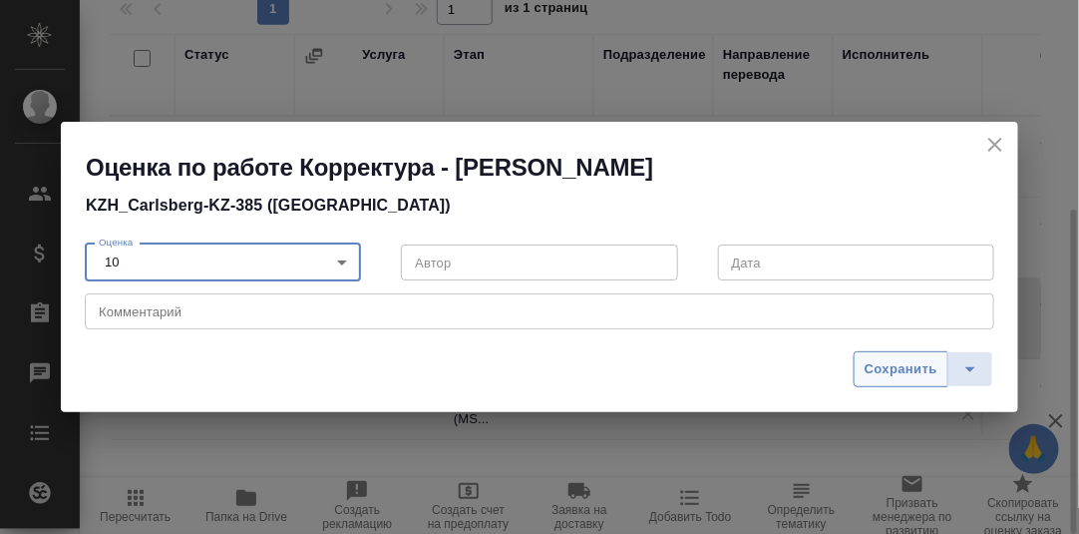
click at [913, 370] on span "Сохранить" at bounding box center [901, 369] width 73 height 23
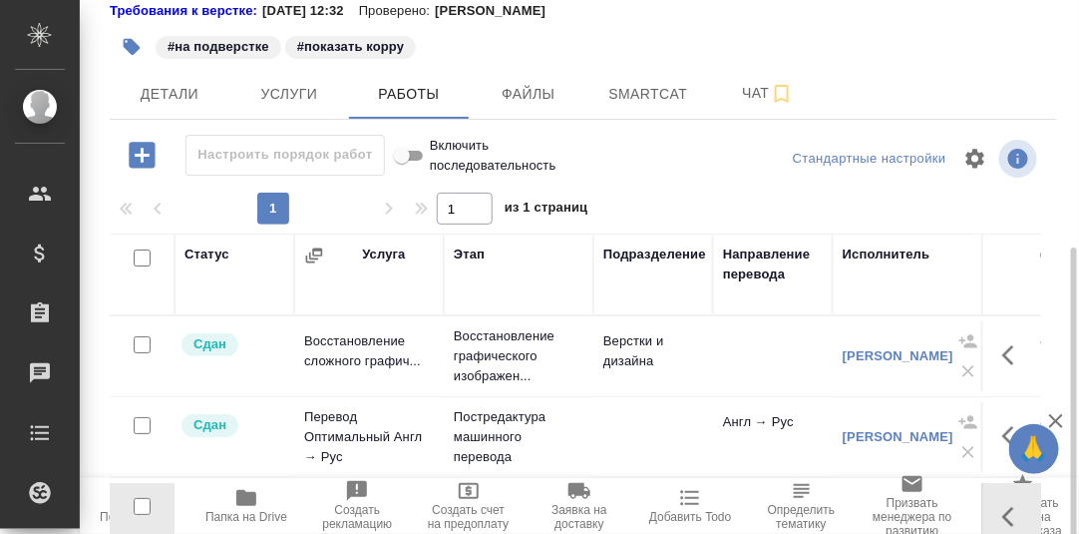
scroll to position [44, 0]
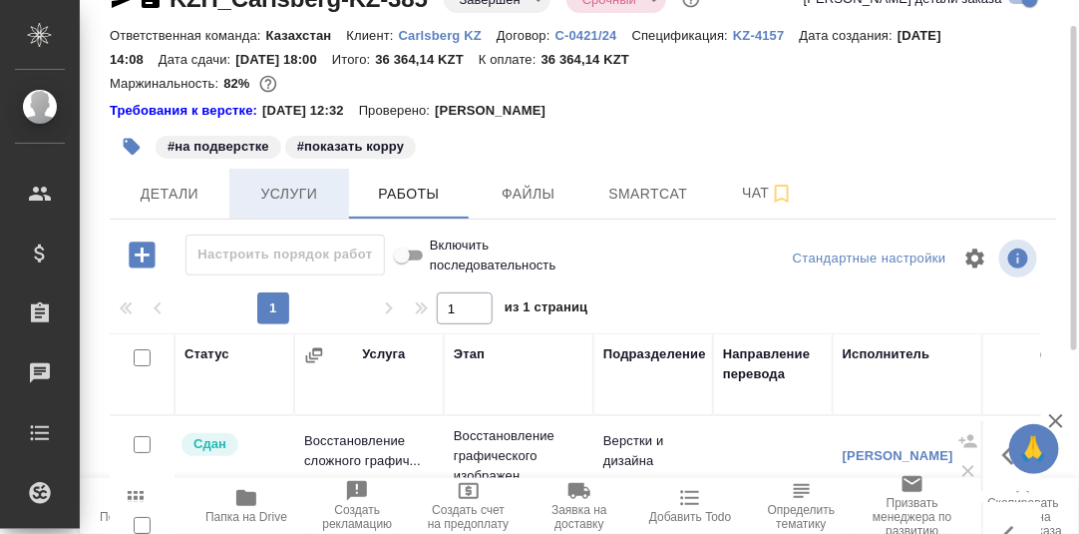
click at [287, 190] on span "Услуги" at bounding box center [289, 194] width 96 height 25
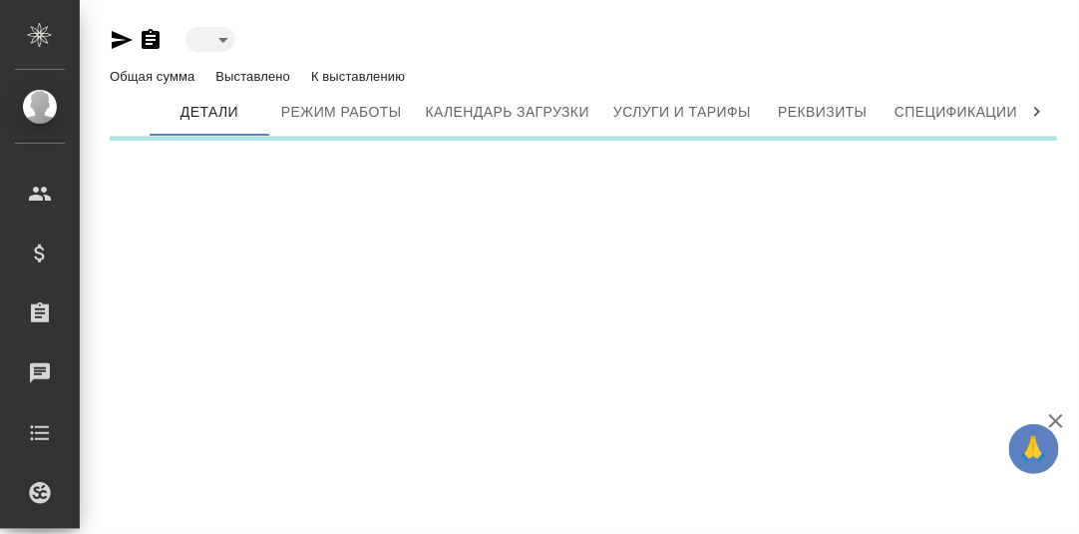
type input "active"
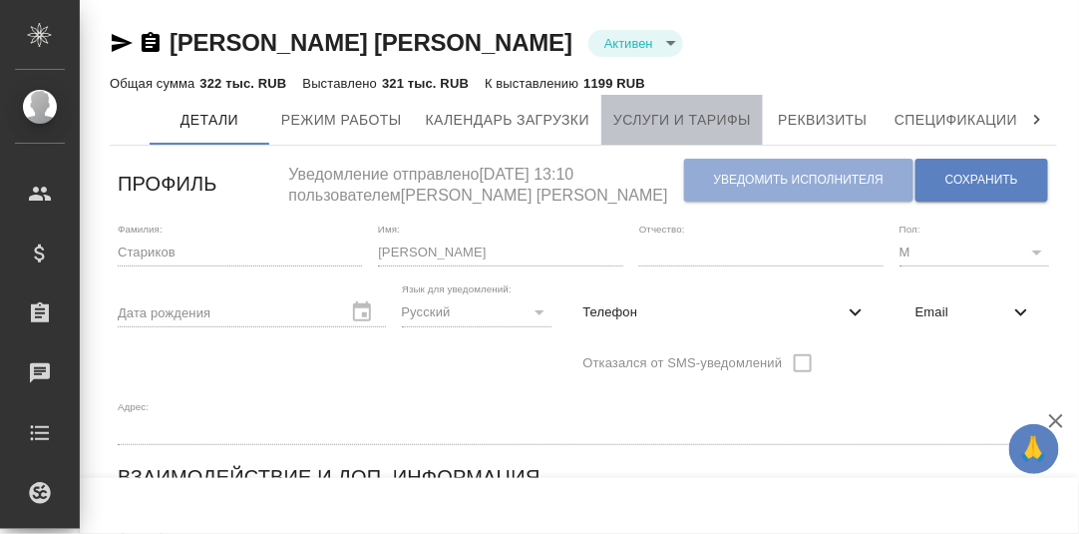
click at [693, 114] on span "Услуги и тарифы" at bounding box center [682, 120] width 138 height 25
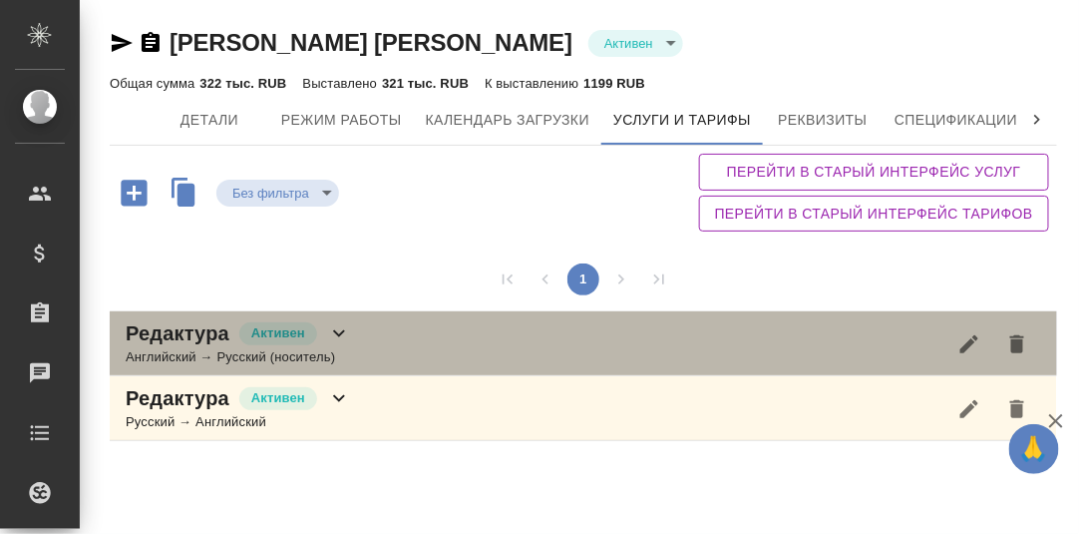
click at [339, 331] on icon at bounding box center [339, 333] width 24 height 24
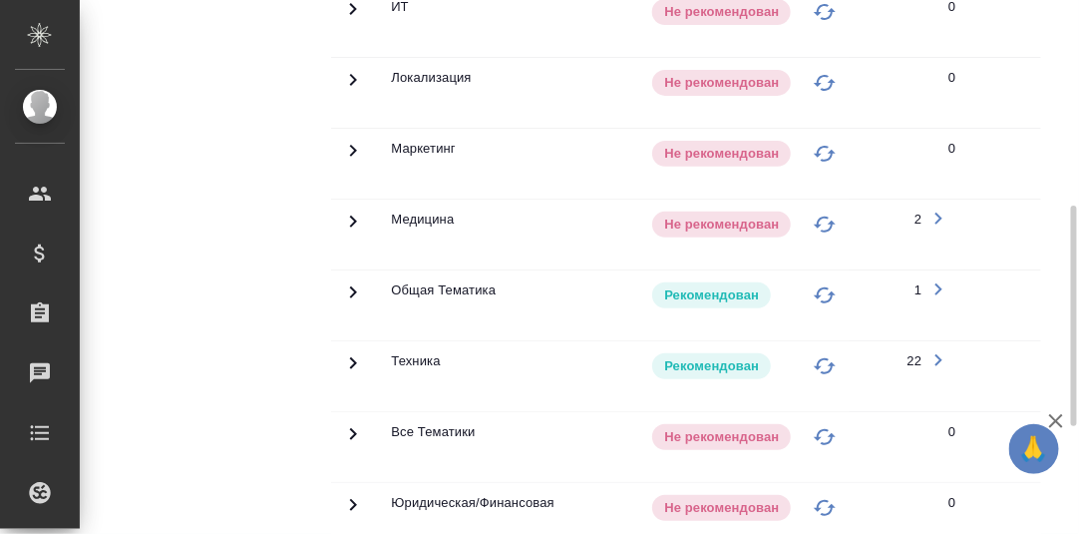
scroll to position [597, 0]
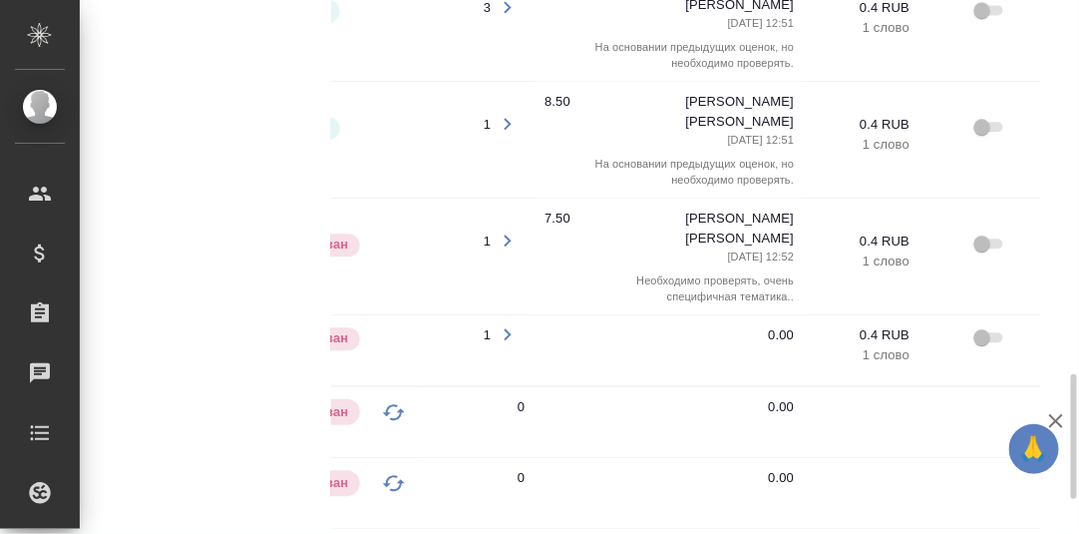
scroll to position [0, 539]
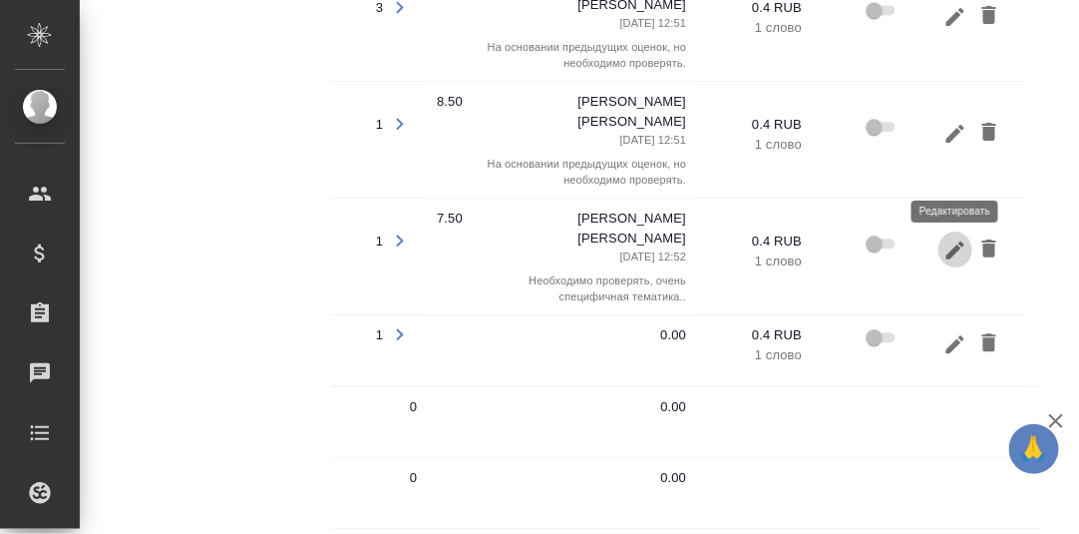
click at [963, 238] on icon "button" at bounding box center [956, 250] width 24 height 24
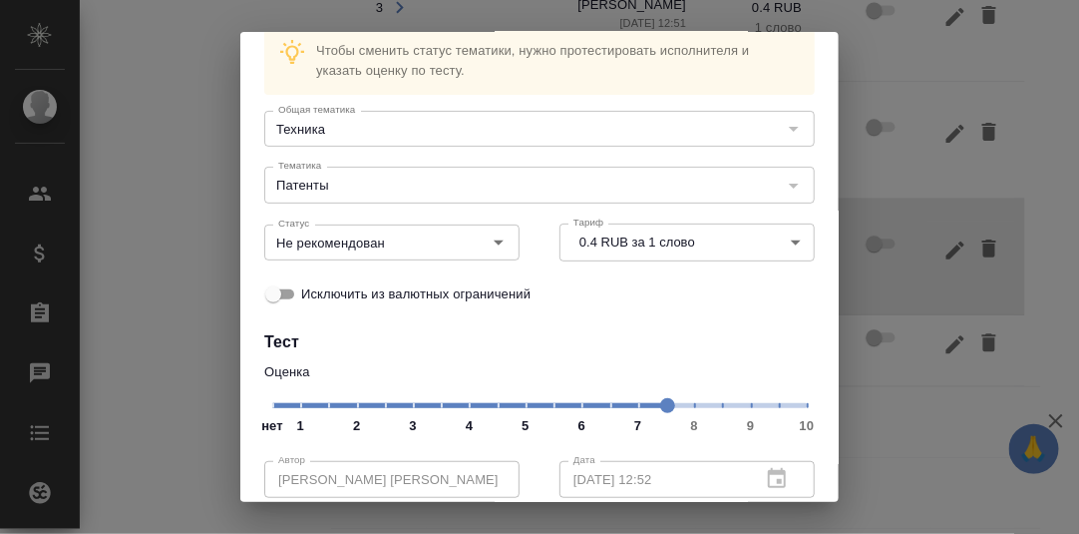
scroll to position [199, 0]
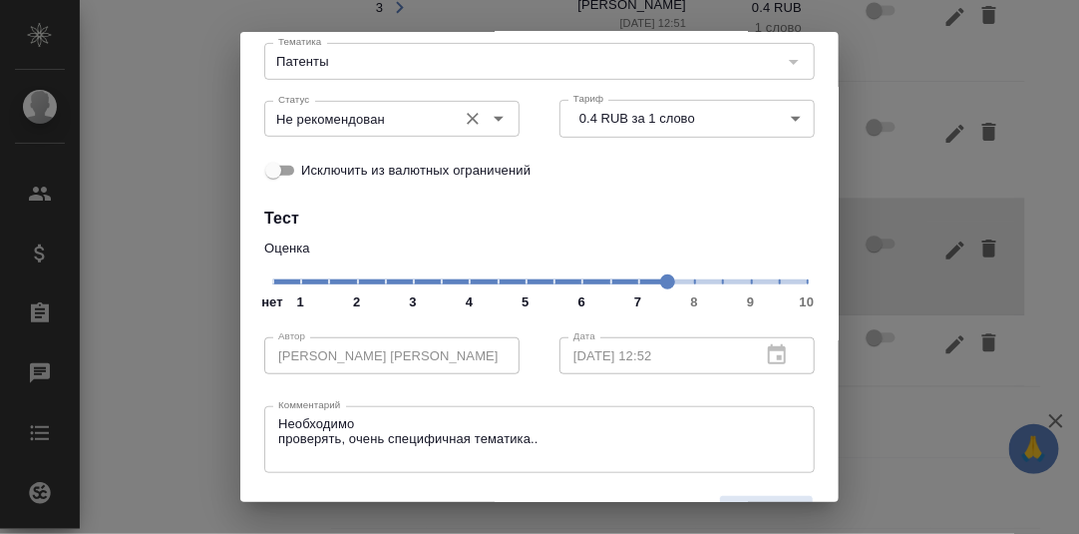
click at [490, 121] on icon "Open" at bounding box center [499, 119] width 24 height 24
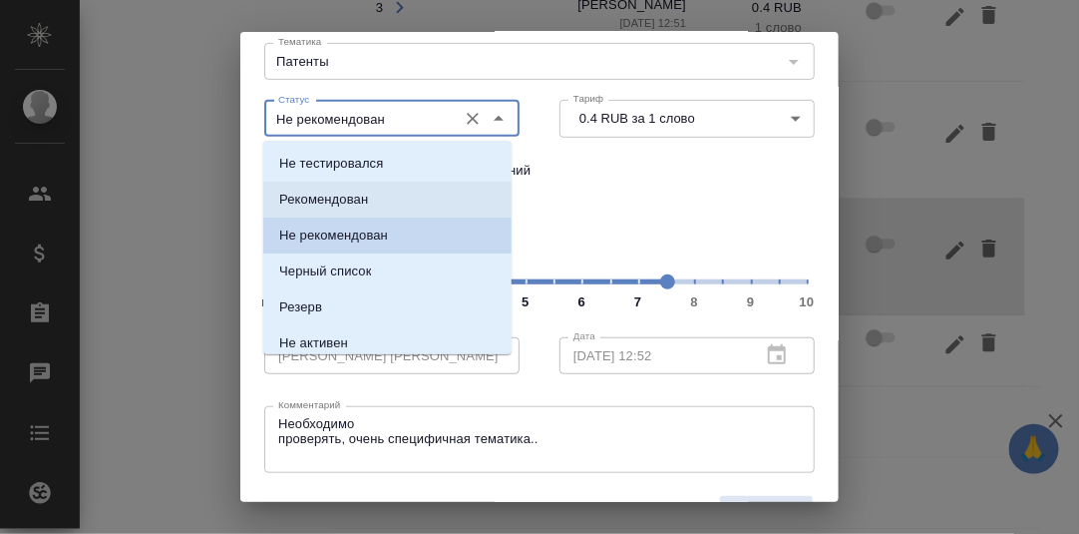
click at [347, 198] on p "Рекомендован" at bounding box center [323, 200] width 89 height 20
type input "Рекомендован"
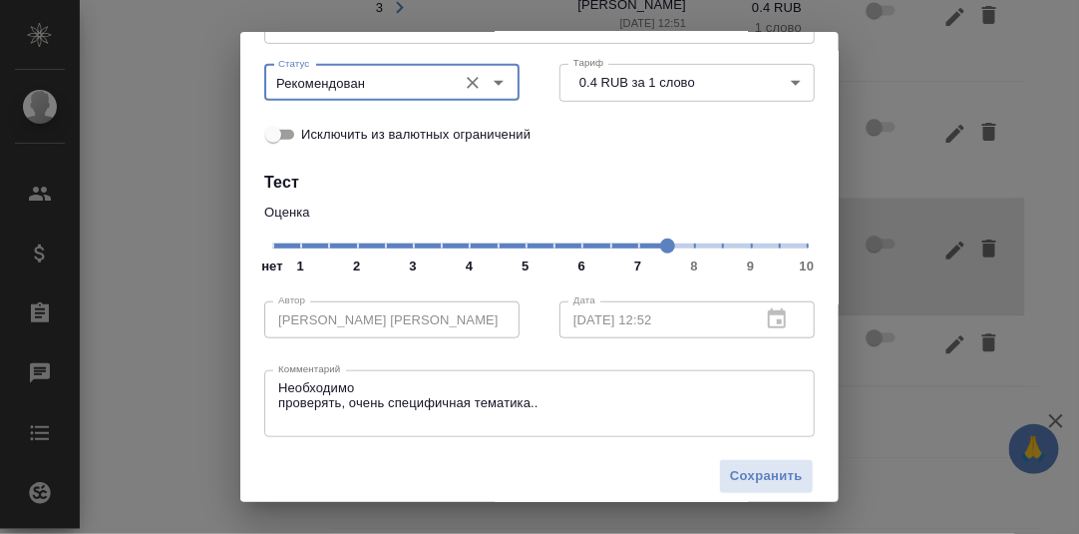
scroll to position [250, 0]
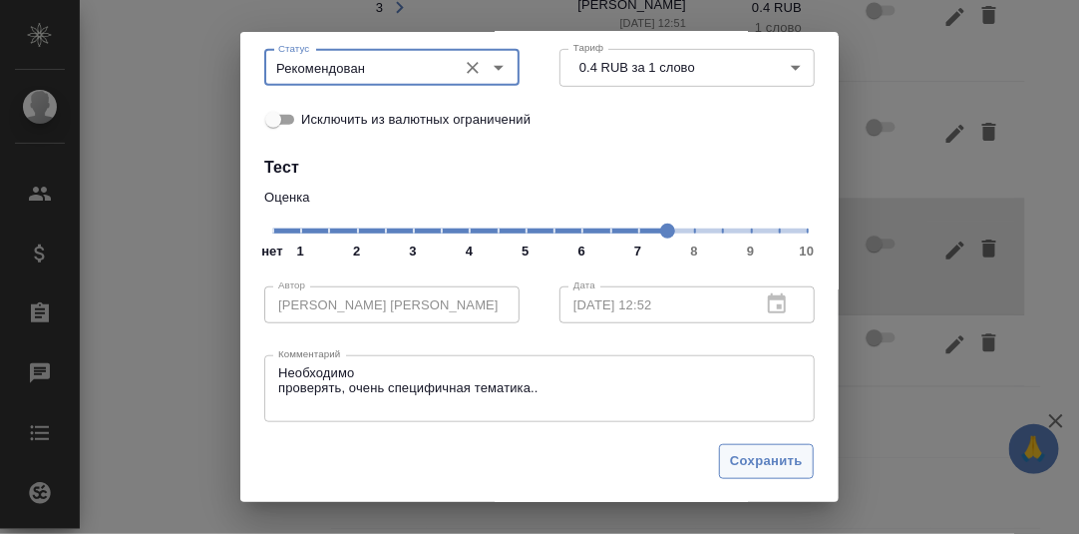
click at [761, 468] on span "Сохранить" at bounding box center [766, 461] width 73 height 23
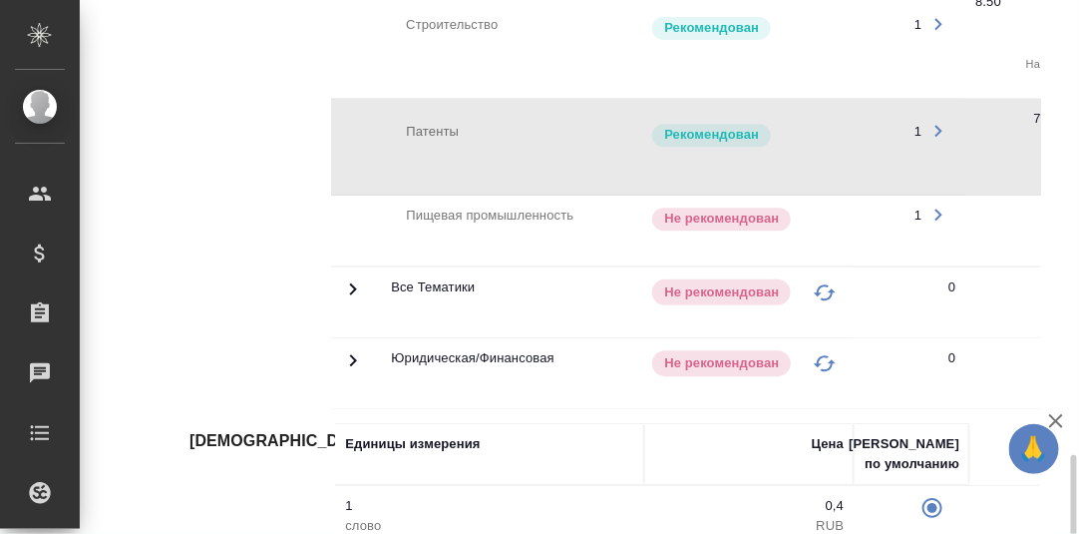
scroll to position [1739, 0]
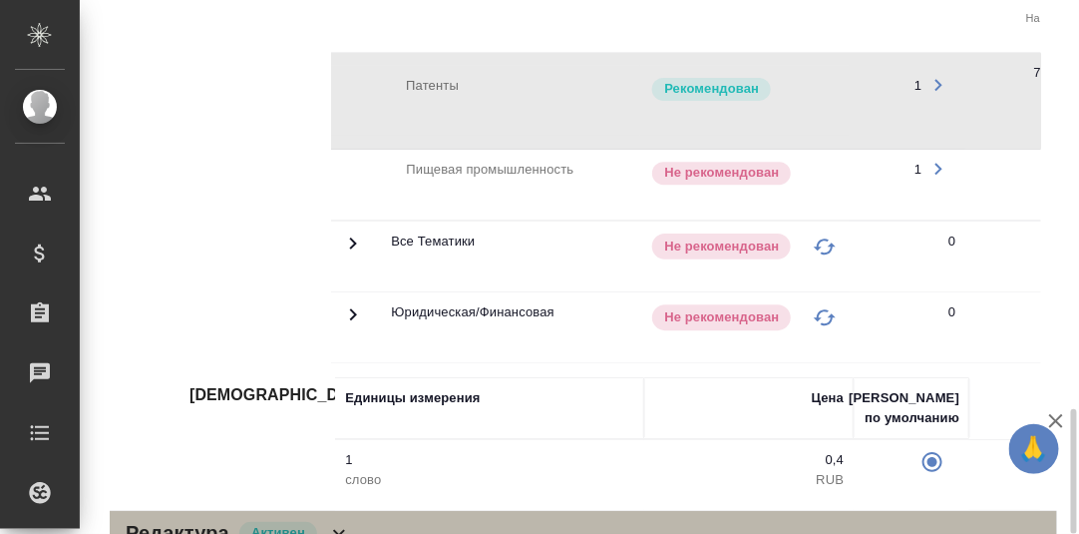
click at [333, 521] on icon at bounding box center [339, 533] width 24 height 24
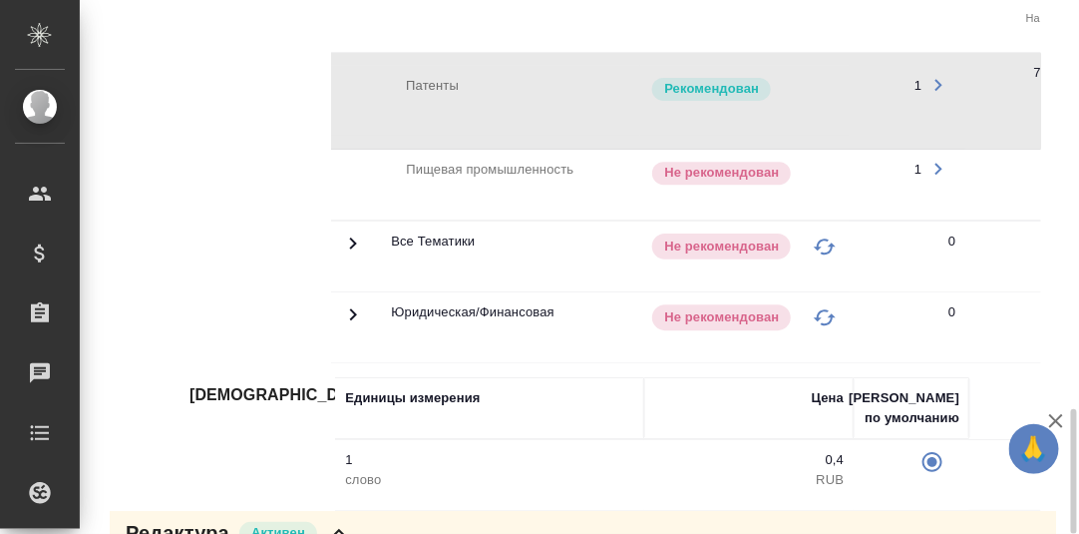
scroll to position [2405, 0]
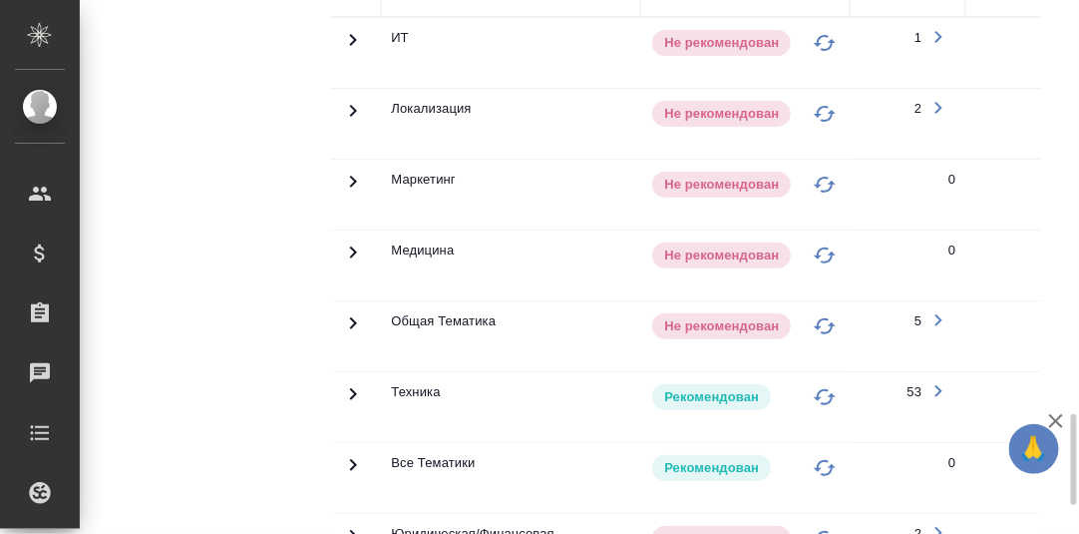
click at [353, 46] on icon at bounding box center [353, 40] width 7 height 12
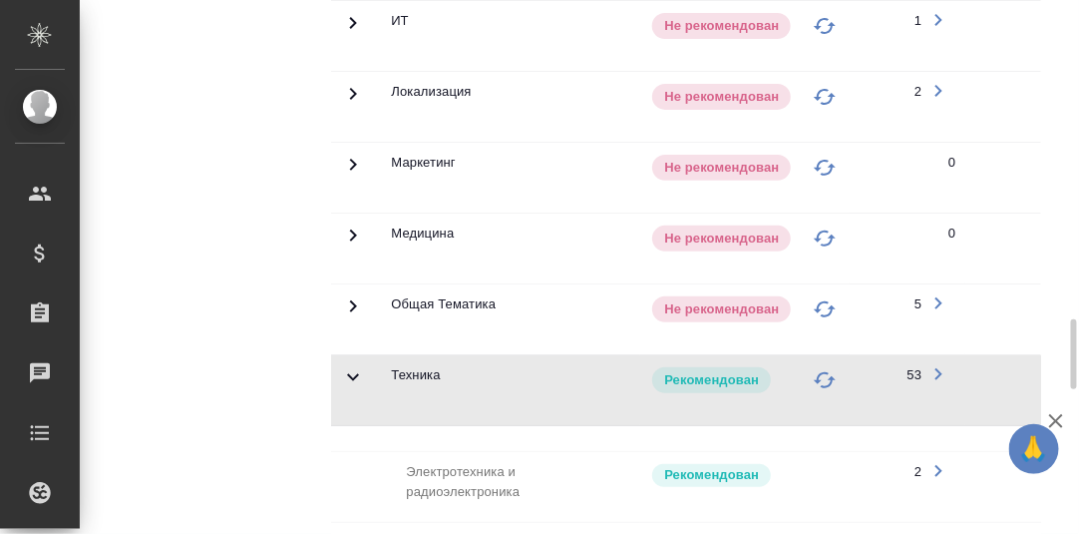
scroll to position [2024, 0]
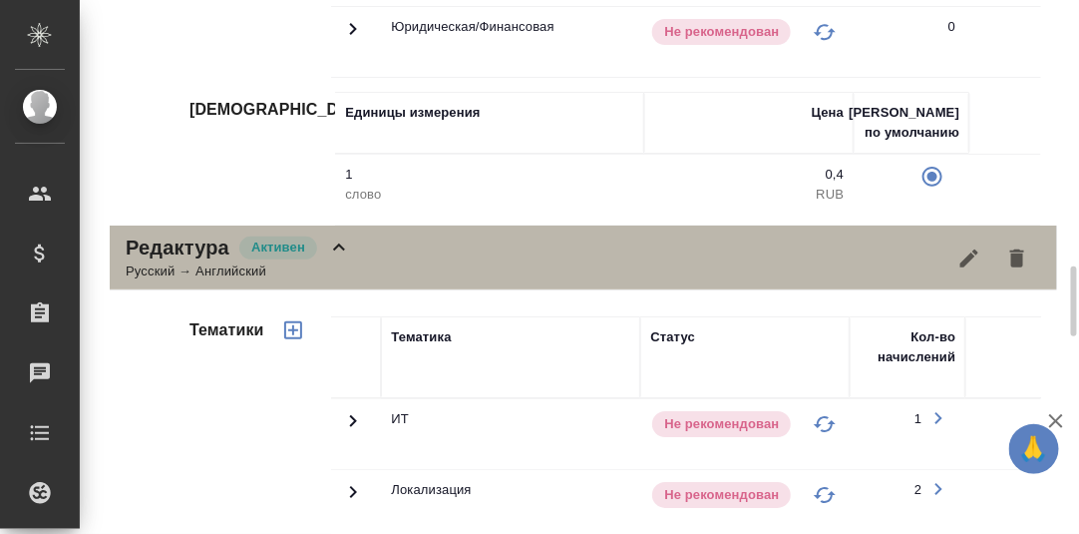
click at [341, 235] on icon at bounding box center [339, 247] width 24 height 24
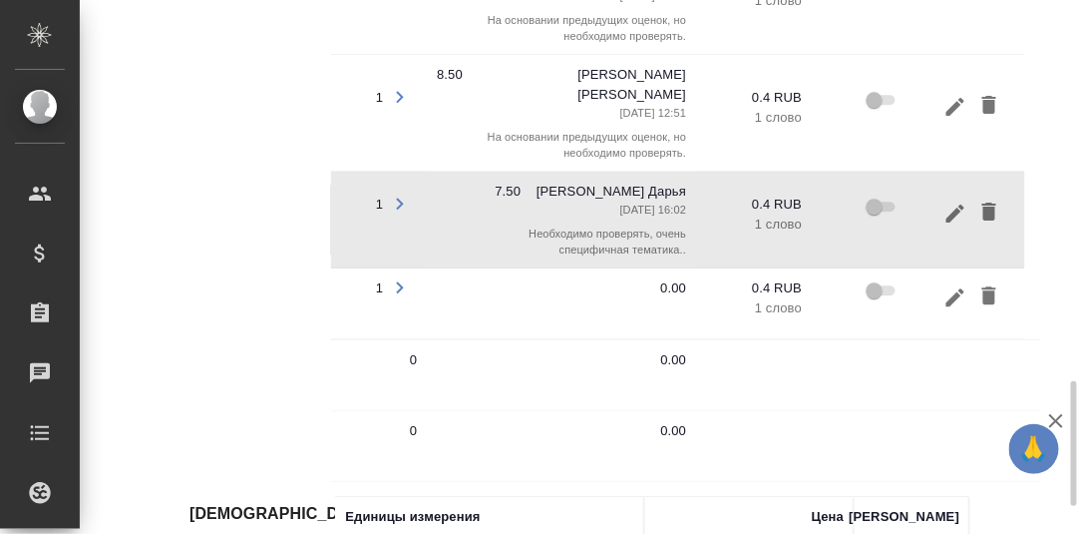
scroll to position [0, 270]
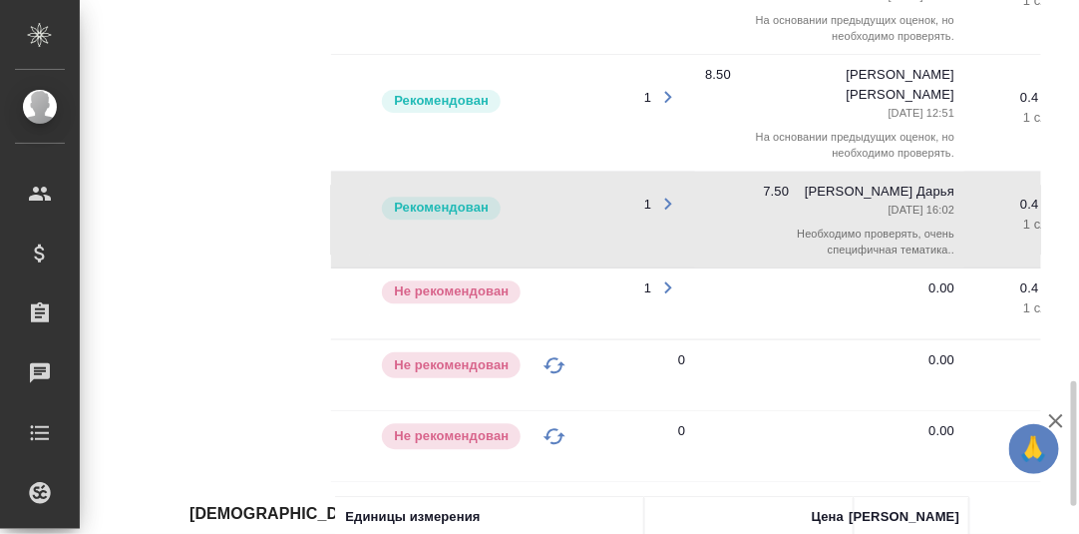
click at [671, 275] on icon "button" at bounding box center [668, 287] width 24 height 24
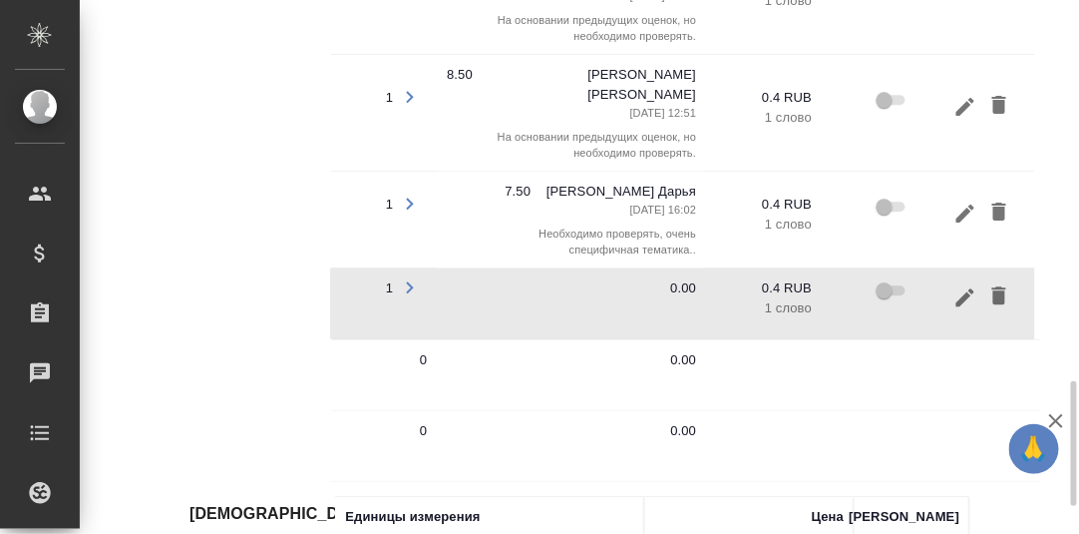
scroll to position [0, 539]
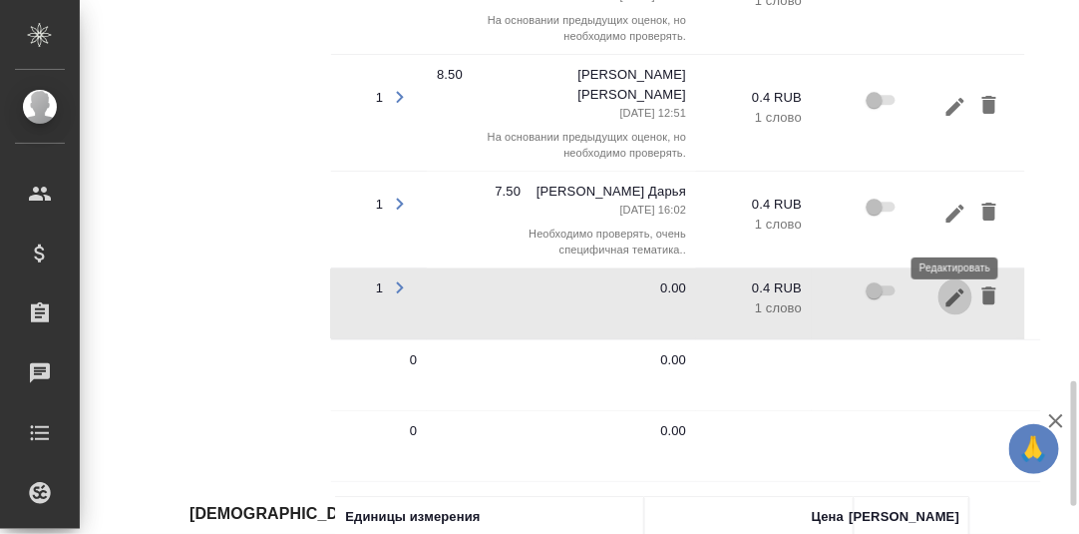
click at [958, 285] on icon "button" at bounding box center [956, 297] width 24 height 24
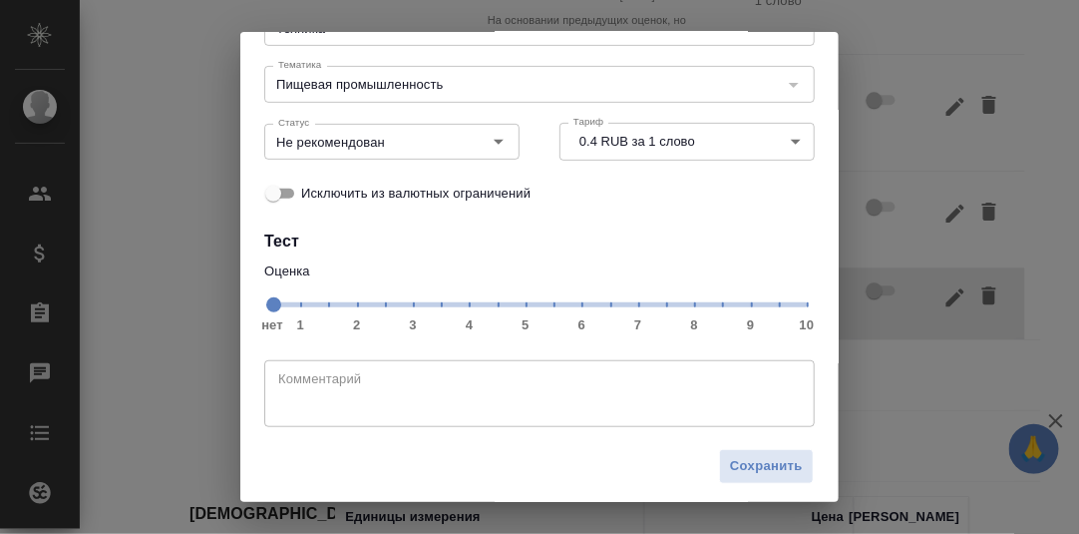
scroll to position [183, 0]
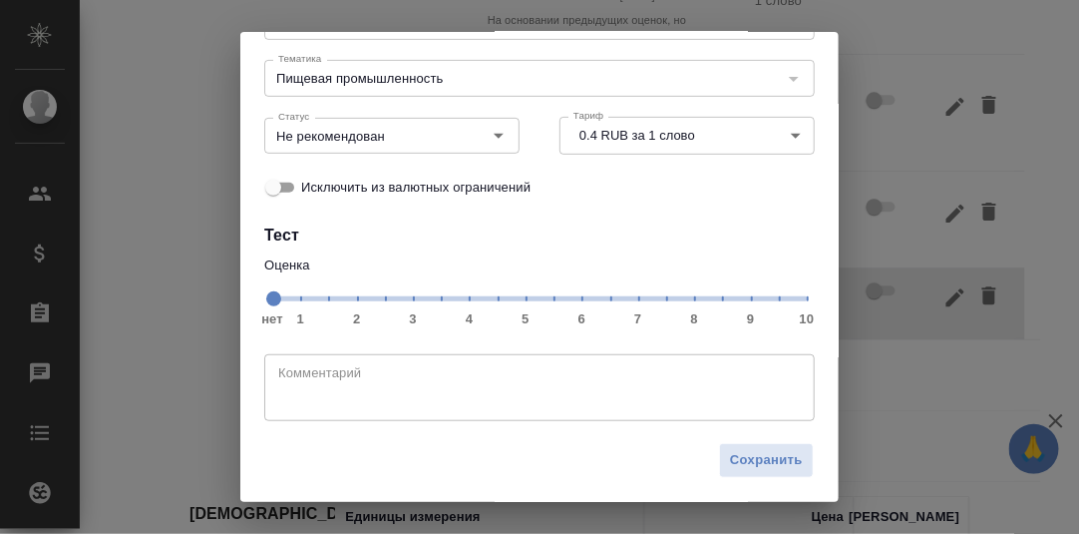
click at [658, 296] on span "нет 1 2 3 4 5 6 7 8 9 10" at bounding box center [539, 297] width 535 height 28
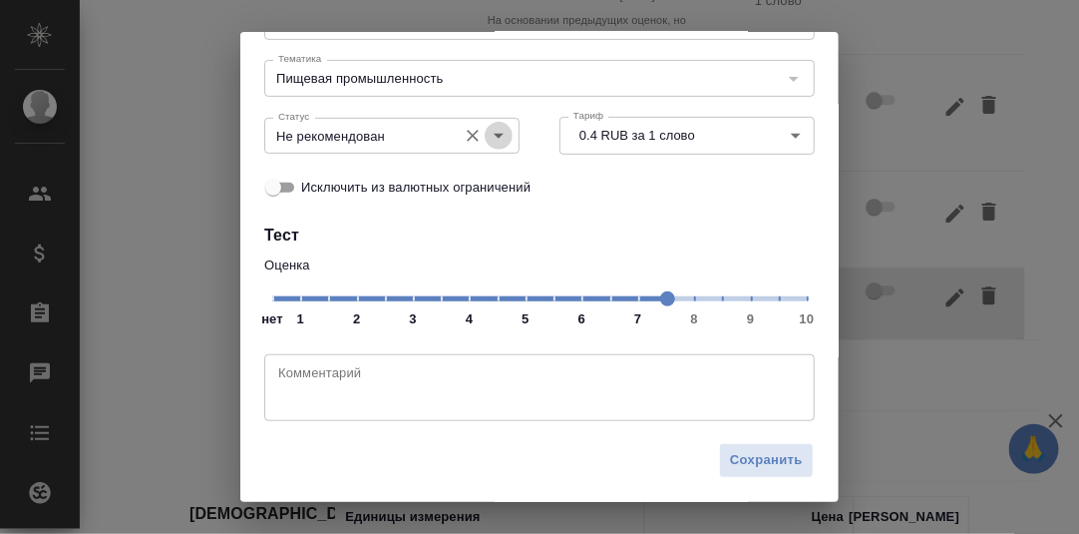
click at [497, 137] on icon "Open" at bounding box center [499, 136] width 24 height 24
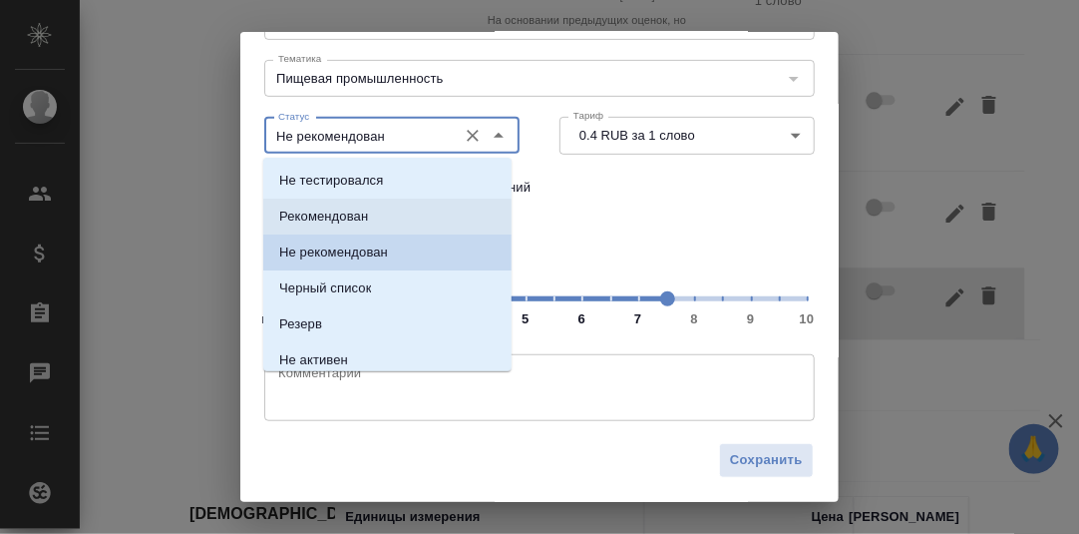
drag, startPoint x: 332, startPoint y: 213, endPoint x: 472, endPoint y: 262, distance: 147.9
click at [332, 213] on p "Рекомендован" at bounding box center [323, 216] width 89 height 20
type input "Рекомендован"
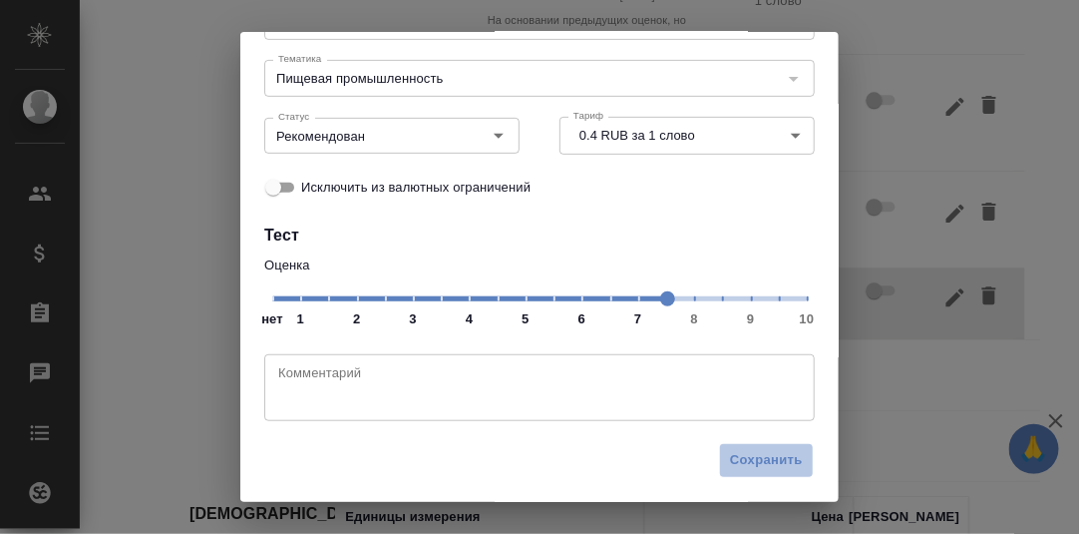
drag, startPoint x: 738, startPoint y: 464, endPoint x: 927, endPoint y: 394, distance: 201.0
click at [752, 458] on span "Сохранить" at bounding box center [766, 460] width 73 height 23
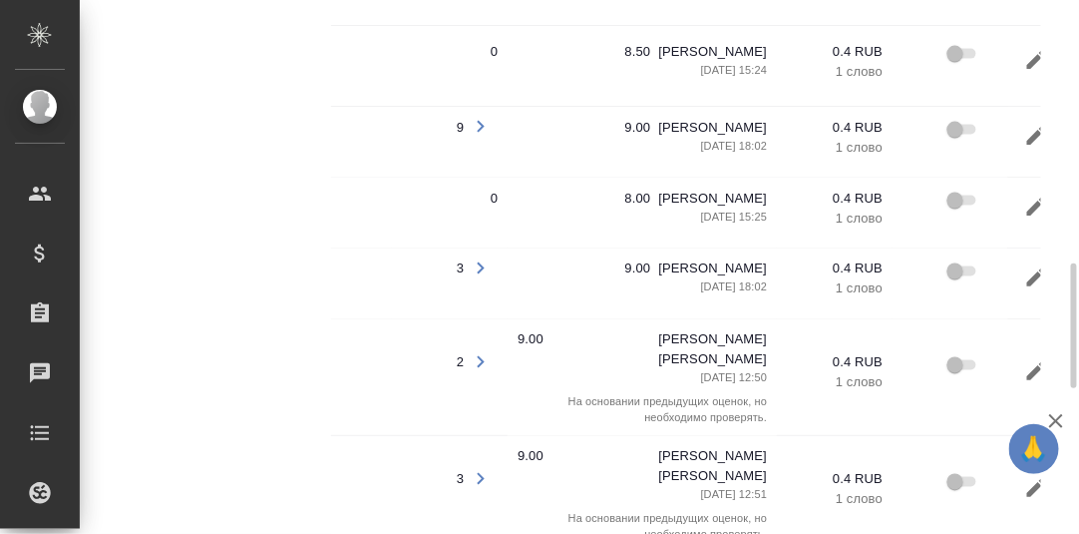
scroll to position [1221, 0]
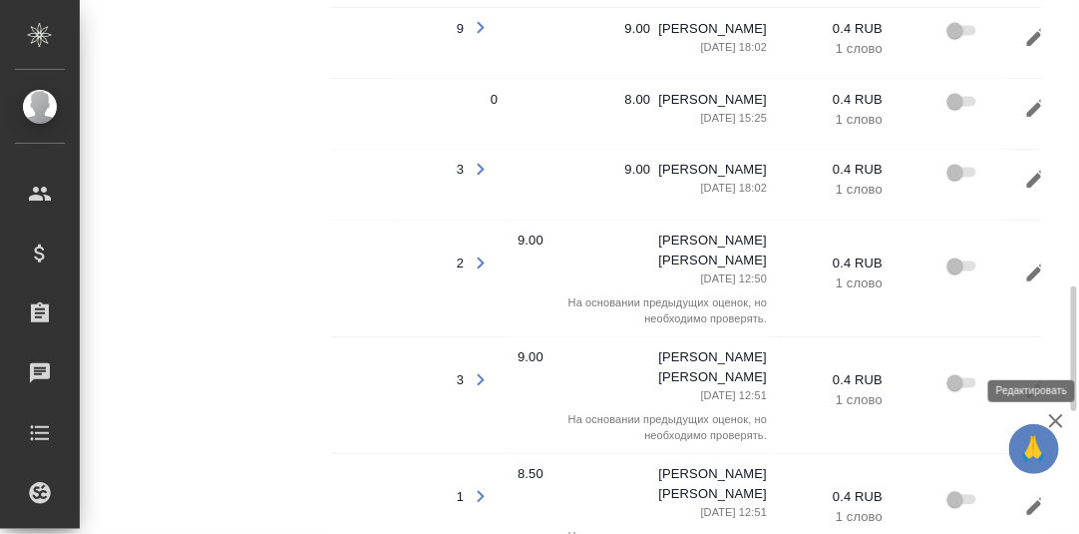
click at [1032, 379] on icon "button" at bounding box center [1036, 388] width 18 height 18
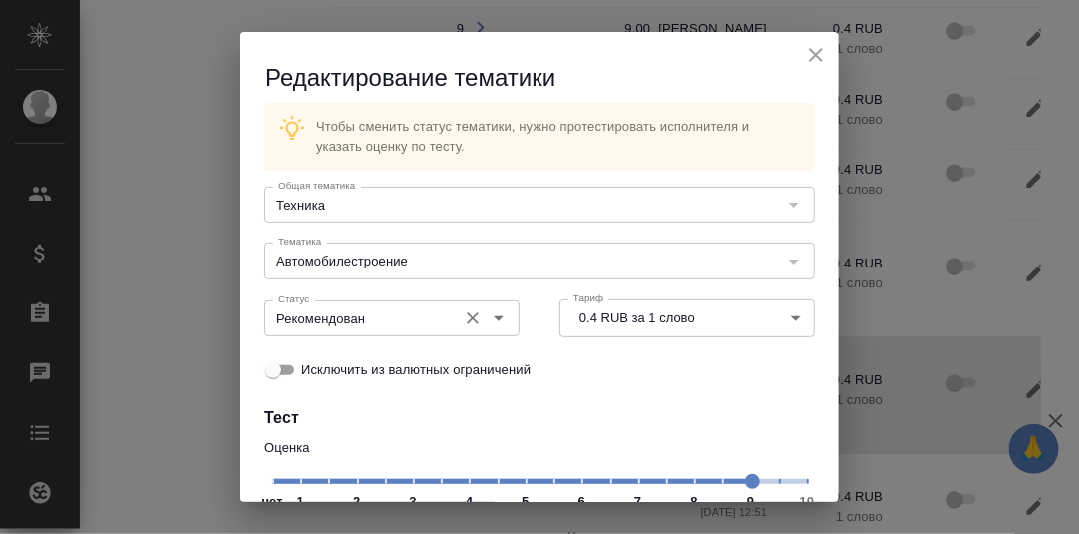
scroll to position [199, 0]
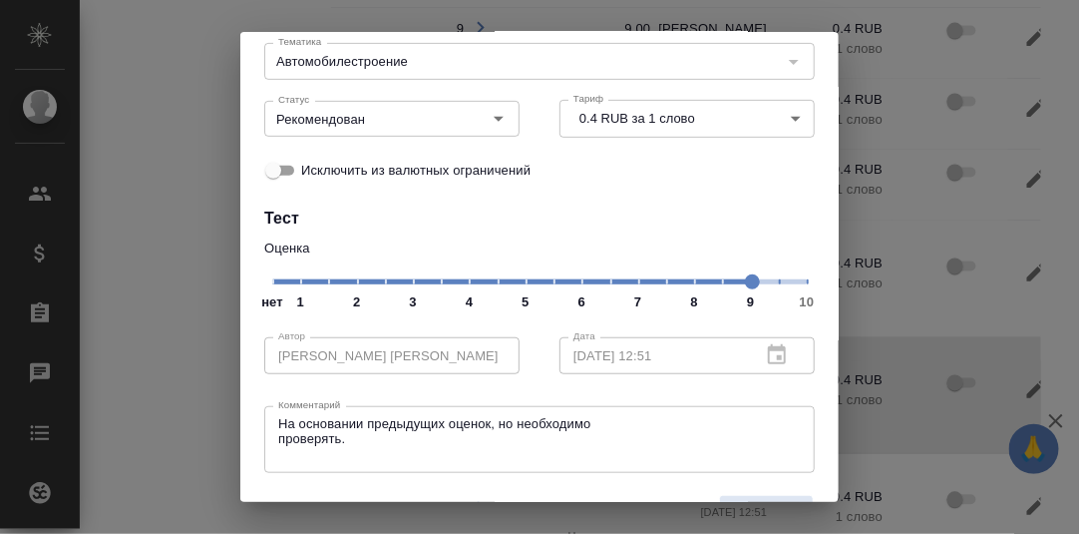
click at [680, 287] on span "нет 1 2 3 4 5 6 7 8 9 10" at bounding box center [539, 280] width 535 height 28
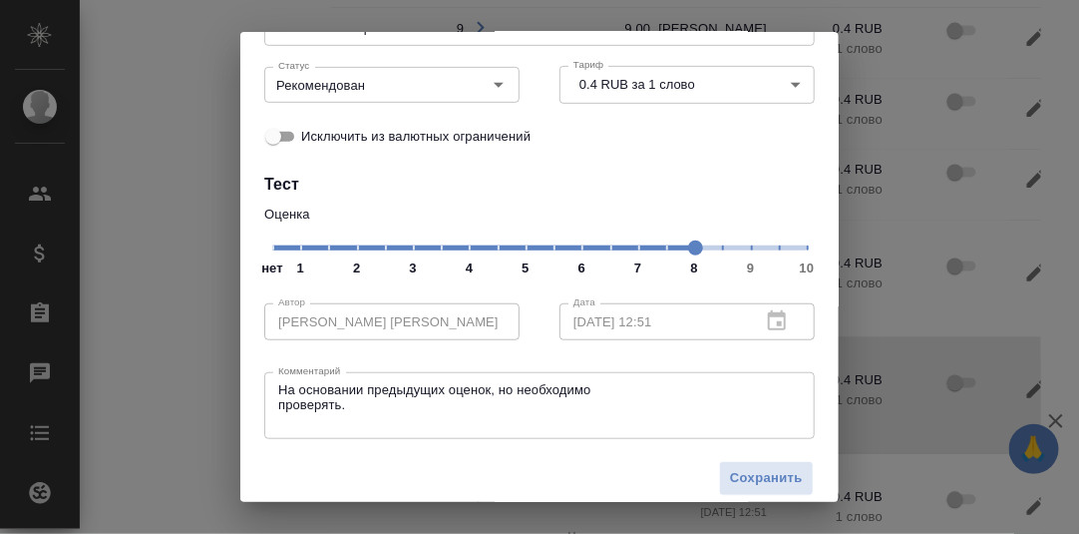
scroll to position [250, 0]
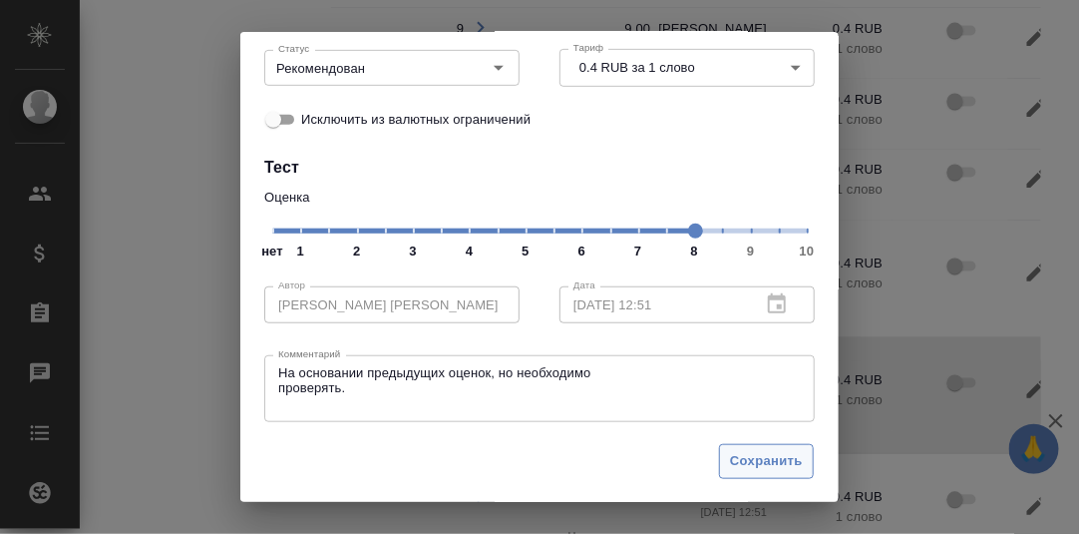
click at [750, 458] on span "Сохранить" at bounding box center [766, 461] width 73 height 23
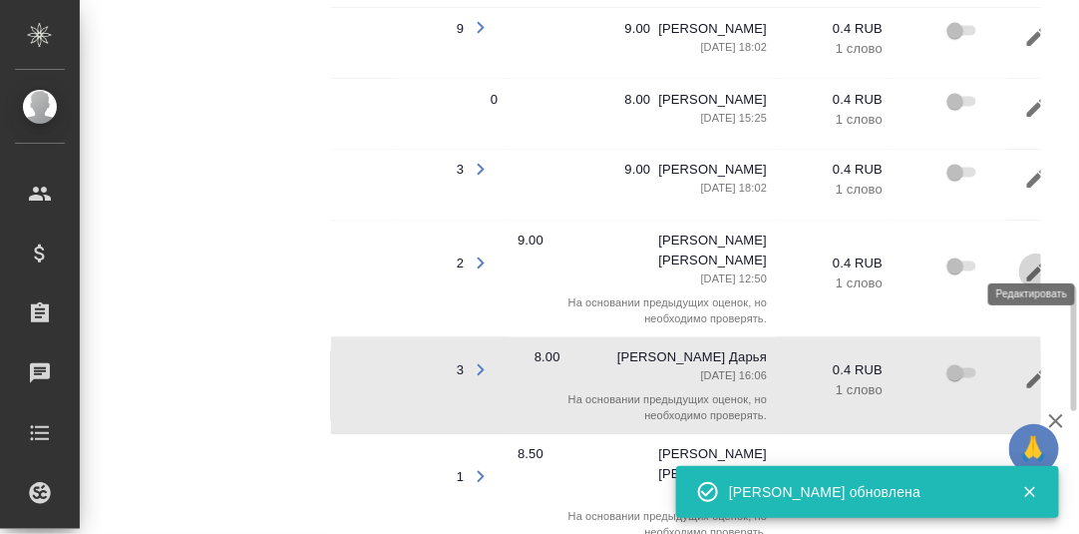
click at [1030, 262] on icon "button" at bounding box center [1036, 271] width 18 height 18
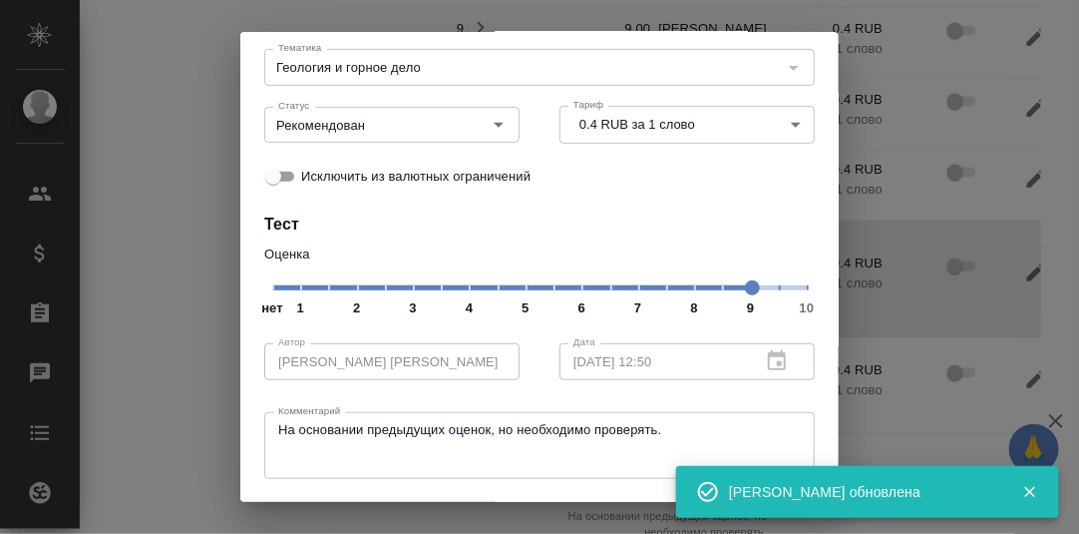
scroll to position [199, 0]
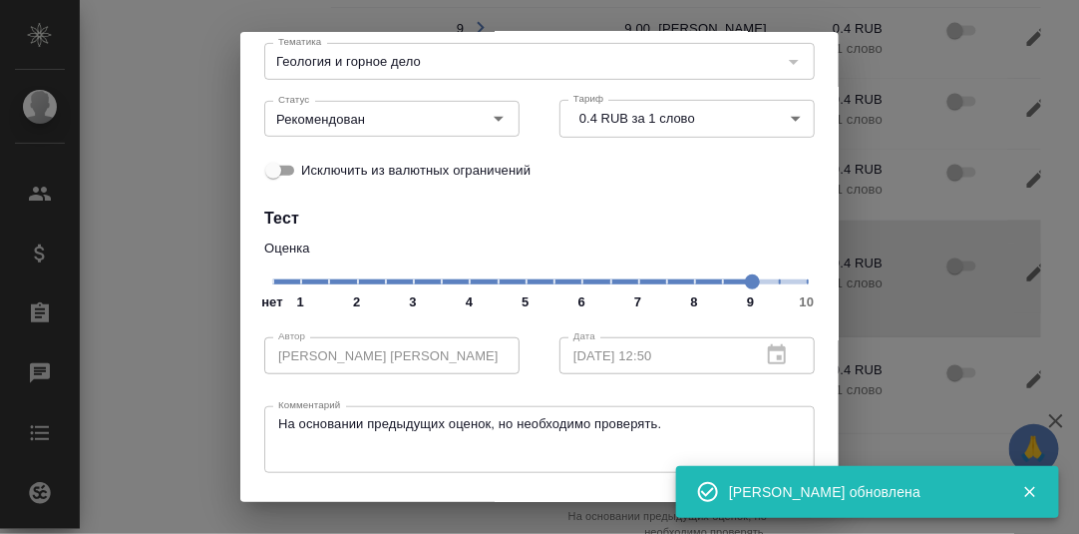
click at [691, 287] on span "нет 1 2 3 4 5 6 7 8 9 10" at bounding box center [539, 280] width 535 height 28
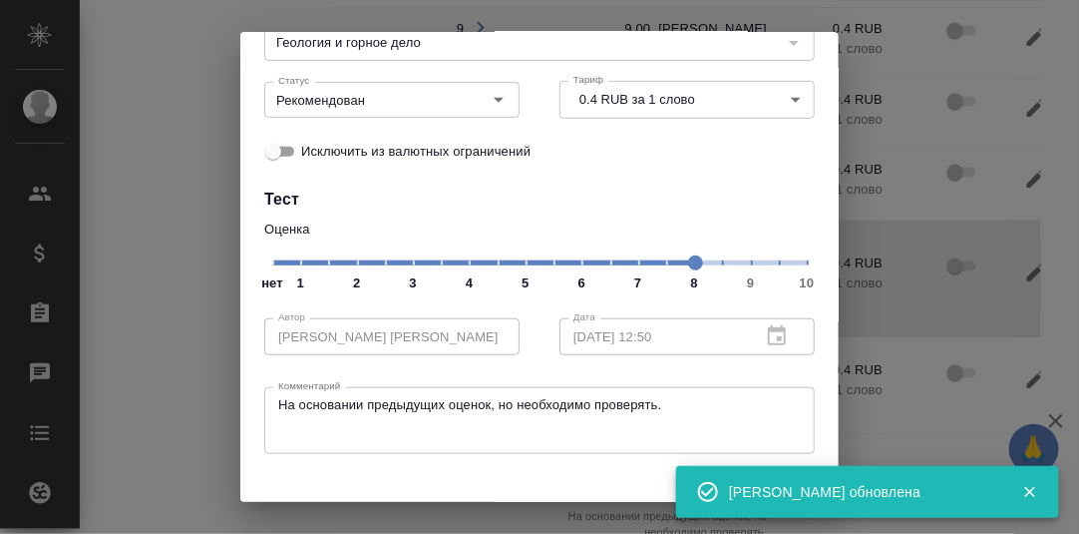
scroll to position [250, 0]
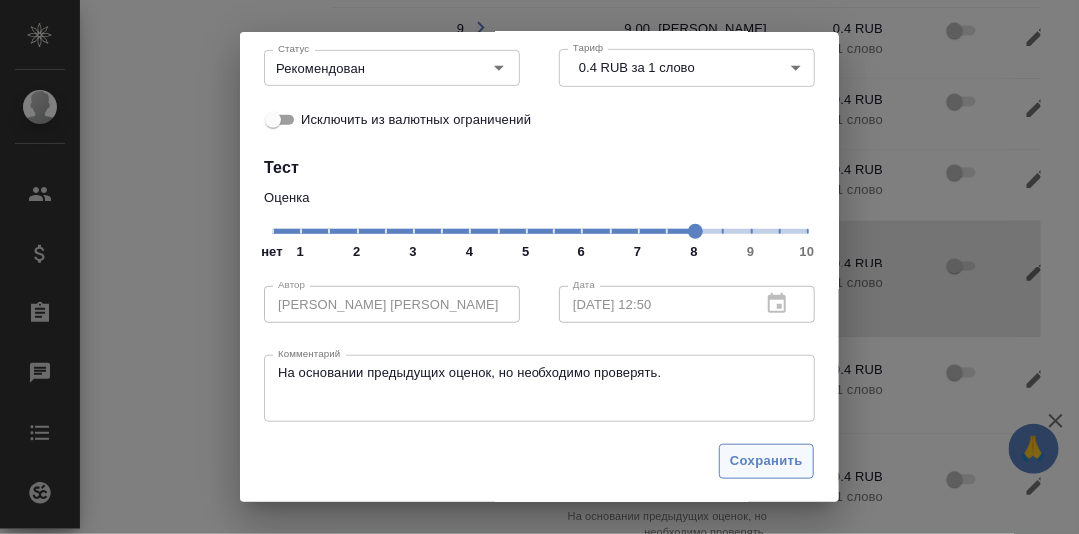
click at [740, 450] on span "Сохранить" at bounding box center [766, 461] width 73 height 23
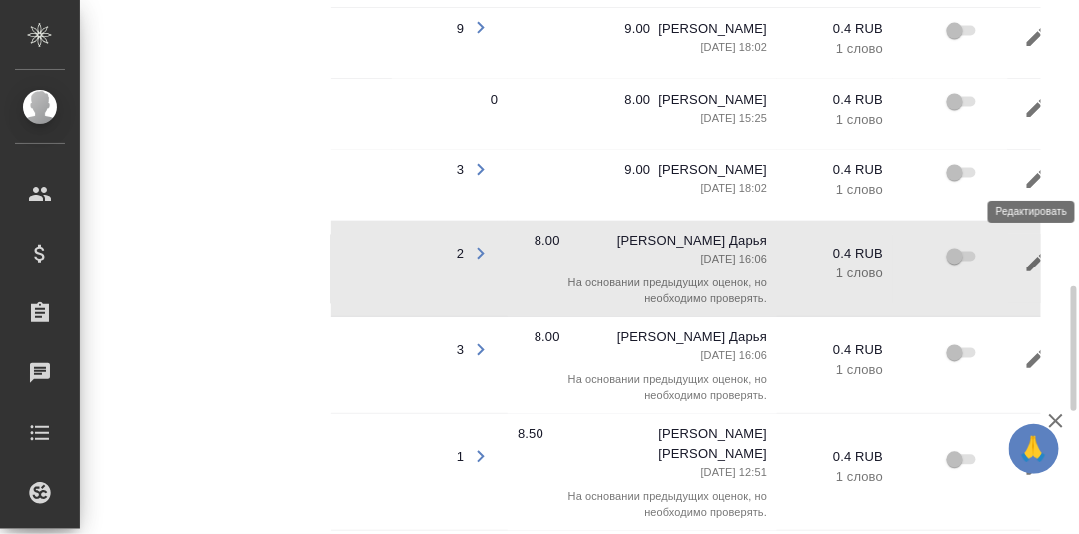
click at [1032, 167] on icon "button" at bounding box center [1036, 179] width 24 height 24
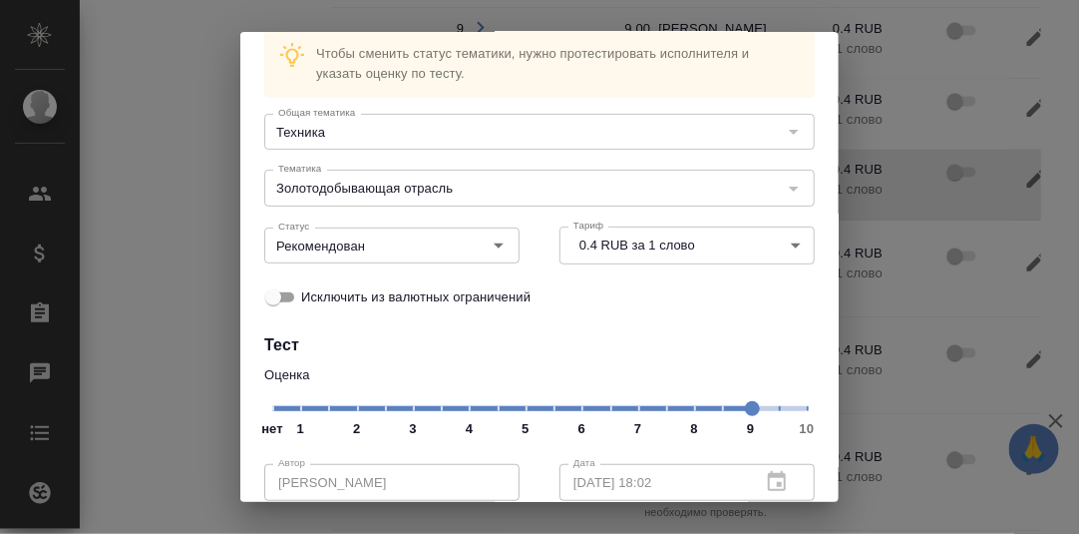
scroll to position [99, 0]
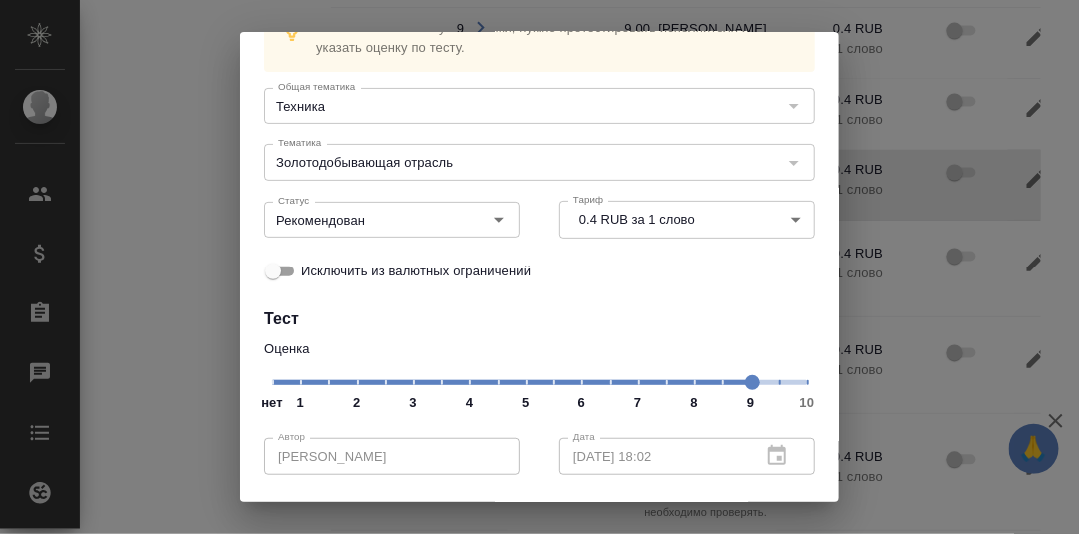
click at [679, 386] on span "нет 1 2 3 4 5 6 7 8 9 10" at bounding box center [539, 381] width 535 height 28
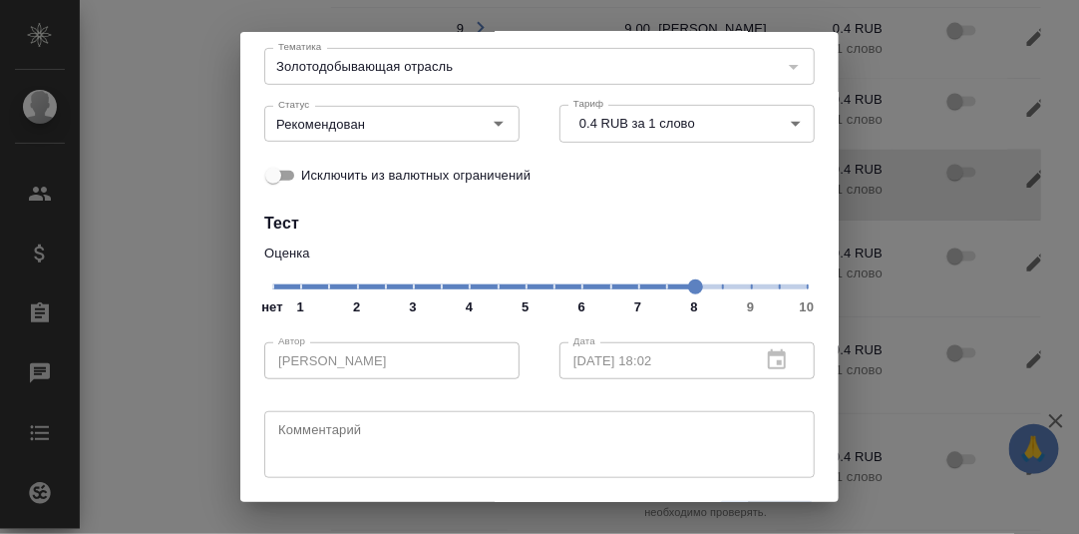
scroll to position [250, 0]
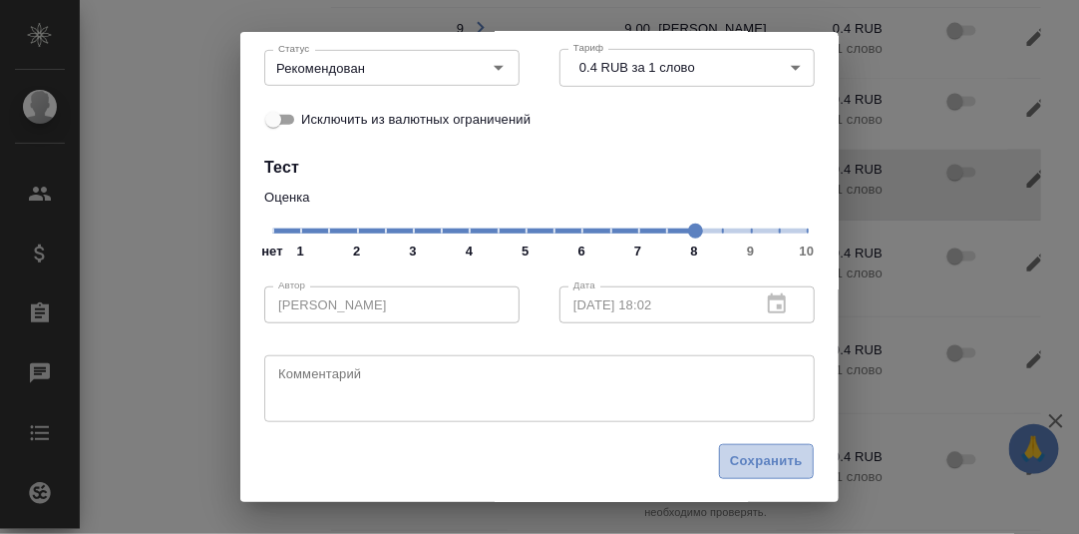
click at [731, 451] on span "Сохранить" at bounding box center [766, 461] width 73 height 23
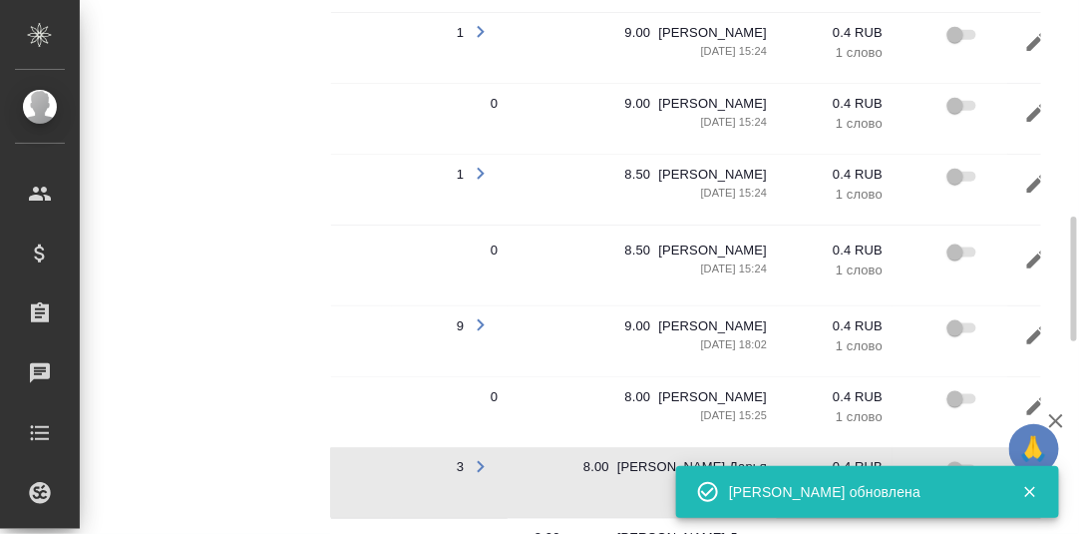
scroll to position [823, 0]
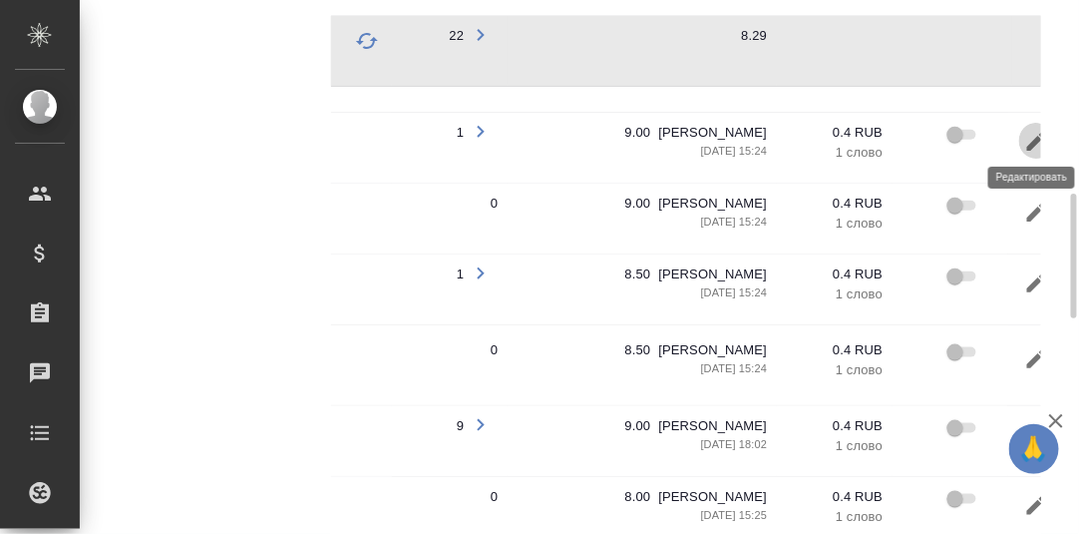
click at [1030, 134] on icon "button" at bounding box center [1036, 142] width 24 height 24
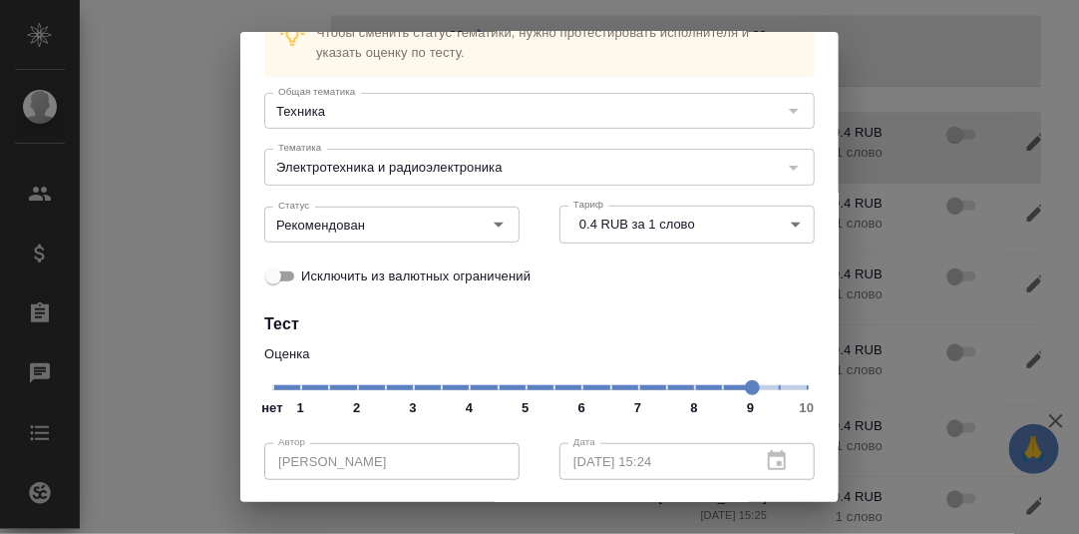
scroll to position [199, 0]
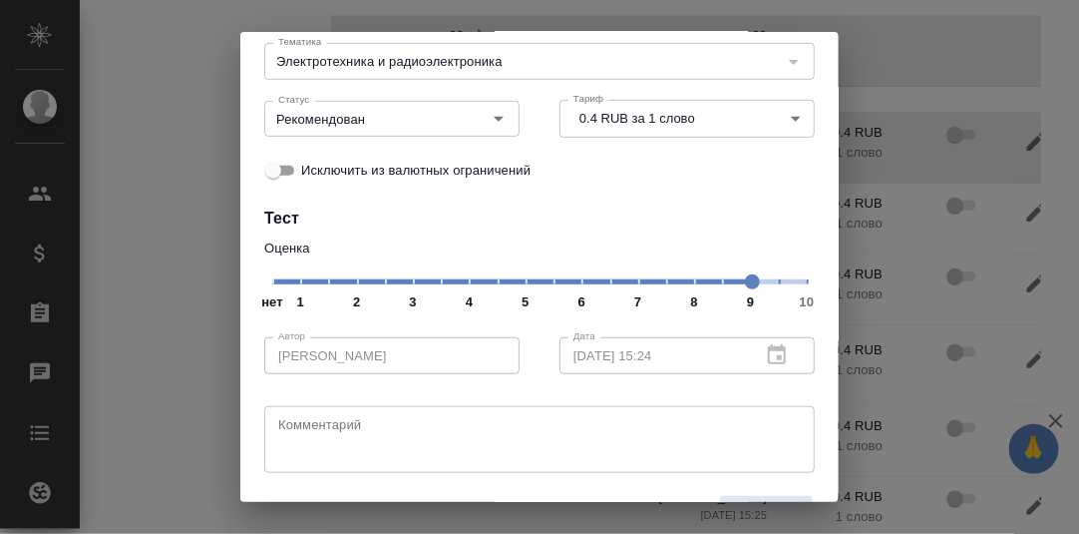
click at [686, 282] on span "нет 1 2 3 4 5 6 7 8 9 10" at bounding box center [539, 280] width 535 height 28
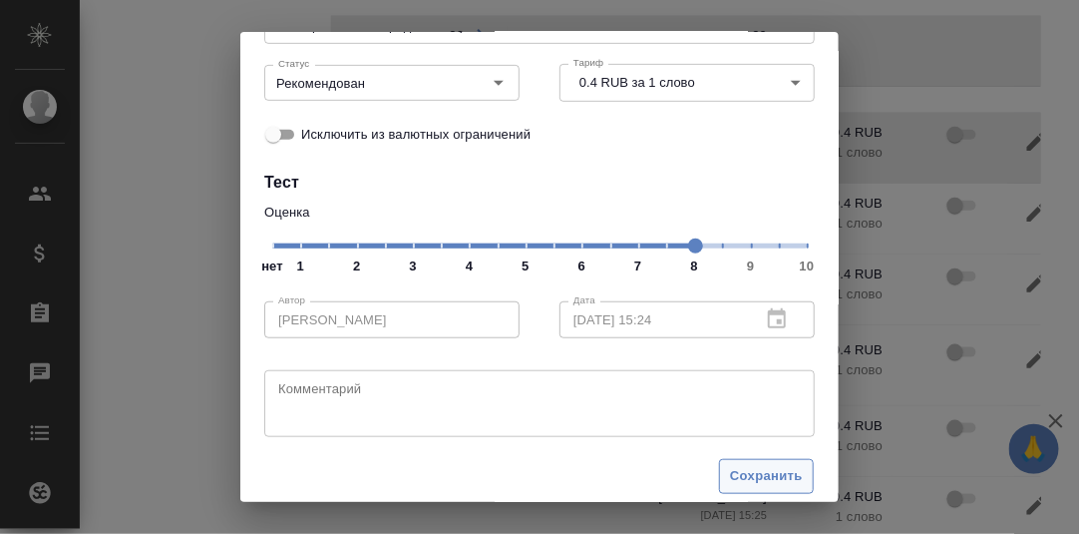
scroll to position [250, 0]
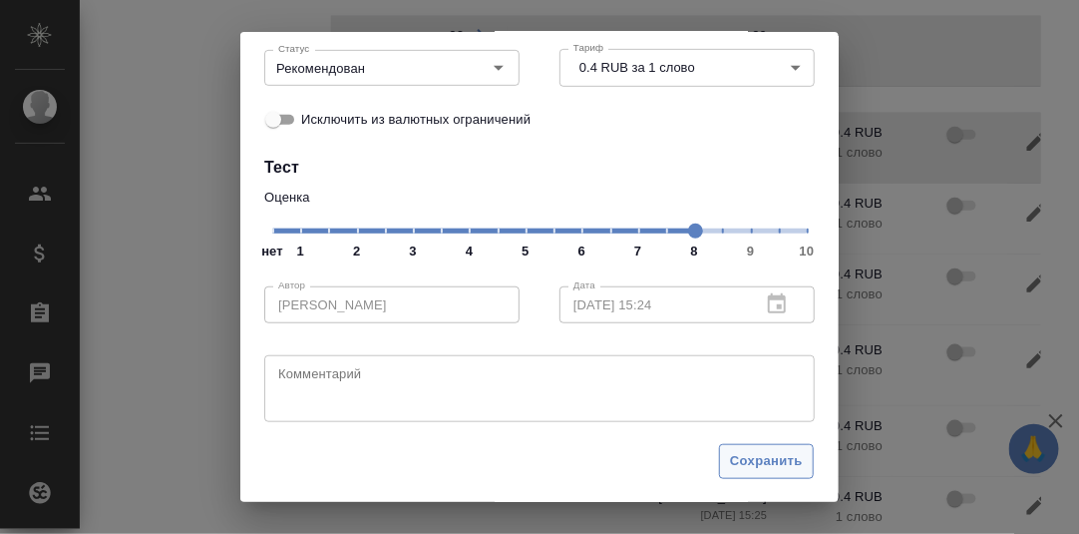
drag, startPoint x: 742, startPoint y: 456, endPoint x: 755, endPoint y: 385, distance: 72.0
click at [744, 450] on span "Сохранить" at bounding box center [766, 461] width 73 height 23
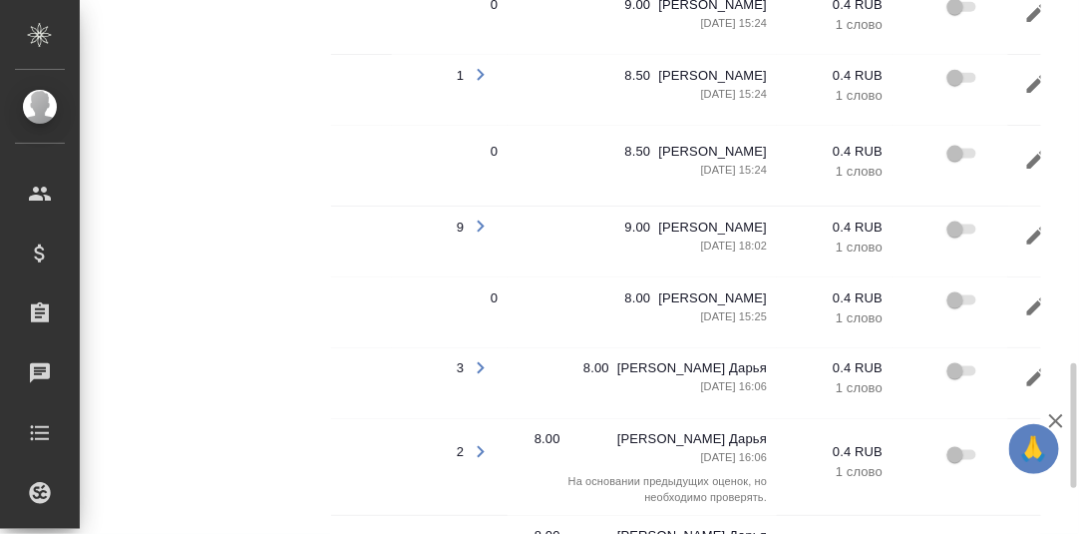
scroll to position [1122, 0]
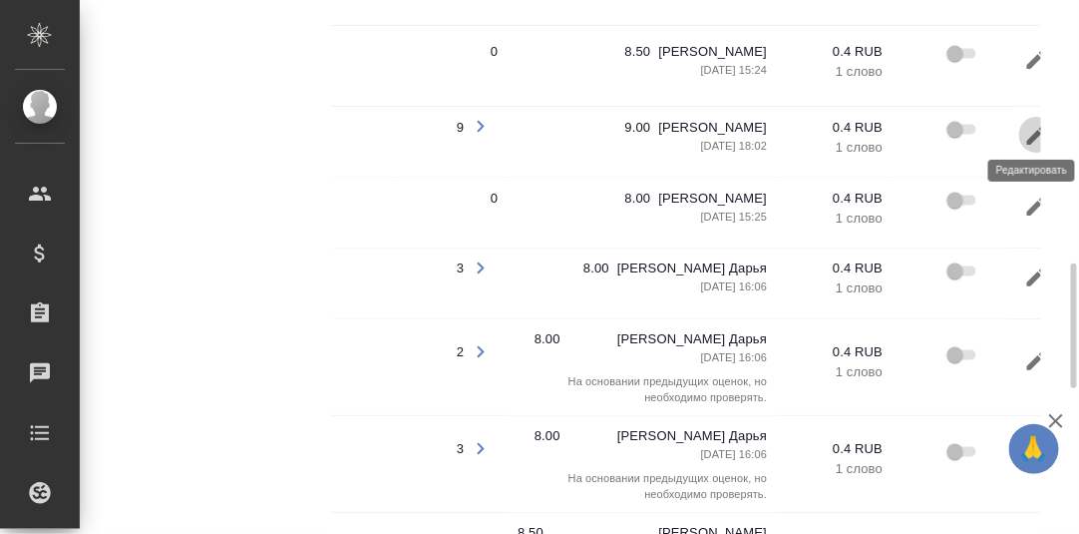
click at [1032, 126] on icon "button" at bounding box center [1036, 136] width 24 height 24
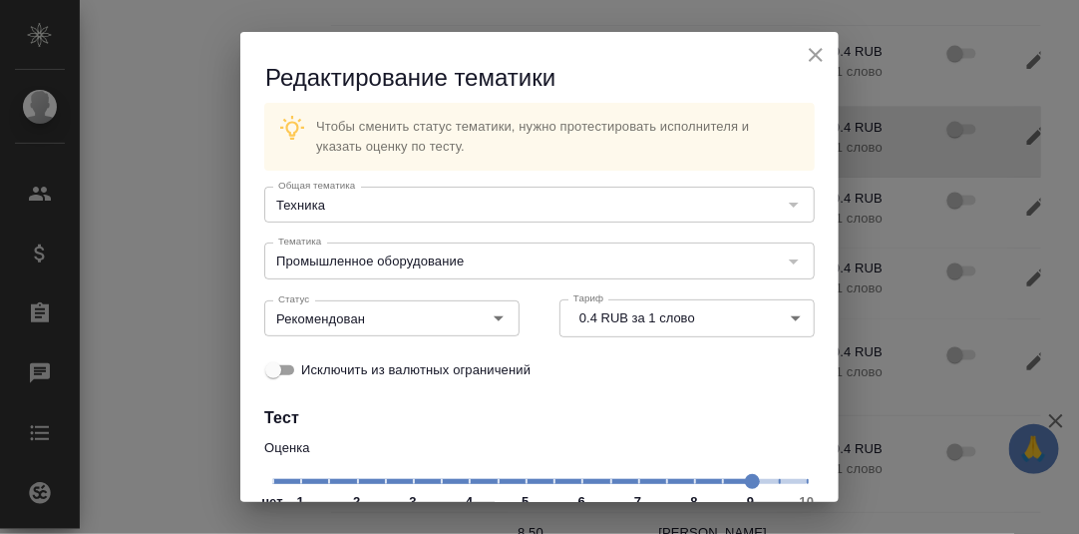
scroll to position [199, 0]
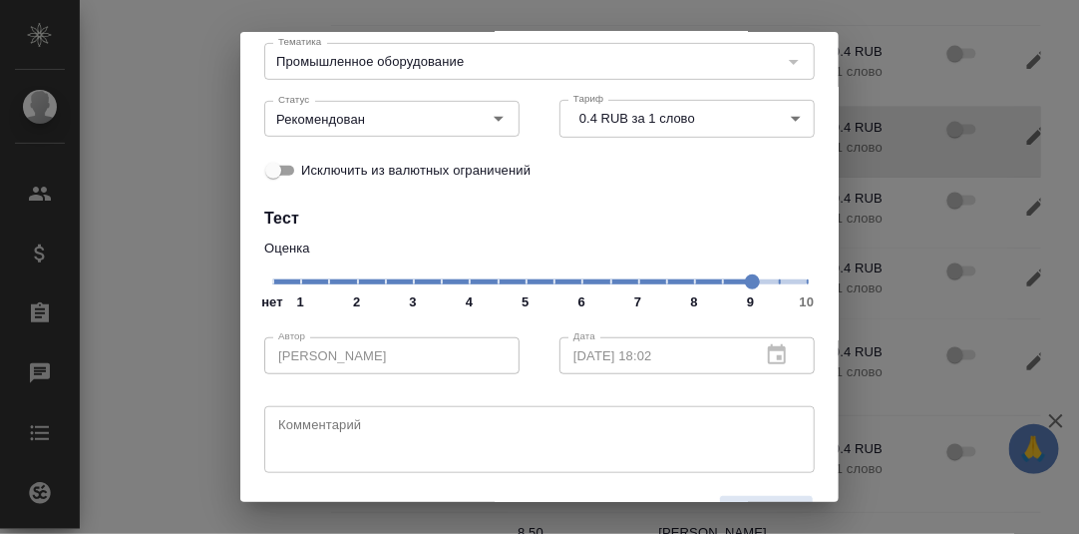
click at [685, 276] on span "нет 1 2 3 4 5 6 7 8 9 10" at bounding box center [539, 280] width 535 height 28
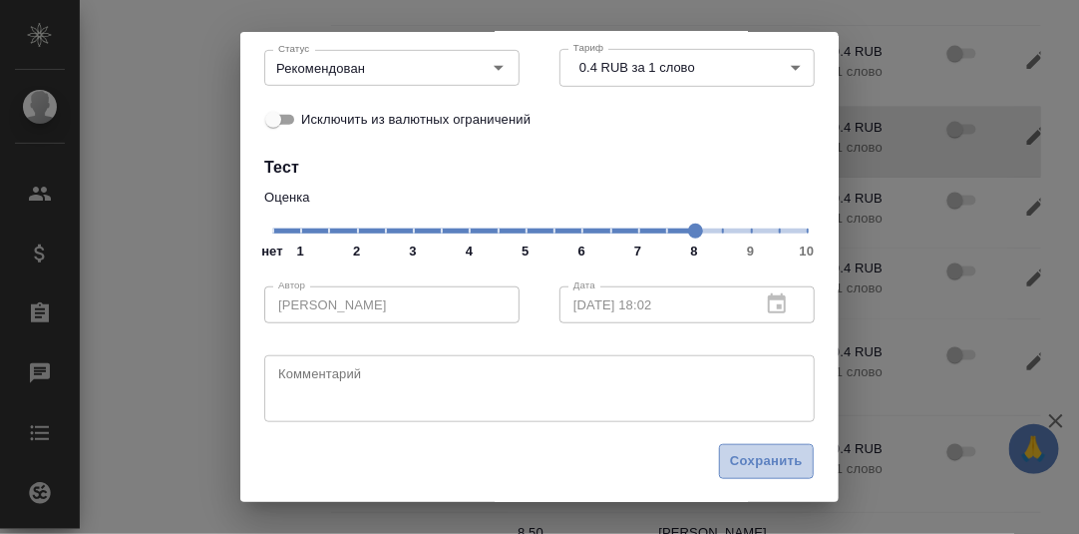
click at [759, 451] on span "Сохранить" at bounding box center [766, 461] width 73 height 23
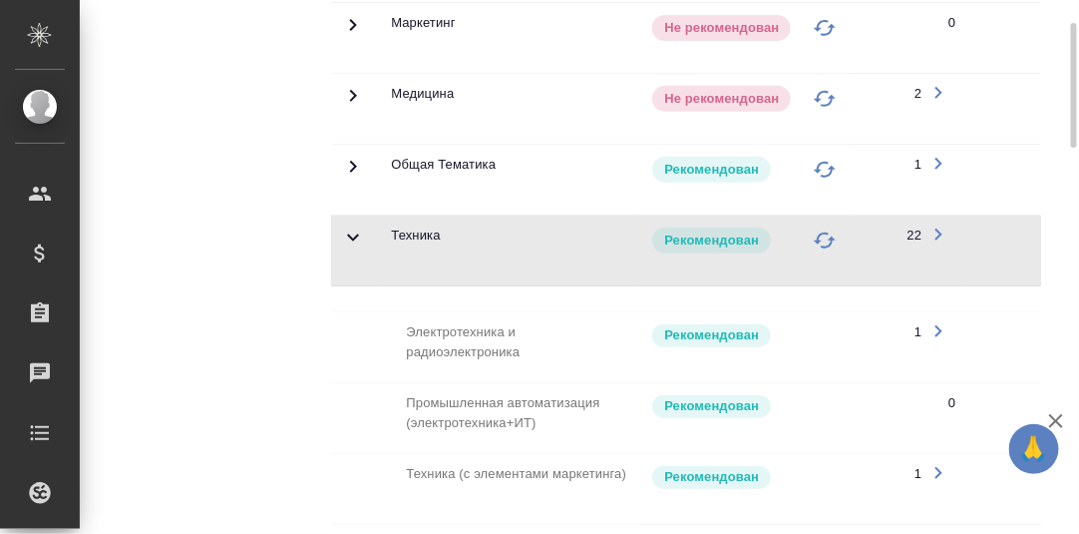
scroll to position [26, 0]
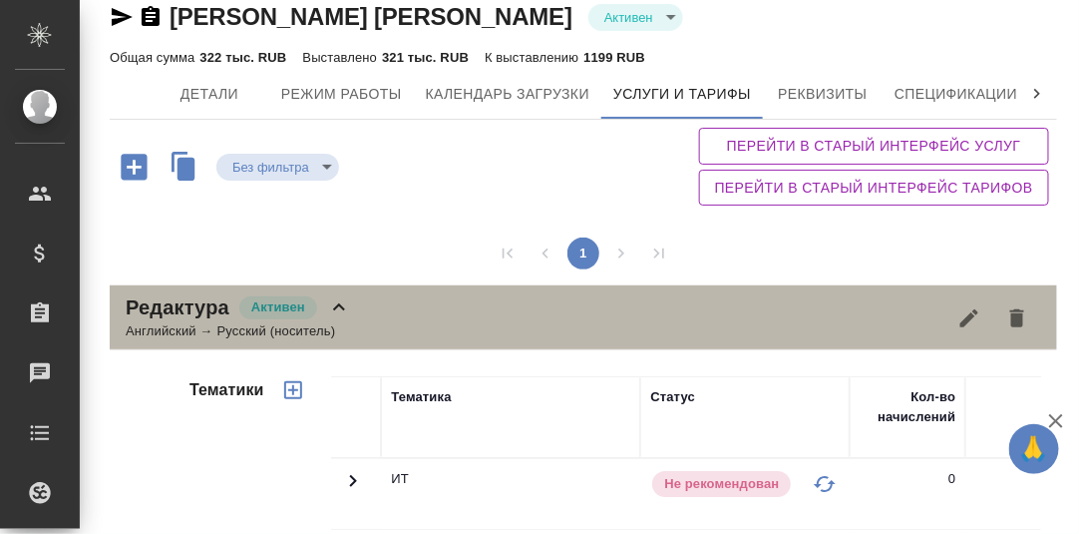
click at [334, 297] on icon at bounding box center [339, 307] width 24 height 24
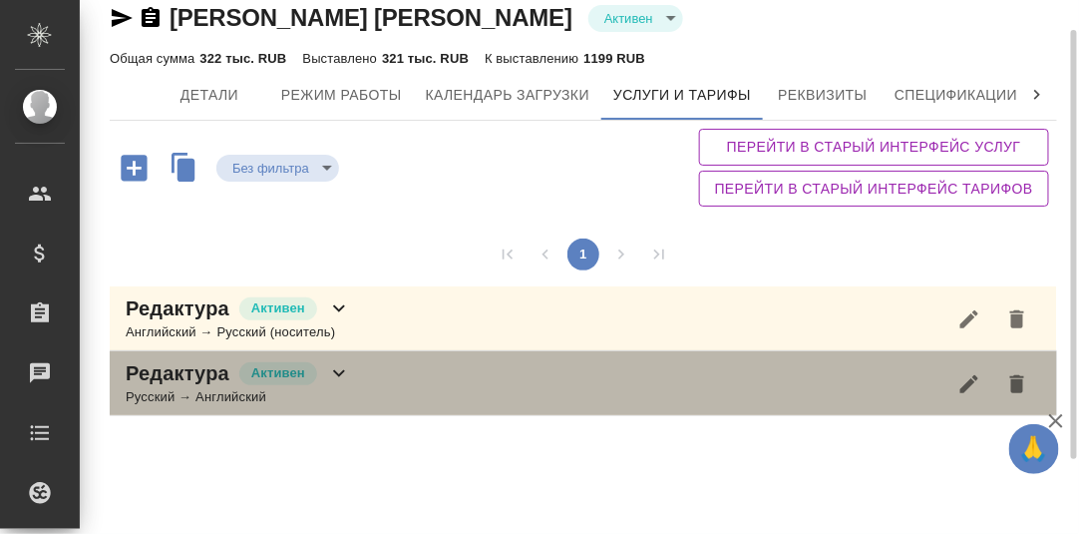
scroll to position [27, 0]
click at [333, 361] on icon at bounding box center [339, 373] width 24 height 24
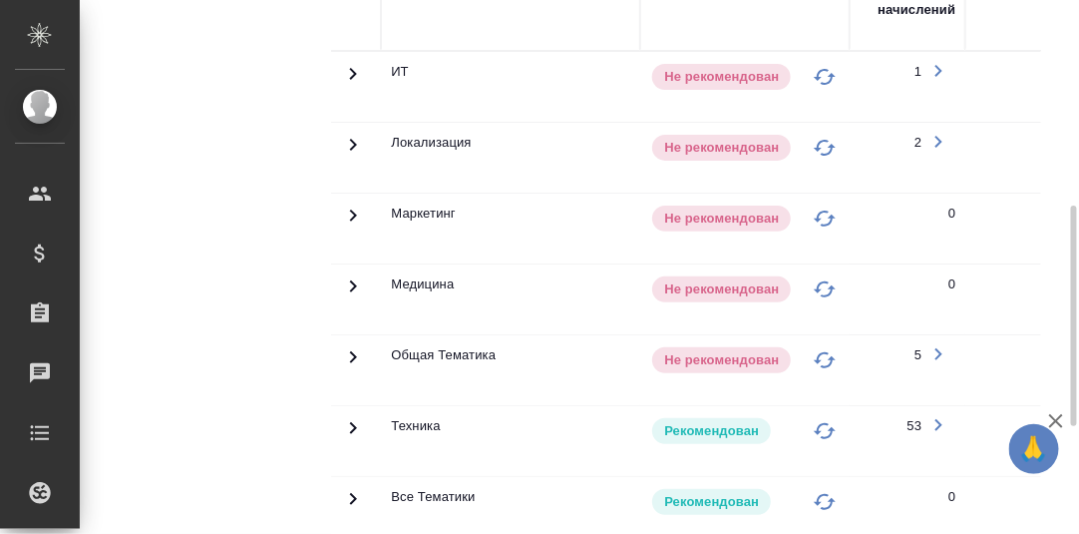
scroll to position [697, 0]
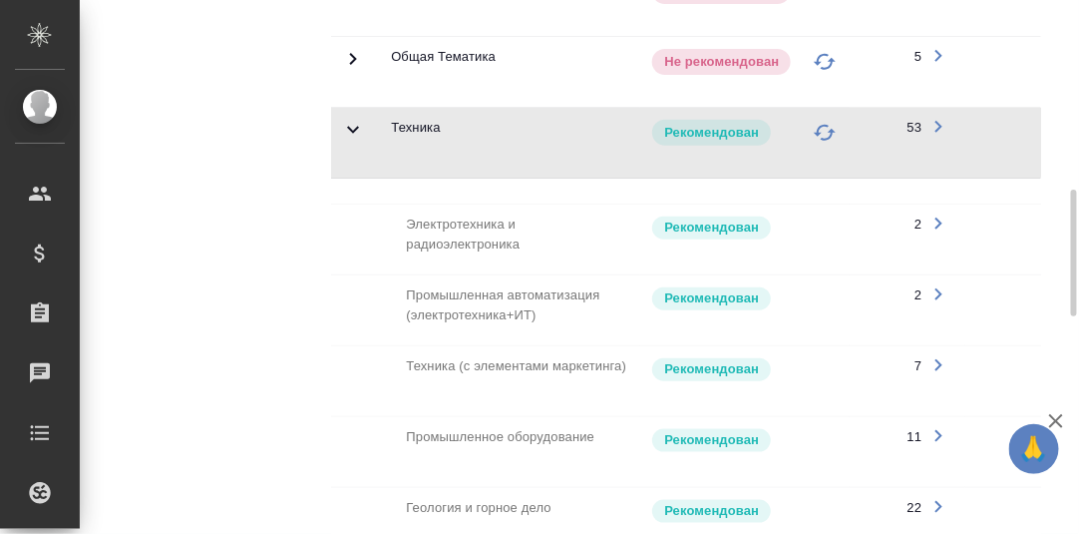
scroll to position [298, 0]
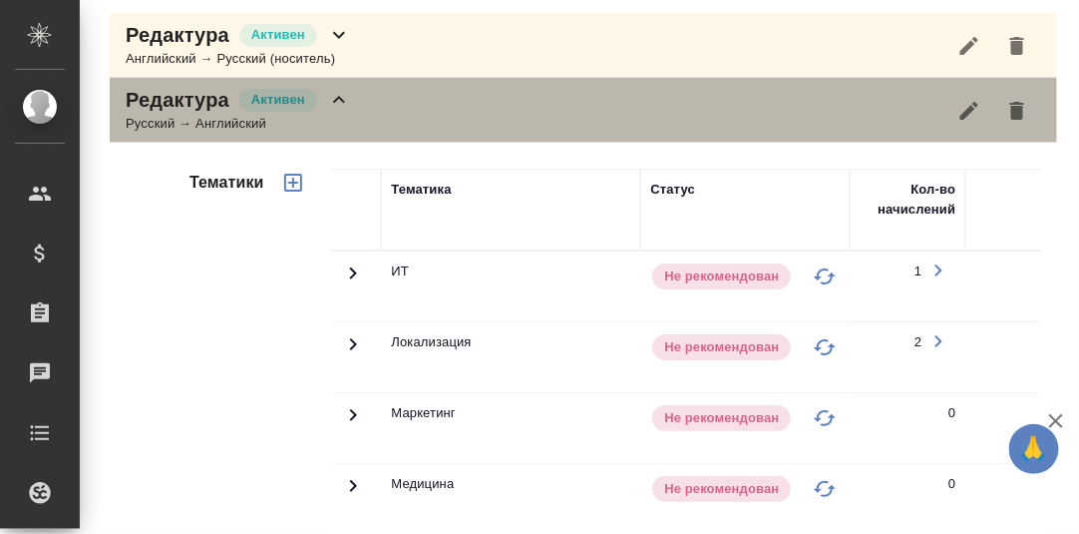
click at [336, 97] on icon at bounding box center [339, 99] width 12 height 7
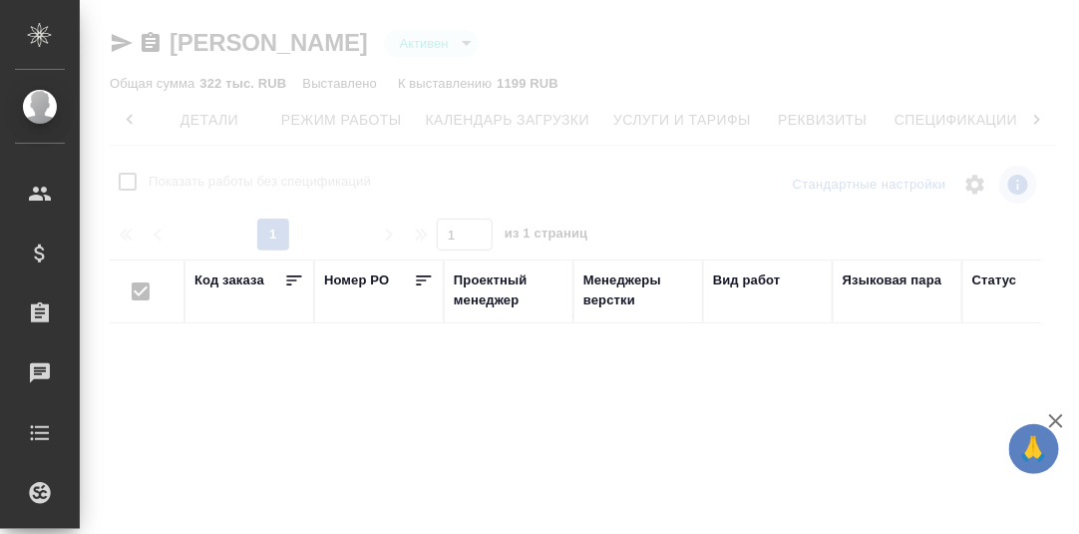
scroll to position [0, 131]
checkbox input "false"
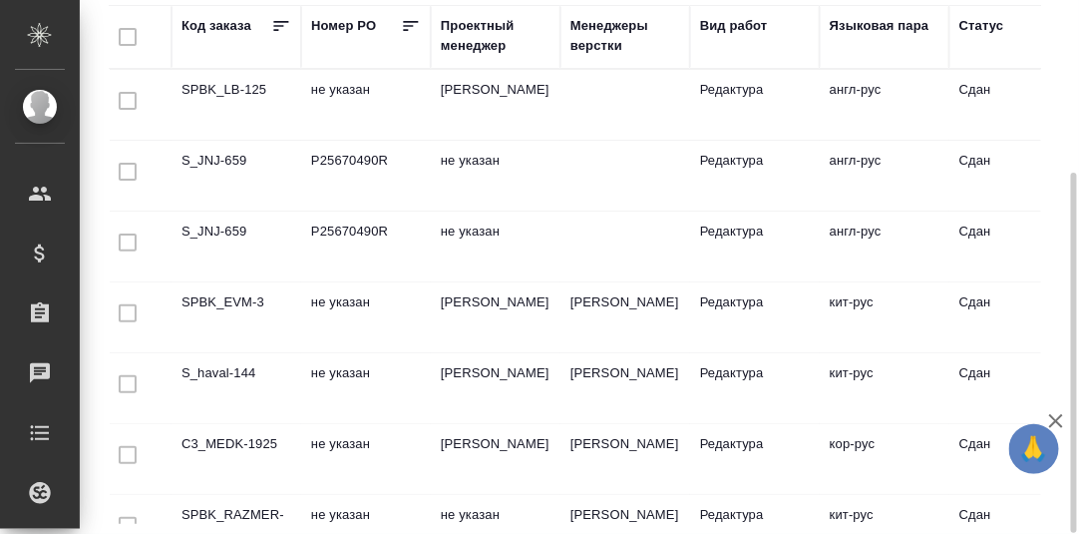
scroll to position [0, 0]
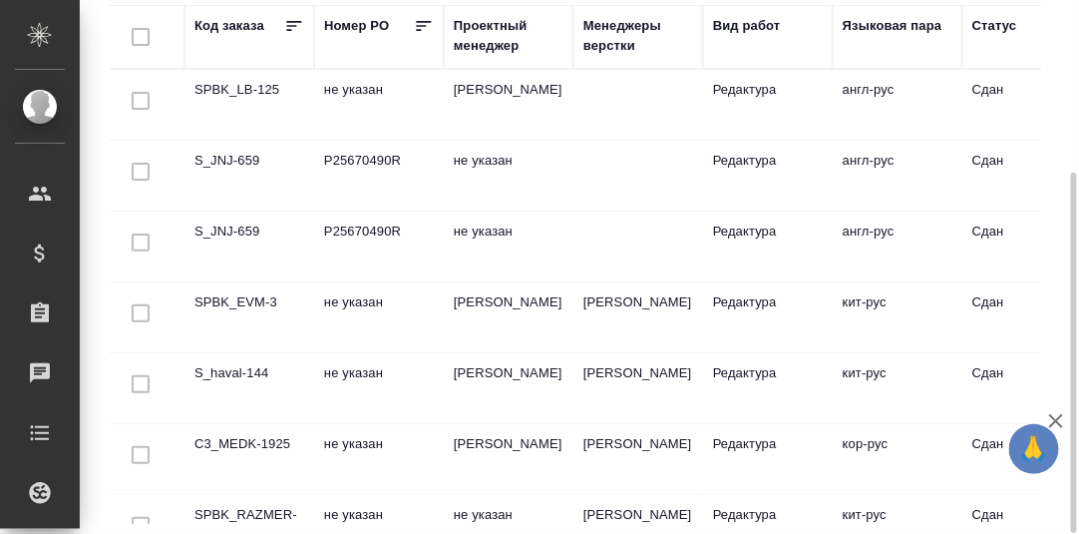
click at [257, 86] on td "SPBK_LB-125" at bounding box center [250, 105] width 130 height 70
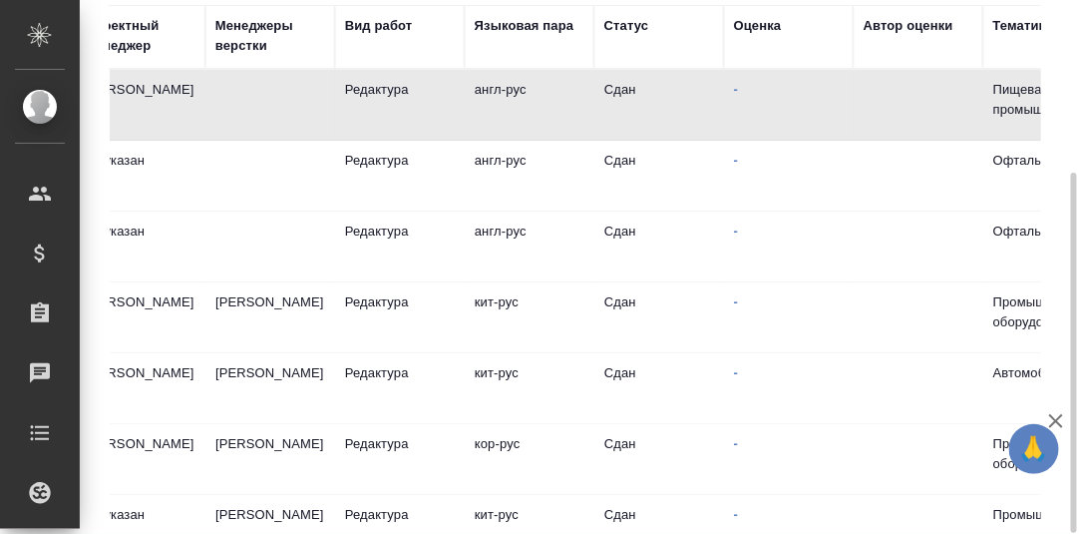
scroll to position [0, 363]
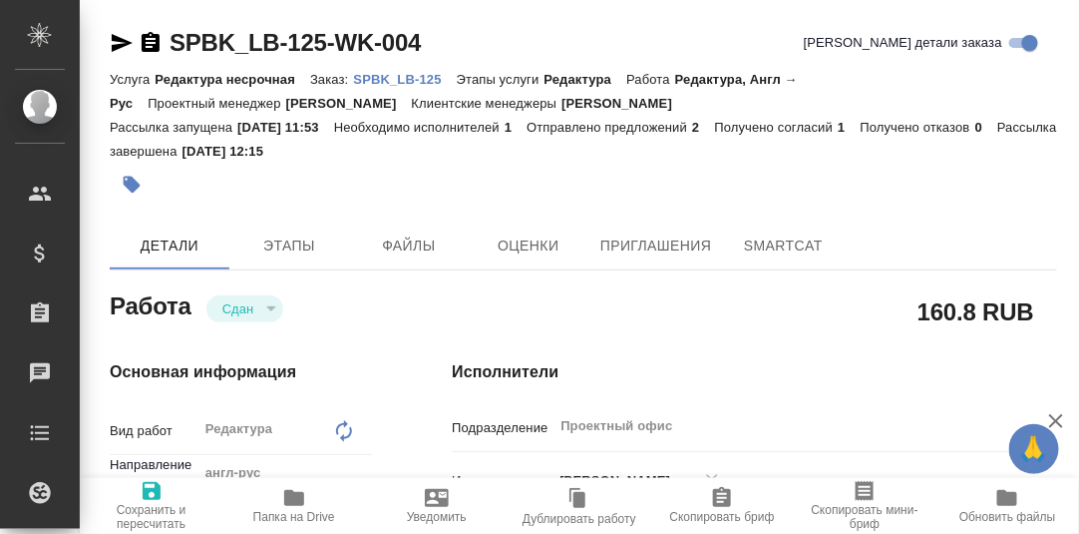
type textarea "x"
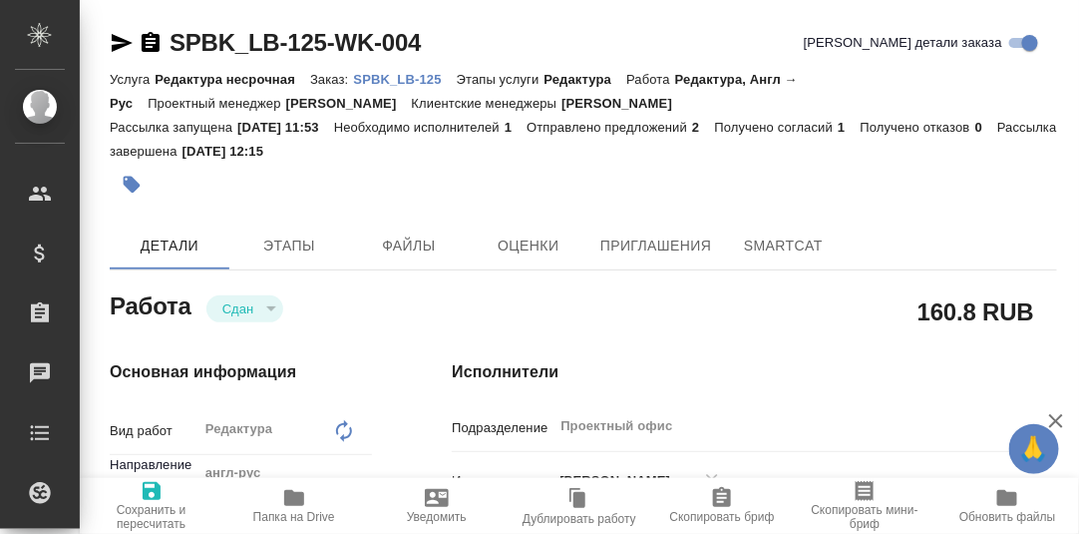
type textarea "x"
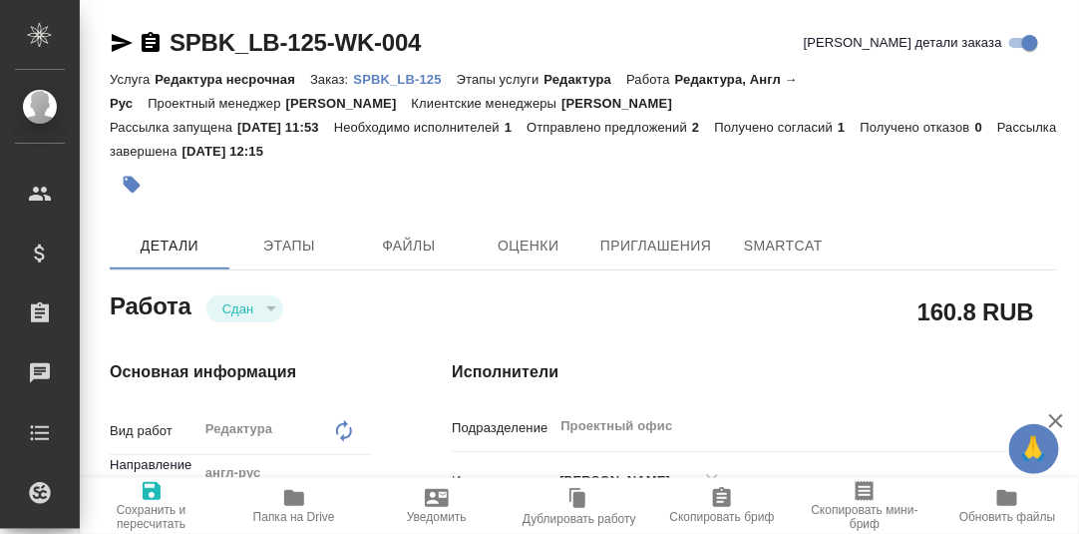
type textarea "x"
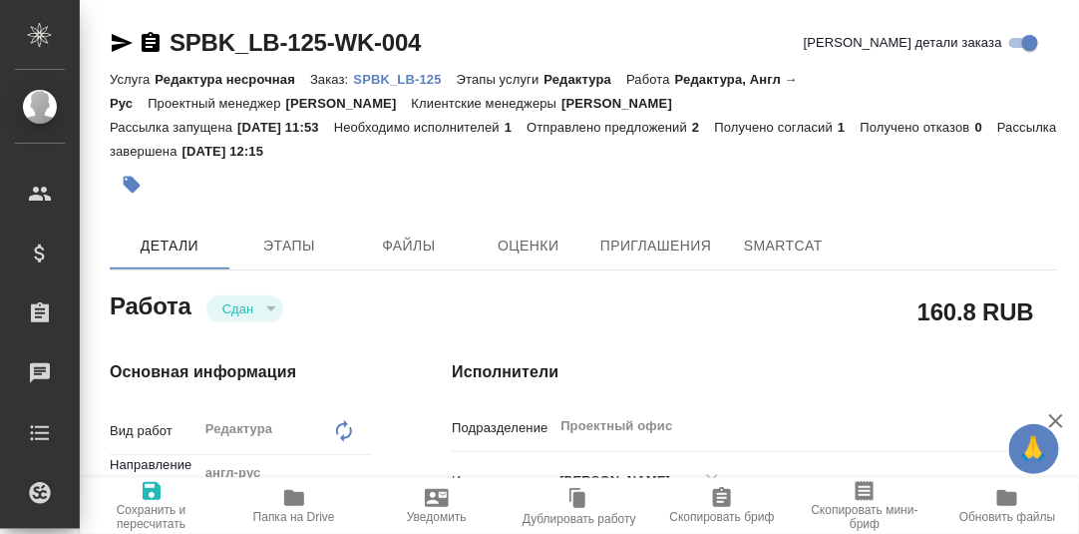
type textarea "x"
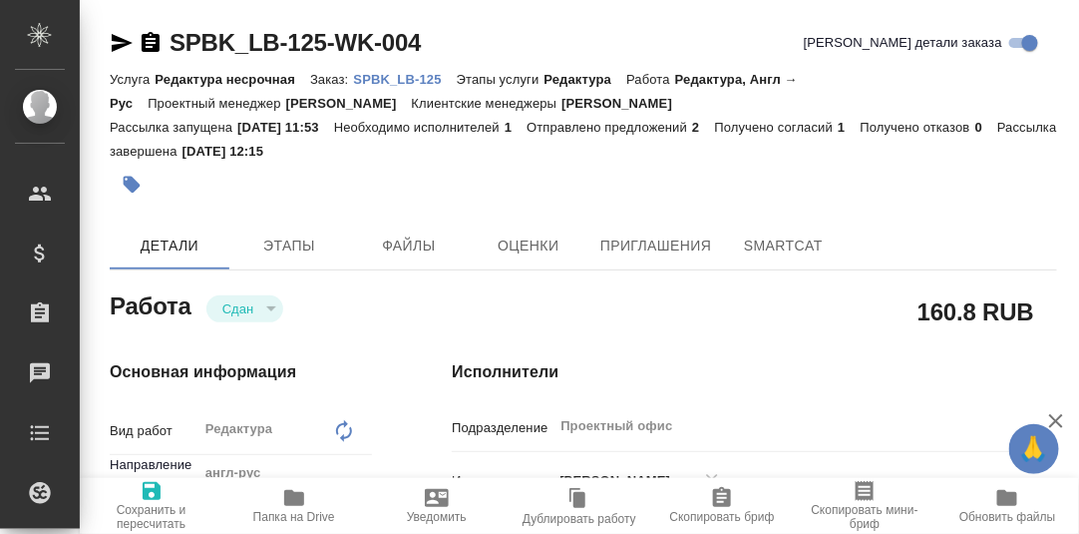
type textarea "x"
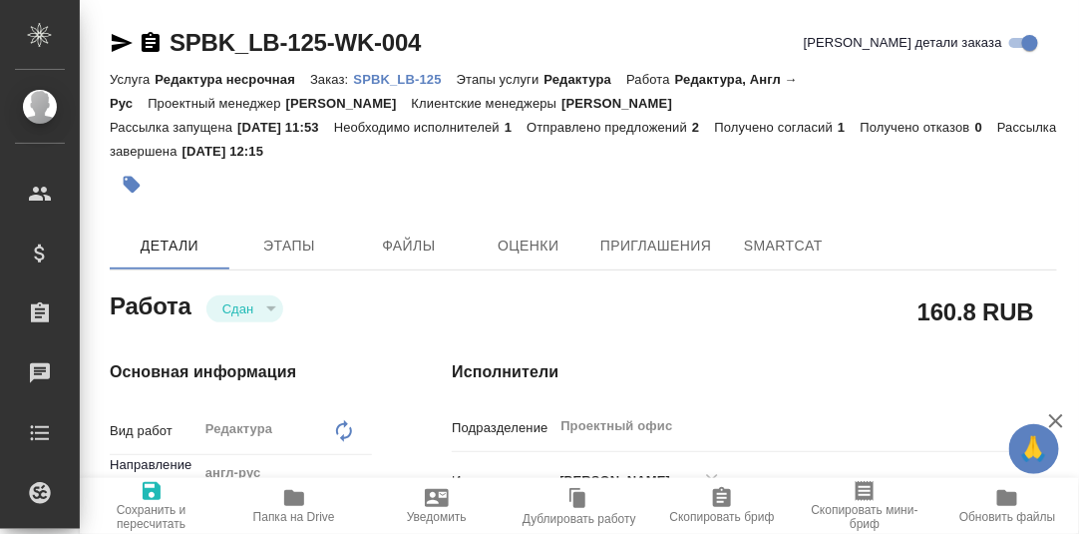
type textarea "x"
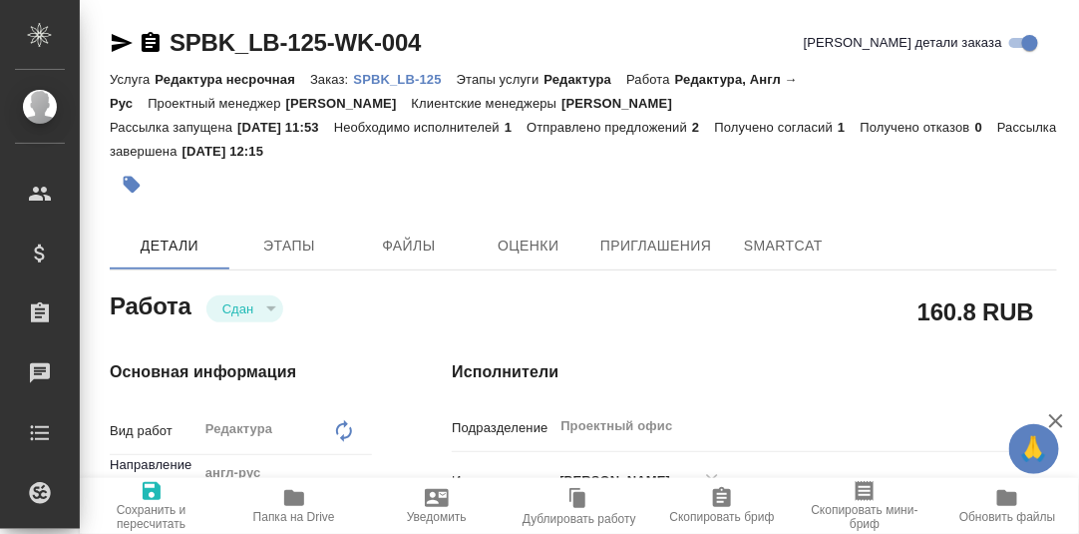
type textarea "x"
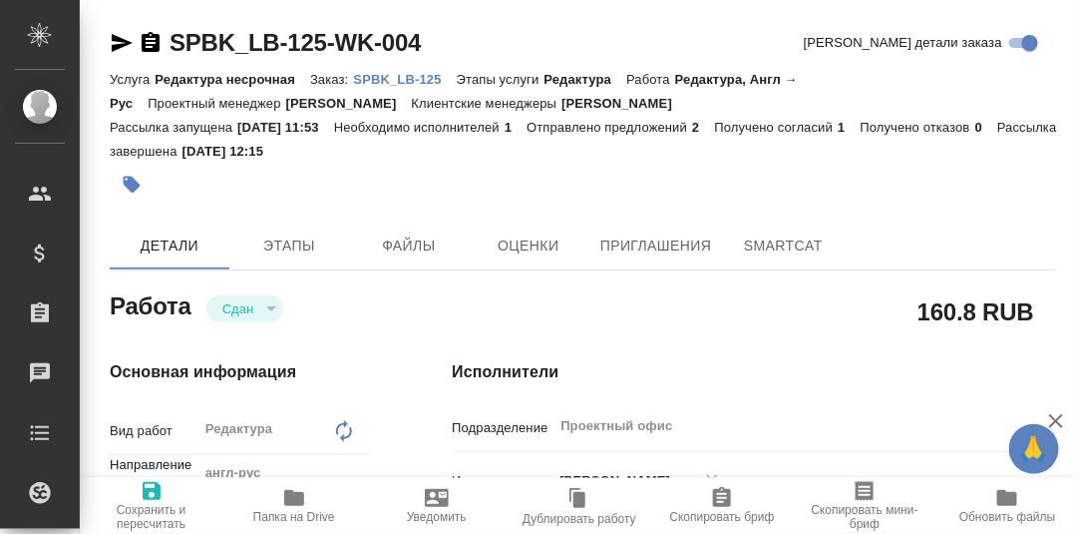
type textarea "x"
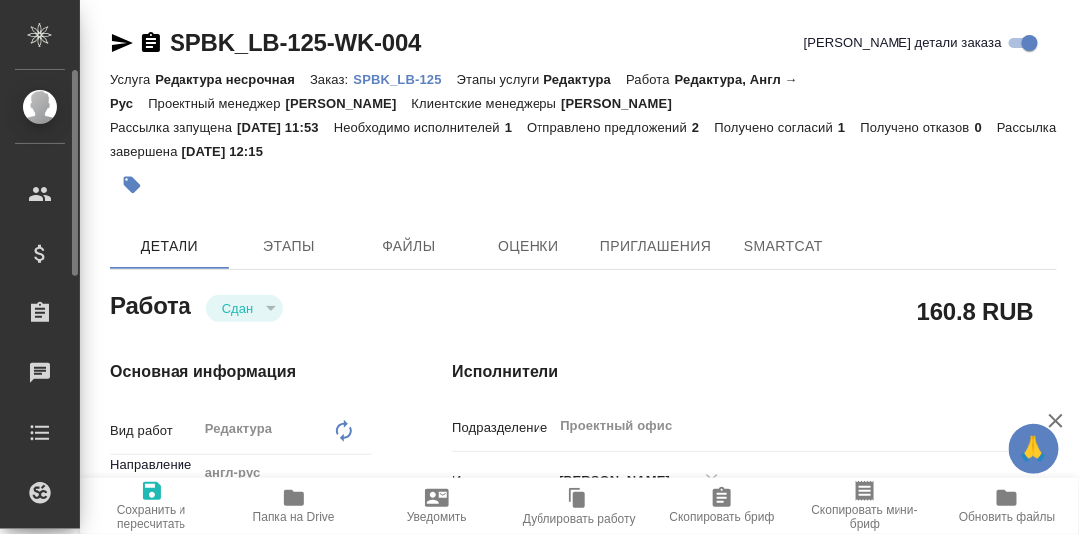
type textarea "x"
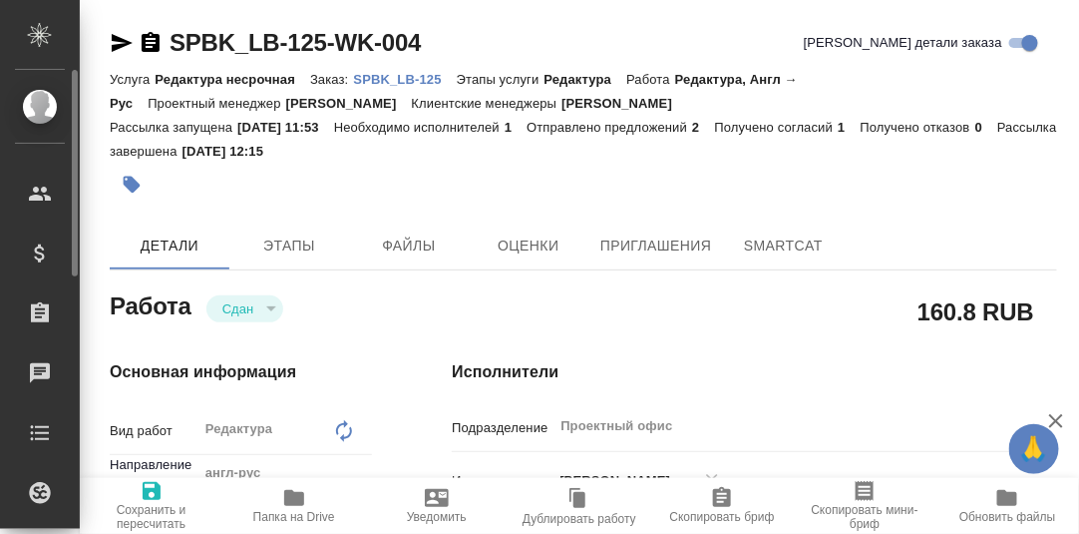
type textarea "x"
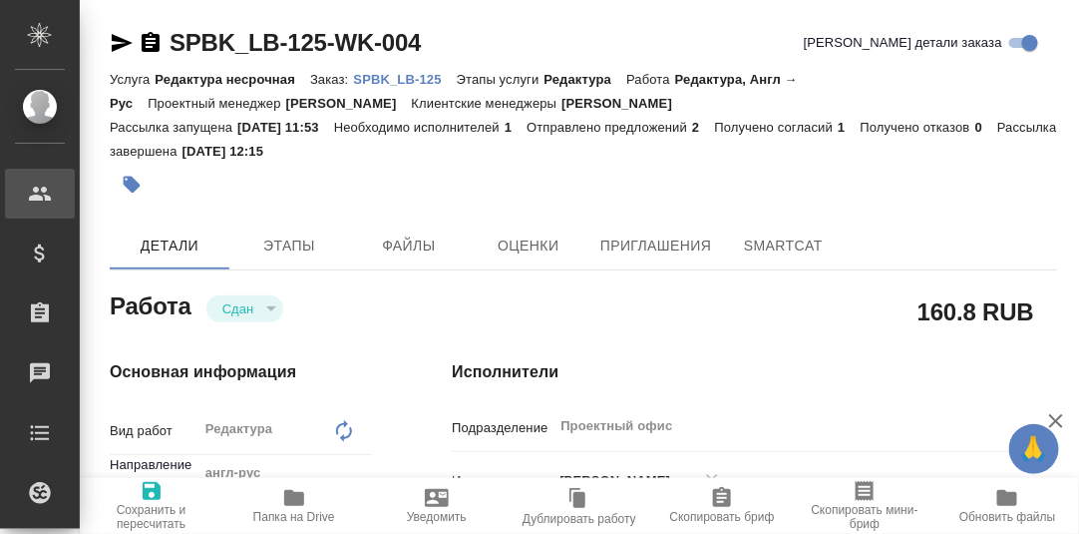
type textarea "x"
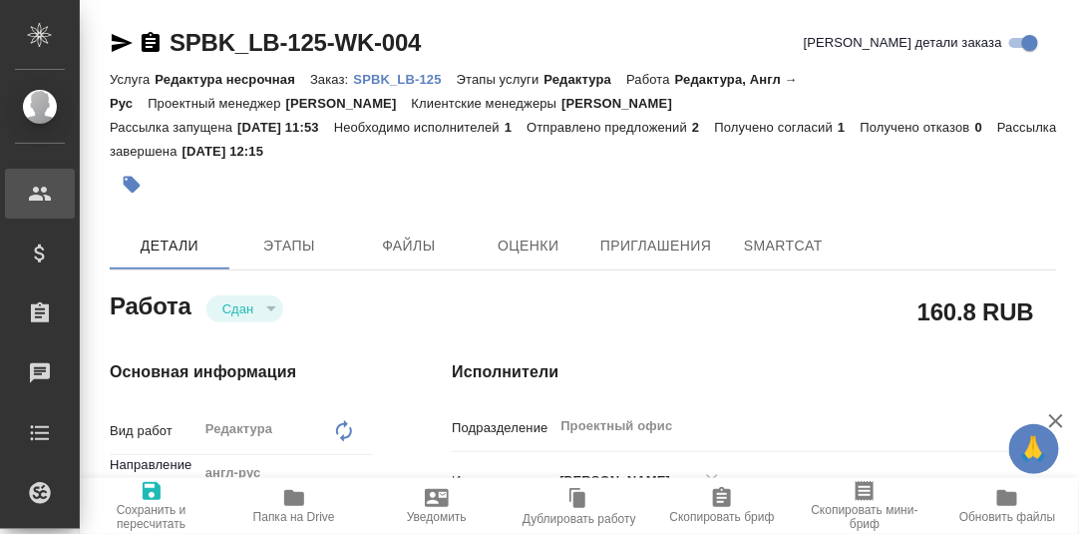
type textarea "x"
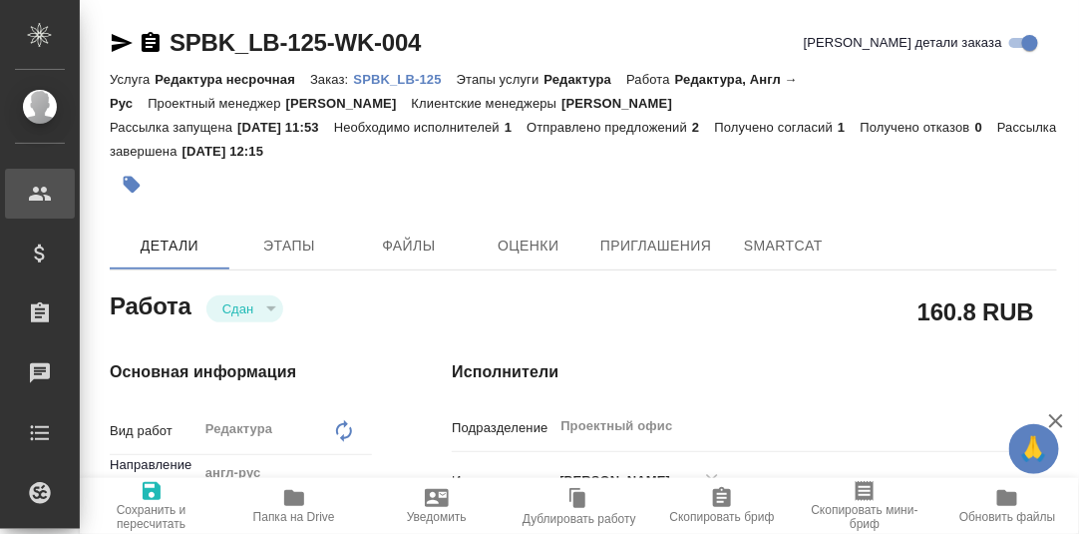
type textarea "x"
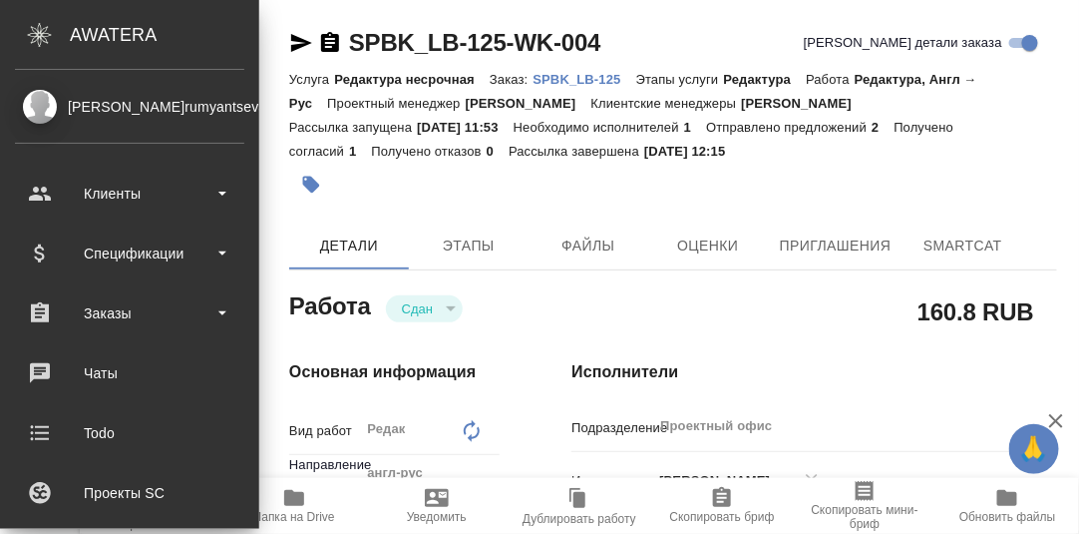
type textarea "x"
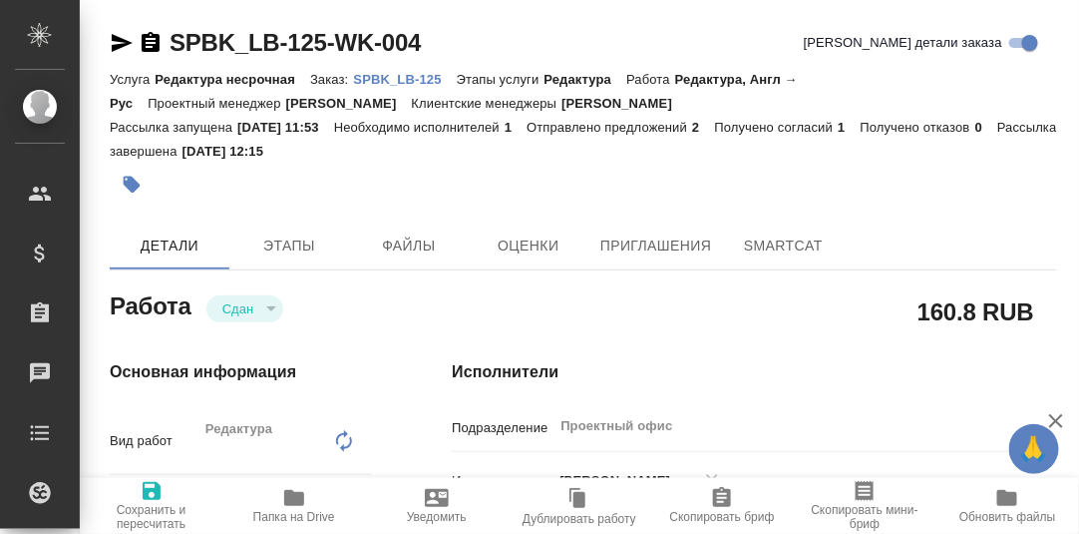
click at [385, 78] on p "SPBK_LB-125" at bounding box center [405, 79] width 103 height 15
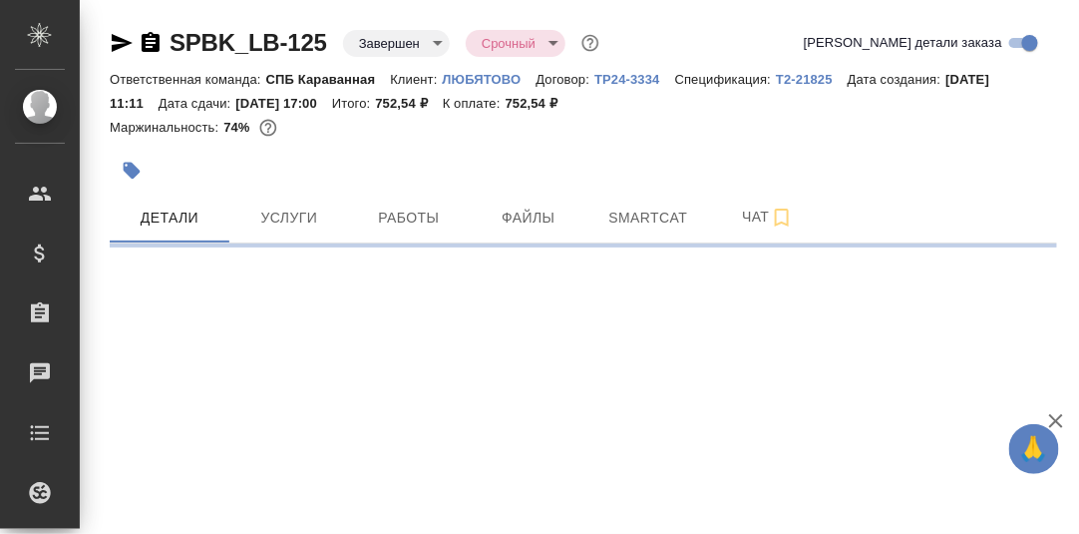
select select "RU"
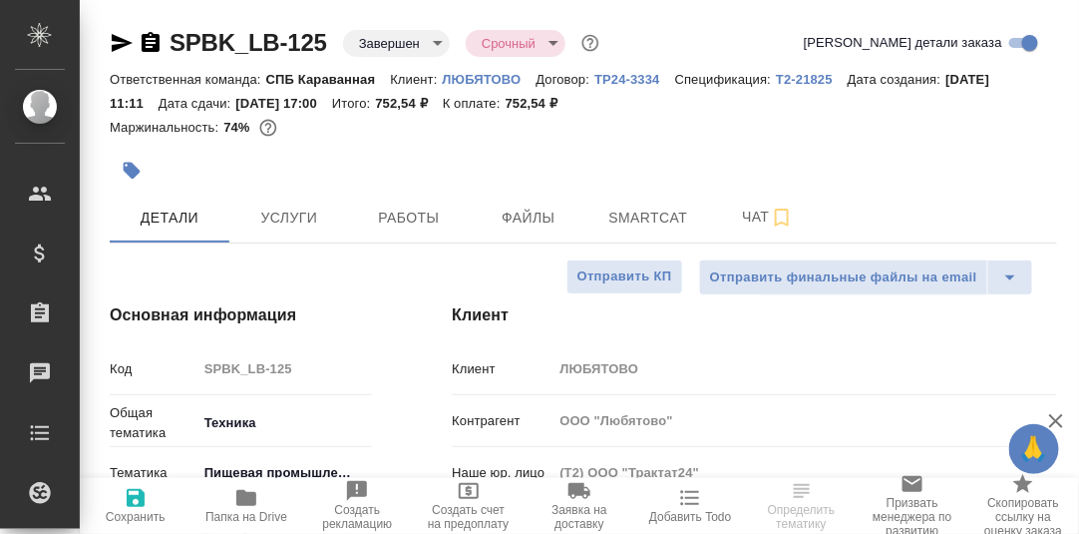
type textarea "x"
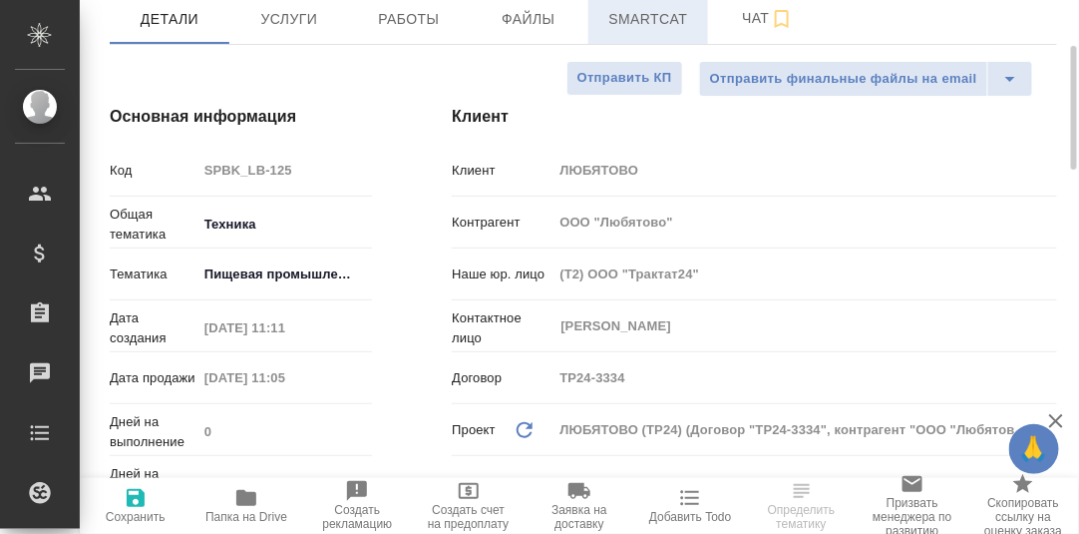
scroll to position [298, 0]
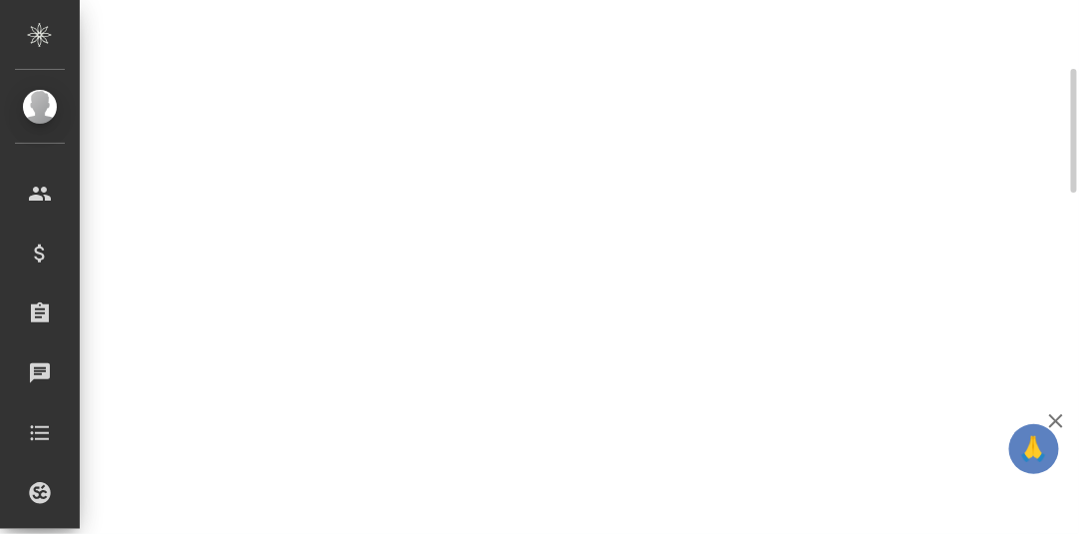
select select "RU"
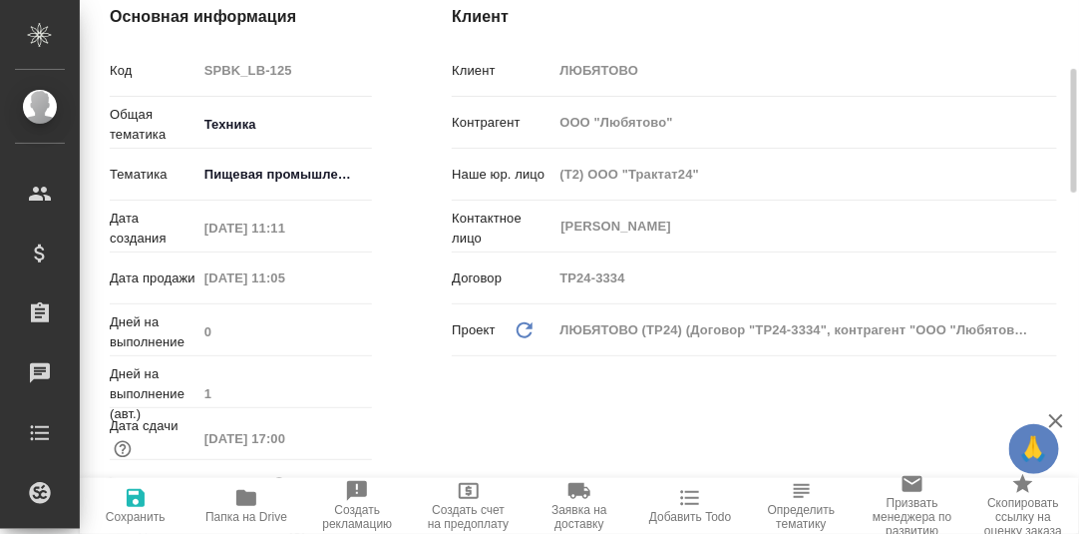
type textarea "x"
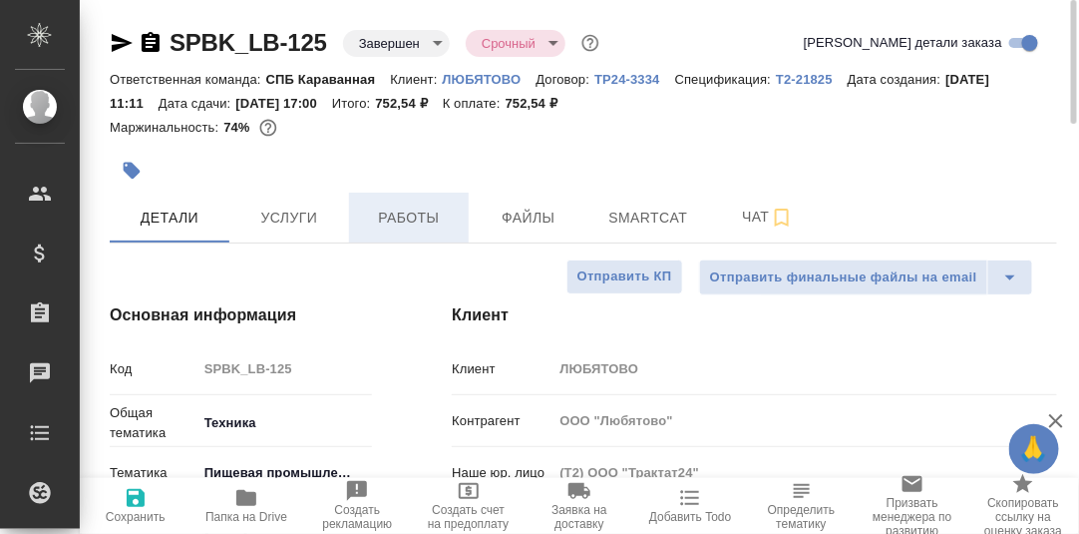
click at [412, 224] on span "Работы" at bounding box center [409, 217] width 96 height 25
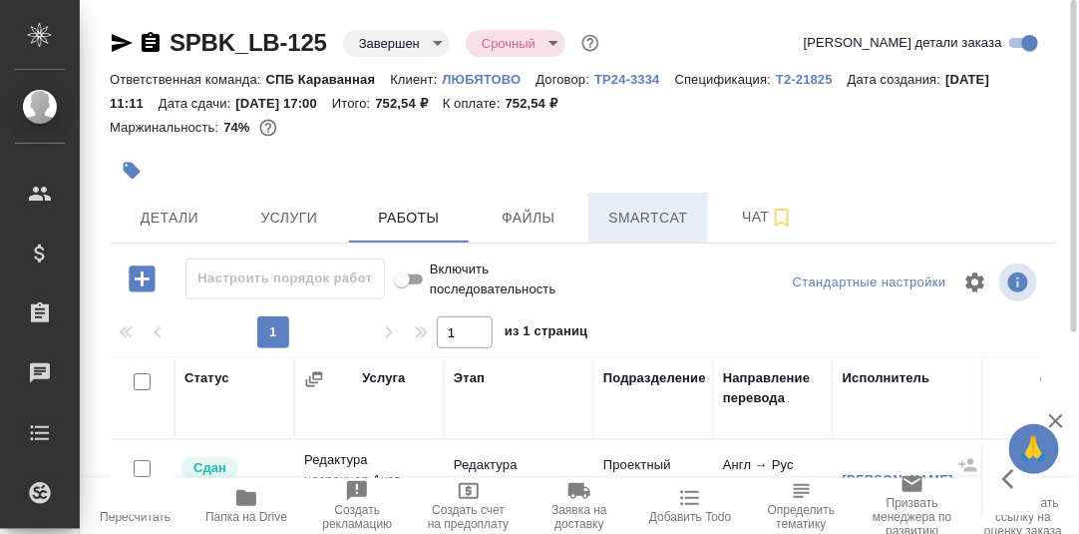
click at [656, 217] on span "Smartcat" at bounding box center [648, 217] width 96 height 25
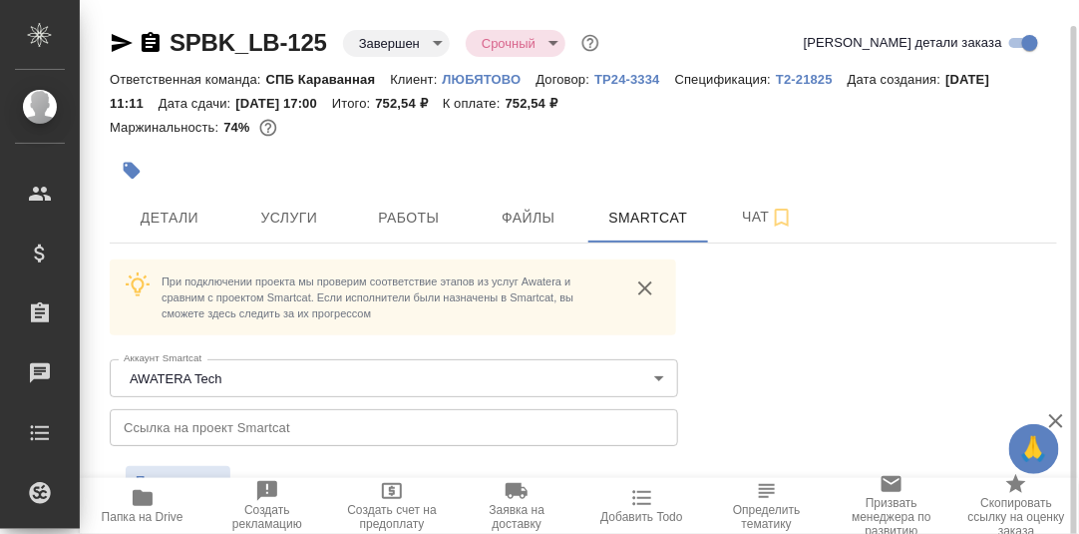
scroll to position [13, 0]
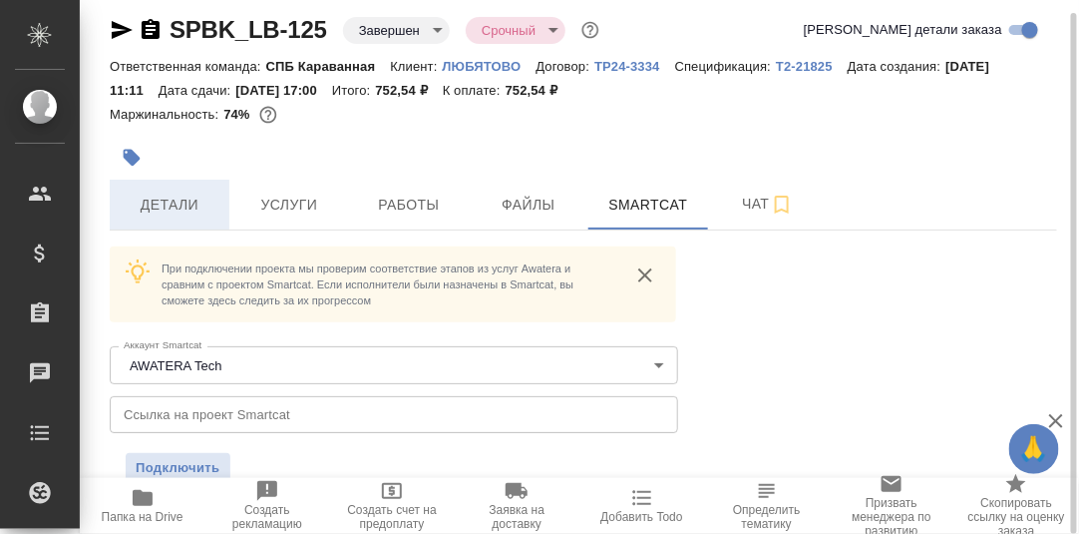
click at [162, 201] on span "Детали" at bounding box center [170, 205] width 96 height 25
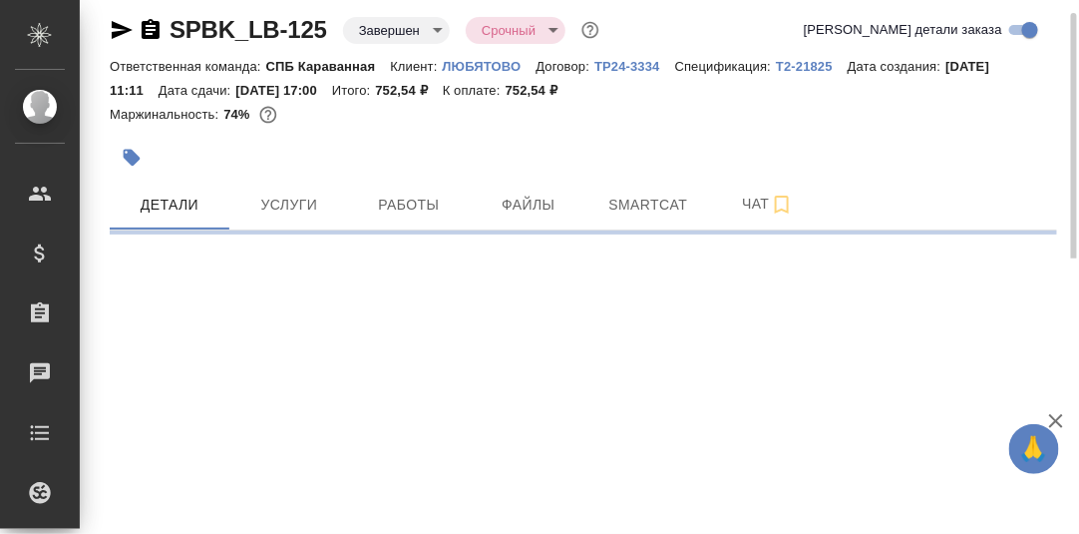
select select "RU"
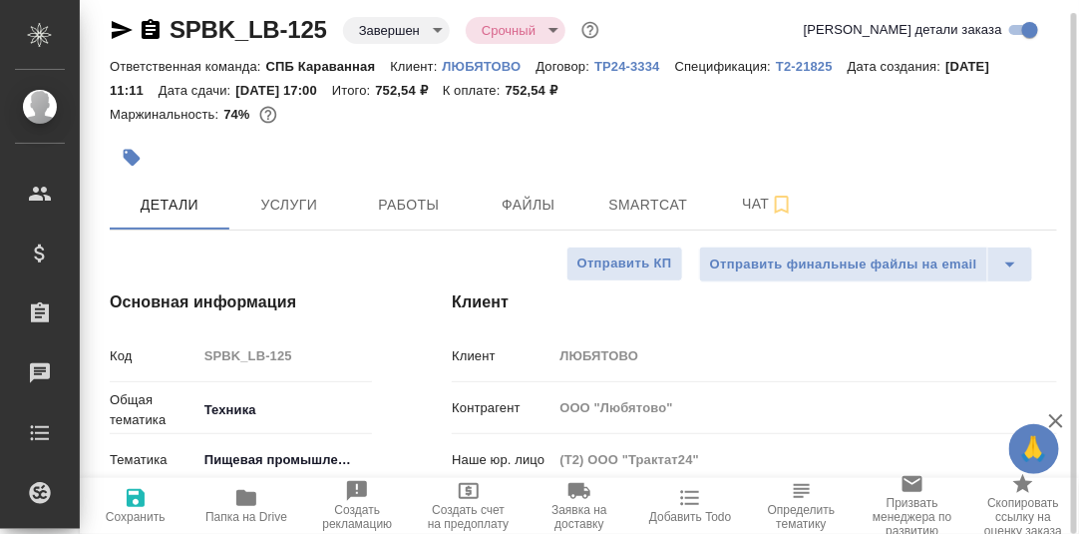
type textarea "x"
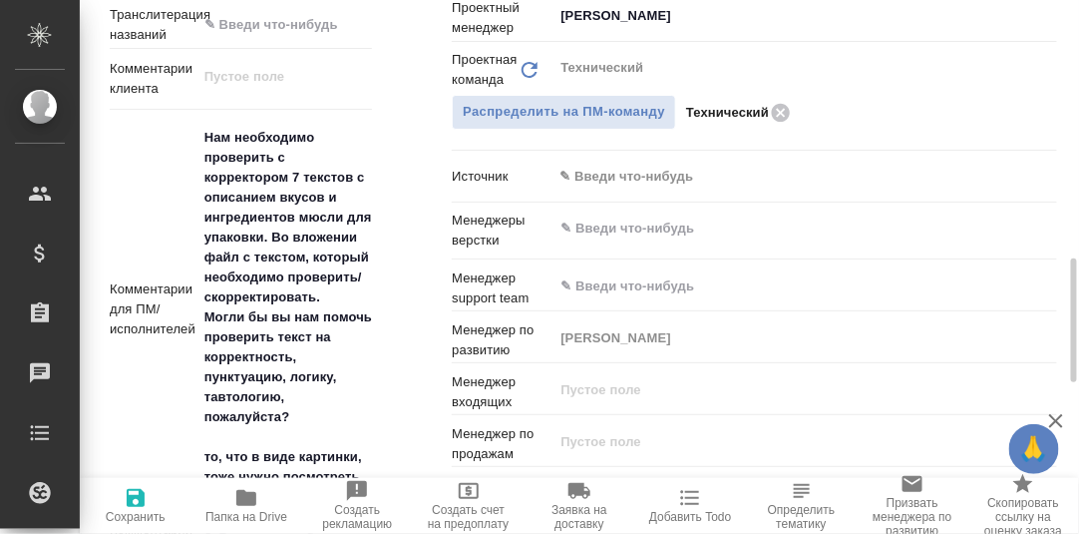
scroll to position [1208, 0]
